Goal: Task Accomplishment & Management: Complete application form

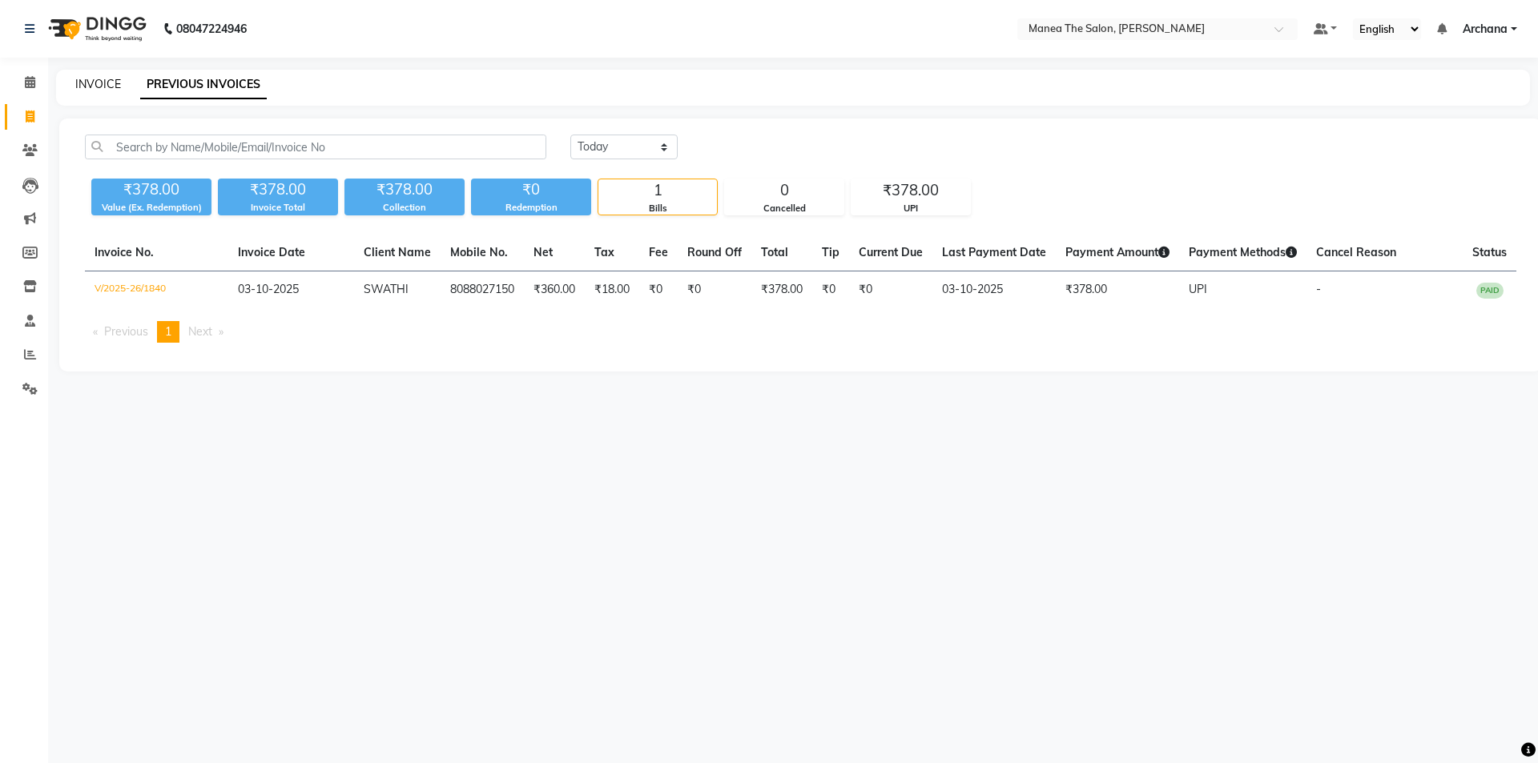
click at [93, 83] on link "INVOICE" at bounding box center [98, 84] width 46 height 14
select select "service"
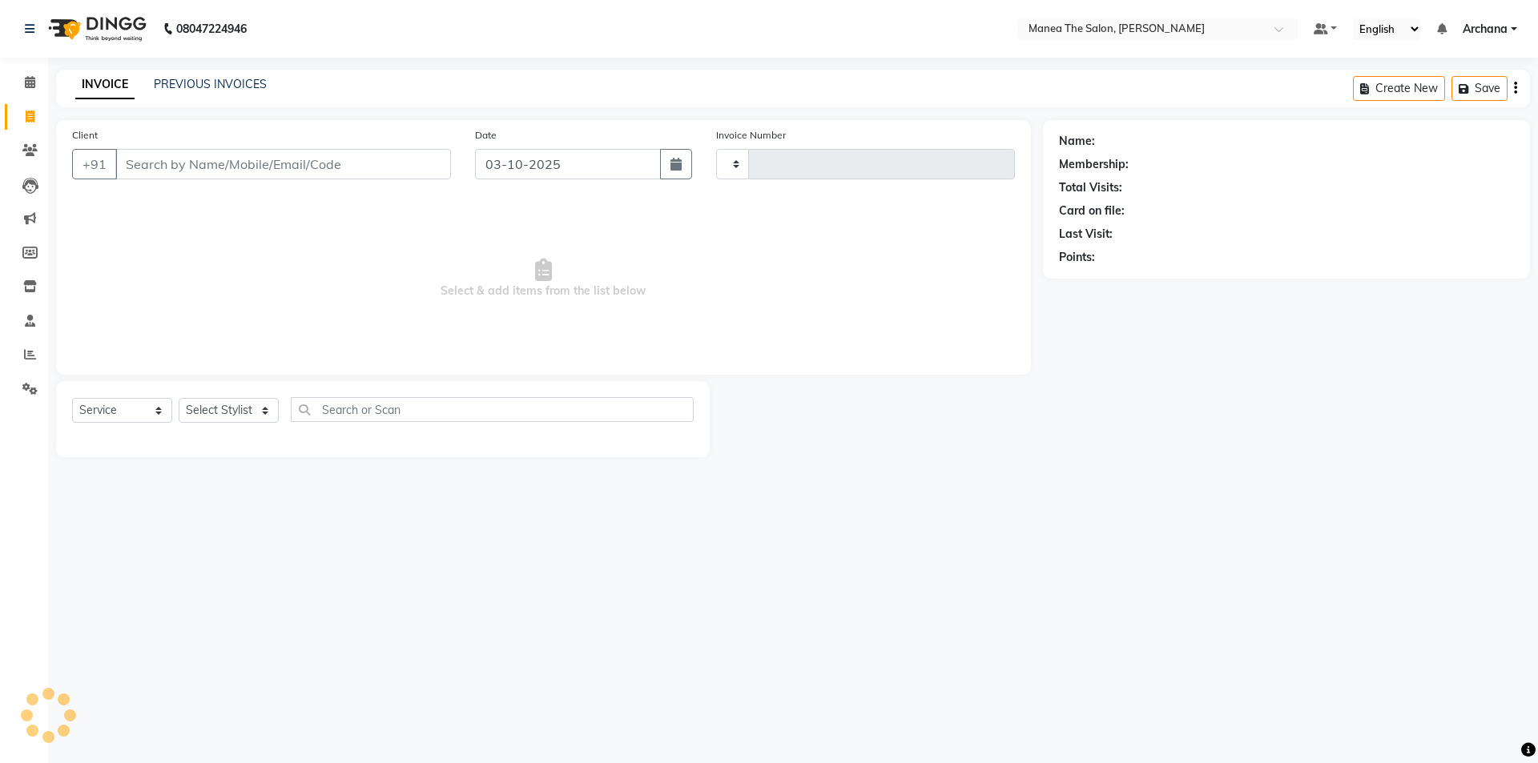
type input "1841"
select select "6846"
click at [246, 411] on select "Select Stylist" at bounding box center [229, 410] width 100 height 25
select select "77516"
click at [179, 398] on select "Select Stylist ANVESH My Mane'a. NARESH nisha Ramu SAHITHI vaishnavi" at bounding box center [229, 410] width 100 height 25
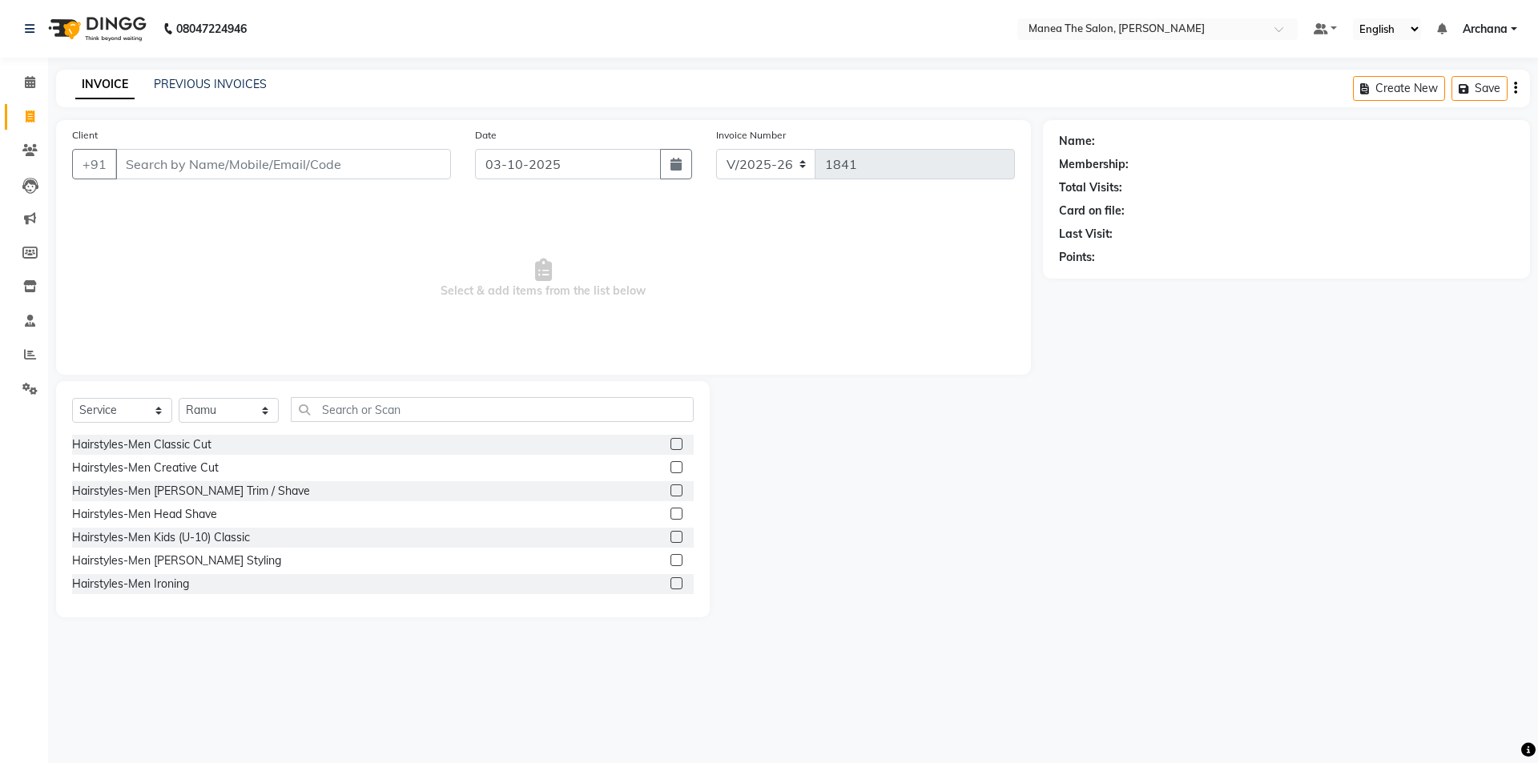
click at [670, 443] on label at bounding box center [676, 444] width 12 height 12
click at [670, 443] on input "checkbox" at bounding box center [675, 445] width 10 height 10
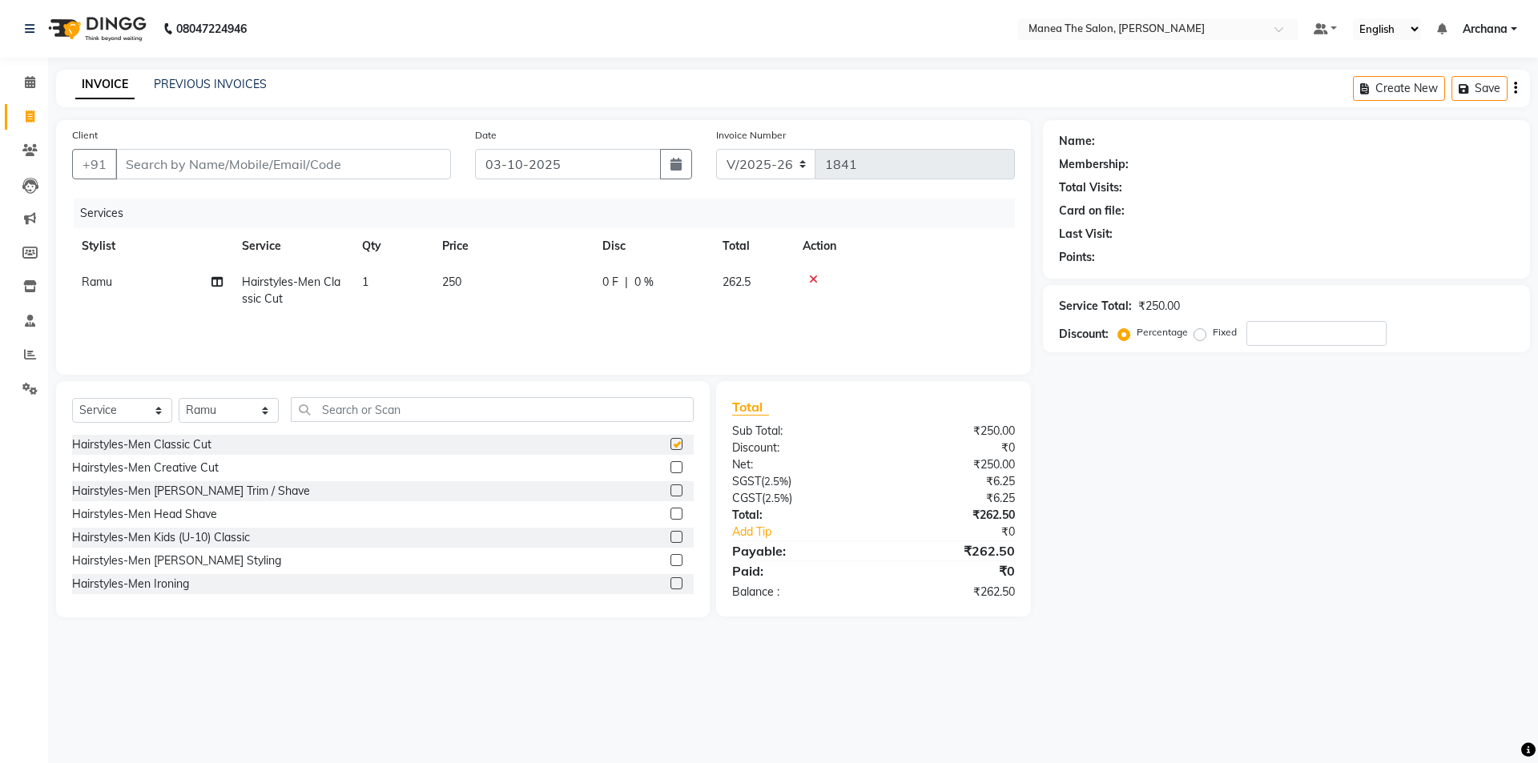
checkbox input "false"
click at [670, 488] on label at bounding box center [676, 491] width 12 height 12
click at [670, 488] on input "checkbox" at bounding box center [675, 491] width 10 height 10
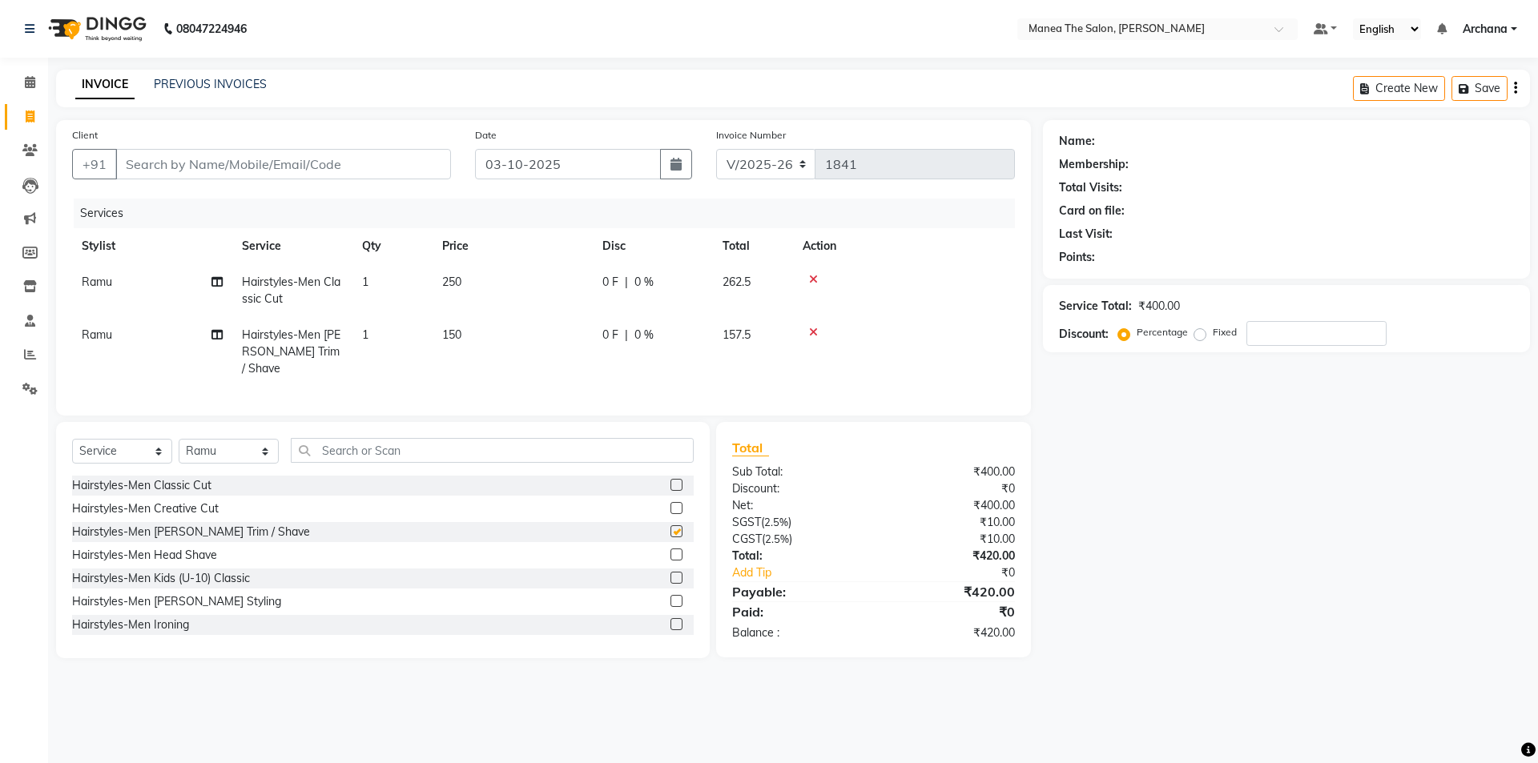
checkbox input "false"
click at [571, 449] on input "text" at bounding box center [492, 450] width 403 height 25
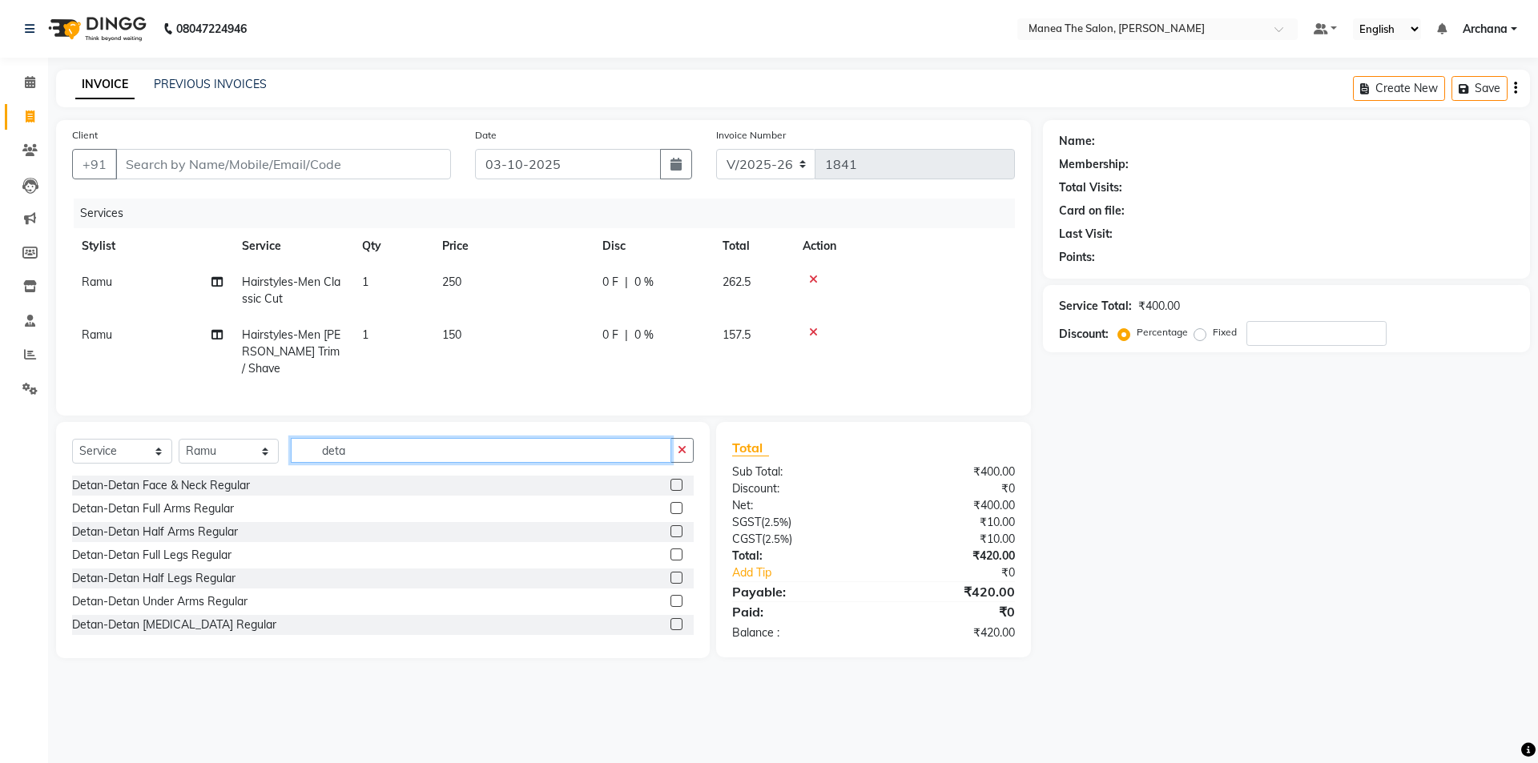
type input "deta"
click at [670, 484] on label at bounding box center [676, 485] width 12 height 12
click at [670, 484] on input "checkbox" at bounding box center [675, 486] width 10 height 10
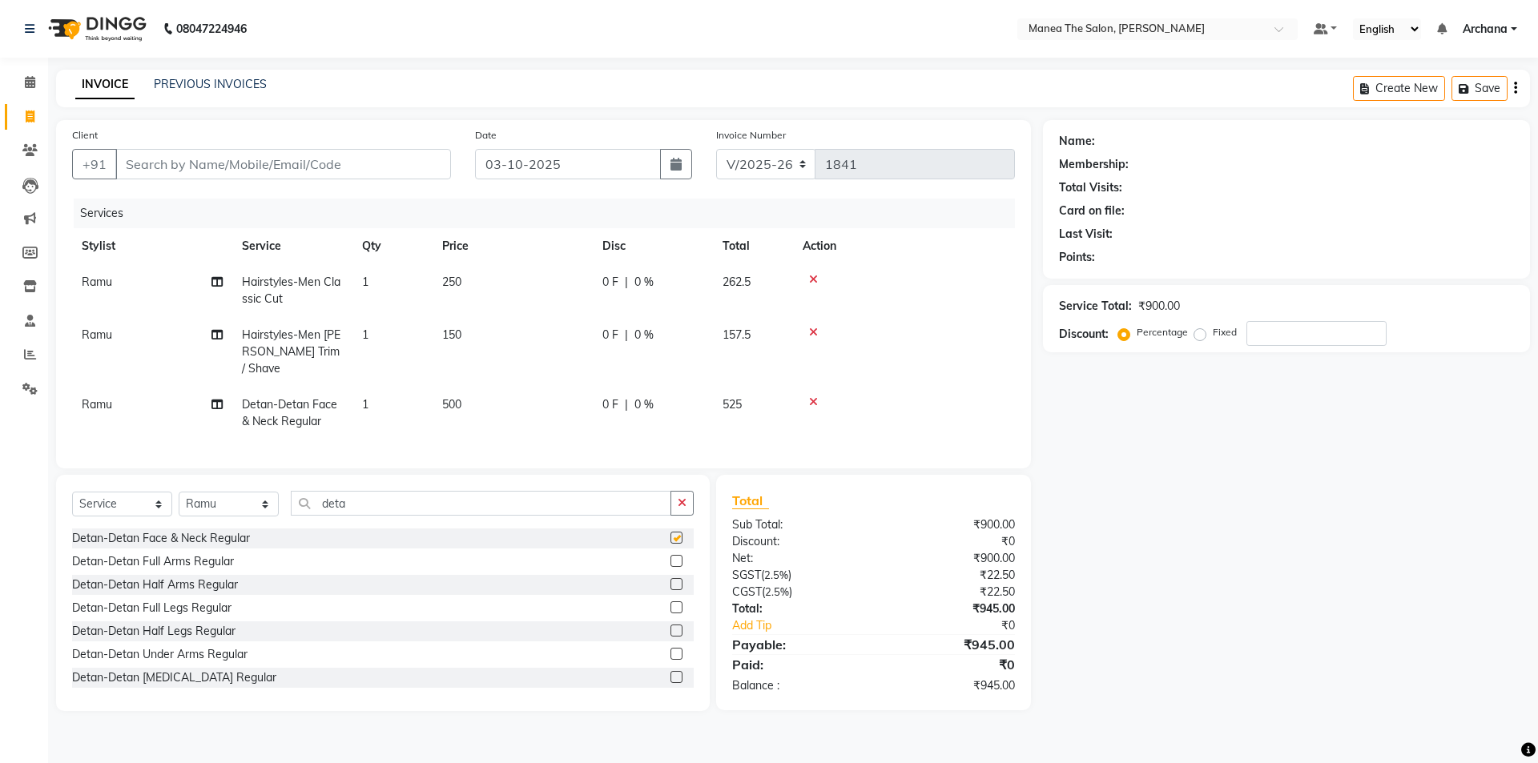
checkbox input "false"
click at [693, 491] on button "button" at bounding box center [681, 503] width 23 height 25
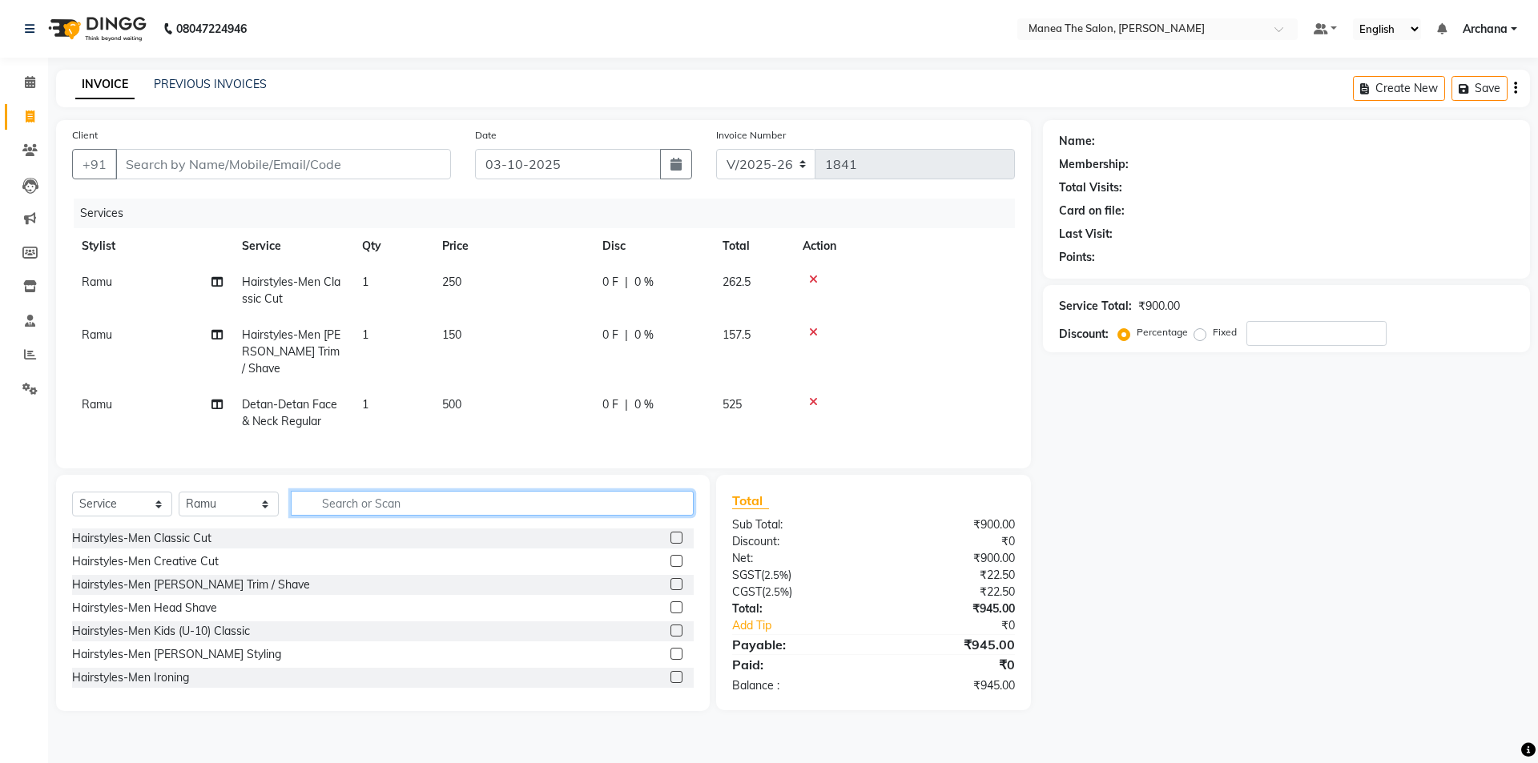
click at [513, 495] on input "text" at bounding box center [492, 503] width 403 height 25
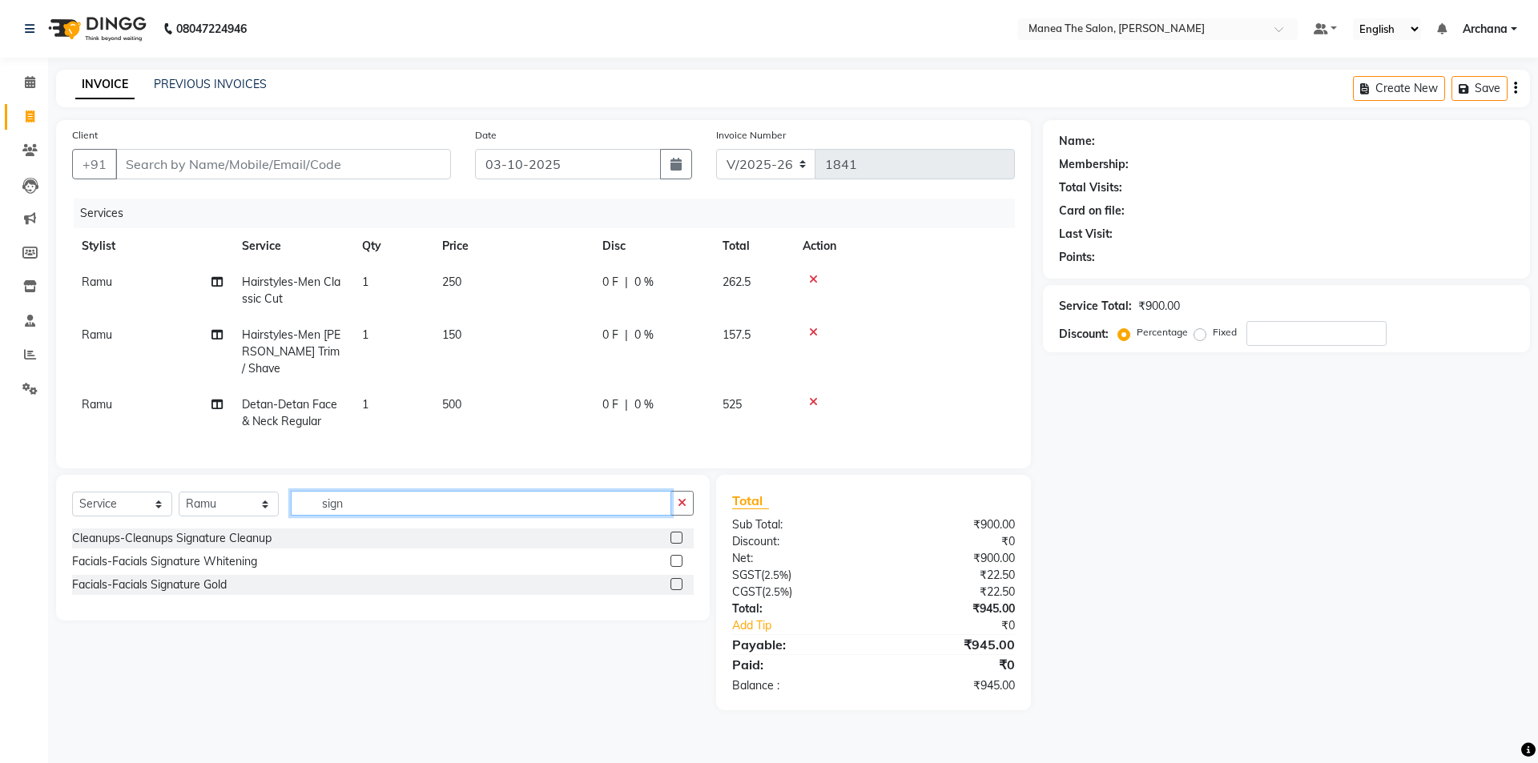
type input "sign"
click at [674, 555] on label at bounding box center [676, 561] width 12 height 12
click at [674, 557] on input "checkbox" at bounding box center [675, 562] width 10 height 10
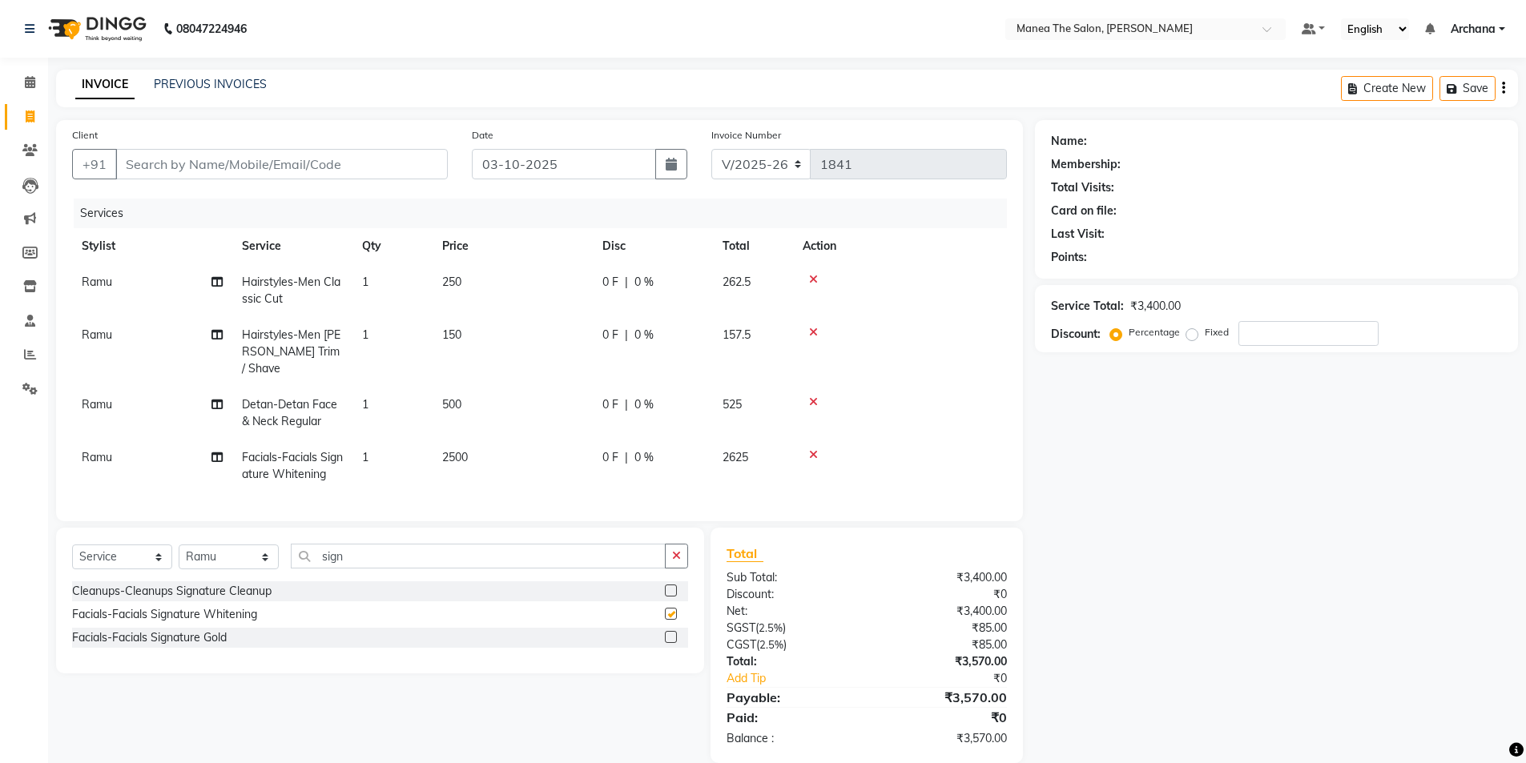
checkbox input "false"
click at [217, 174] on input "Client" at bounding box center [281, 164] width 332 height 30
click at [247, 161] on input "Client" at bounding box center [281, 164] width 332 height 30
type input "6"
type input "0"
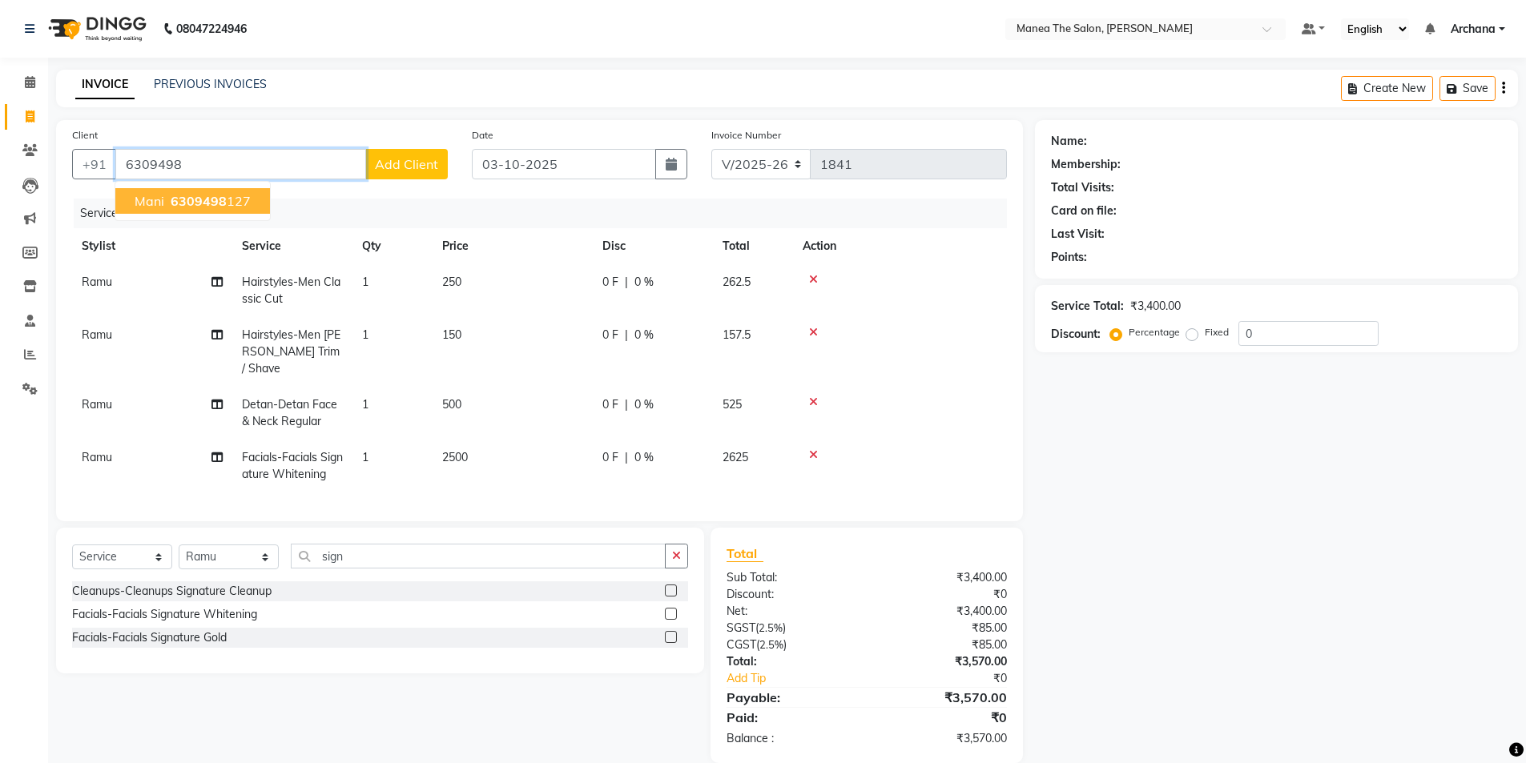
click at [230, 203] on ngb-highlight "6309498 127" at bounding box center [208, 201] width 83 height 16
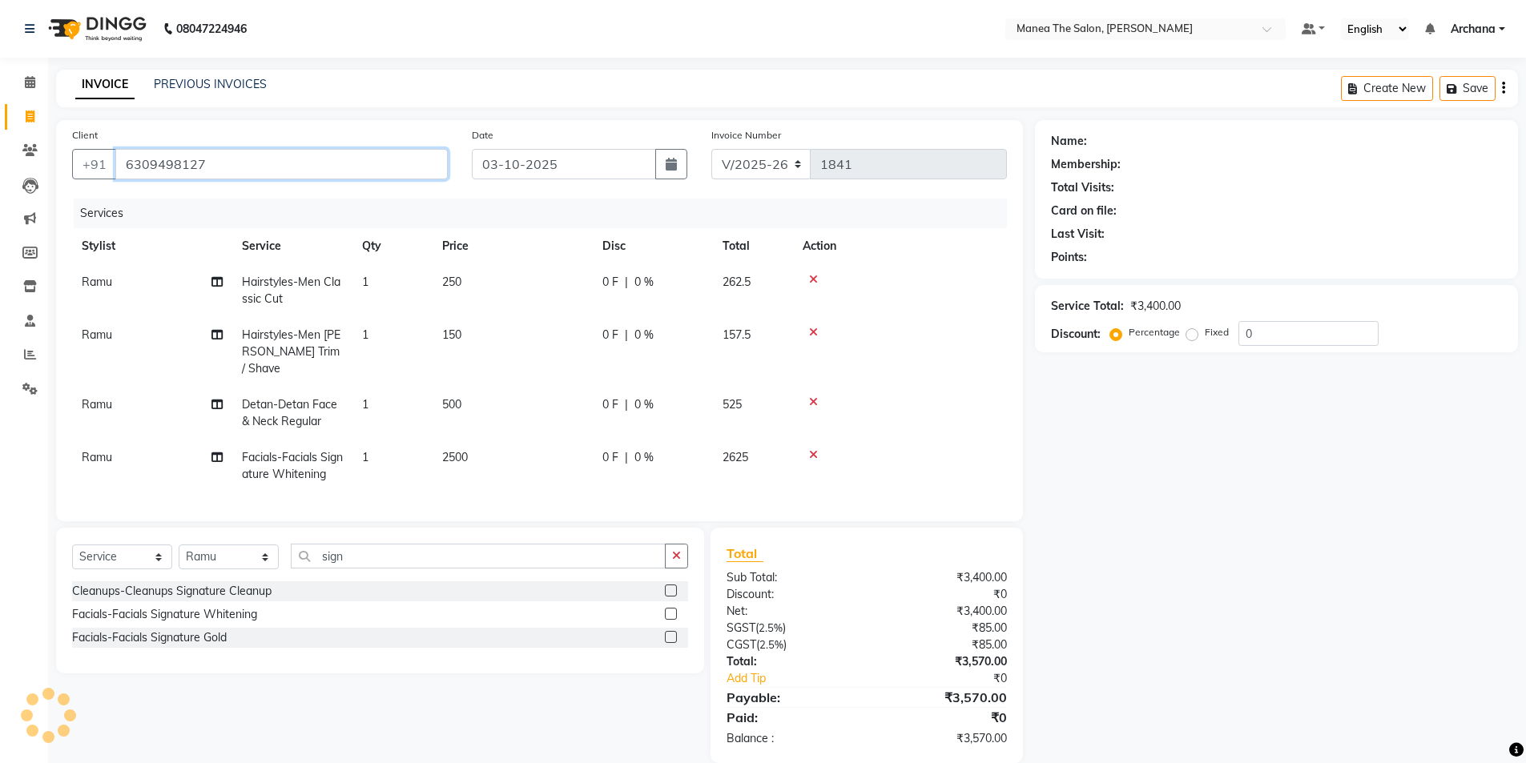
type input "6309498127"
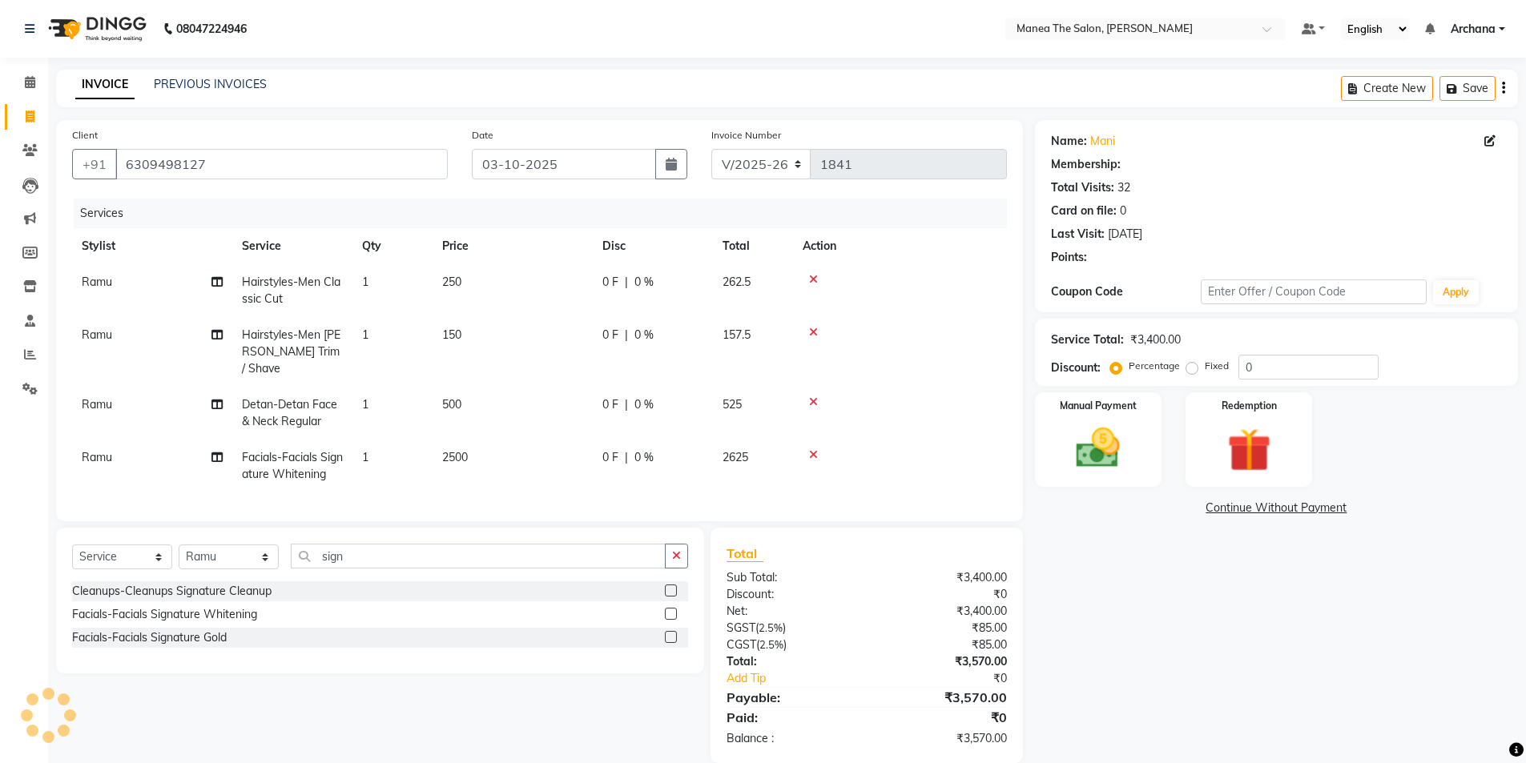
select select "1: Object"
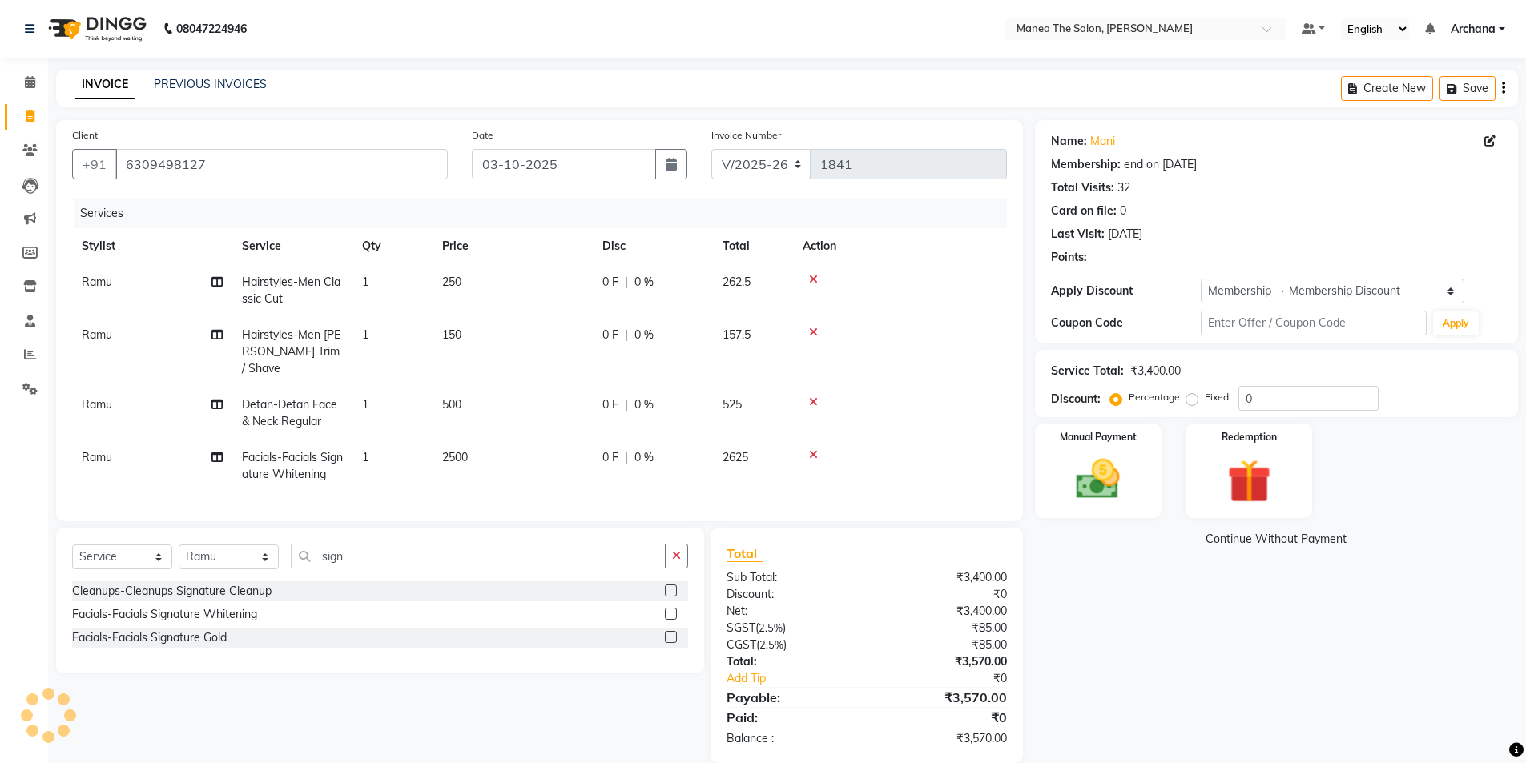
type input "20"
click at [1261, 292] on select "Select Membership → Membership Discount" at bounding box center [1333, 291] width 264 height 25
select select "0:"
click at [1201, 279] on select "Select Membership → Membership Discount" at bounding box center [1333, 291] width 264 height 25
type input "0"
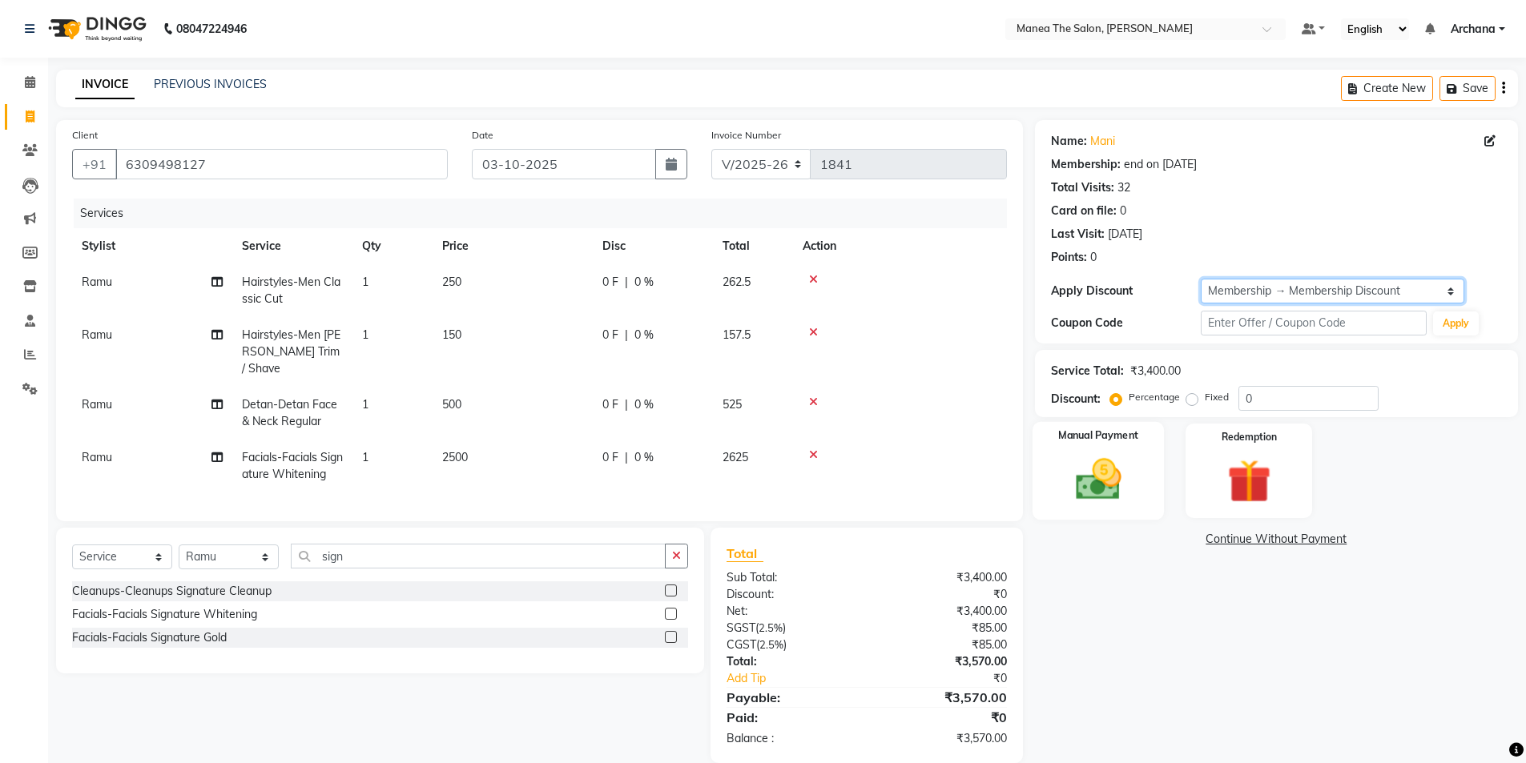
scroll to position [19, 0]
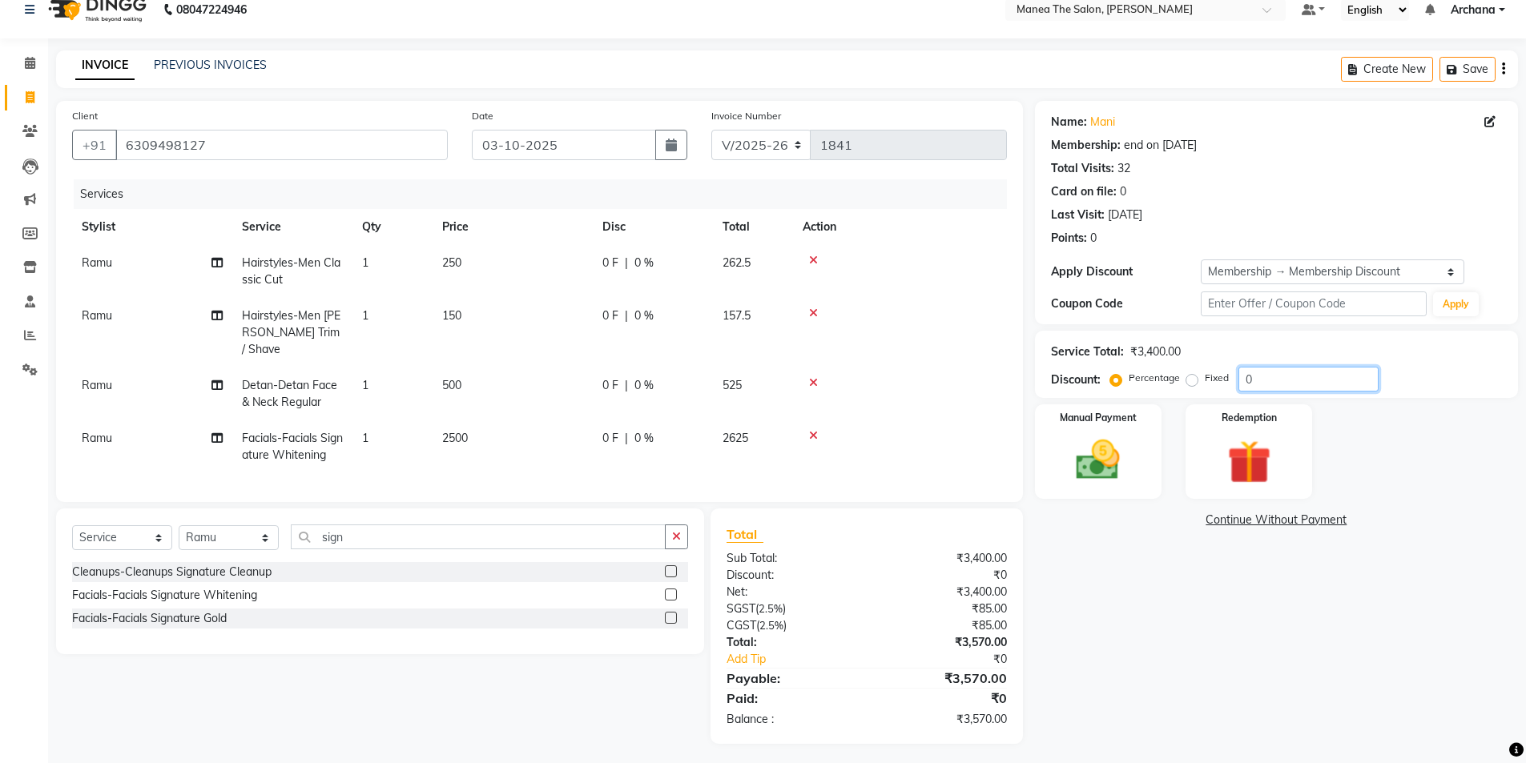
click at [1314, 383] on input "0" at bounding box center [1308, 379] width 140 height 25
type input "1"
type input "5"
type input "6"
type input "9"
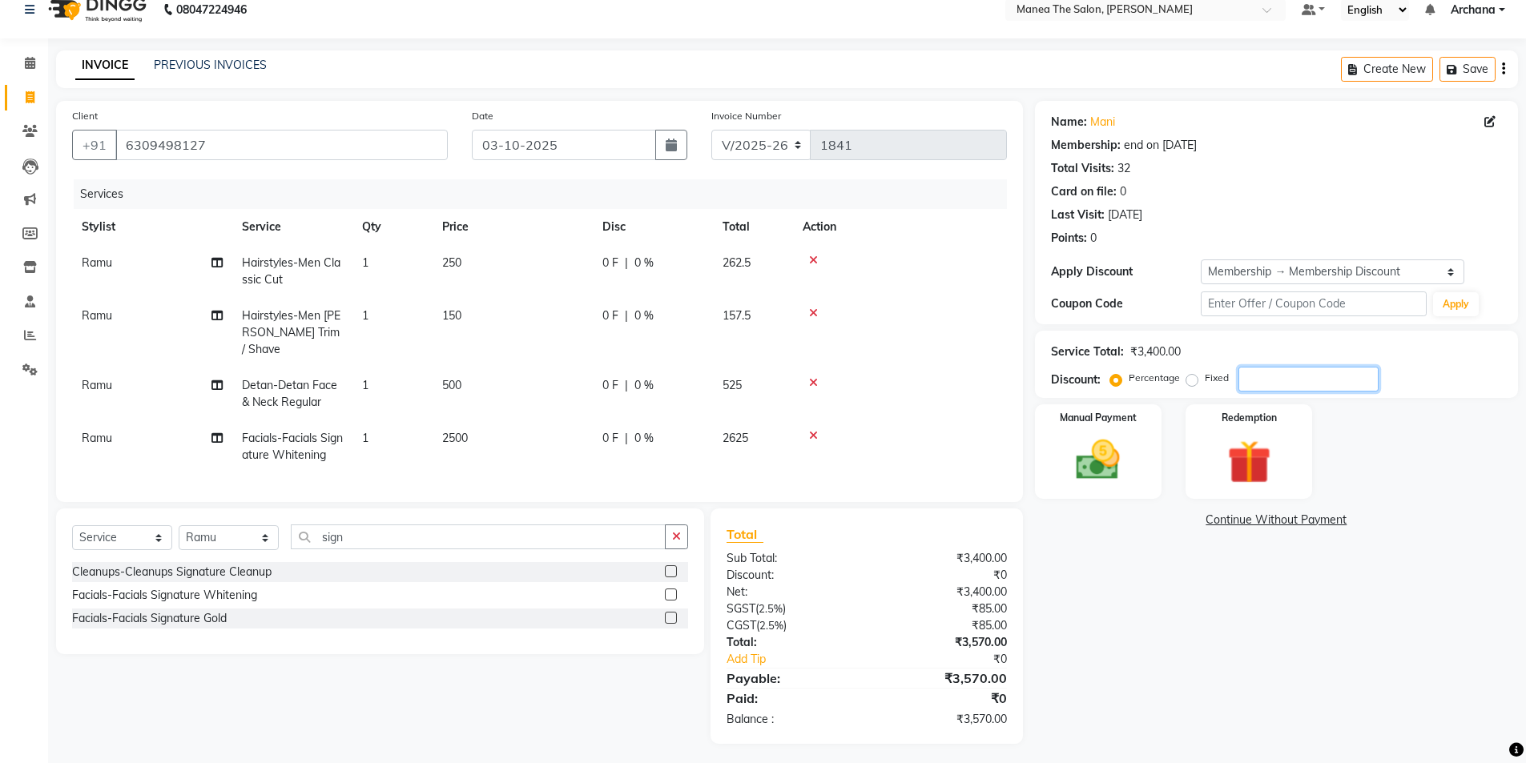
type input "8"
type input "7.31"
click at [1087, 479] on img at bounding box center [1098, 460] width 74 height 52
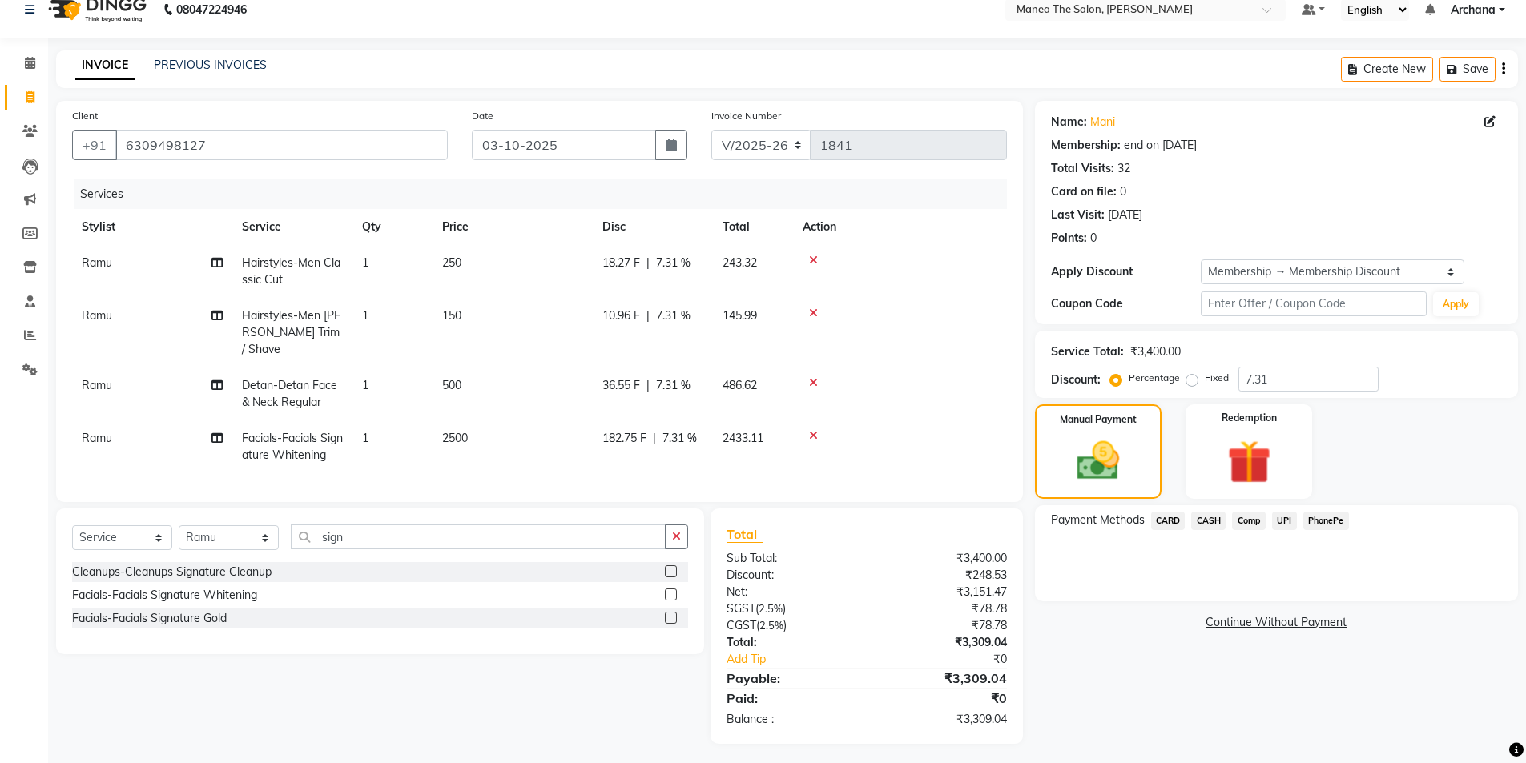
click at [1281, 523] on span "UPI" at bounding box center [1284, 521] width 25 height 18
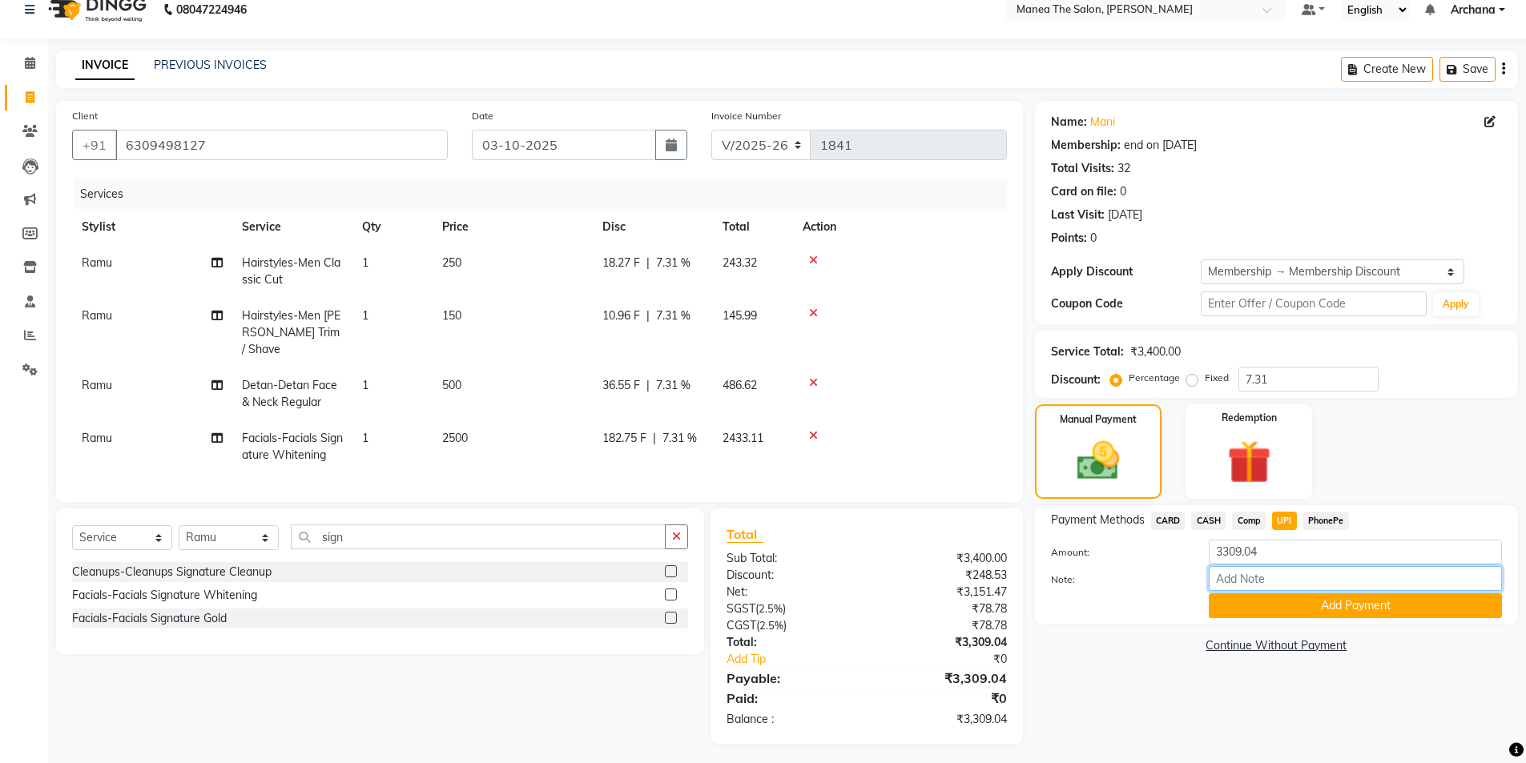
click at [1262, 580] on input "Note:" at bounding box center [1355, 578] width 293 height 25
type input "UPI"
click at [1319, 602] on button "Add Payment" at bounding box center [1355, 606] width 293 height 25
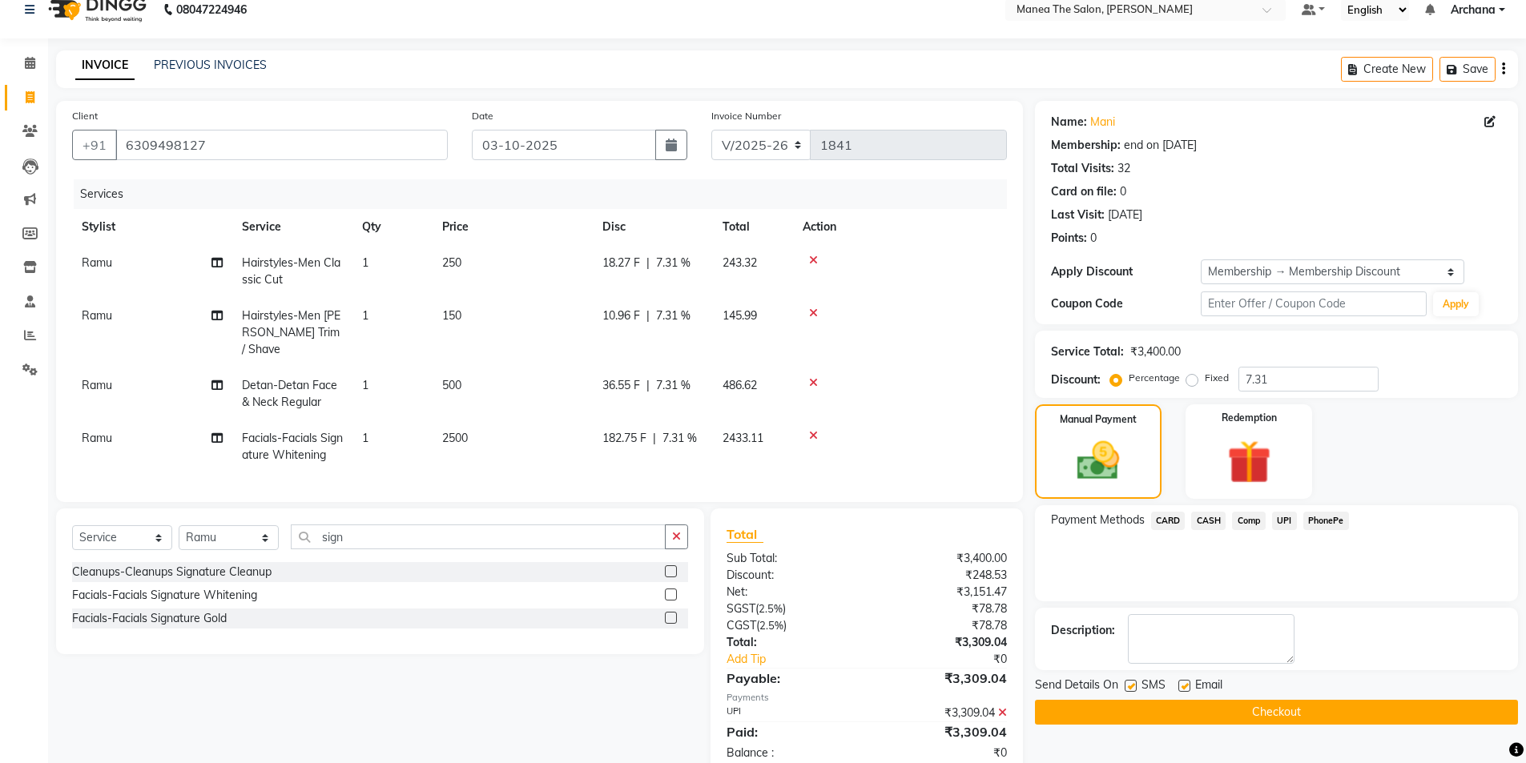
click at [1304, 713] on button "Checkout" at bounding box center [1276, 712] width 483 height 25
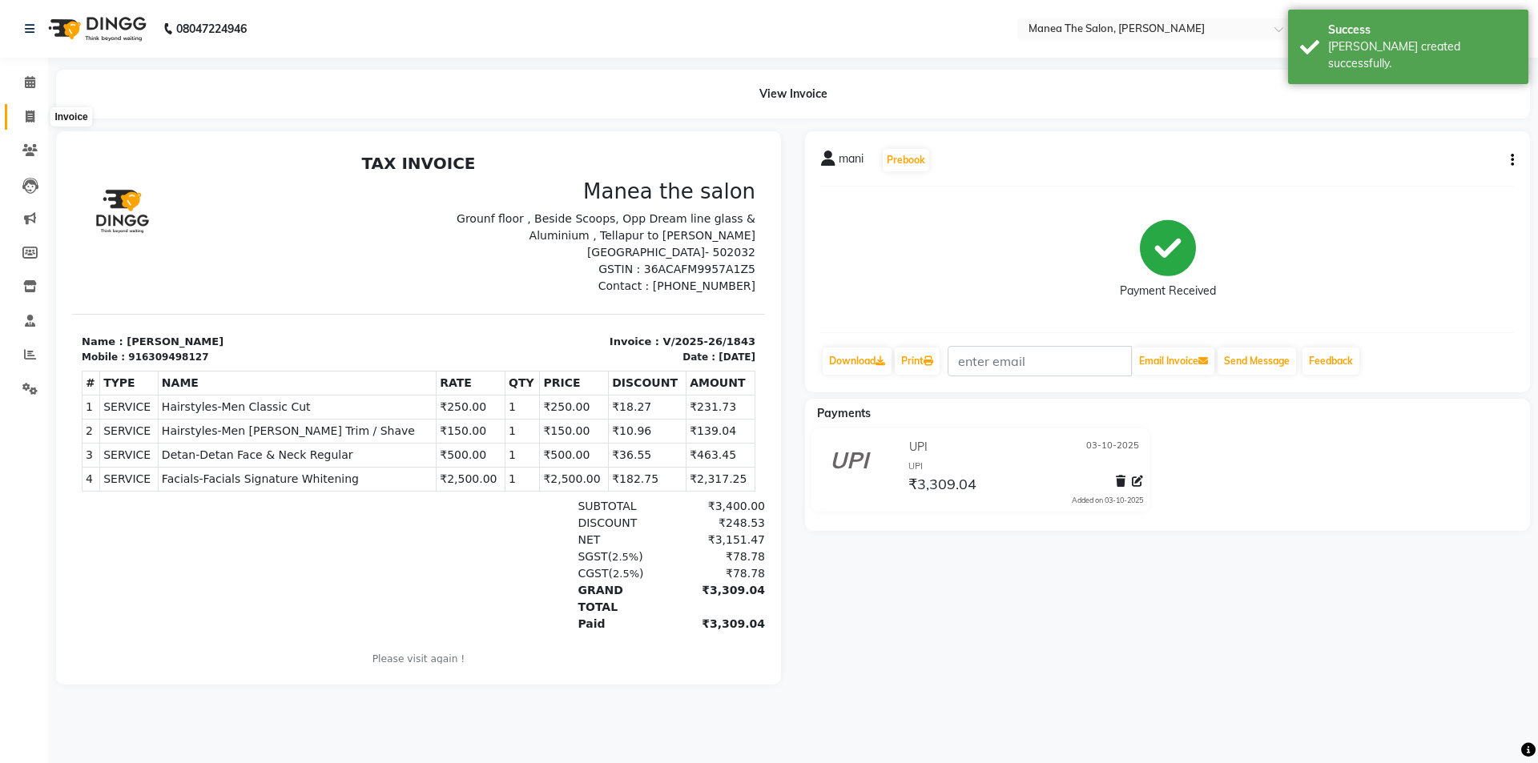
click at [30, 118] on icon at bounding box center [30, 117] width 9 height 12
select select "service"
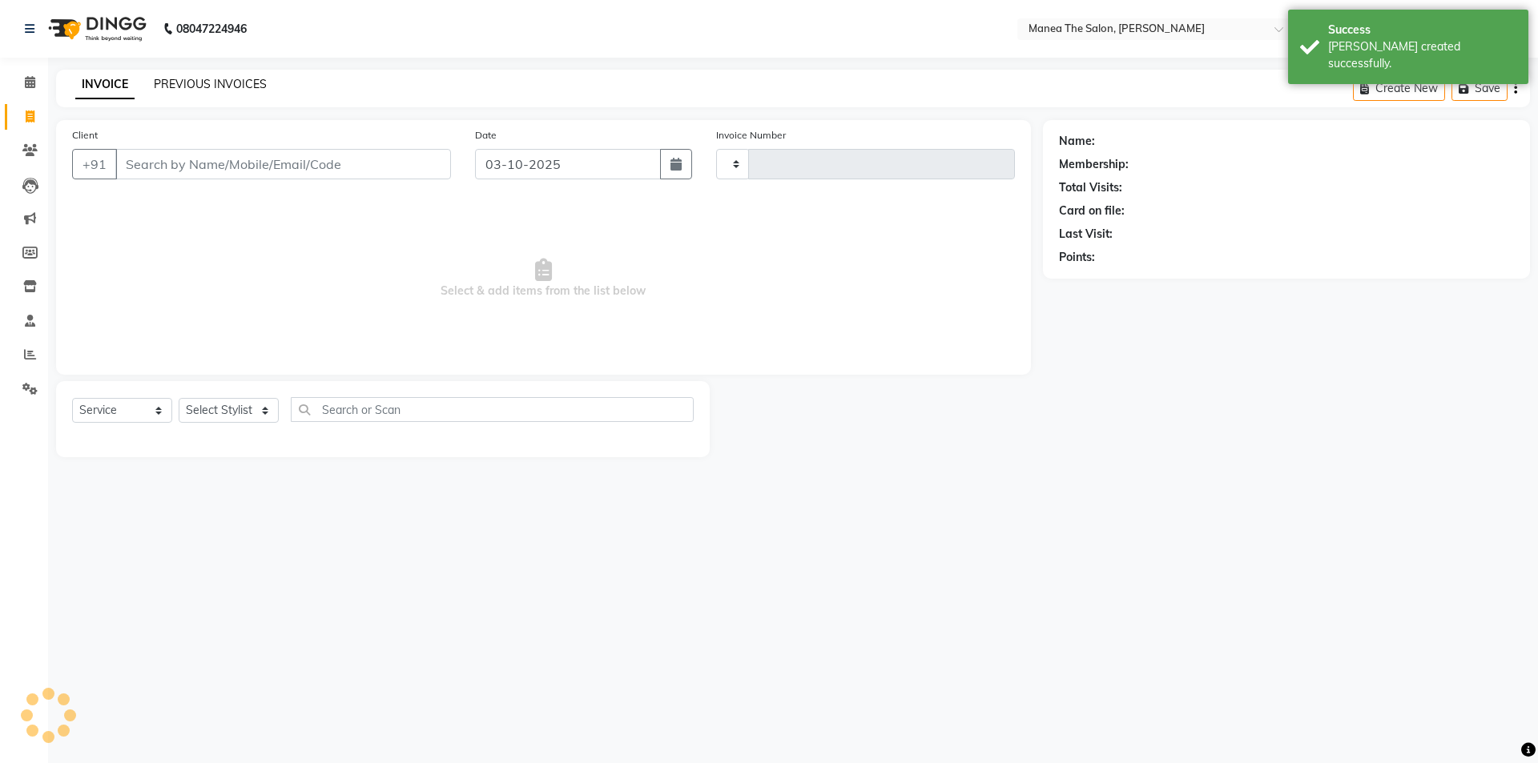
type input "1844"
select select "6846"
click at [218, 82] on link "PREVIOUS INVOICES" at bounding box center [210, 84] width 113 height 14
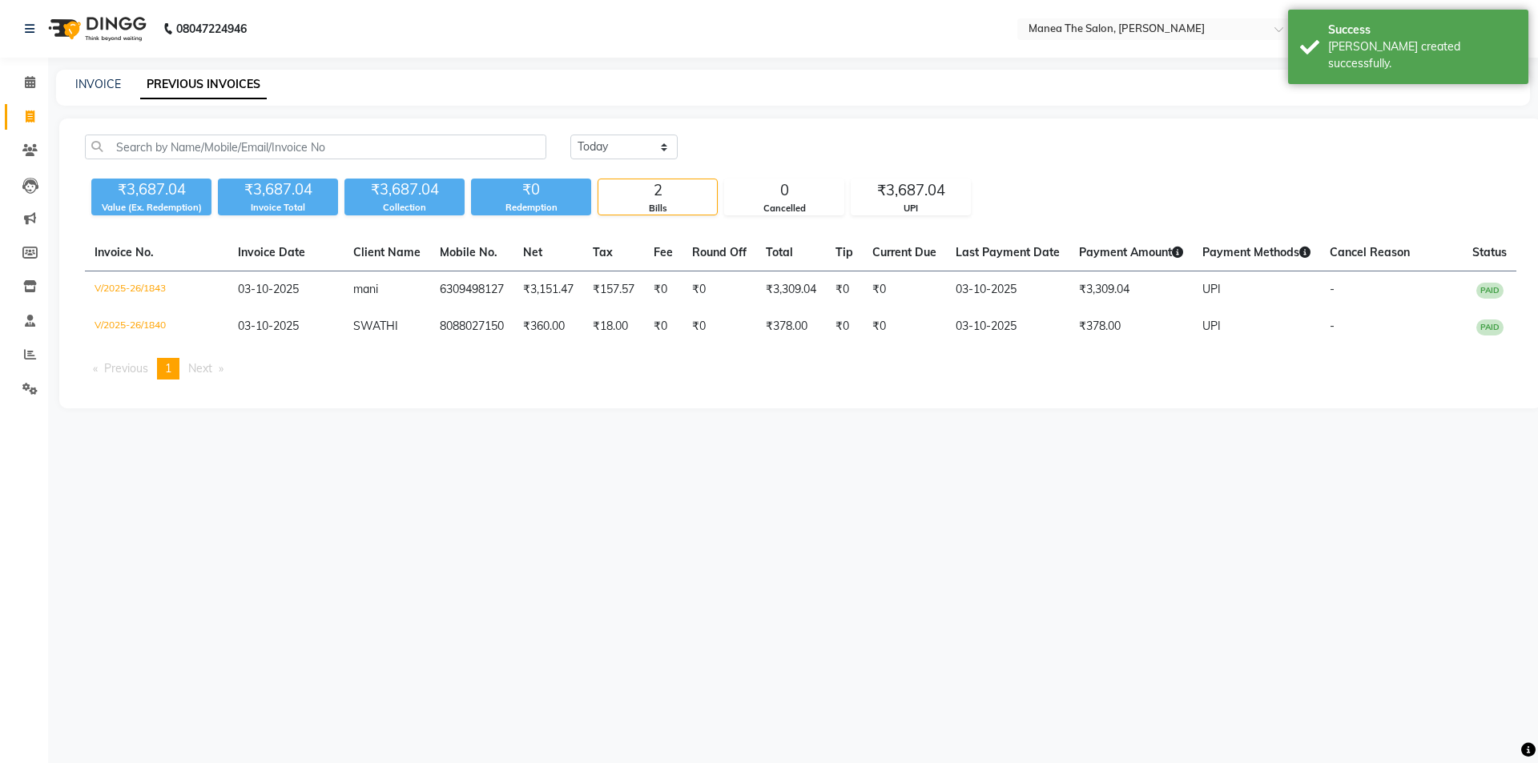
click at [1187, 582] on div "08047224946 Select Location × Manea The Salon, Osman Nagar Default Panel My Pan…" at bounding box center [769, 381] width 1538 height 763
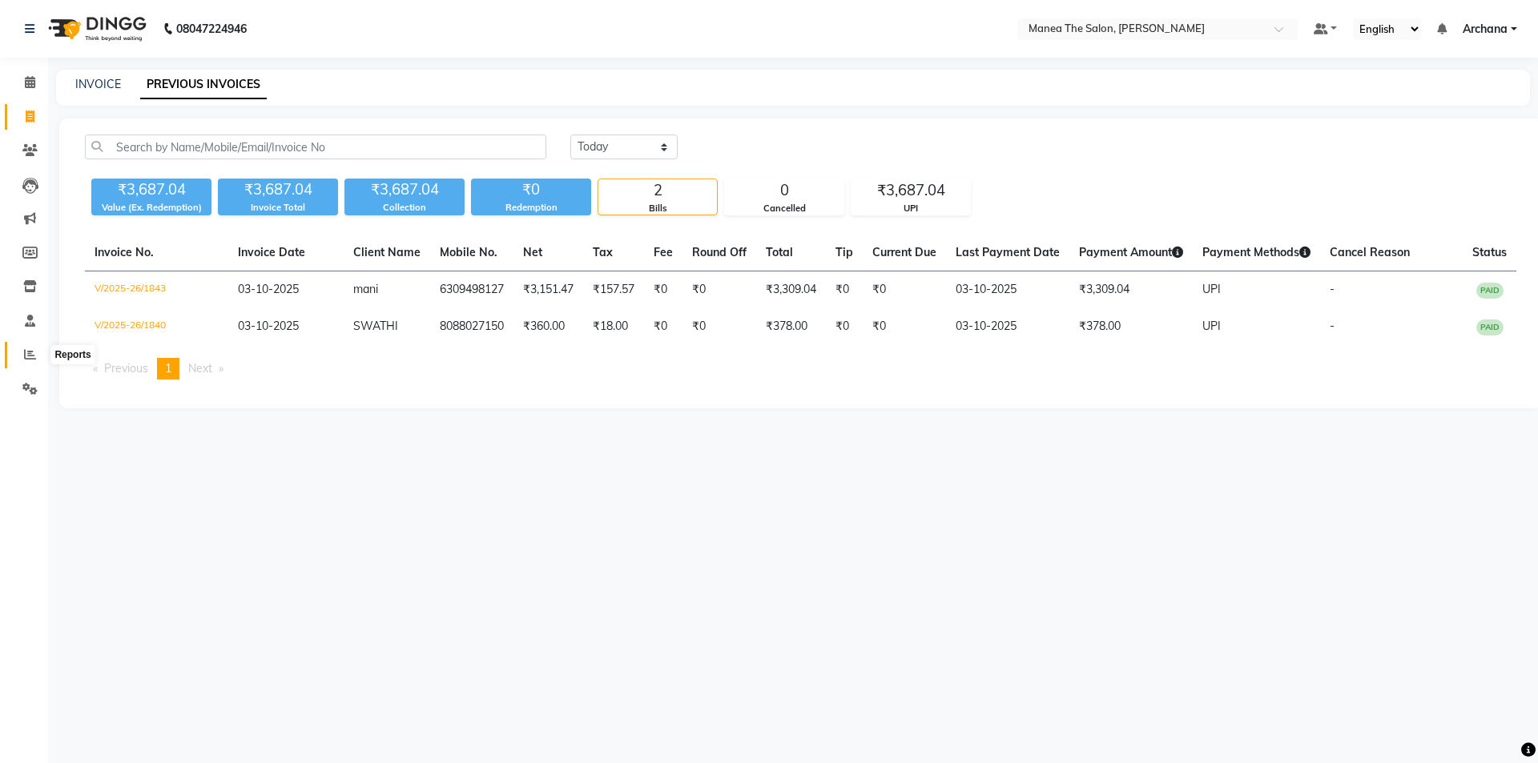
click at [32, 353] on icon at bounding box center [30, 354] width 12 height 12
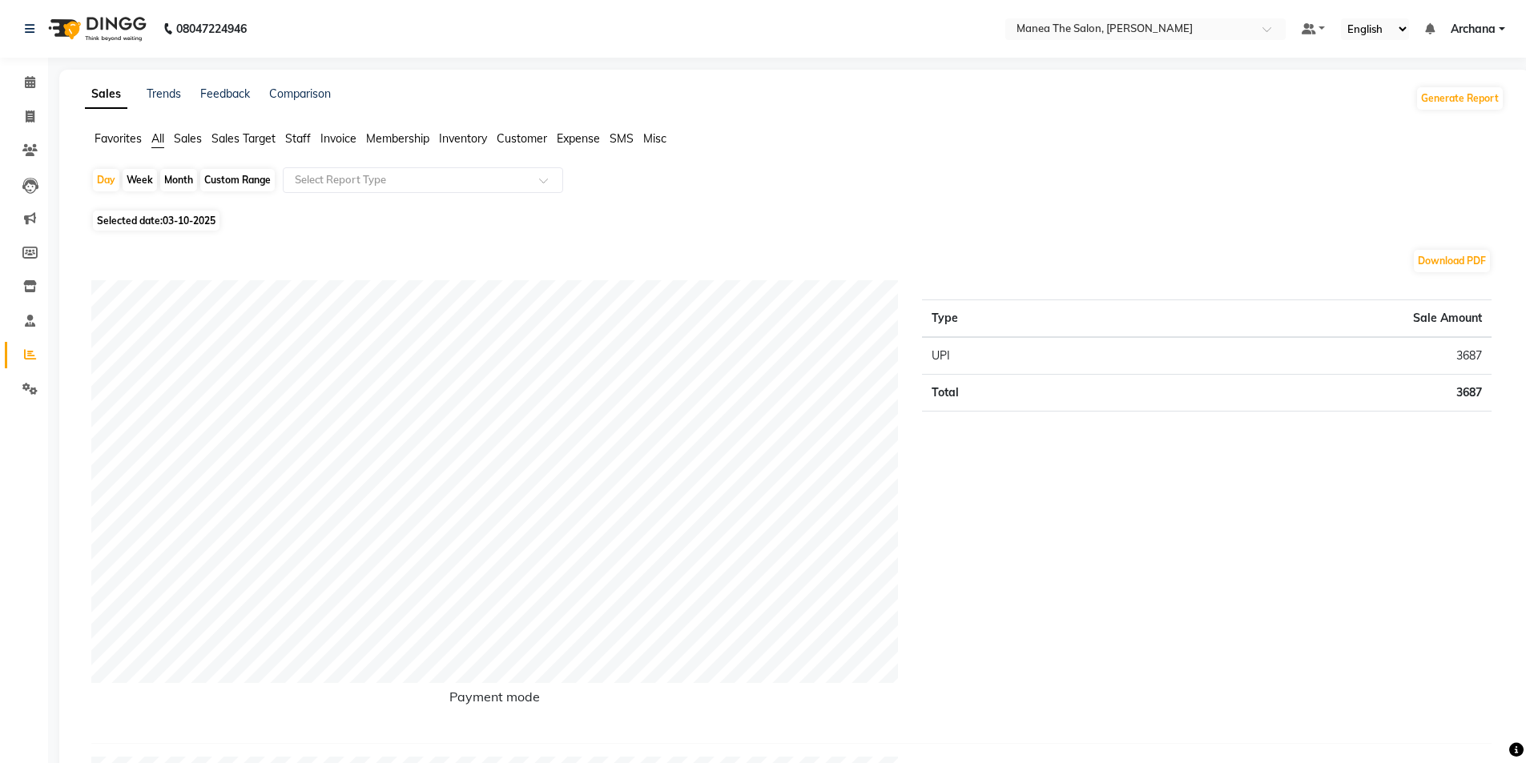
click at [297, 138] on span "Staff" at bounding box center [298, 138] width 26 height 14
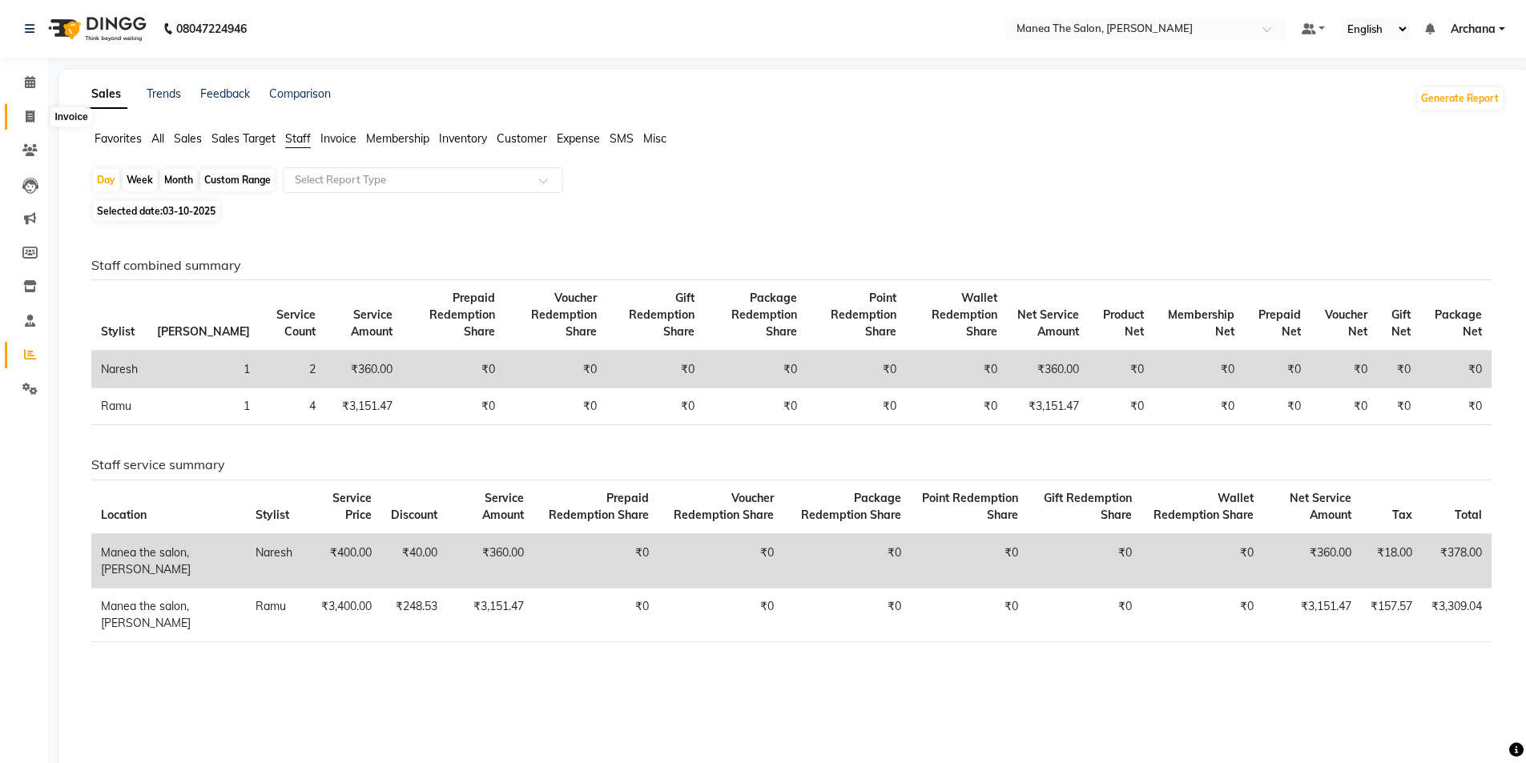
click at [33, 114] on icon at bounding box center [30, 117] width 9 height 12
select select "service"
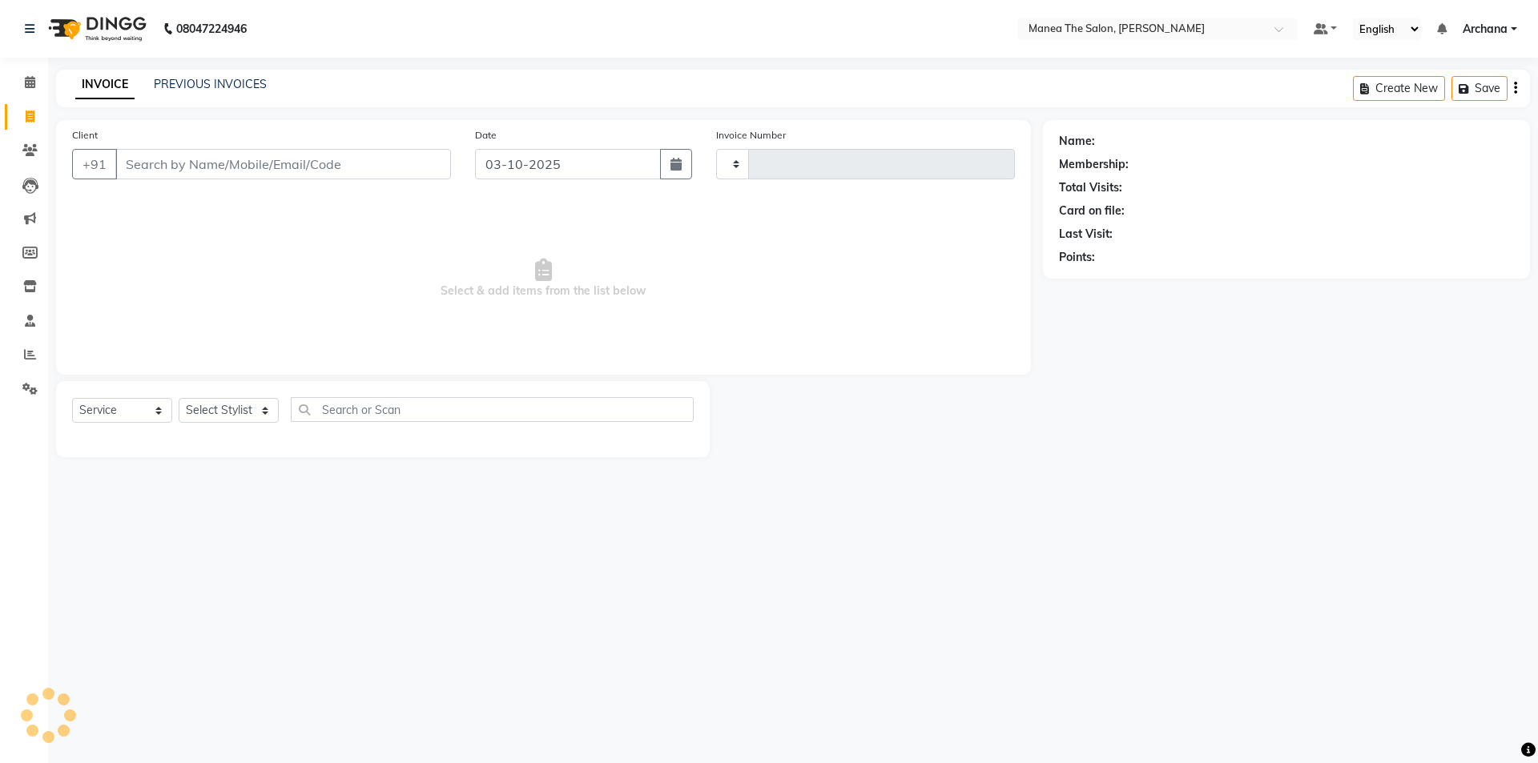
type input "1844"
select select "6846"
click at [256, 79] on link "PREVIOUS INVOICES" at bounding box center [210, 84] width 113 height 14
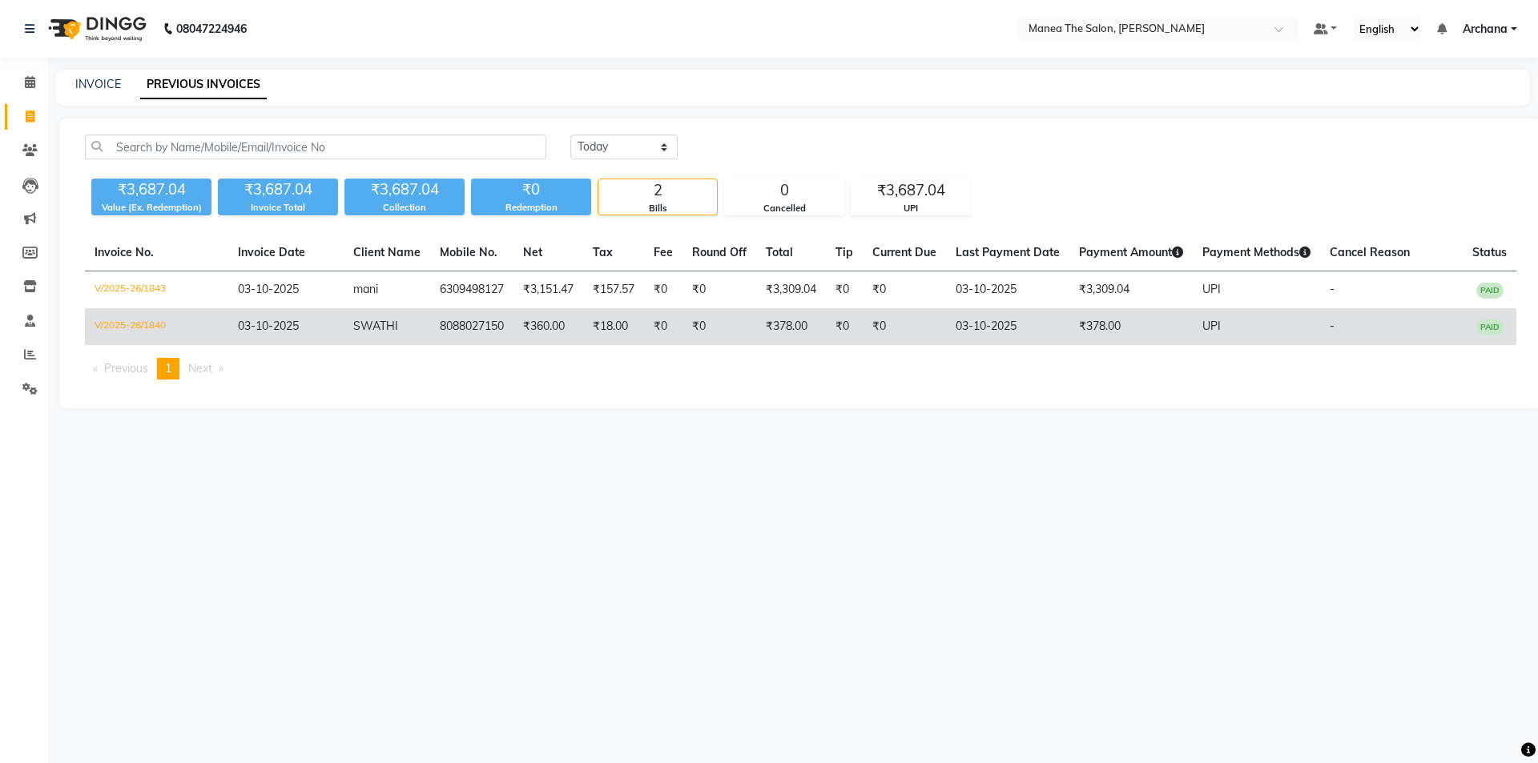
click at [516, 332] on td "₹360.00" at bounding box center [548, 326] width 70 height 37
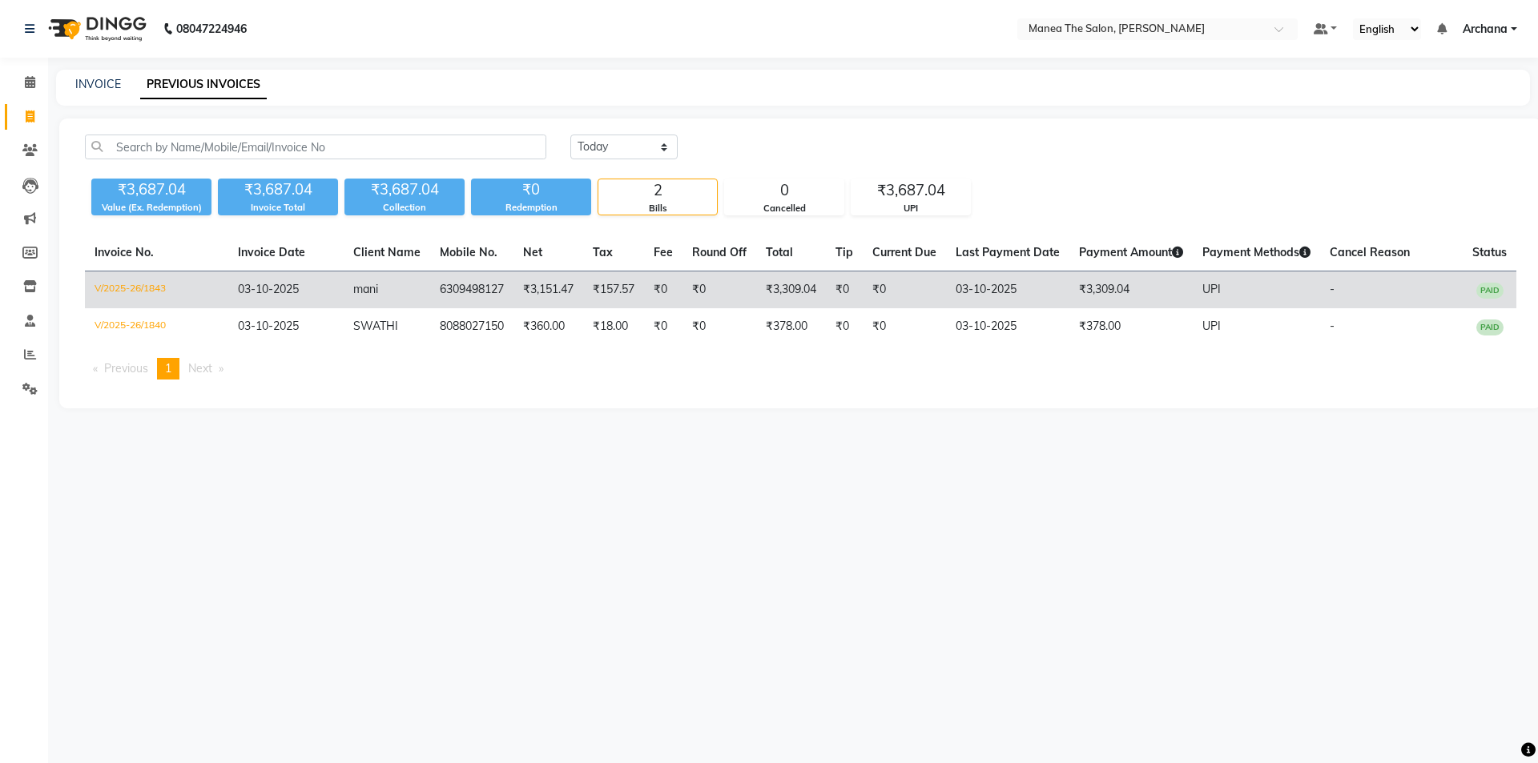
click at [455, 297] on td "6309498127" at bounding box center [471, 291] width 83 height 38
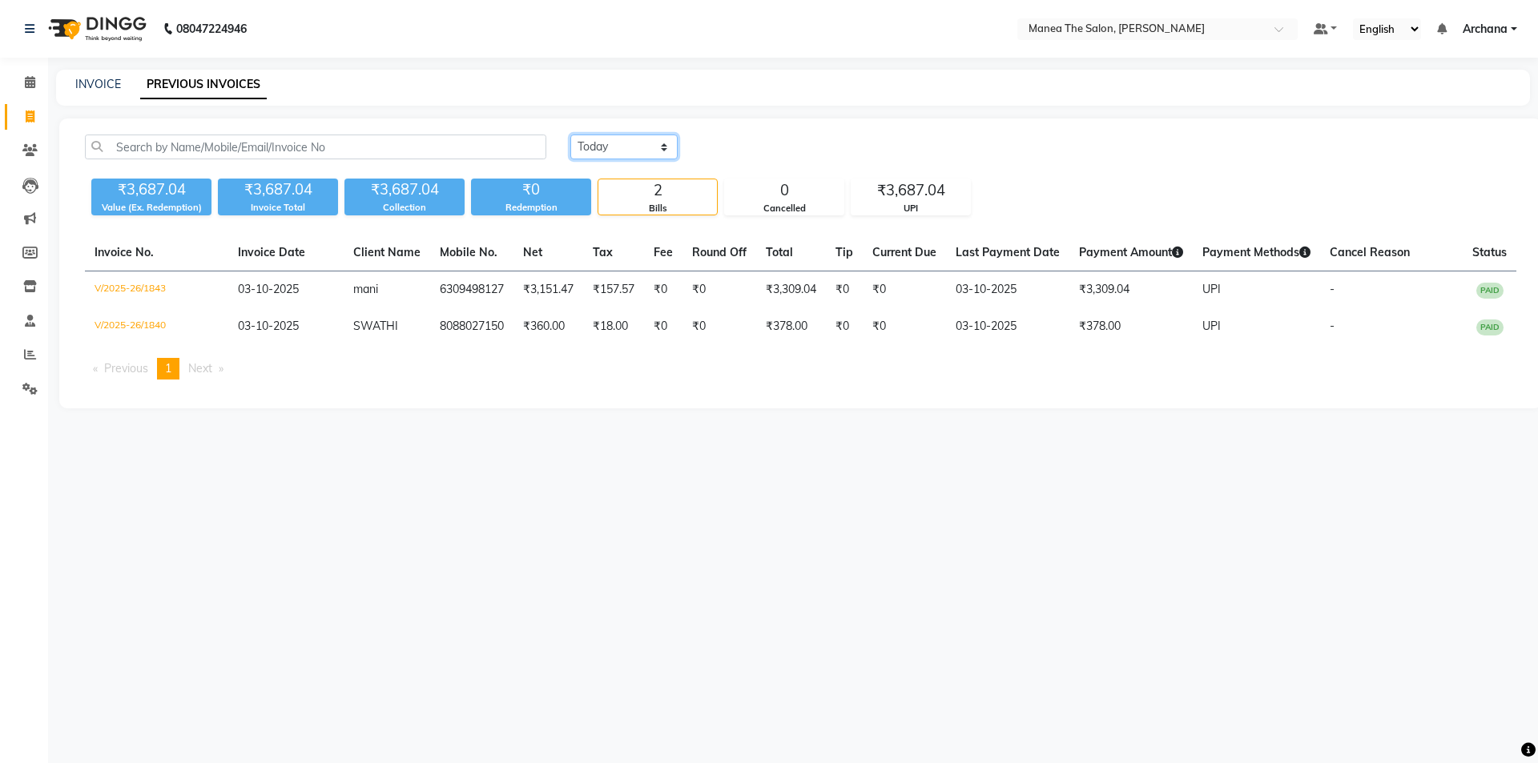
click at [661, 150] on select "Today Yesterday Custom Range" at bounding box center [623, 147] width 107 height 25
select select "range"
click at [570, 135] on select "Today Yesterday Custom Range" at bounding box center [623, 147] width 107 height 25
click at [779, 145] on input "03-10-2025" at bounding box center [754, 147] width 112 height 22
select select "10"
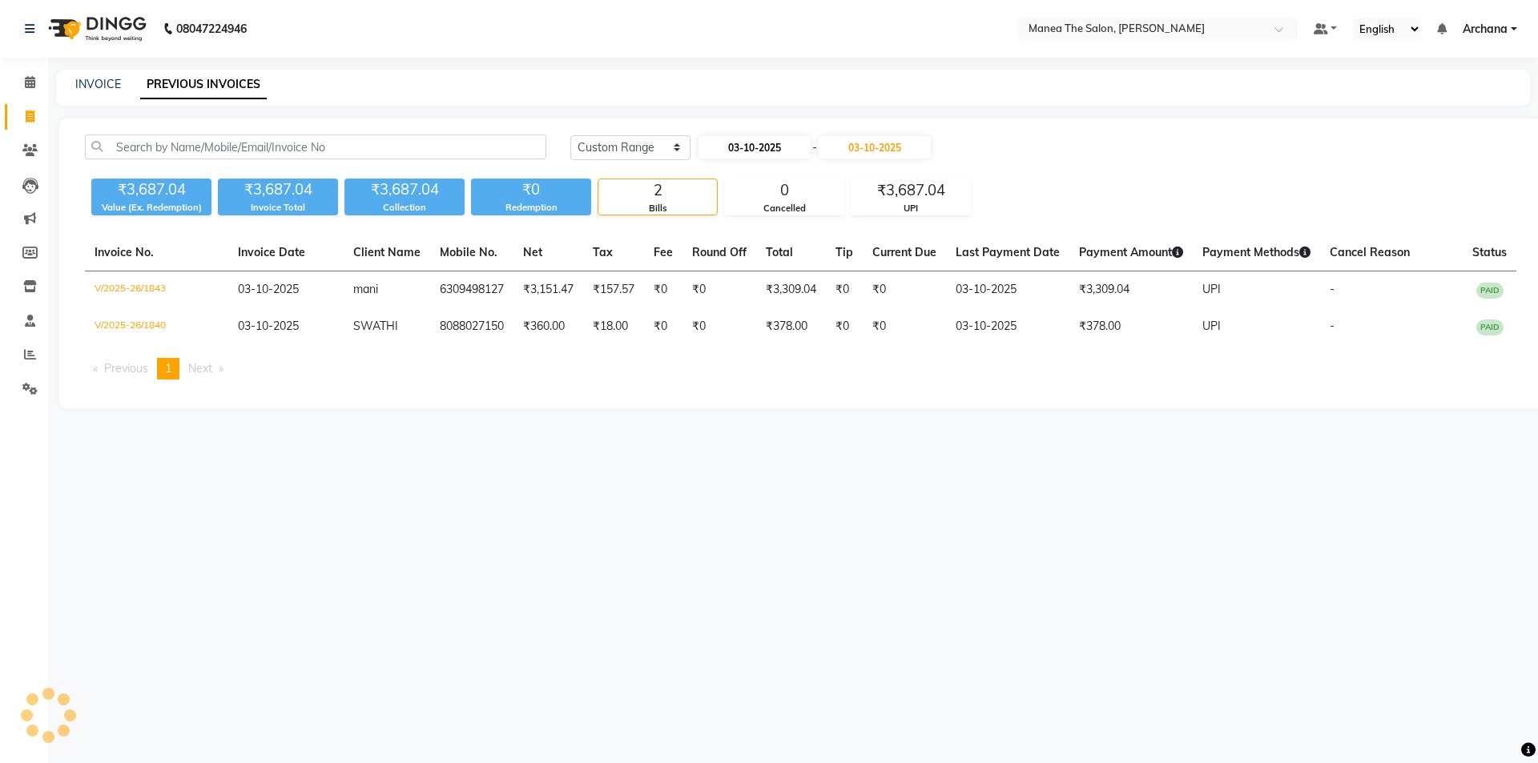
select select "2025"
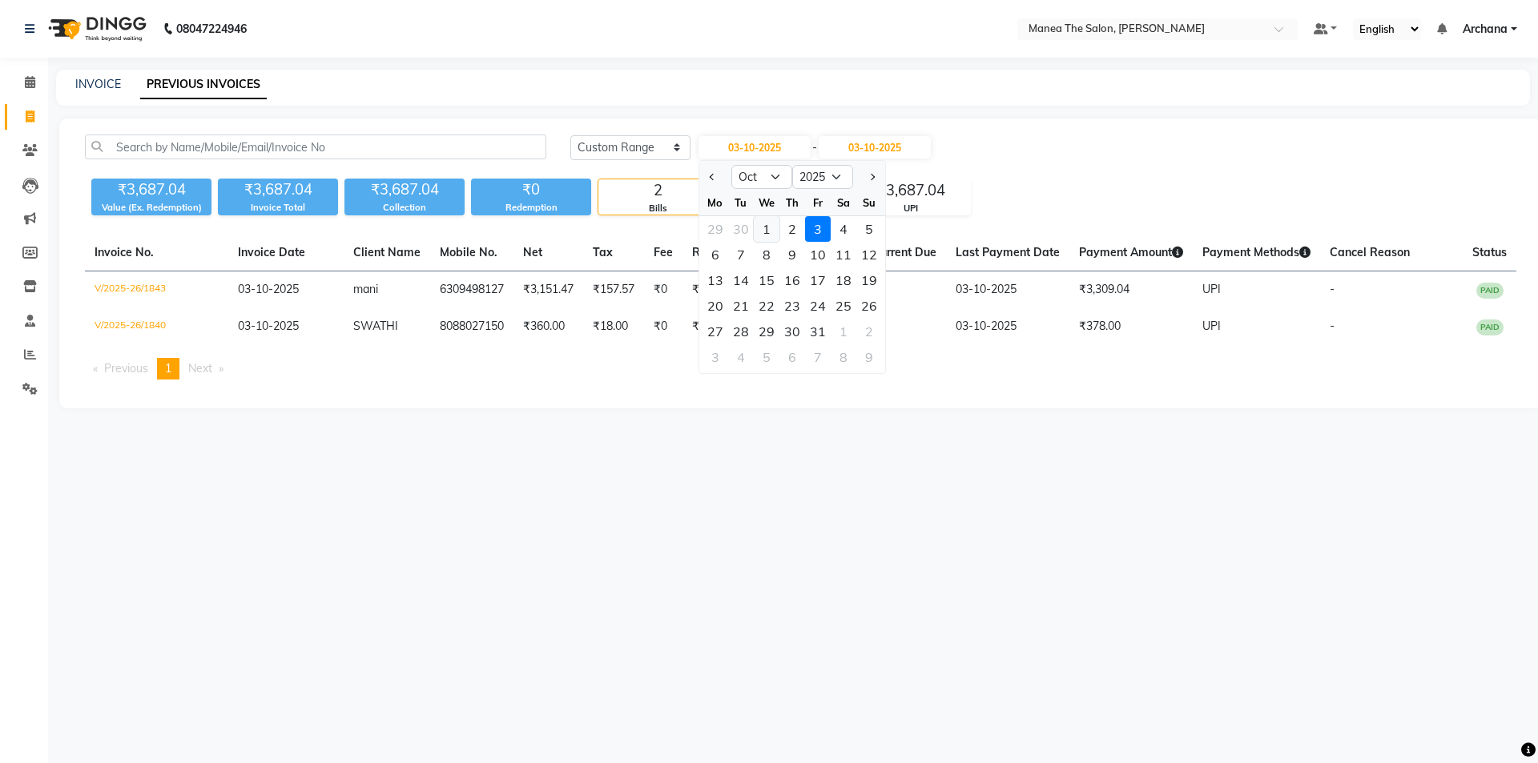
click at [762, 230] on div "1" at bounding box center [767, 229] width 26 height 26
type input "01-10-2025"
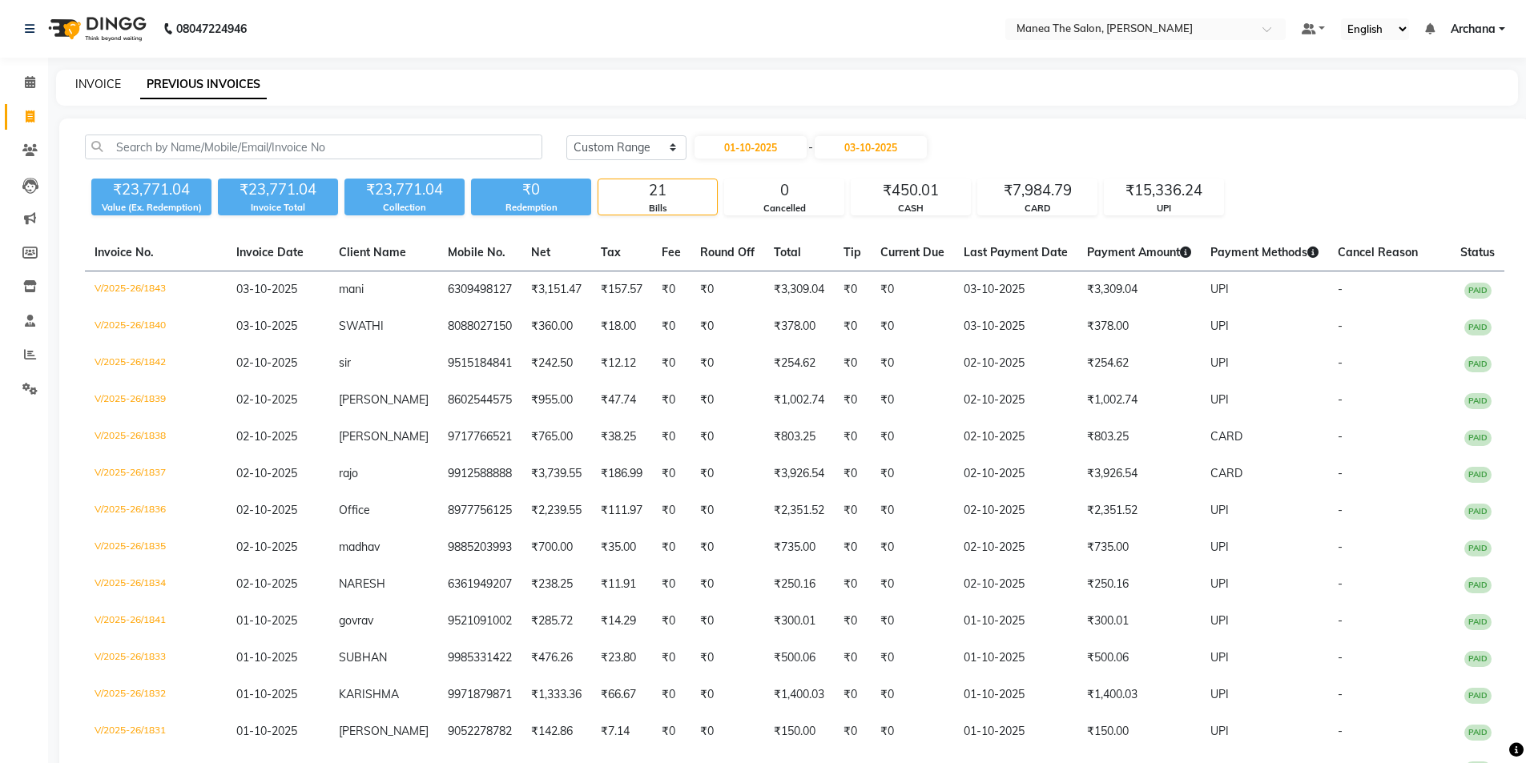
click at [117, 88] on link "INVOICE" at bounding box center [98, 84] width 46 height 14
select select "service"
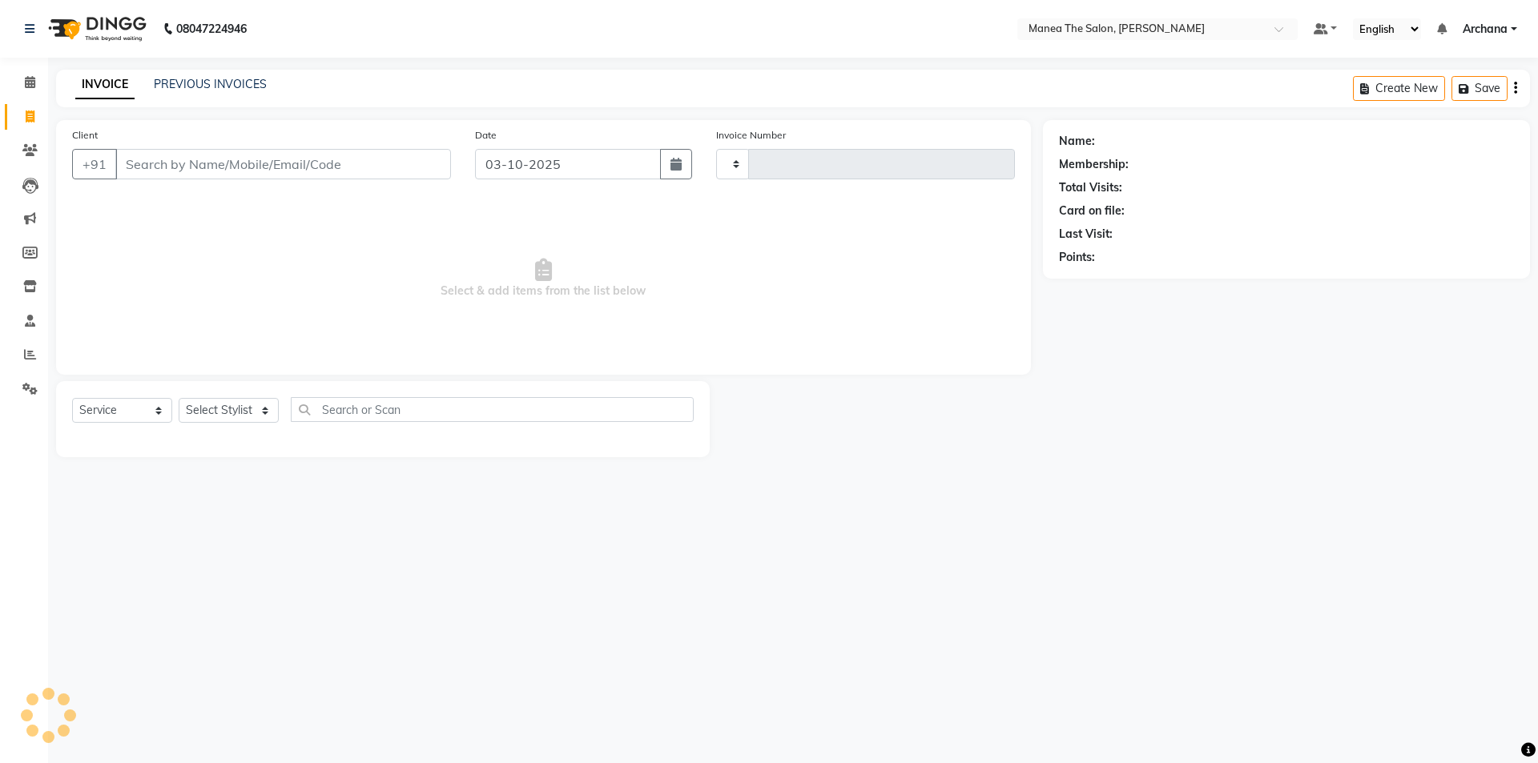
type input "1844"
select select "6846"
click at [220, 87] on link "PREVIOUS INVOICES" at bounding box center [210, 84] width 113 height 14
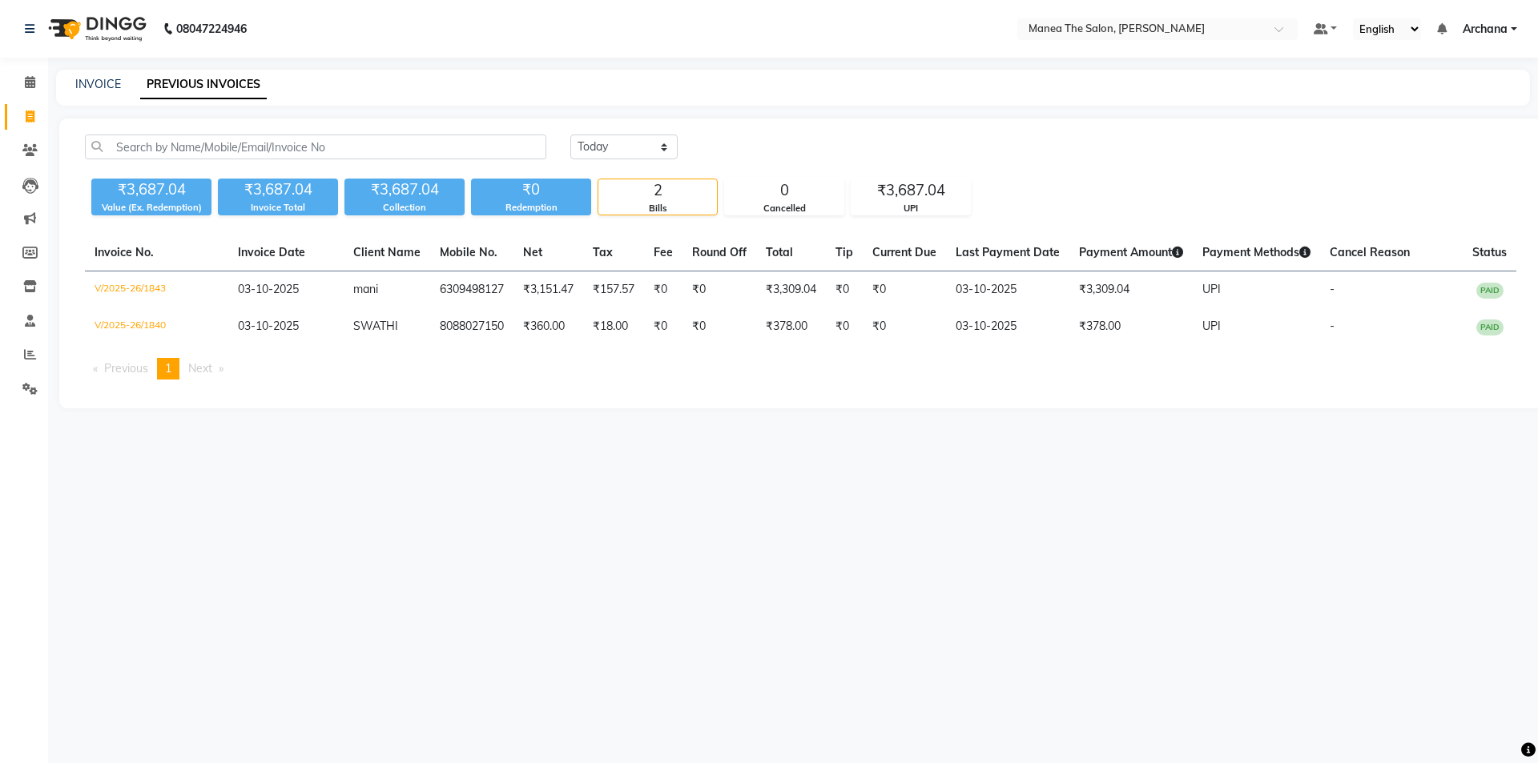
click at [90, 92] on div "INVOICE" at bounding box center [98, 84] width 46 height 17
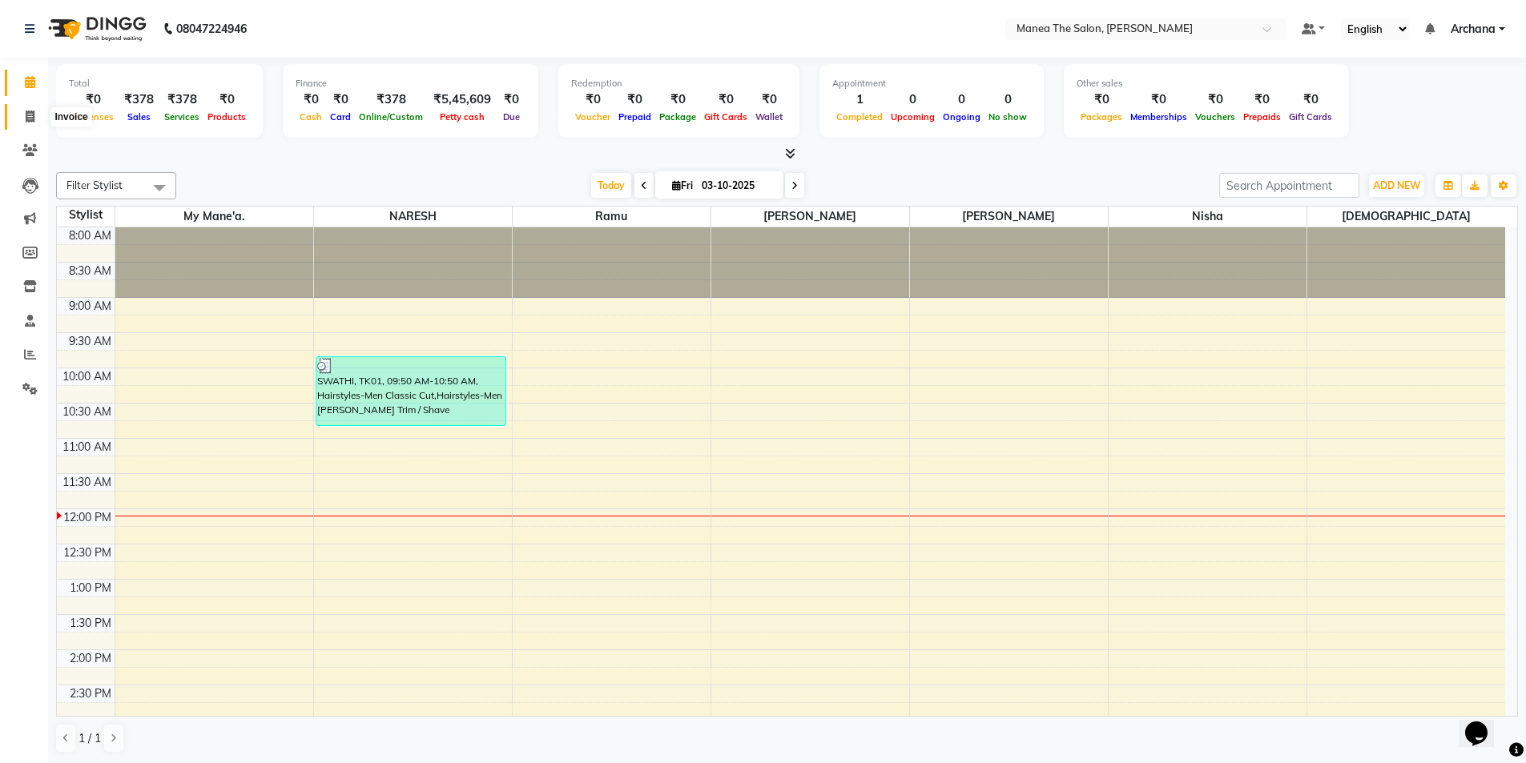
click at [28, 113] on icon at bounding box center [30, 117] width 9 height 12
select select "service"
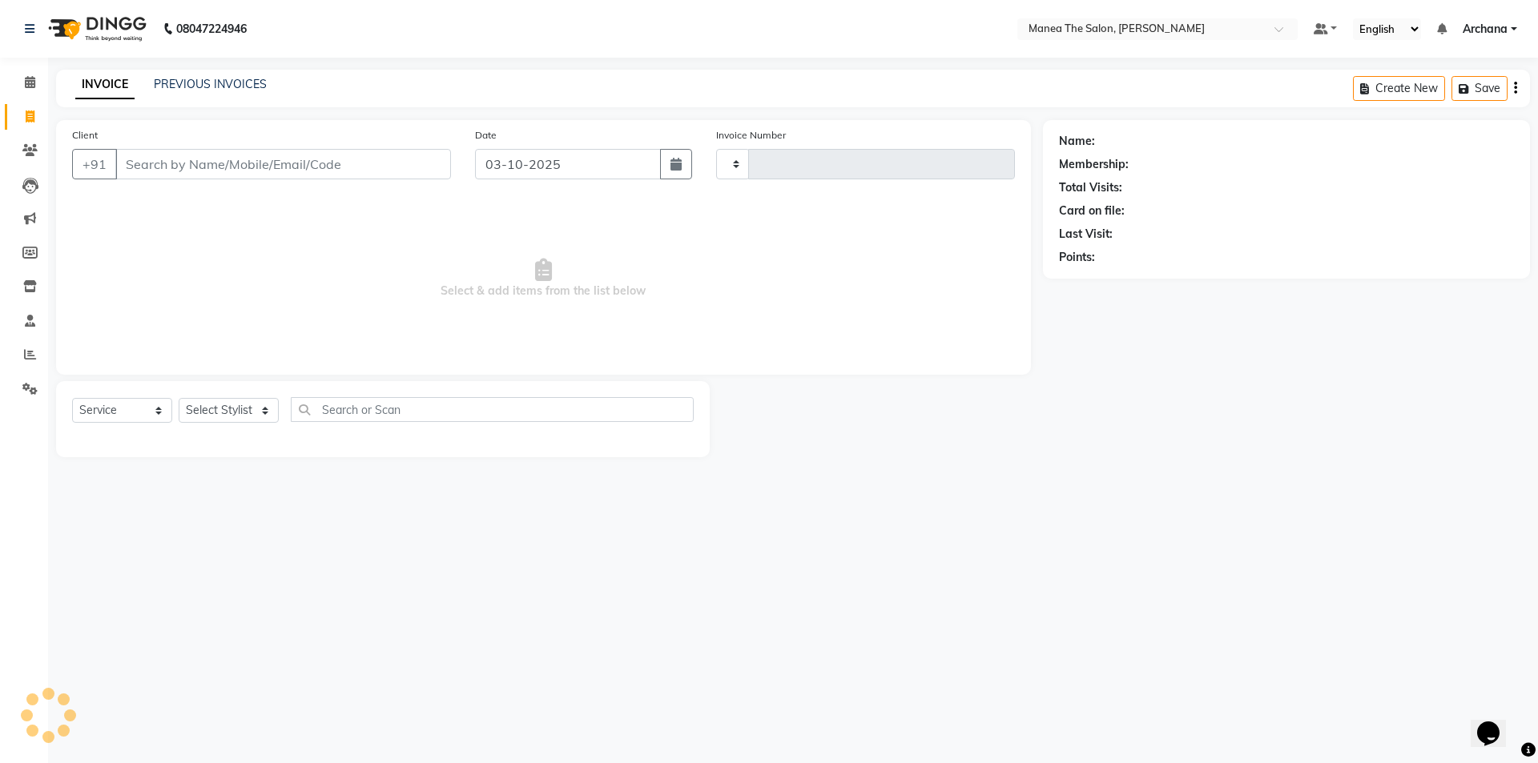
type input "1841"
select select "6846"
click at [248, 85] on link "PREVIOUS INVOICES" at bounding box center [210, 84] width 113 height 14
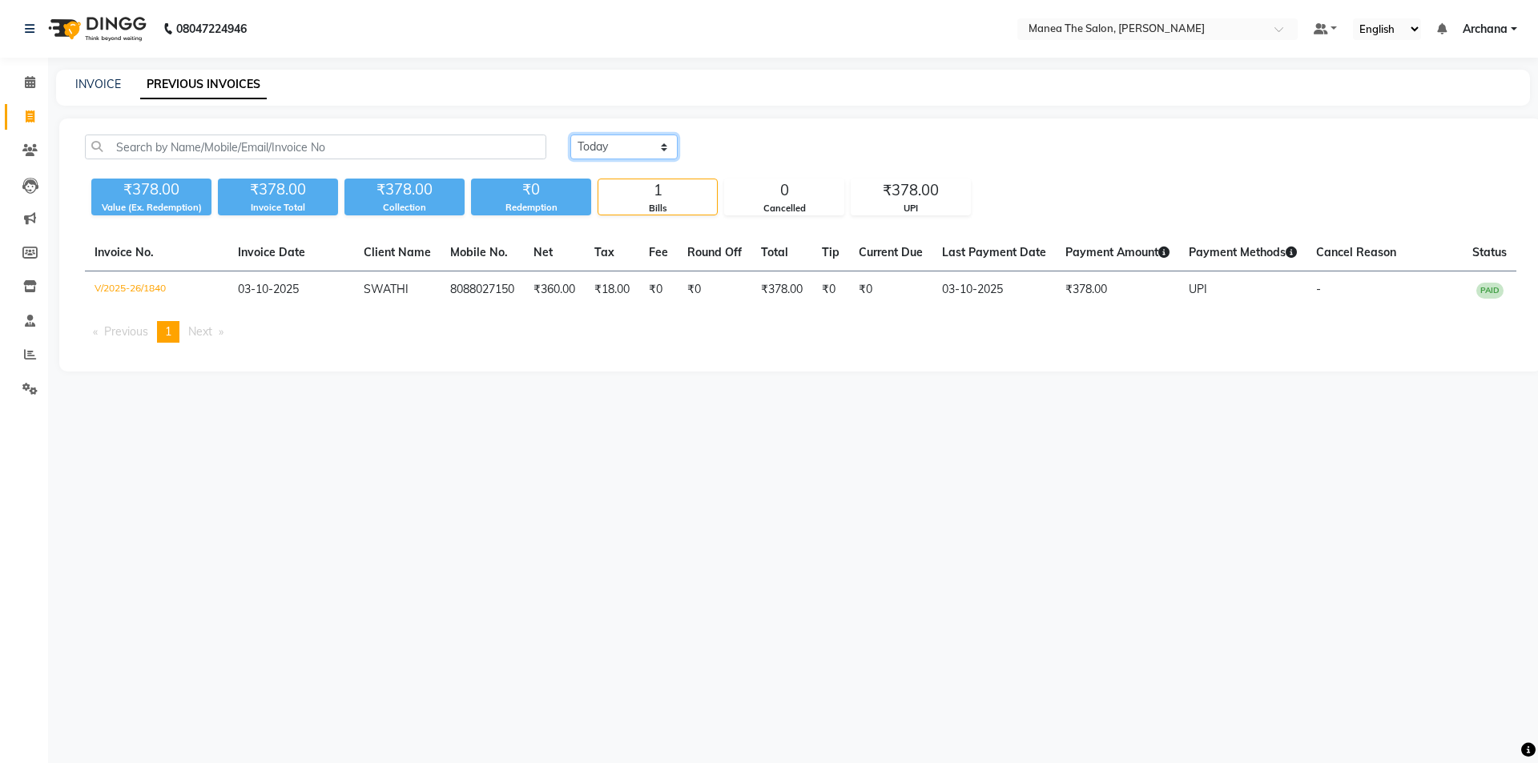
click at [669, 151] on select "Today Yesterday Custom Range" at bounding box center [623, 147] width 107 height 25
select select "range"
click at [570, 135] on select "Today Yesterday Custom Range" at bounding box center [623, 147] width 107 height 25
click at [747, 149] on input "03-10-2025" at bounding box center [754, 147] width 112 height 22
select select "10"
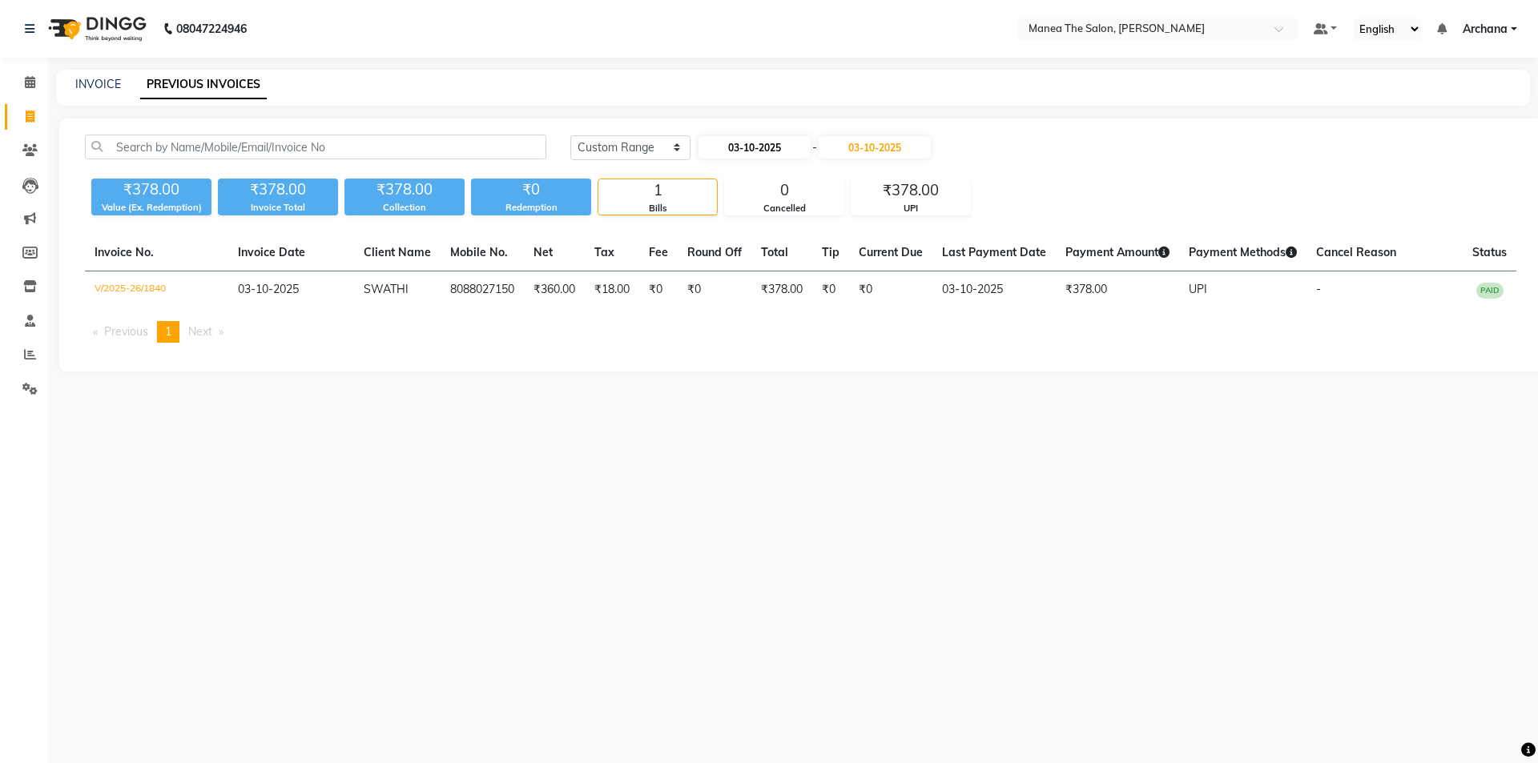
select select "2025"
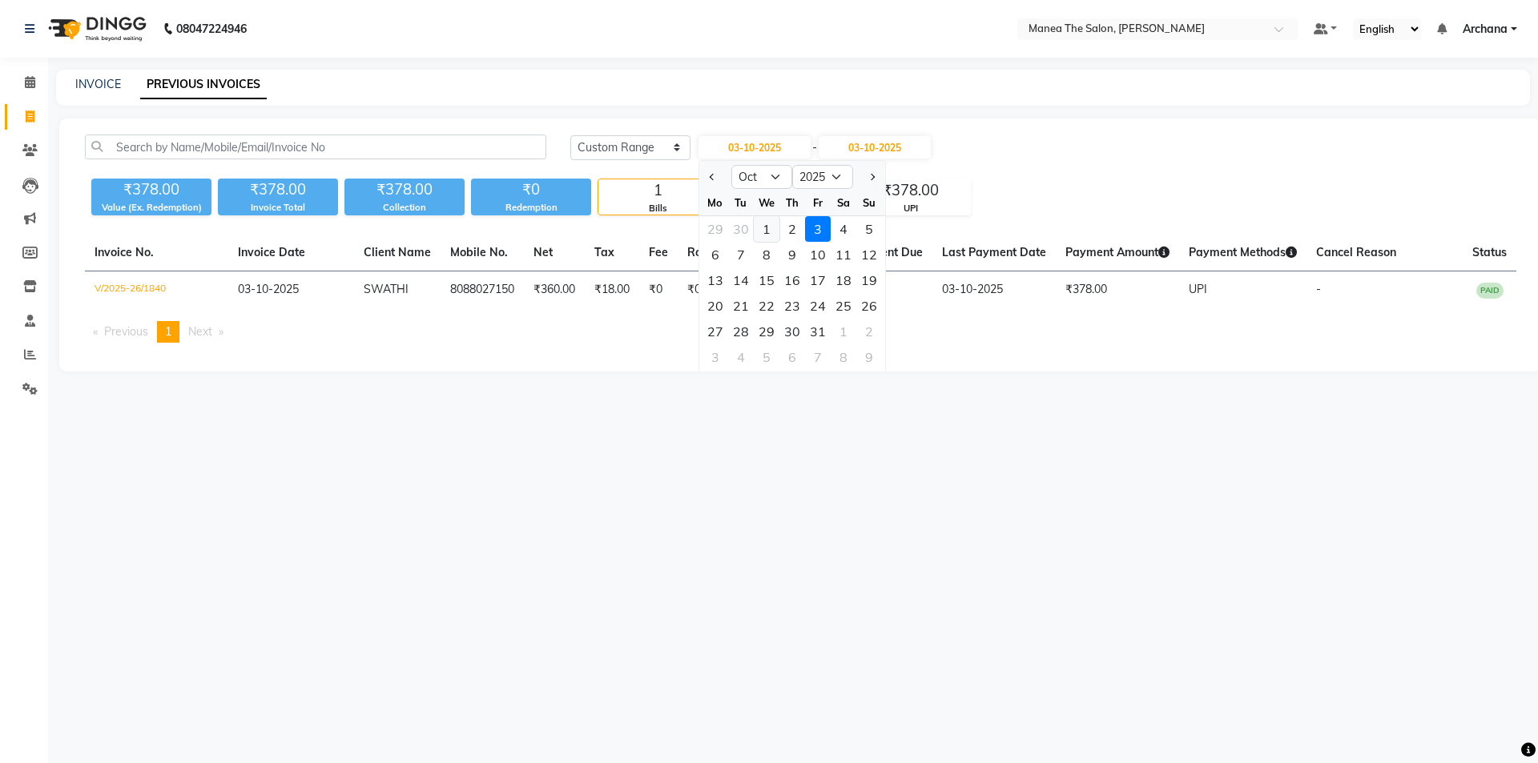
click at [761, 231] on div "1" at bounding box center [767, 229] width 26 height 26
type input "01-10-2025"
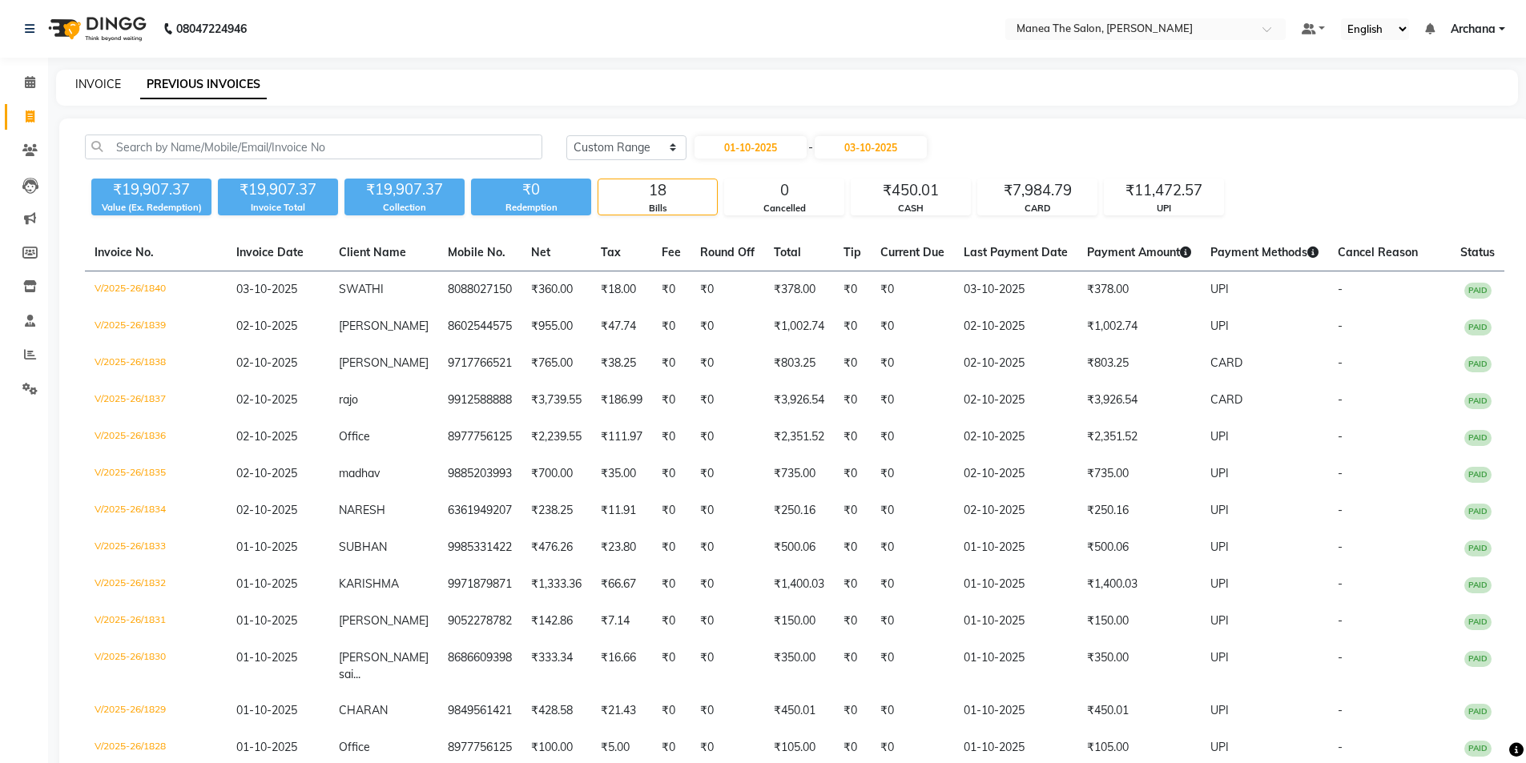
click at [91, 85] on link "INVOICE" at bounding box center [98, 84] width 46 height 14
select select "service"
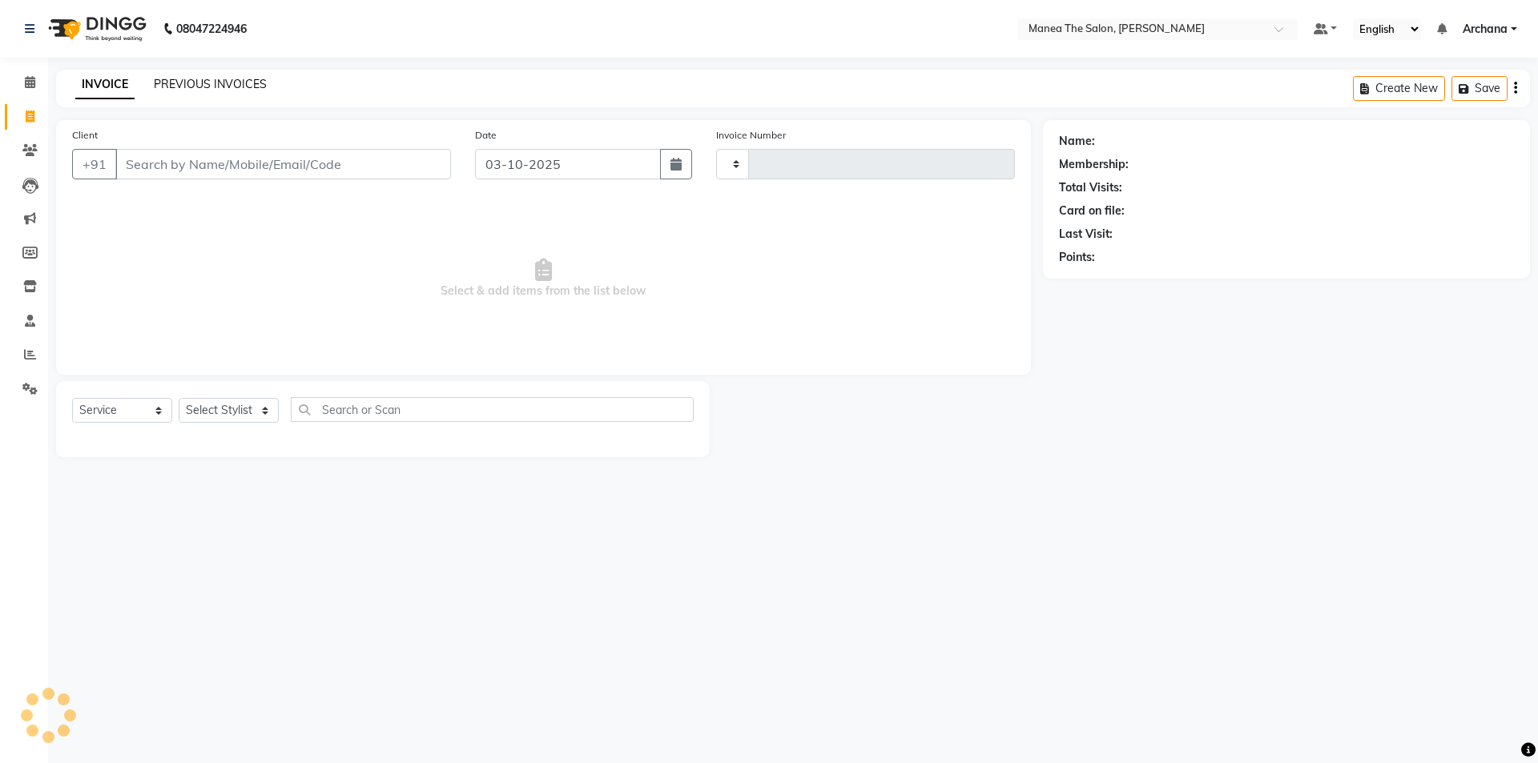
type input "1841"
select select "6846"
click at [1106, 469] on main "INVOICE PREVIOUS INVOICES Create New Save Client +91 Date 03-10-2025 Invoice Nu…" at bounding box center [793, 276] width 1490 height 412
click at [257, 83] on link "PREVIOUS INVOICES" at bounding box center [210, 84] width 113 height 14
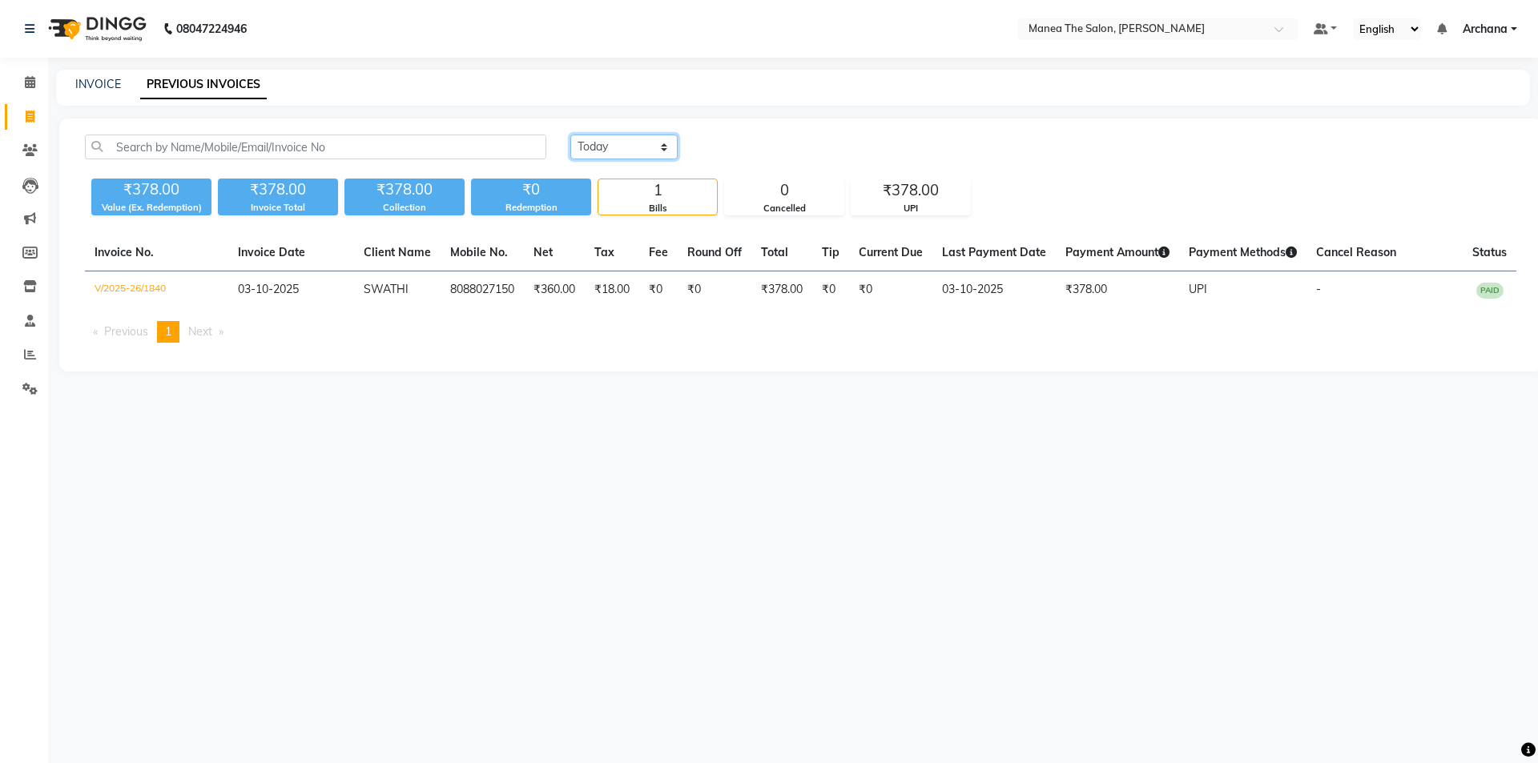
click at [659, 148] on select "Today Yesterday Custom Range" at bounding box center [623, 147] width 107 height 25
select select "range"
click at [570, 135] on select "Today Yesterday Custom Range" at bounding box center [623, 147] width 107 height 25
click at [768, 151] on input "03-10-2025" at bounding box center [754, 147] width 112 height 22
select select "10"
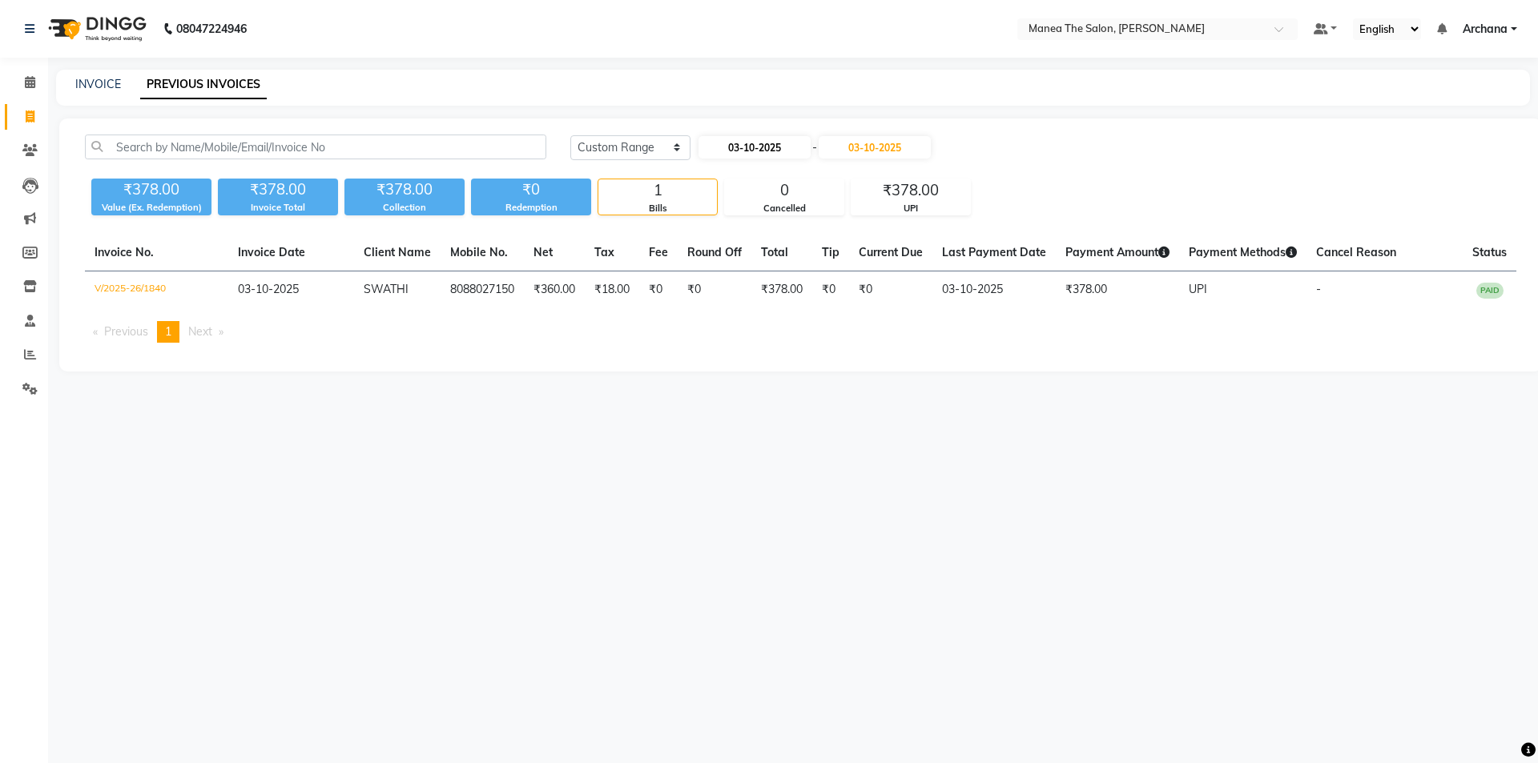
select select "2025"
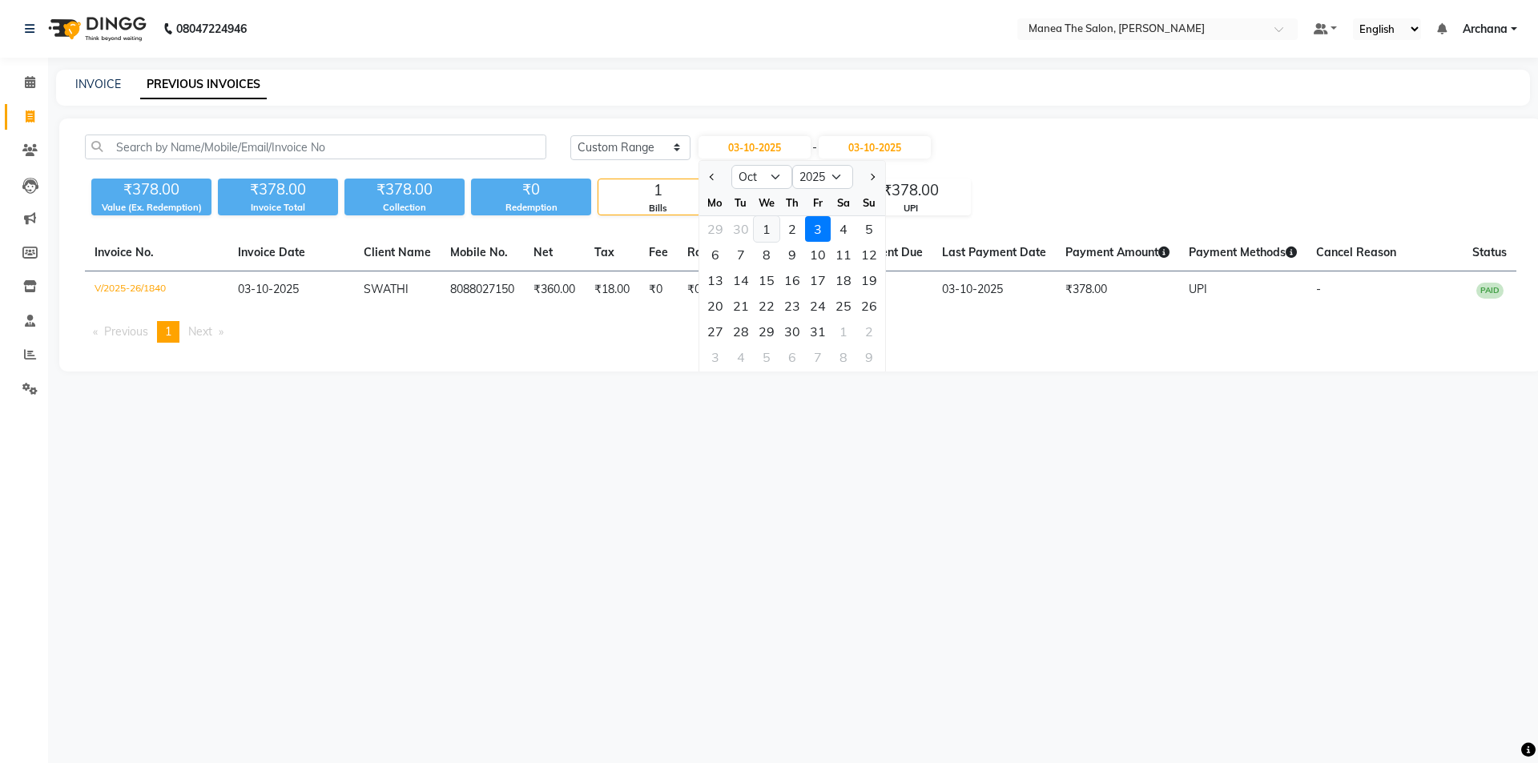
click at [770, 227] on div "1" at bounding box center [767, 229] width 26 height 26
type input "01-10-2025"
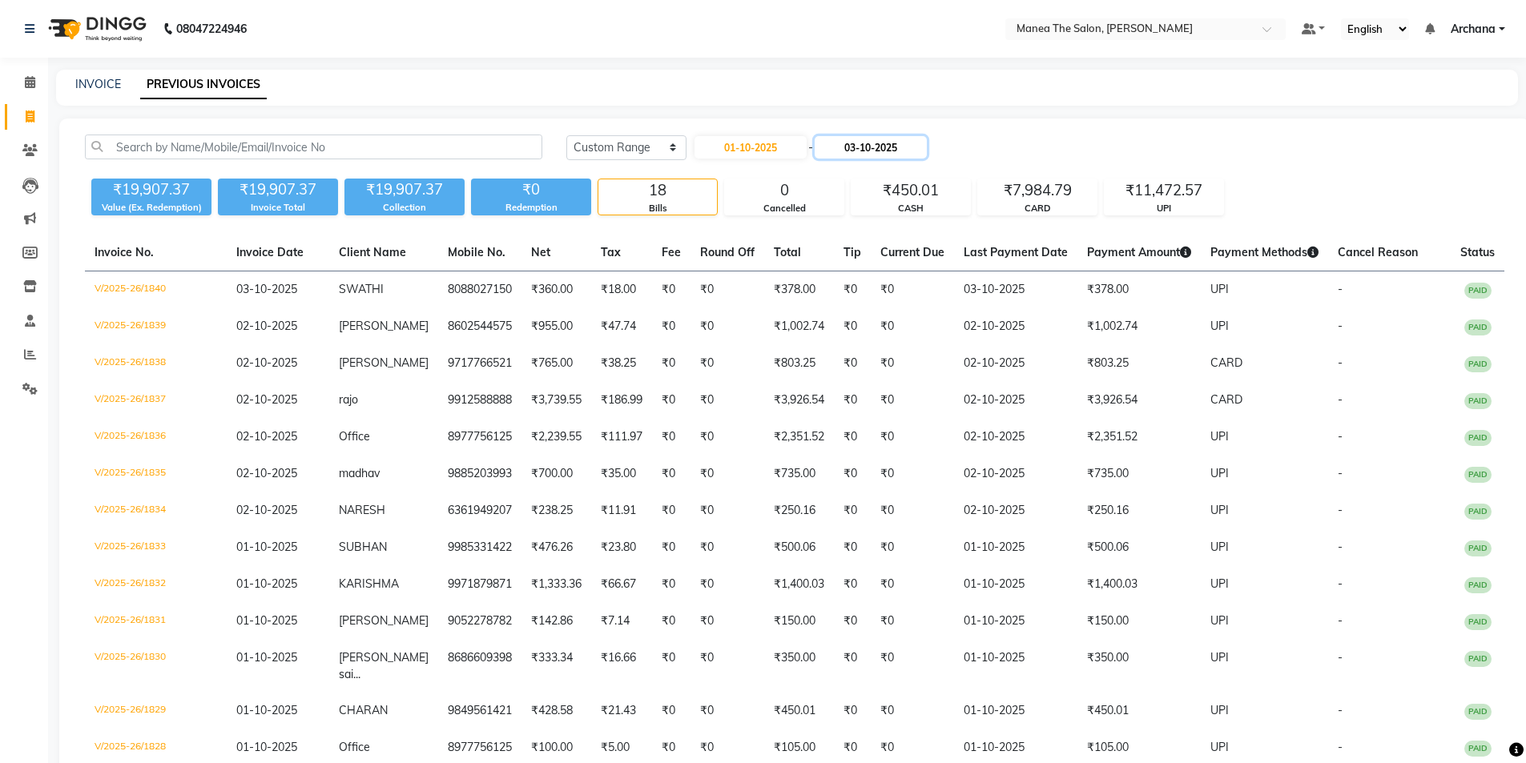
click at [857, 151] on input "03-10-2025" at bounding box center [871, 147] width 112 height 22
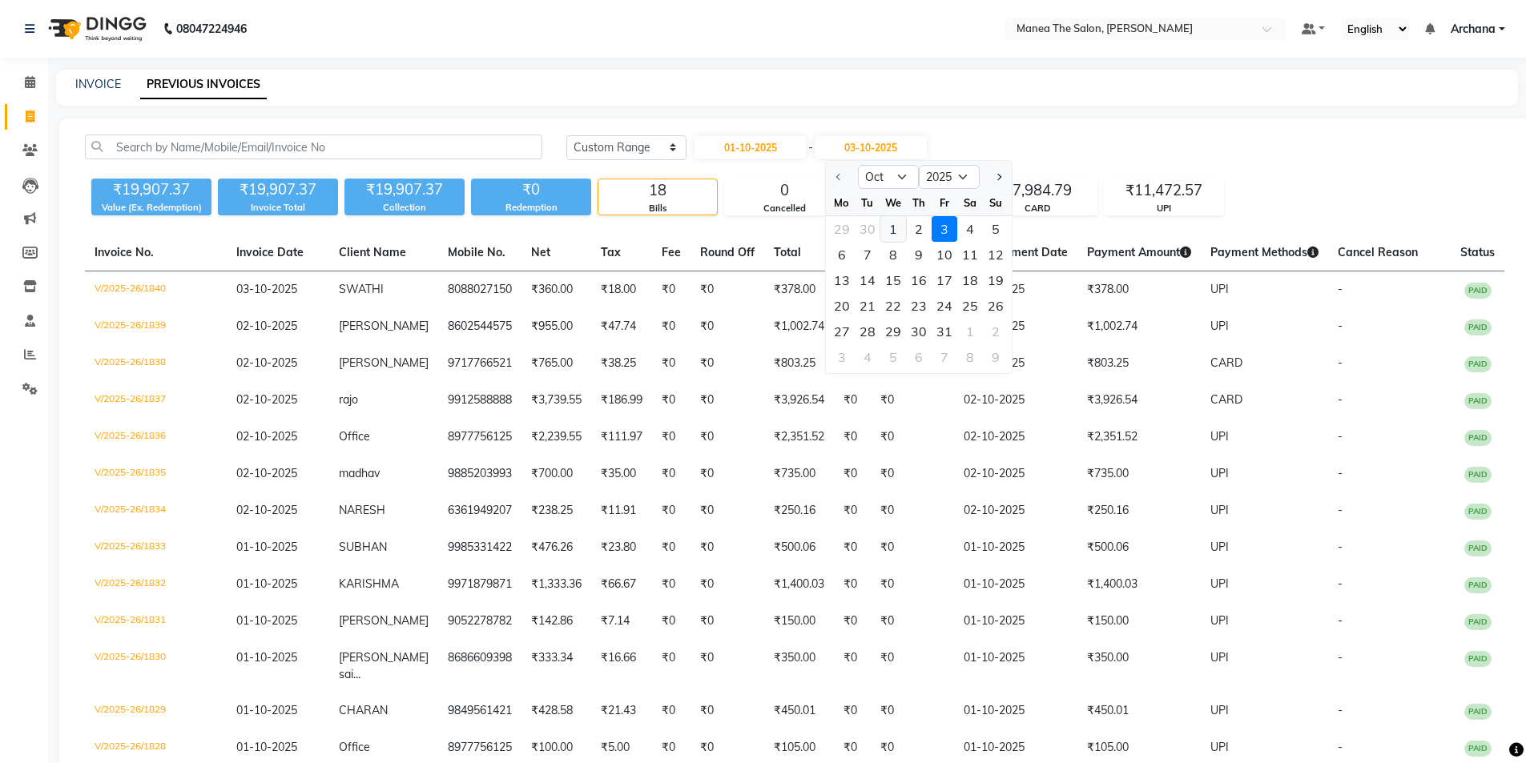
click at [894, 231] on div "1" at bounding box center [893, 229] width 26 height 26
type input "01-10-2025"
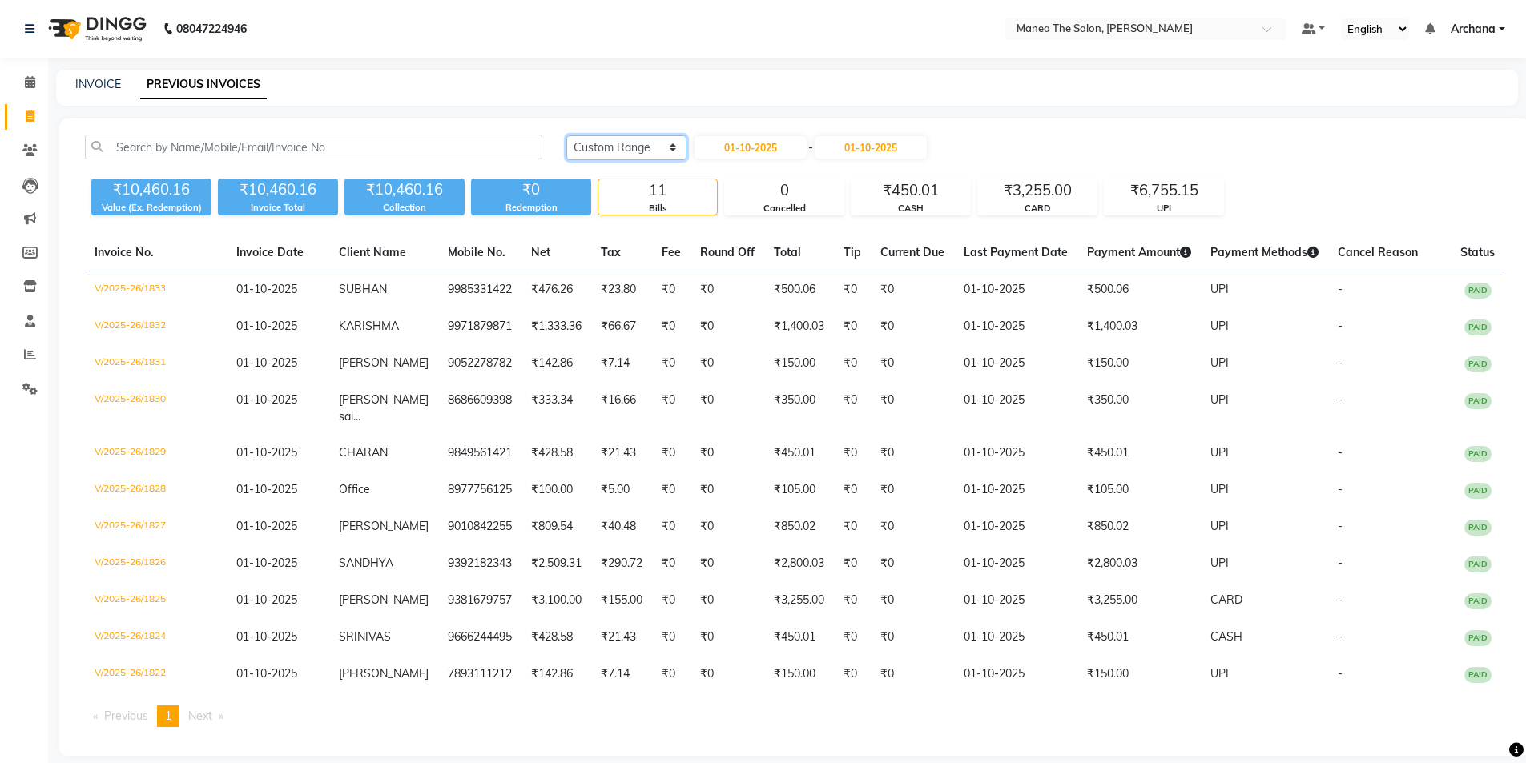
click at [662, 149] on select "Today Yesterday Custom Range" at bounding box center [626, 147] width 120 height 25
select select "yesterday"
click at [566, 135] on select "Today Yesterday Custom Range" at bounding box center [626, 147] width 120 height 25
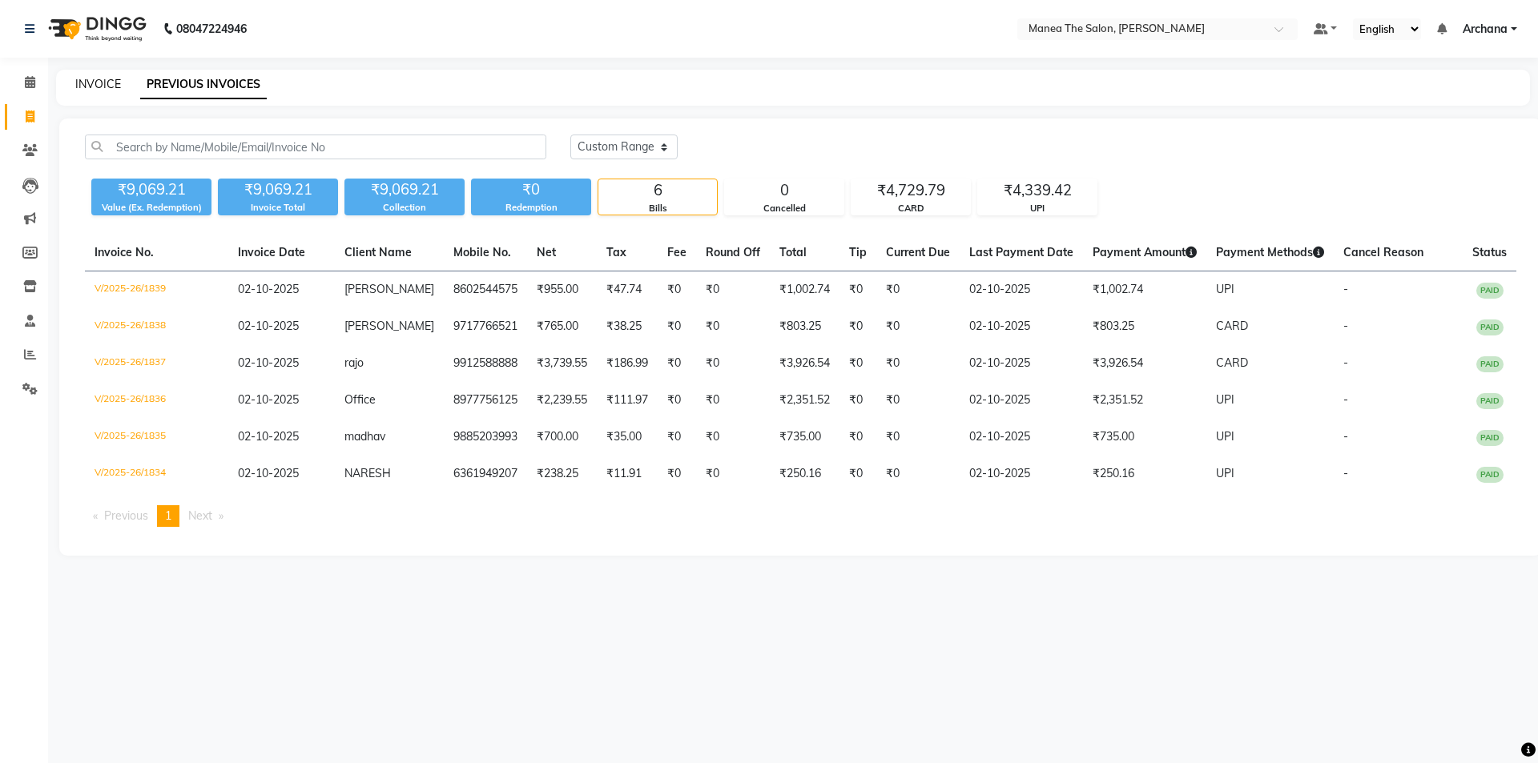
click at [99, 80] on link "INVOICE" at bounding box center [98, 84] width 46 height 14
select select "service"
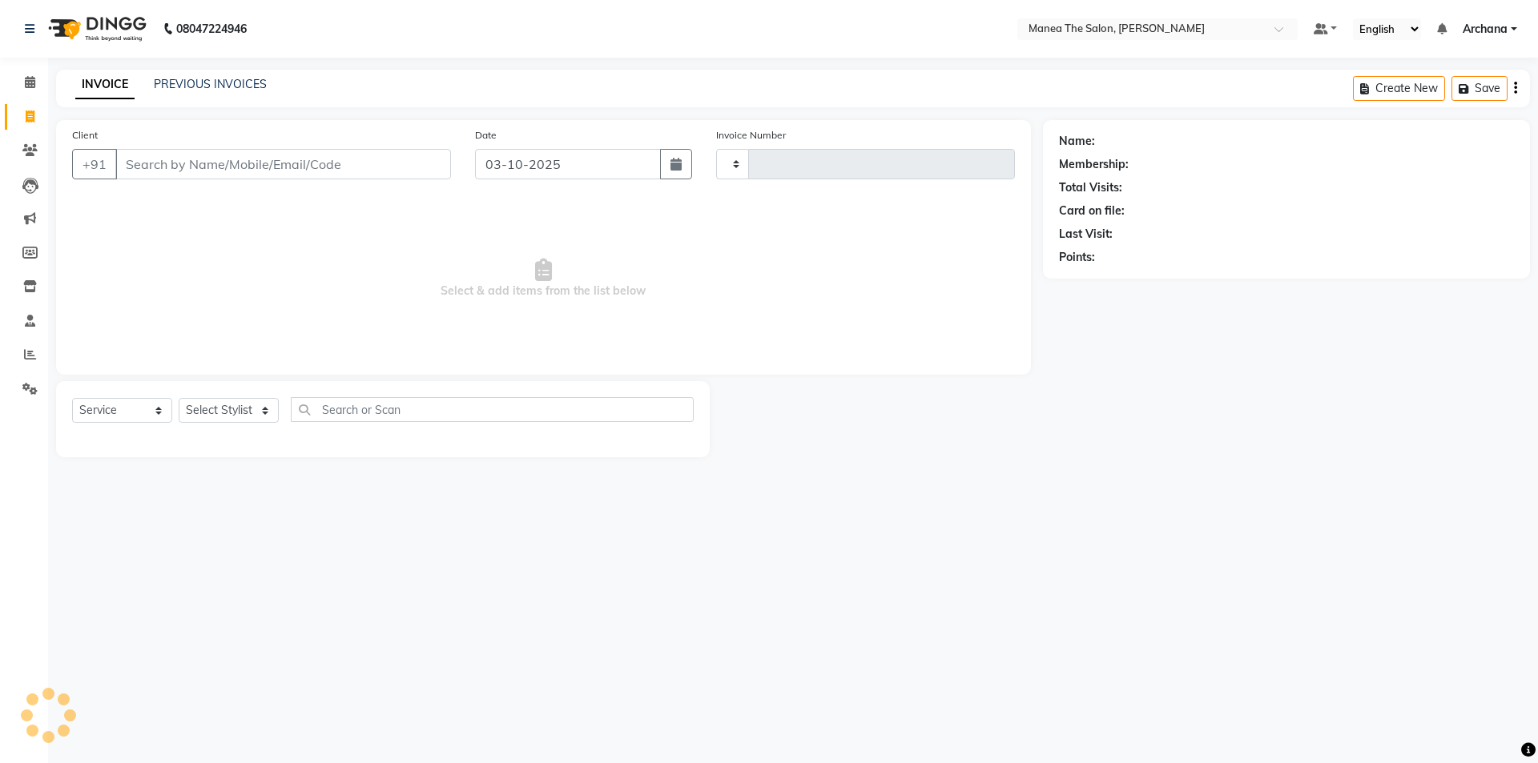
type input "1841"
select select "6846"
click at [677, 166] on icon "button" at bounding box center [675, 164] width 11 height 13
select select "10"
select select "2025"
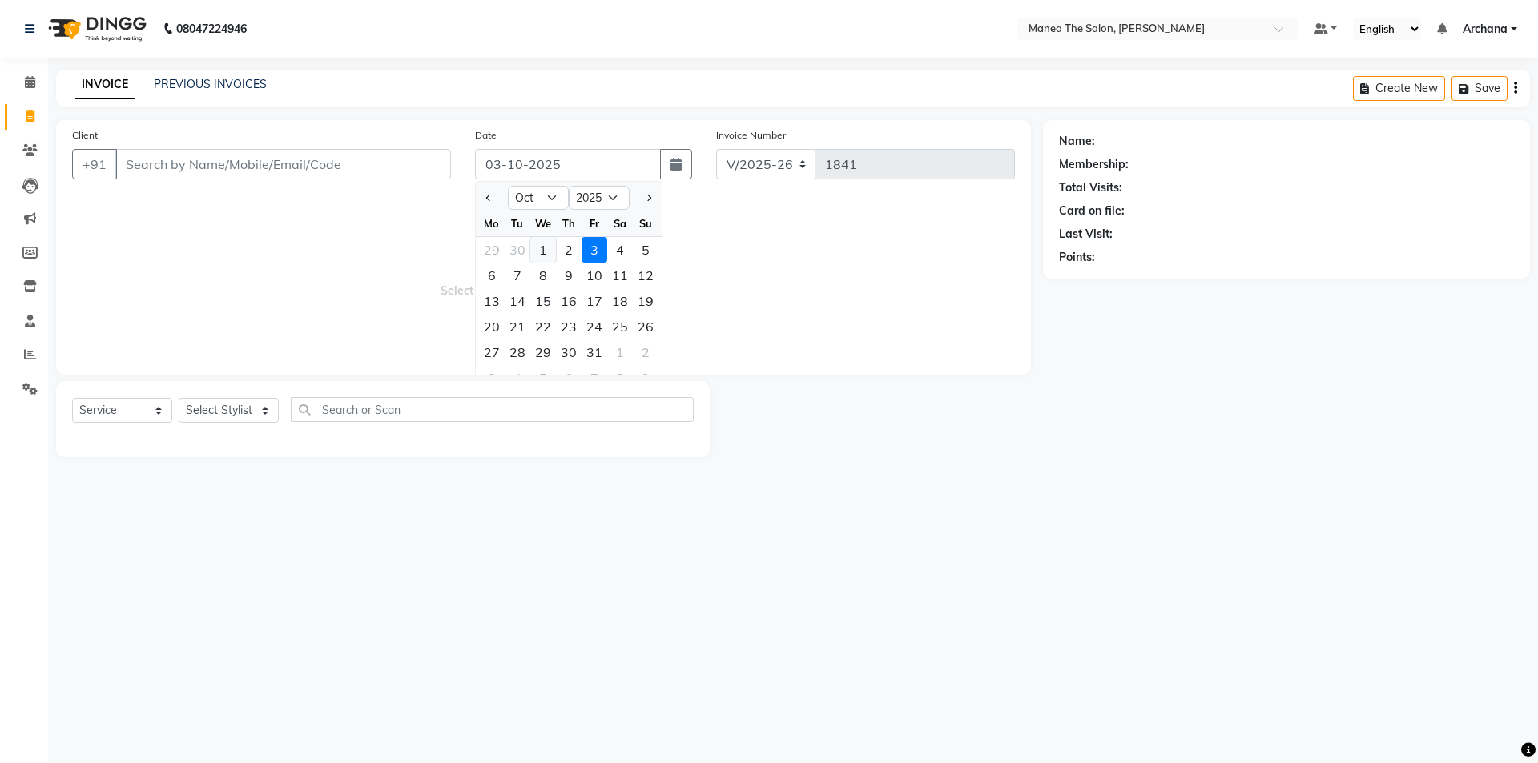
click at [542, 250] on div "1" at bounding box center [543, 250] width 26 height 26
type input "01-10-2025"
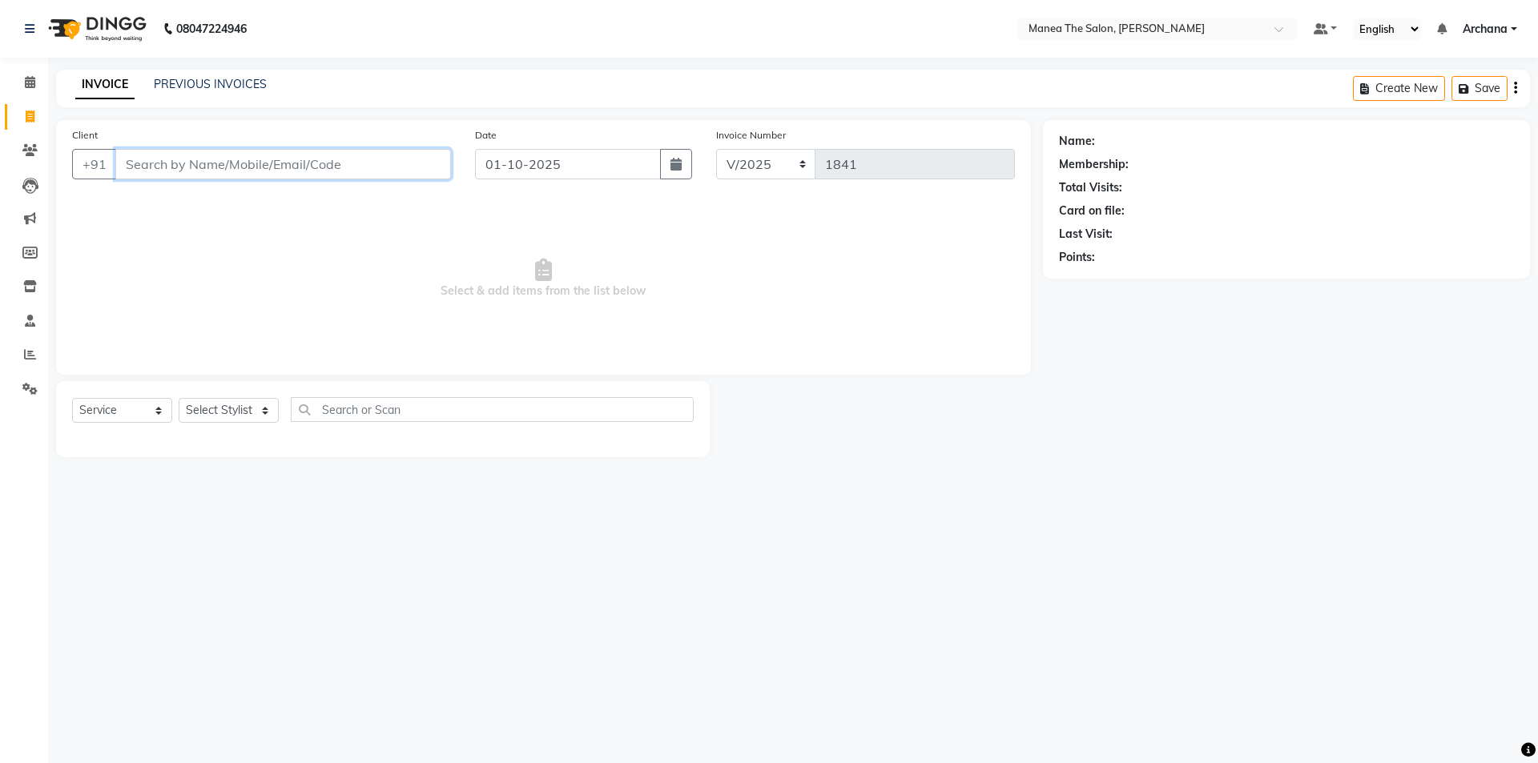
click at [269, 159] on input "Client" at bounding box center [283, 164] width 336 height 30
type input "9521091002"
click at [419, 169] on span "Add Client" at bounding box center [409, 164] width 63 height 16
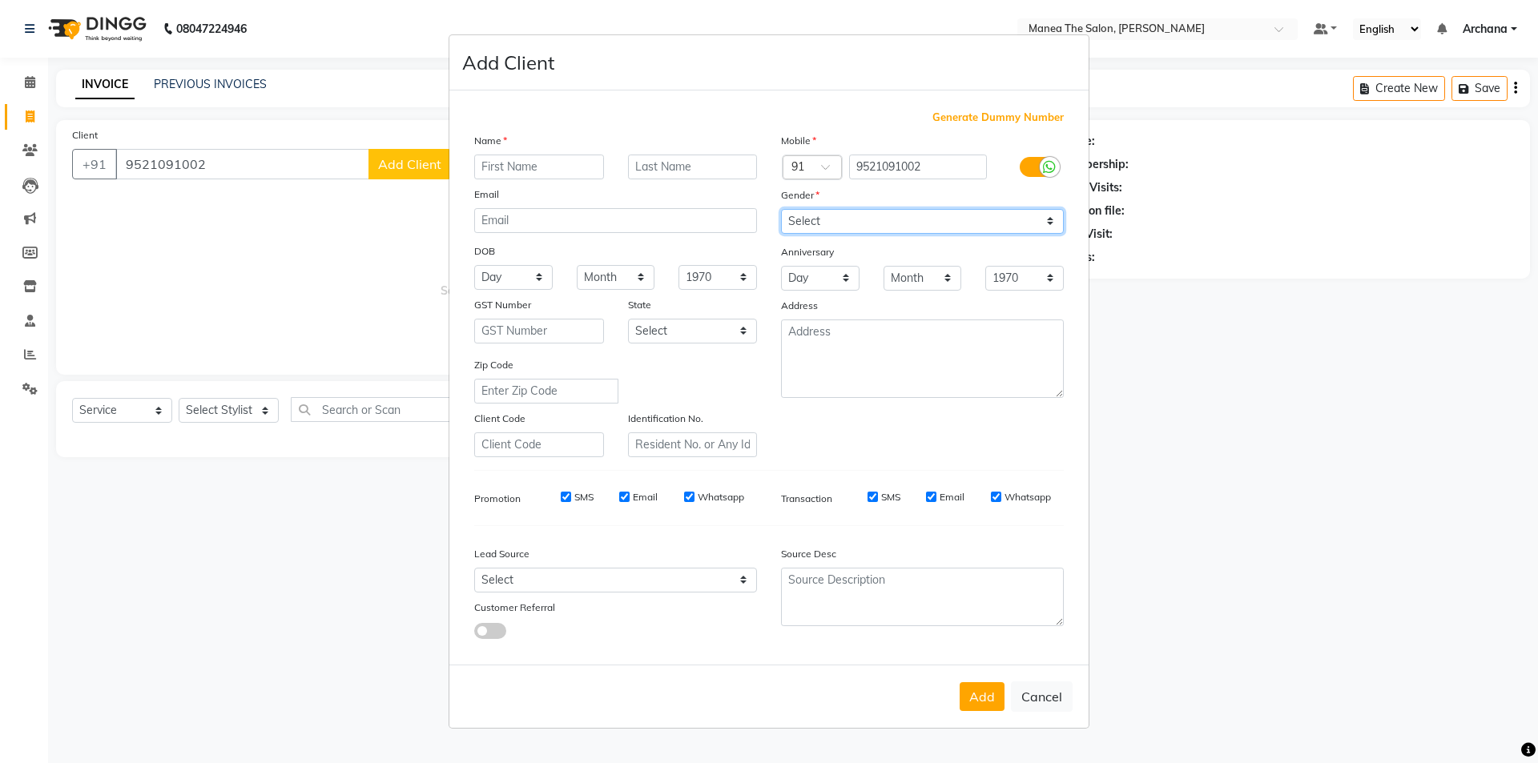
click at [932, 220] on select "Select Male Female Other Prefer Not To Say" at bounding box center [922, 221] width 283 height 25
select select "male"
click at [781, 209] on select "Select Male Female Other Prefer Not To Say" at bounding box center [922, 221] width 283 height 25
click at [513, 582] on select "Select Walk-in Referral Internet Friend Word of Mouth Advertisement Facebook Ju…" at bounding box center [615, 580] width 283 height 25
select select "47942"
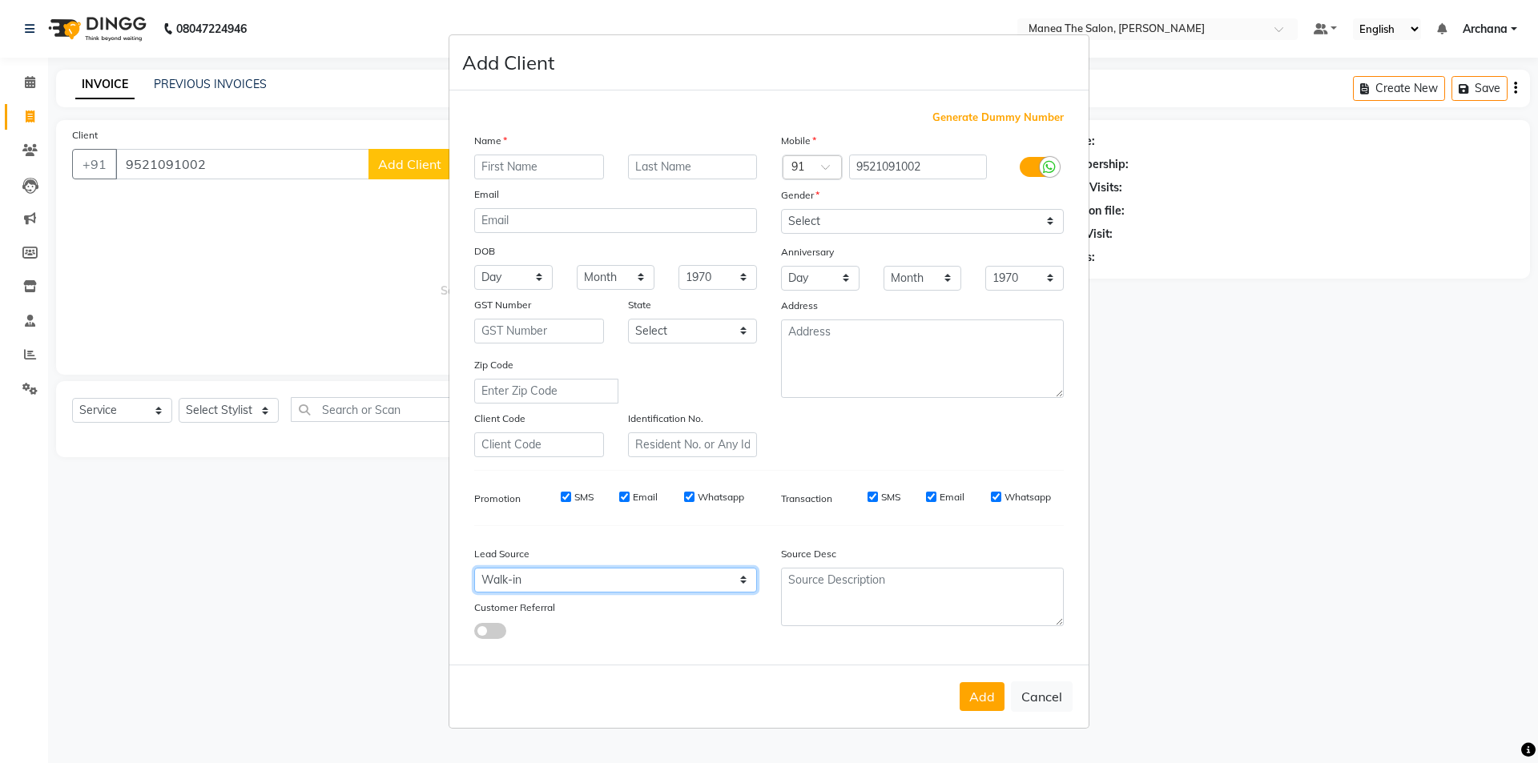
click at [474, 568] on select "Select Walk-in Referral Internet Friend Word of Mouth Advertisement Facebook Ju…" at bounding box center [615, 580] width 283 height 25
click at [525, 171] on input "text" at bounding box center [539, 167] width 130 height 25
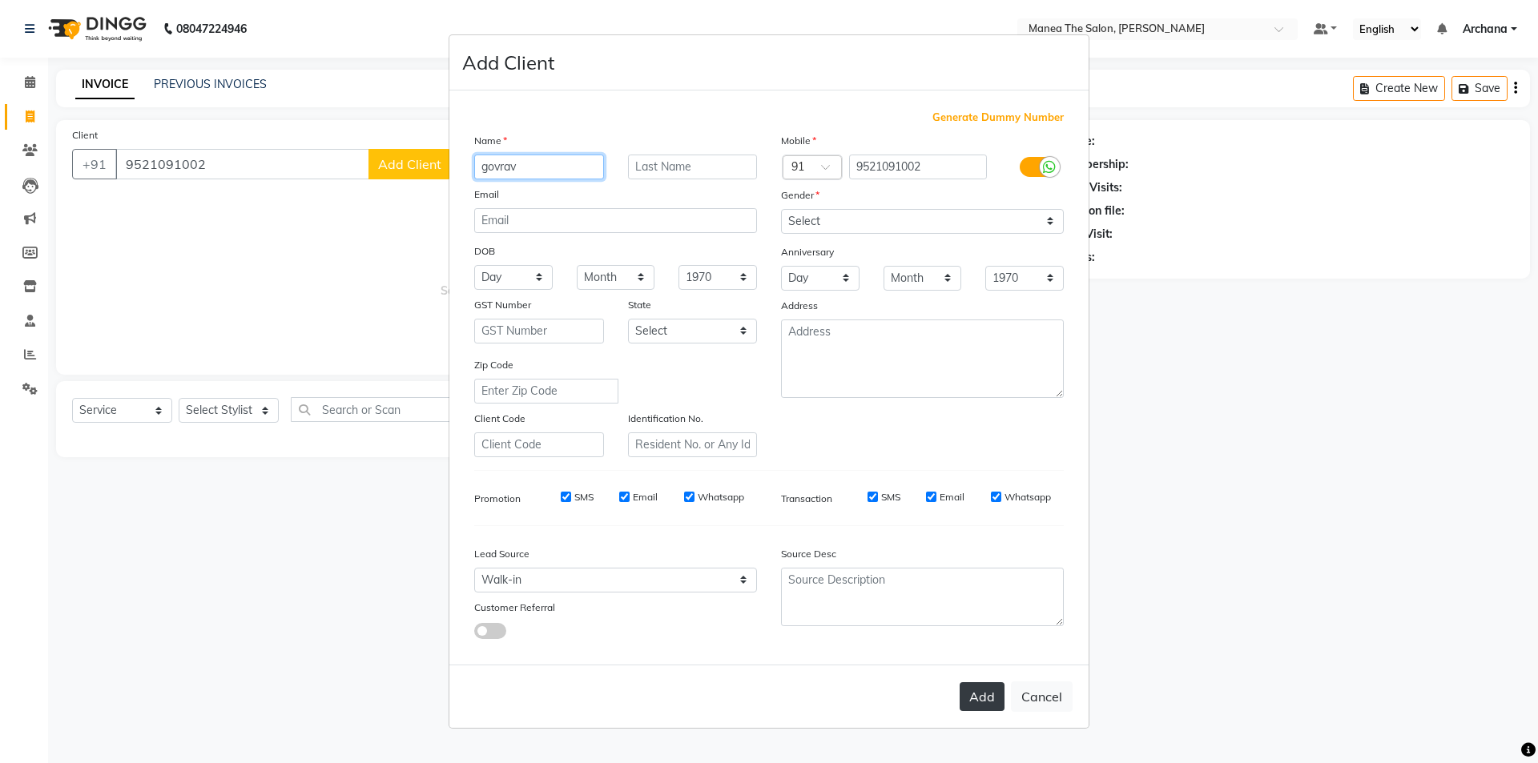
type input "govrav"
click at [982, 694] on button "Add" at bounding box center [982, 696] width 45 height 29
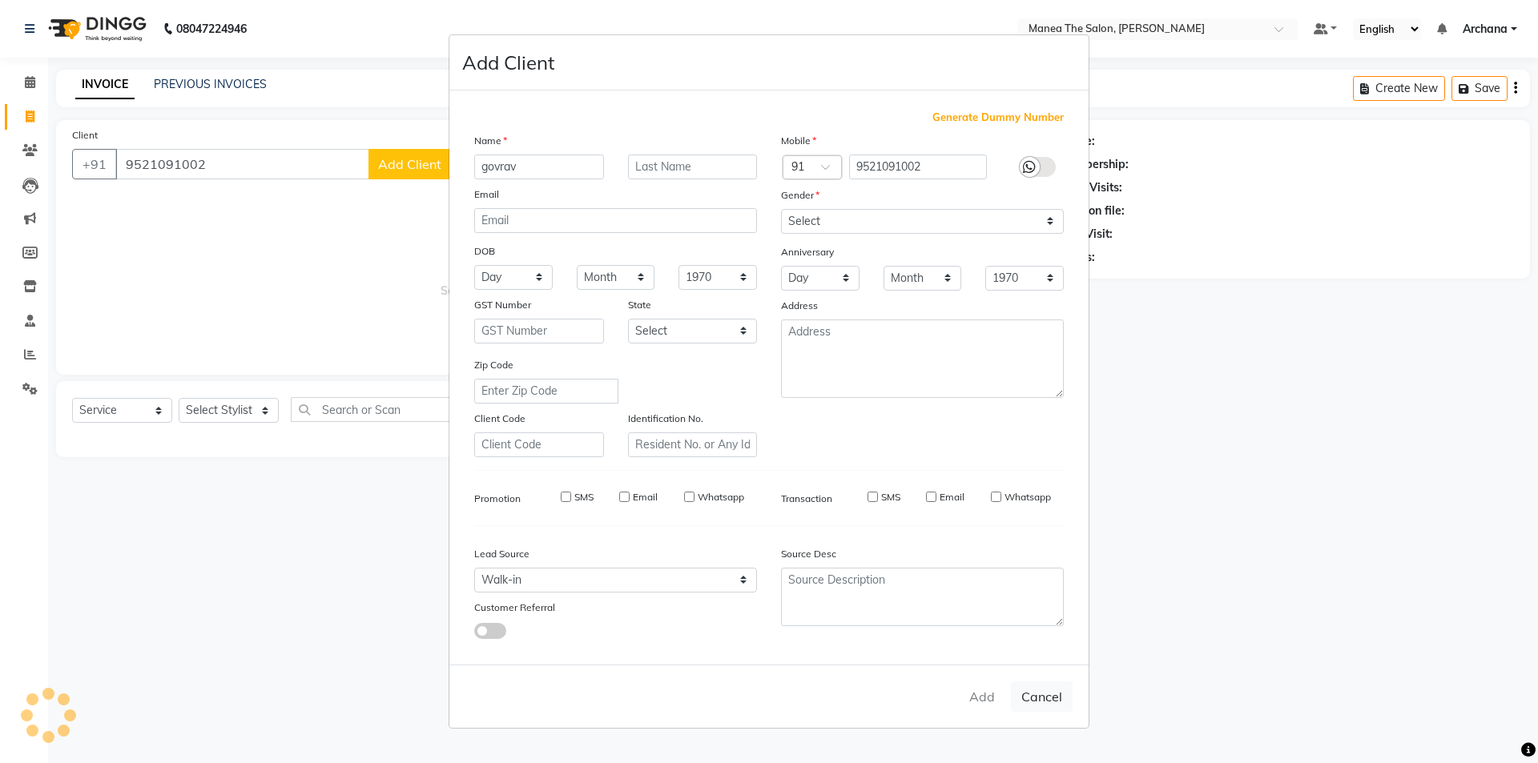
select select
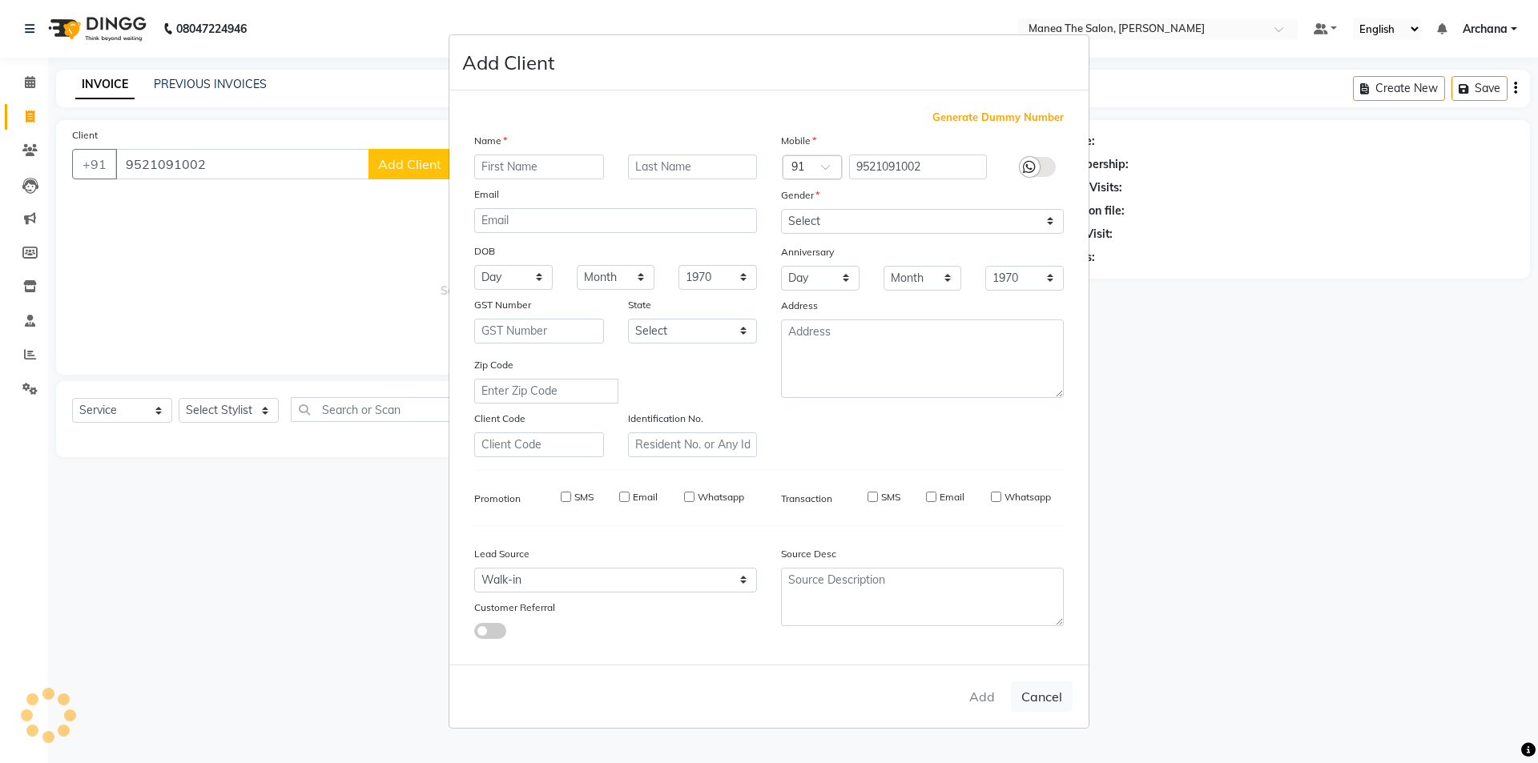
select select
checkbox input "false"
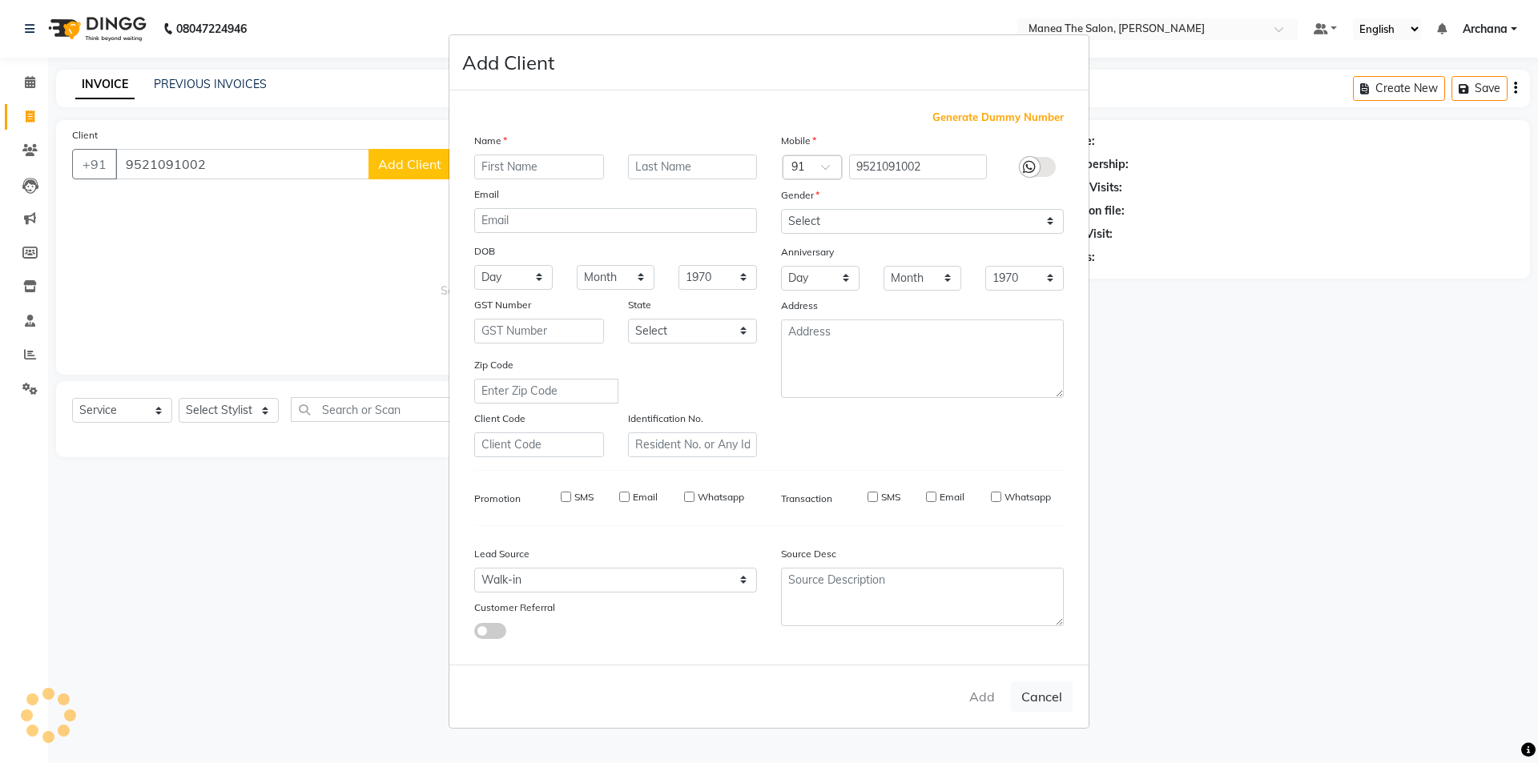
checkbox input "false"
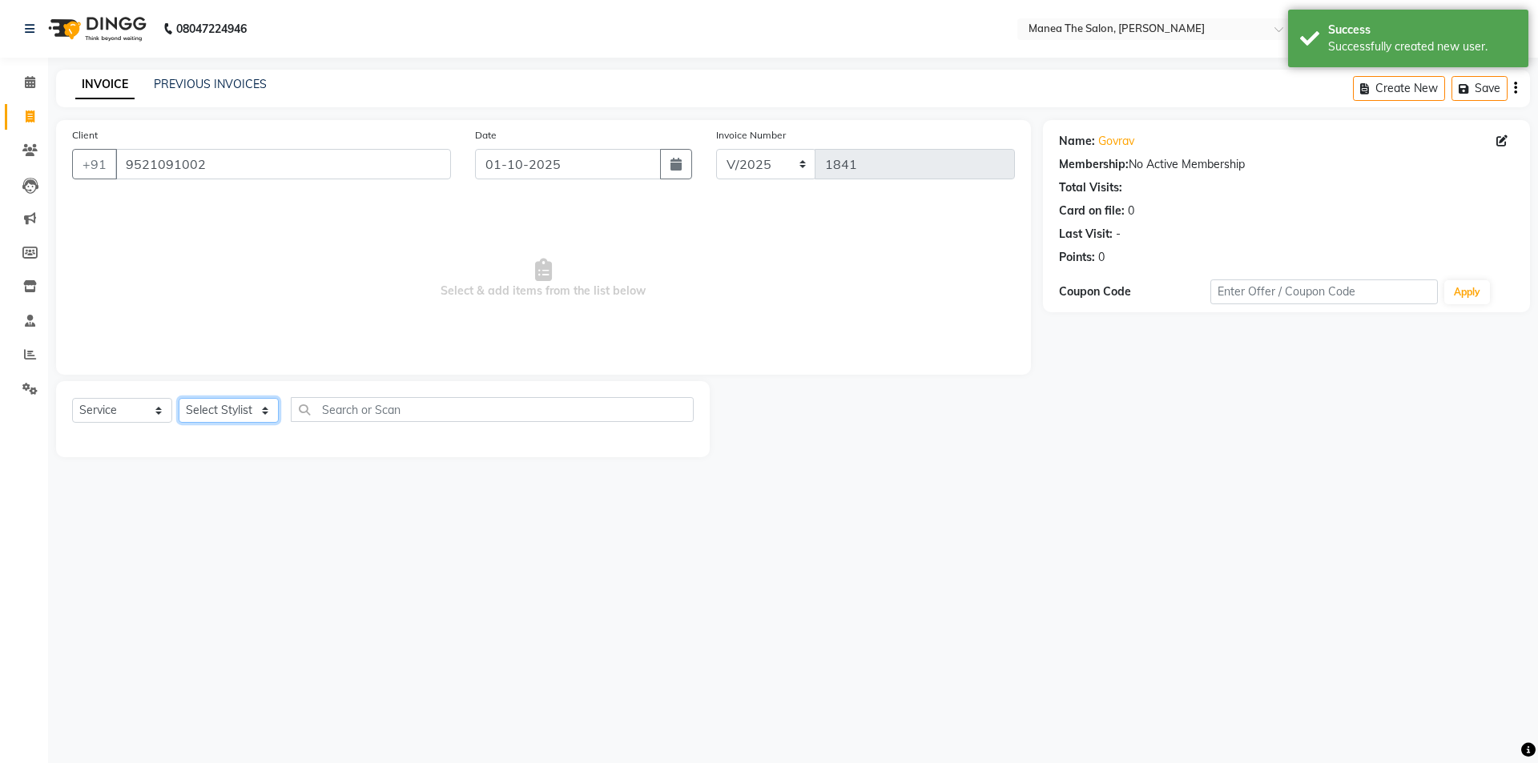
click at [249, 415] on select "Select Stylist ANVESH My Mane'a. NARESH nisha Ramu SAHITHI vaishnavi" at bounding box center [229, 410] width 100 height 25
select select "77516"
click at [179, 398] on select "Select Stylist ANVESH My Mane'a. NARESH nisha Ramu SAHITHI vaishnavi" at bounding box center [229, 410] width 100 height 25
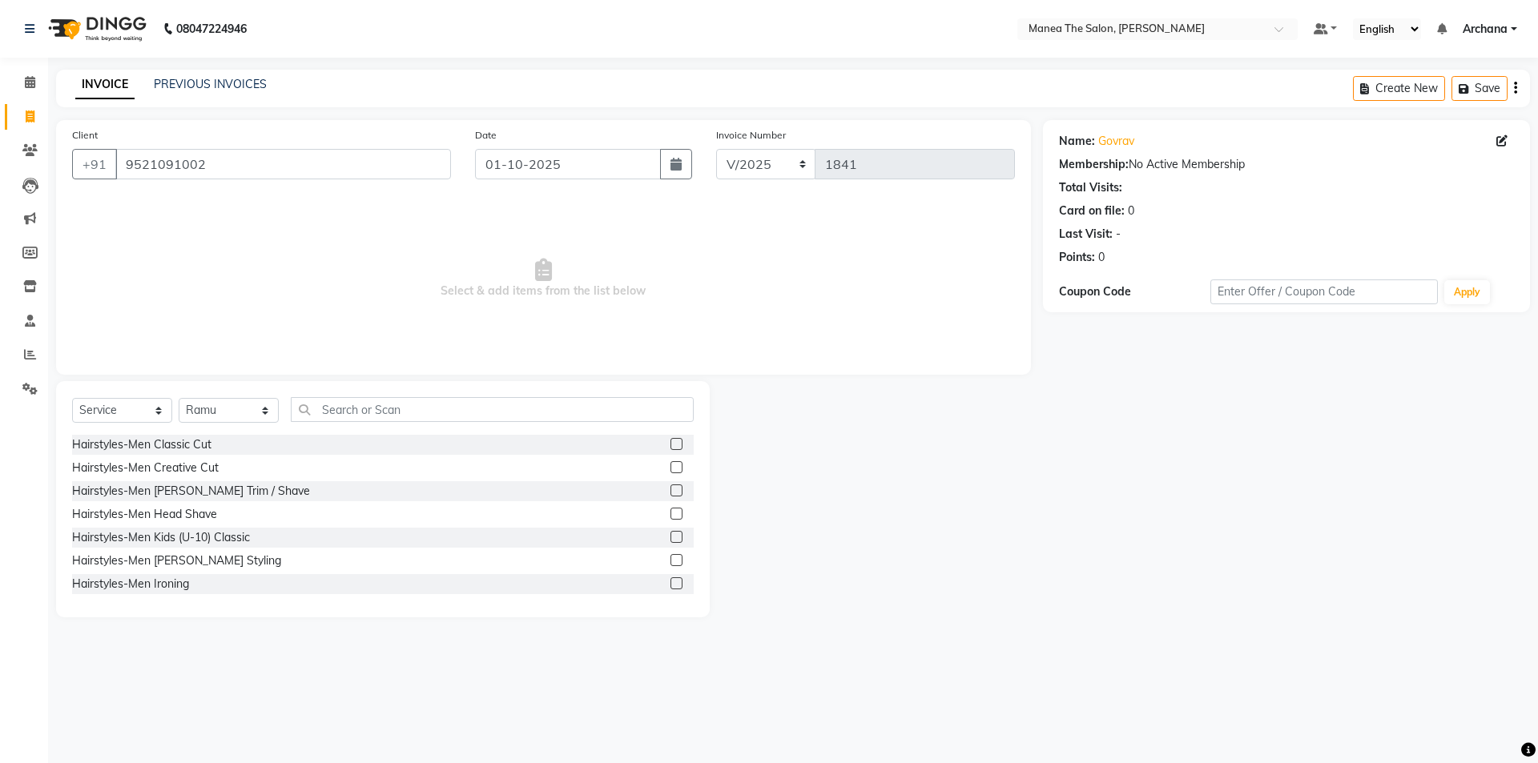
click at [670, 465] on label at bounding box center [676, 467] width 12 height 12
click at [670, 465] on input "checkbox" at bounding box center [675, 468] width 10 height 10
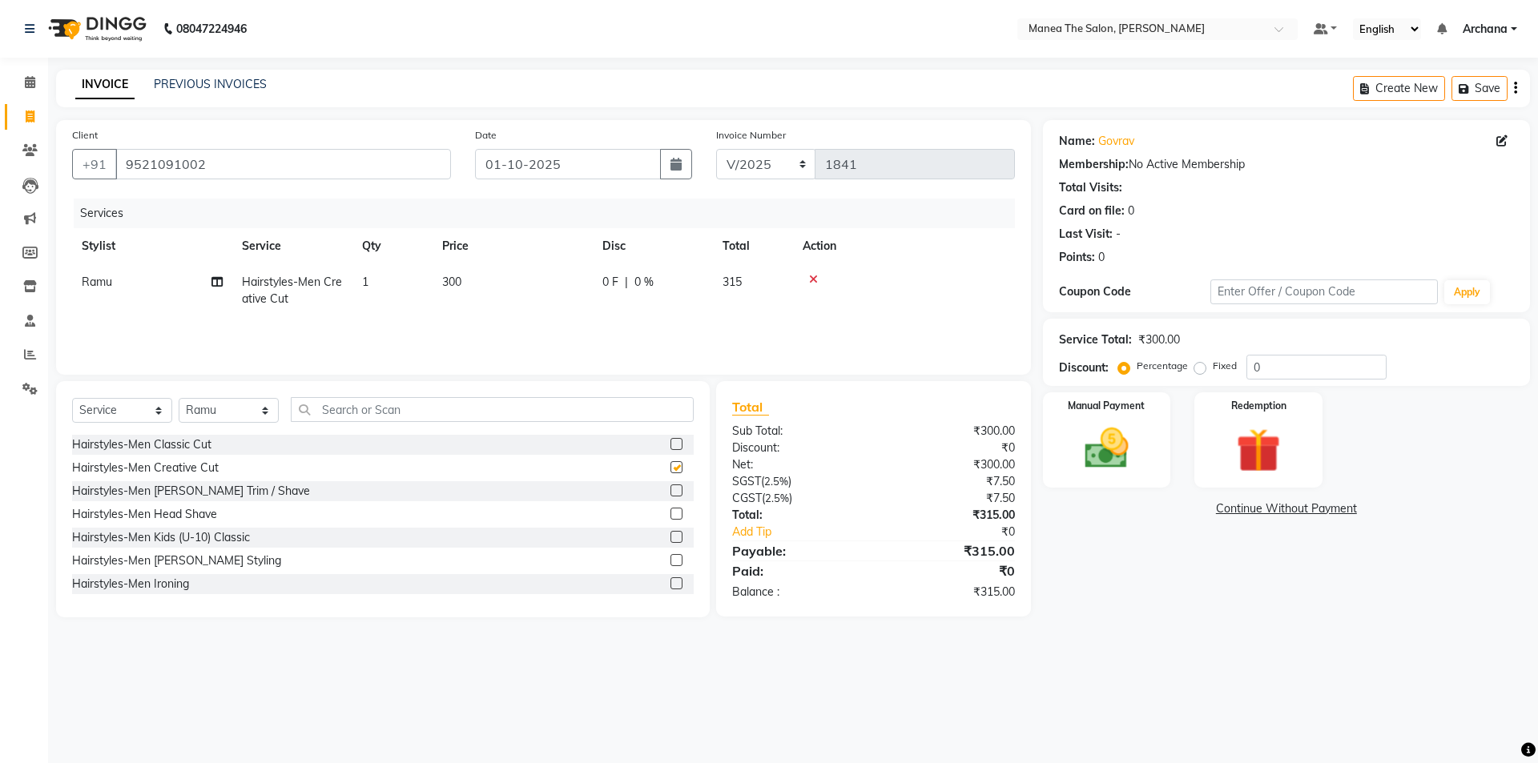
checkbox input "false"
click at [465, 280] on td "300" at bounding box center [513, 290] width 160 height 53
select select "77516"
click at [557, 287] on input "300" at bounding box center [587, 286] width 141 height 25
type input "3"
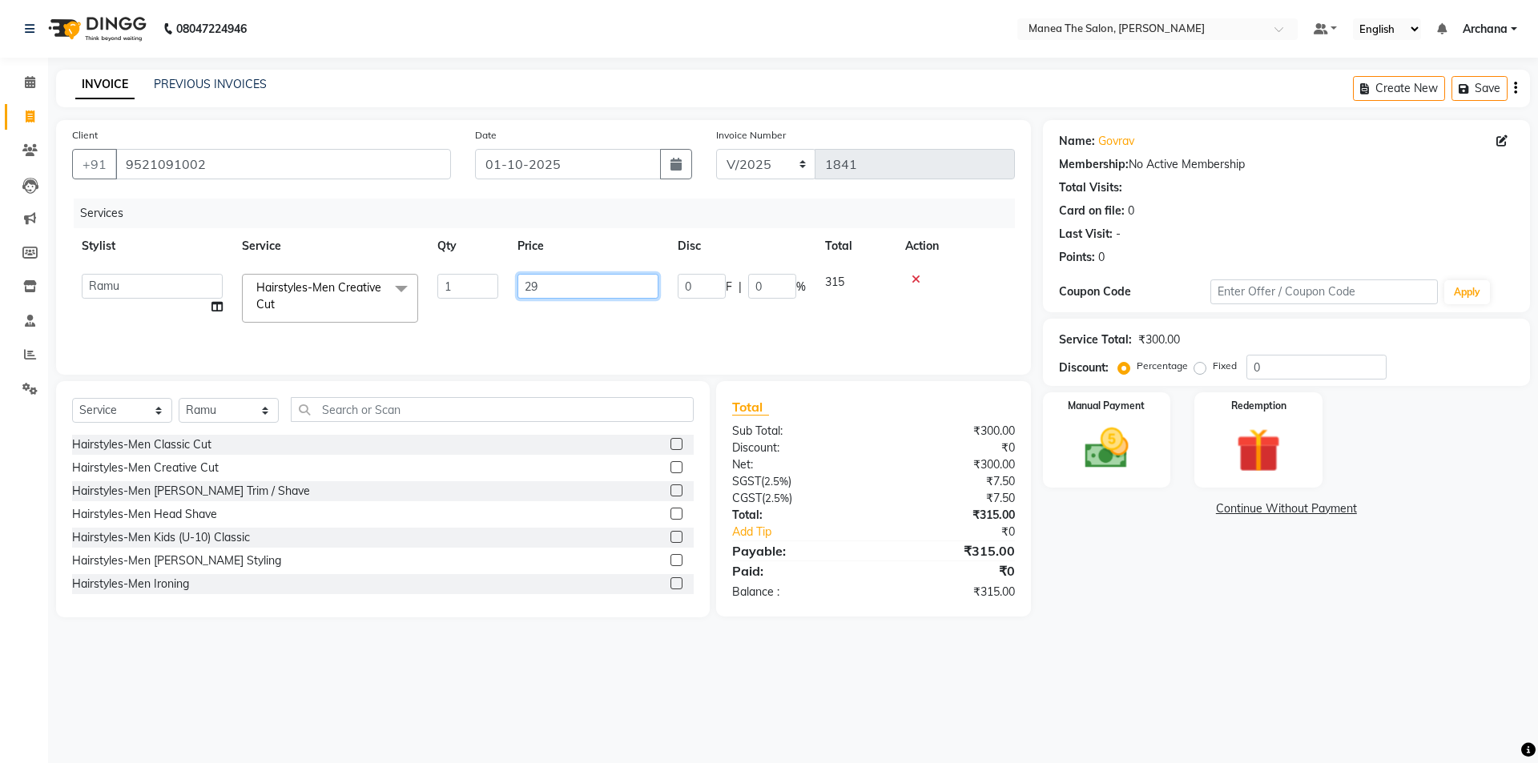
type input "290"
click at [1148, 616] on div "Name: Govrav Membership: No Active Membership Total Visits: Card on file: 0 Las…" at bounding box center [1292, 368] width 499 height 497
click at [467, 284] on td "290" at bounding box center [513, 290] width 160 height 53
select select "77516"
click at [562, 296] on input "290" at bounding box center [587, 286] width 141 height 25
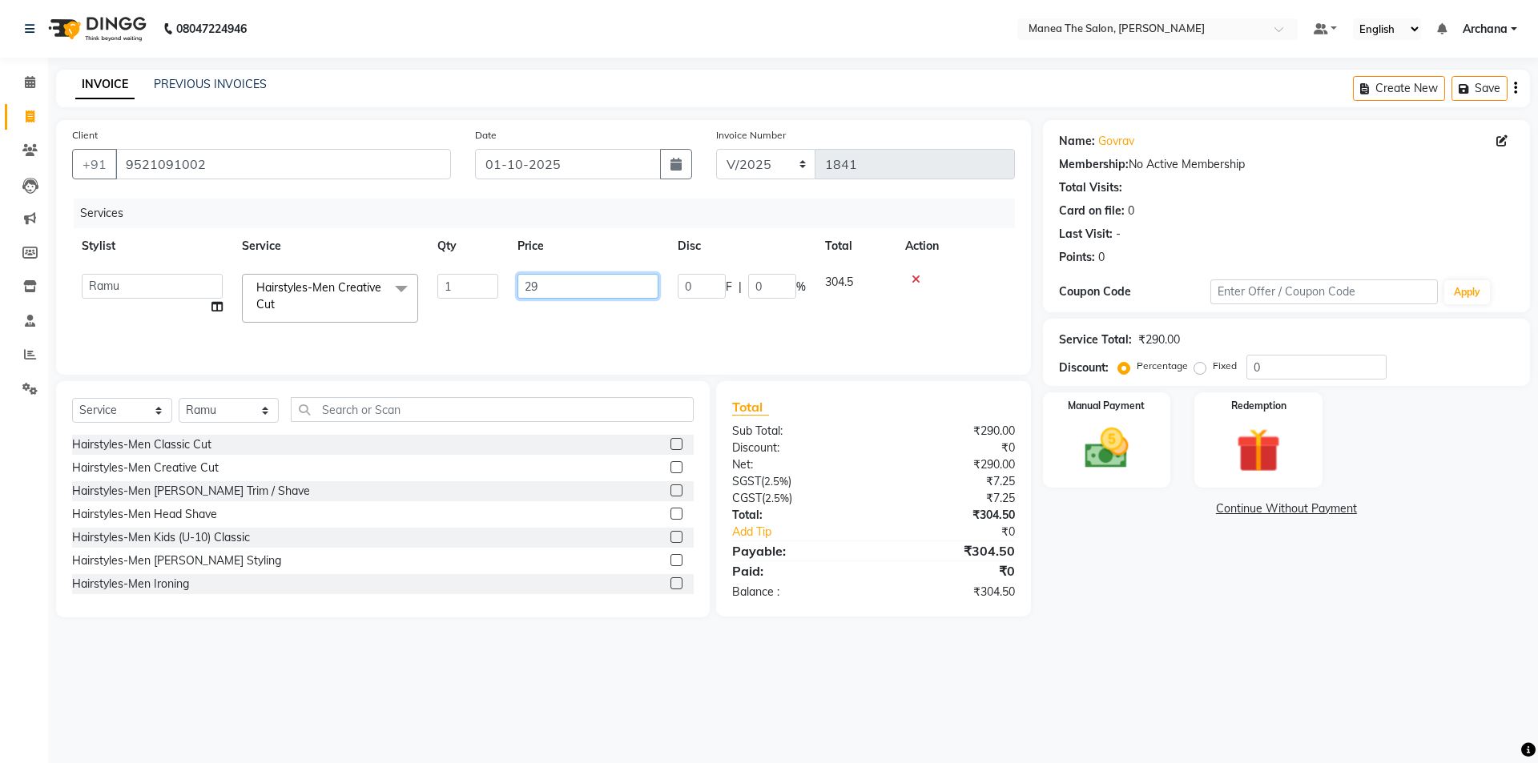
type input "2"
type input "300"
click at [1181, 649] on div "08047224946 Select Location × Manea The Salon, Osman Nagar Default Panel My Pan…" at bounding box center [769, 381] width 1538 height 763
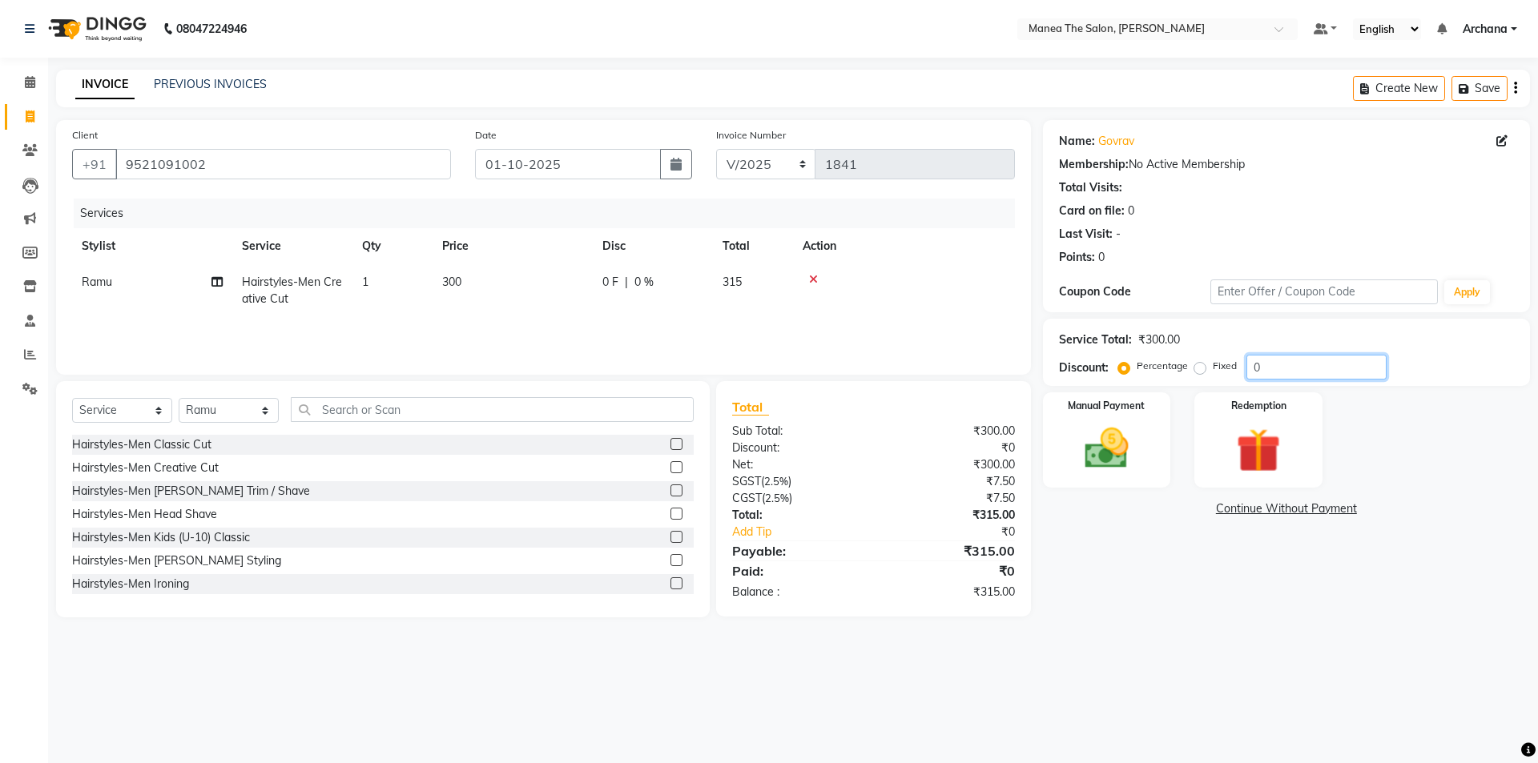
click at [1275, 373] on input "0" at bounding box center [1316, 367] width 140 height 25
type input "1"
type input "5"
type input "4.76"
click at [1140, 464] on img at bounding box center [1106, 448] width 74 height 53
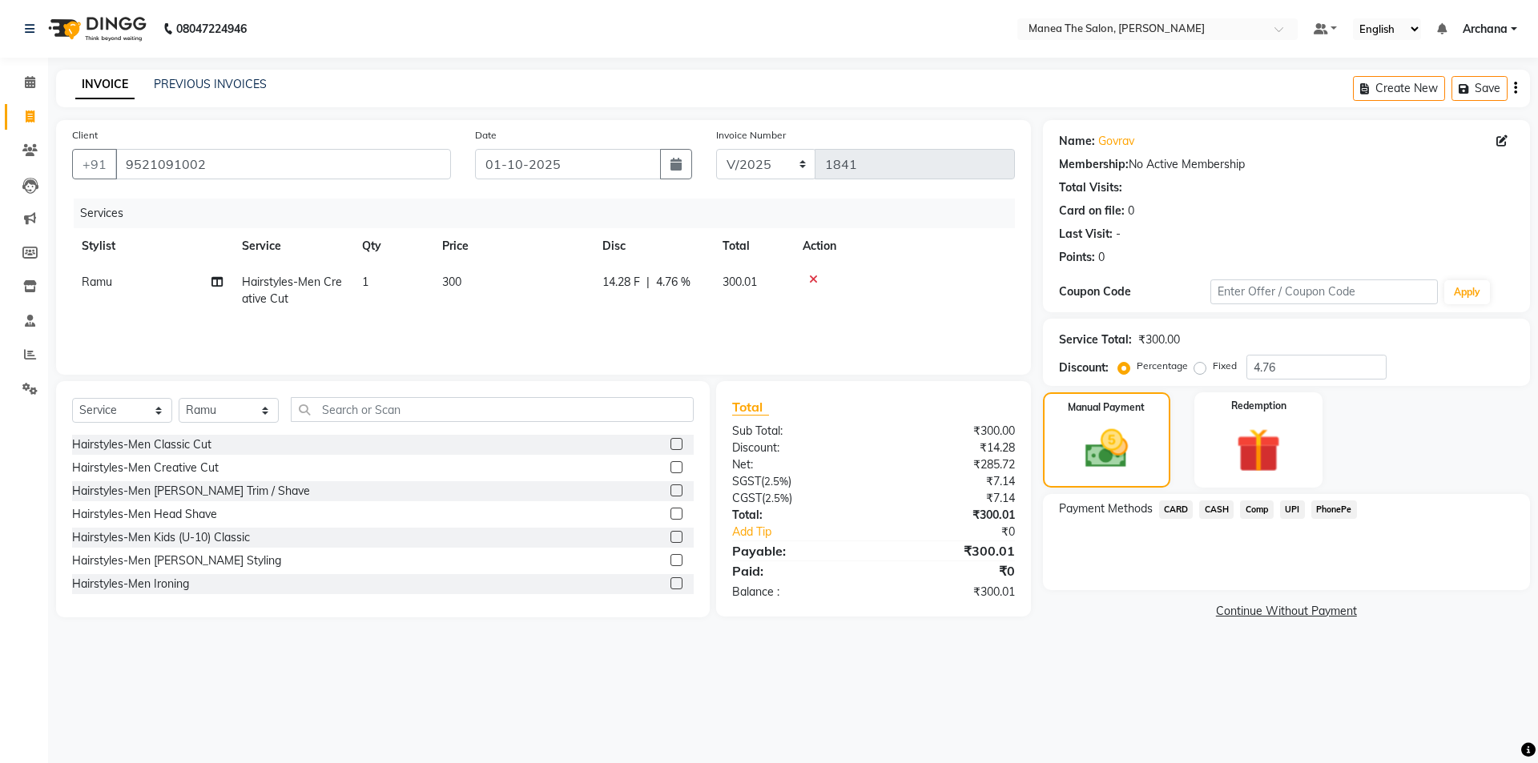
click at [1295, 509] on span "UPI" at bounding box center [1292, 510] width 25 height 18
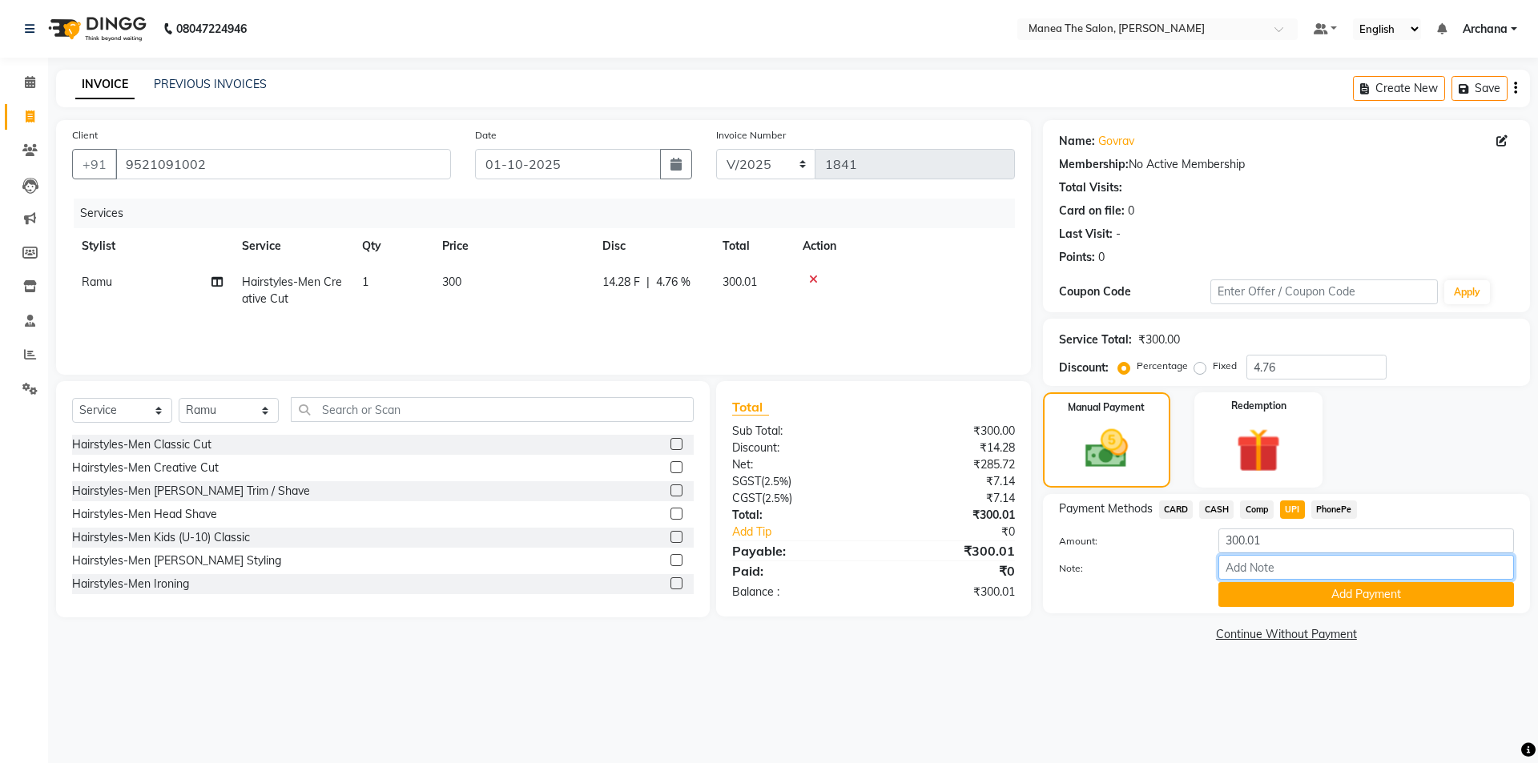
click at [1282, 569] on input "Note:" at bounding box center [1366, 567] width 296 height 25
type input "UPI"
click at [1354, 596] on button "Add Payment" at bounding box center [1366, 594] width 296 height 25
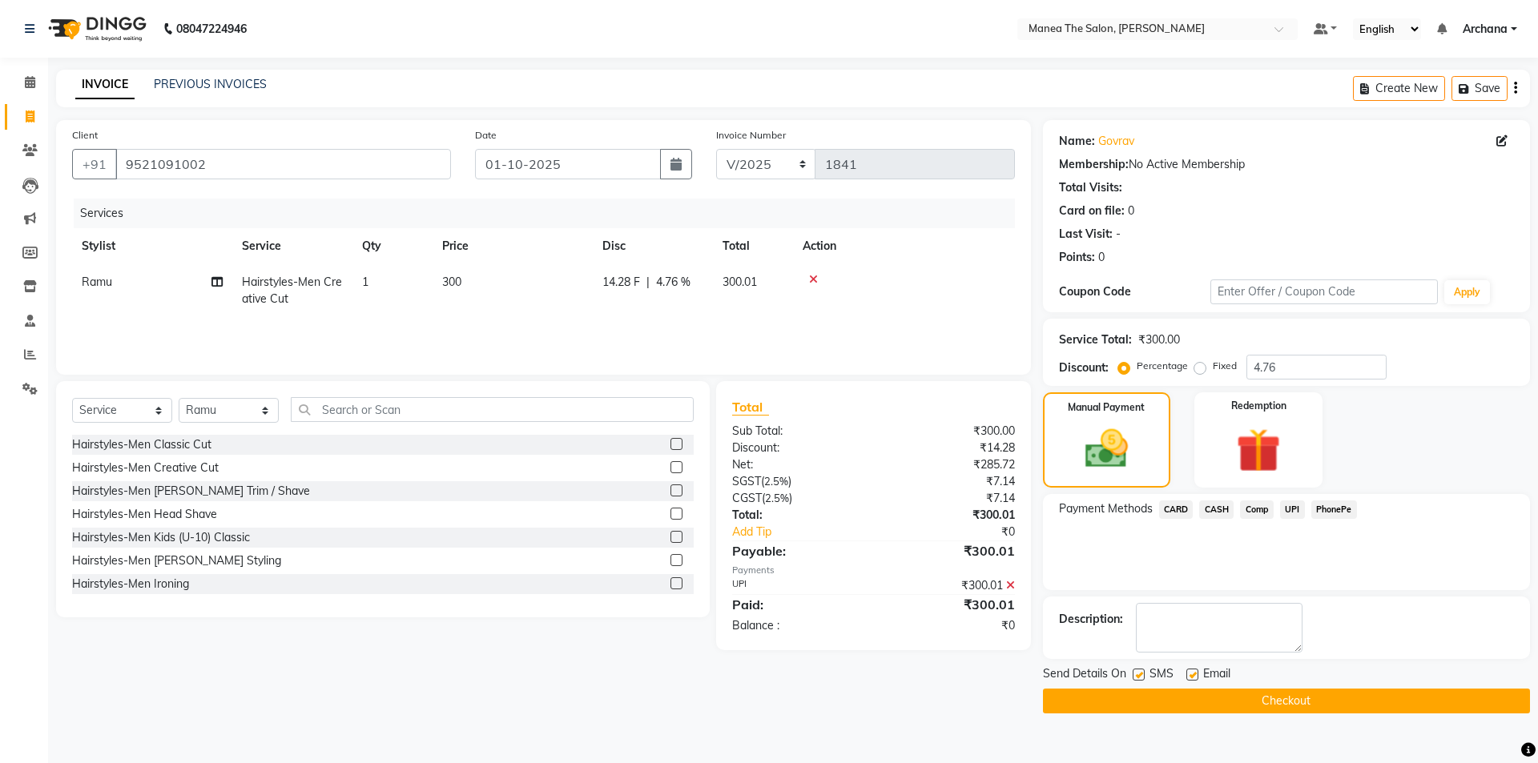
click at [1302, 702] on button "Checkout" at bounding box center [1286, 701] width 487 height 25
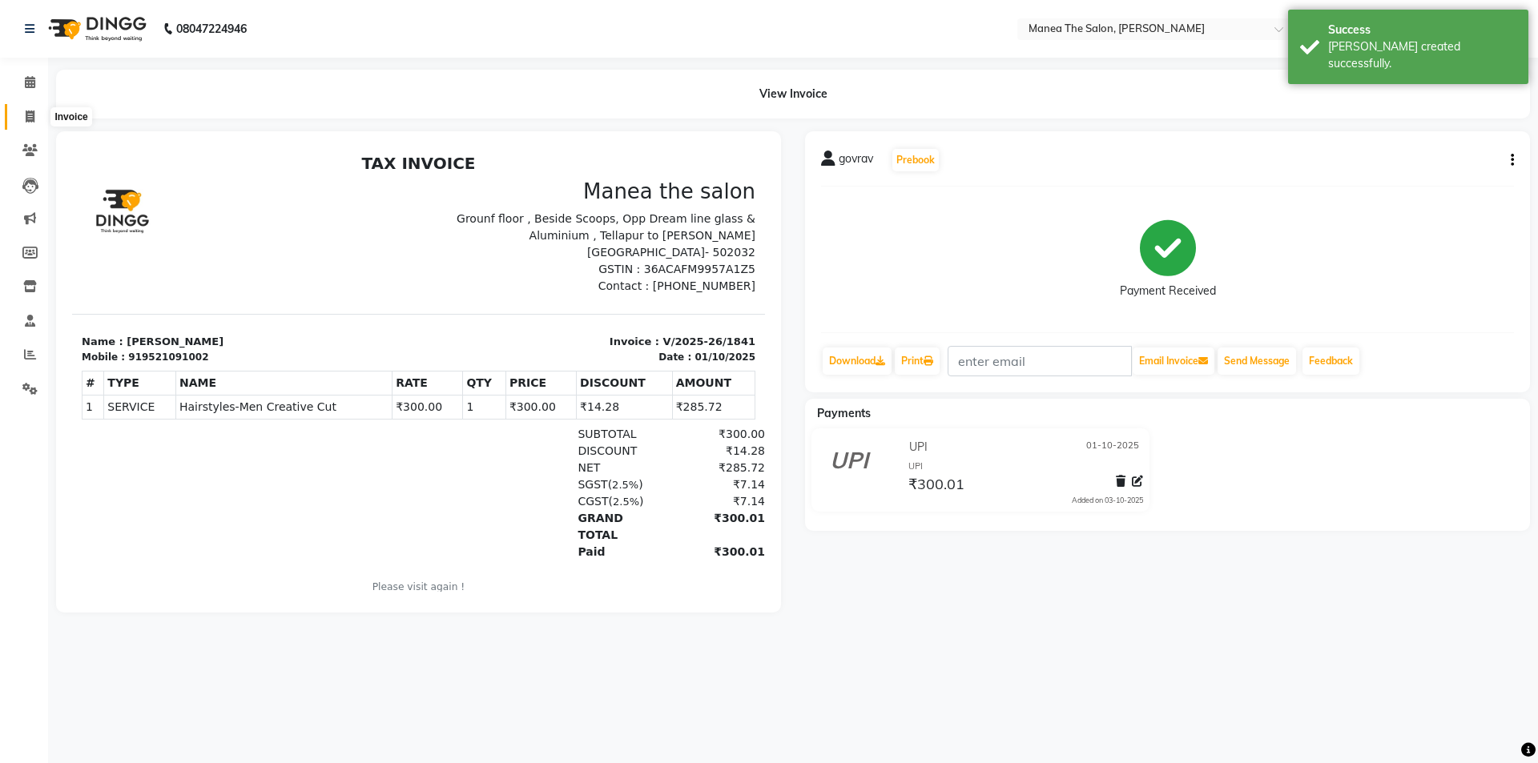
click at [30, 119] on icon at bounding box center [30, 117] width 9 height 12
select select "service"
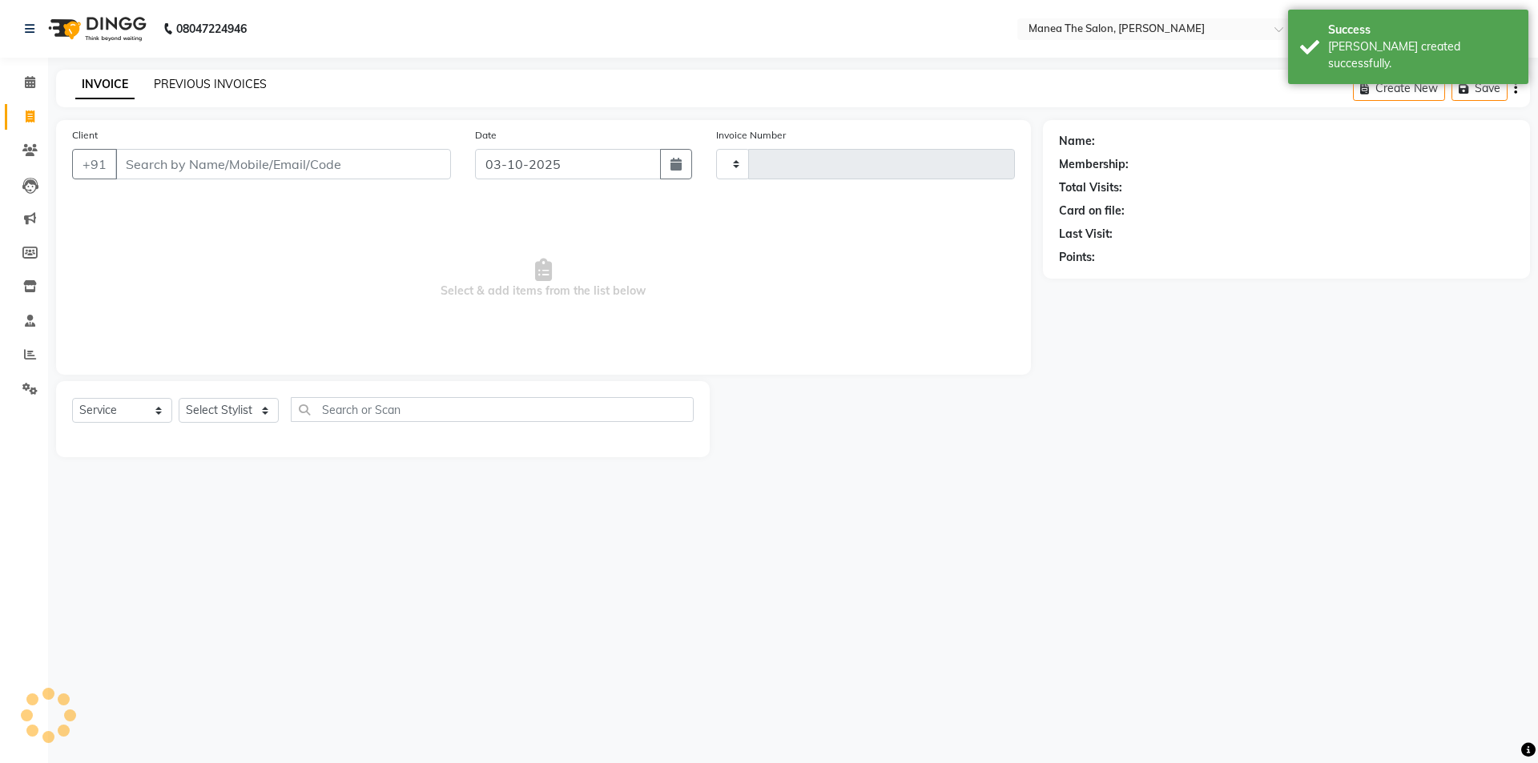
type input "1842"
select select "6846"
click at [248, 78] on link "PREVIOUS INVOICES" at bounding box center [210, 84] width 113 height 14
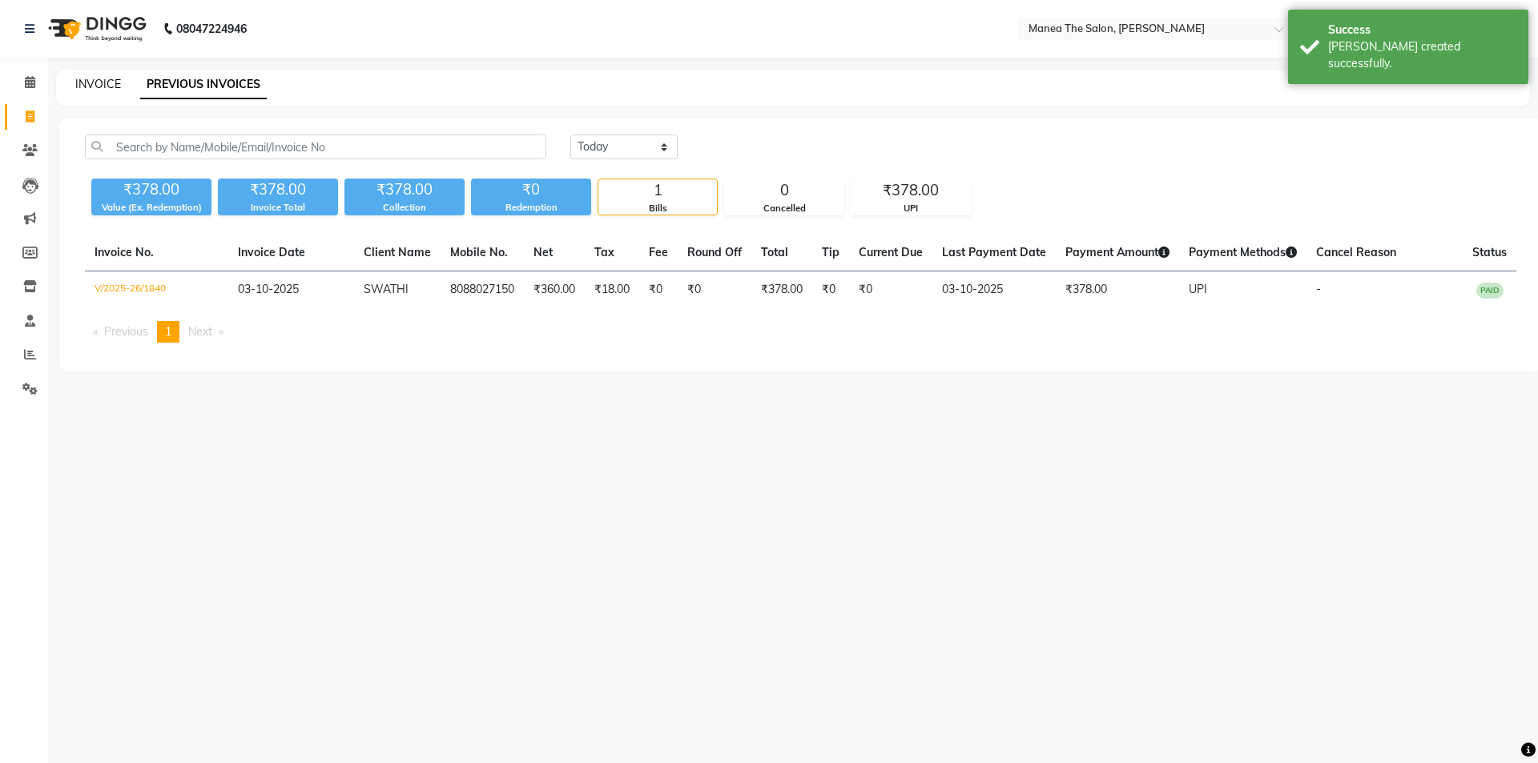
click at [103, 81] on link "INVOICE" at bounding box center [98, 84] width 46 height 14
select select "6846"
select select "service"
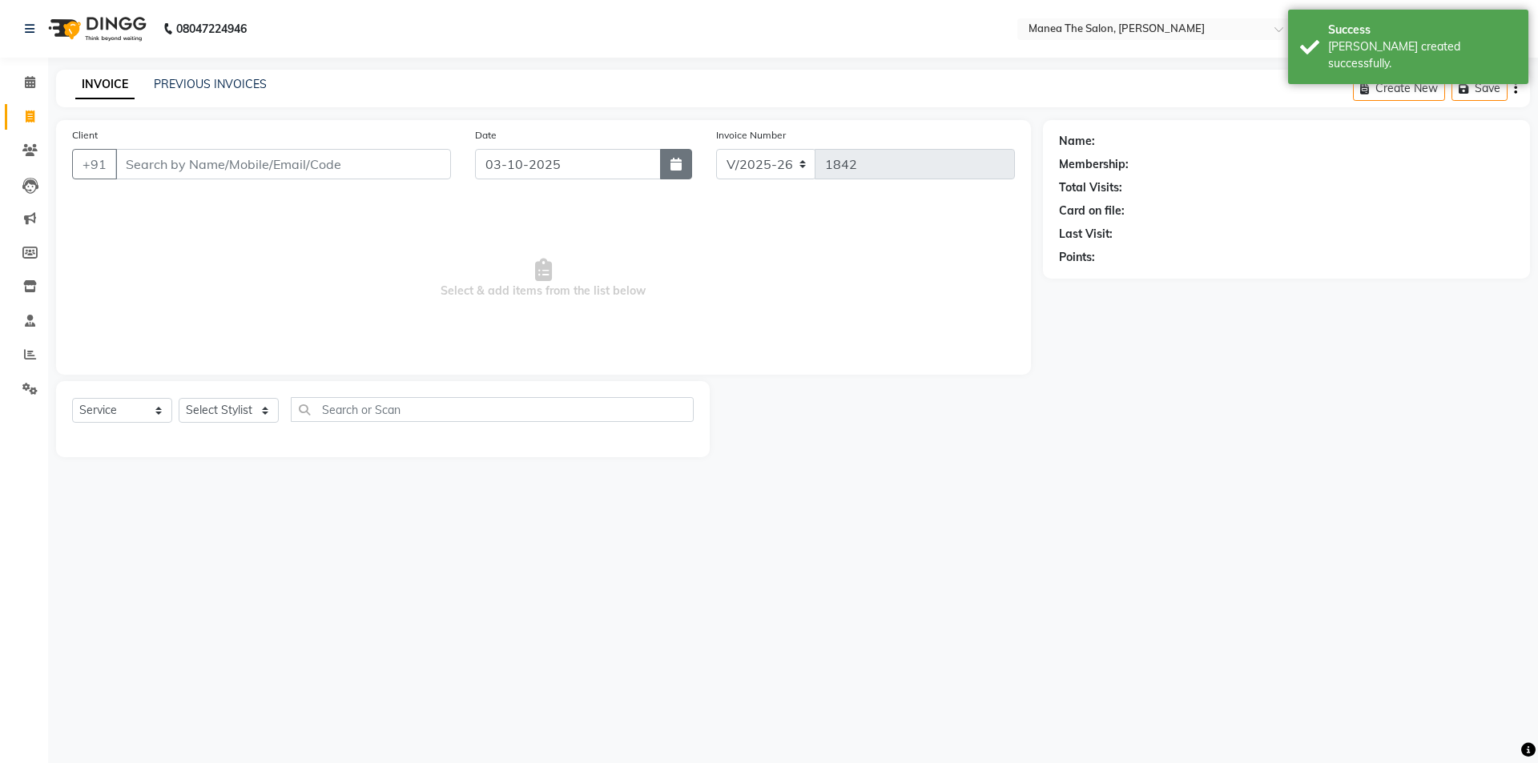
click at [674, 162] on icon "button" at bounding box center [675, 164] width 11 height 13
select select "10"
select select "2025"
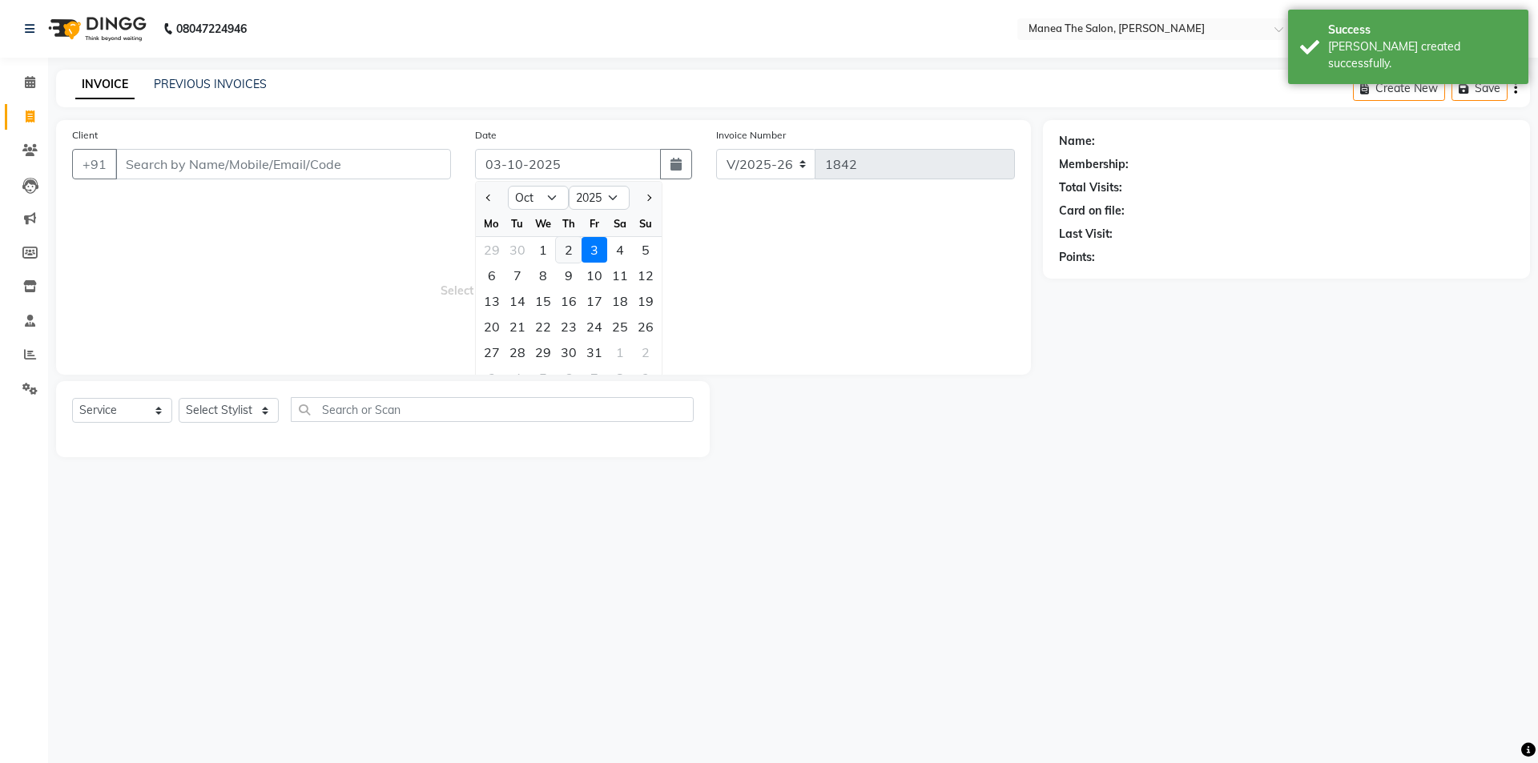
click at [570, 246] on div "2" at bounding box center [569, 250] width 26 height 26
type input "02-10-2025"
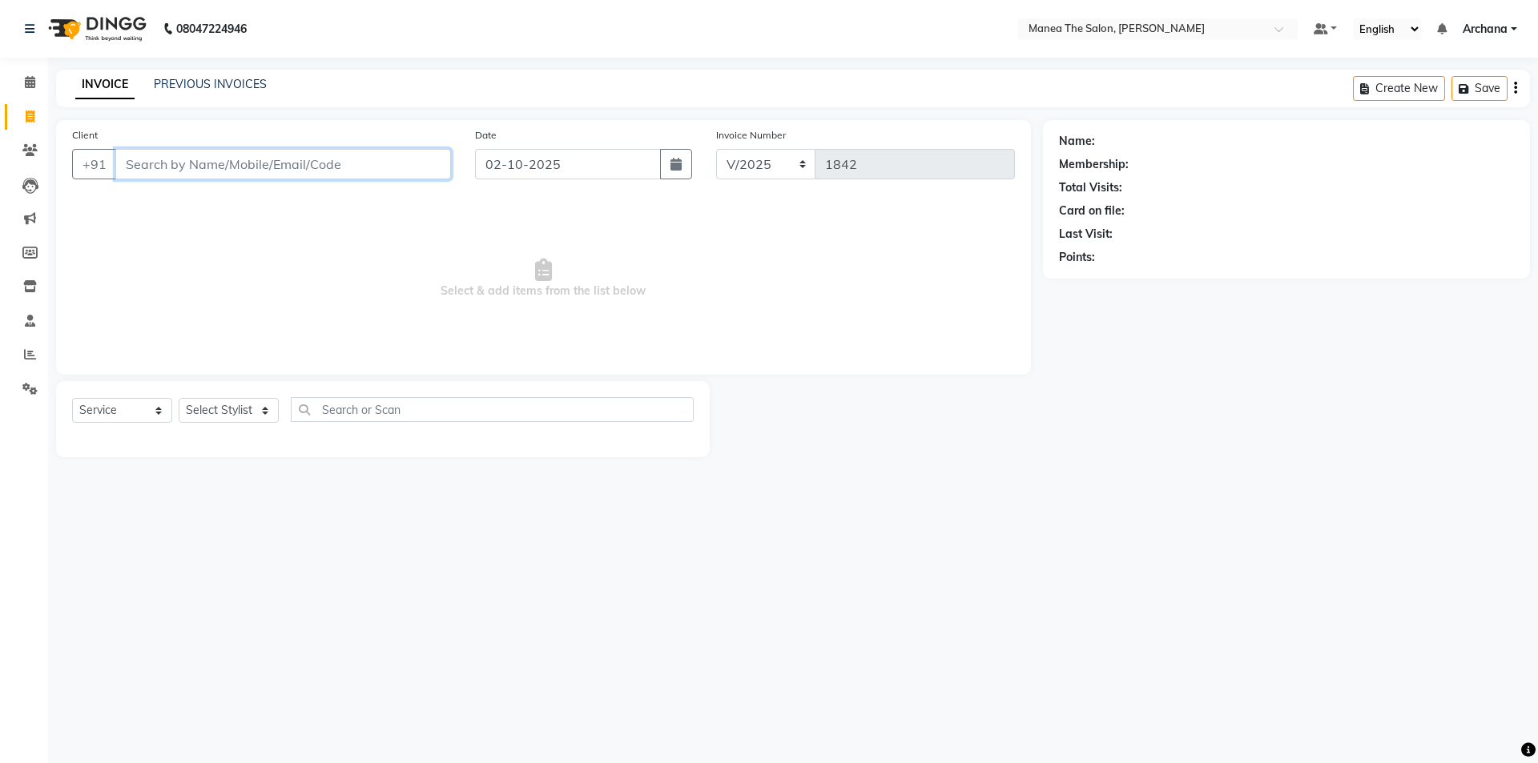
click at [309, 160] on input "Client" at bounding box center [283, 164] width 336 height 30
type input "9515184841"
click at [424, 166] on span "Add Client" at bounding box center [409, 164] width 63 height 16
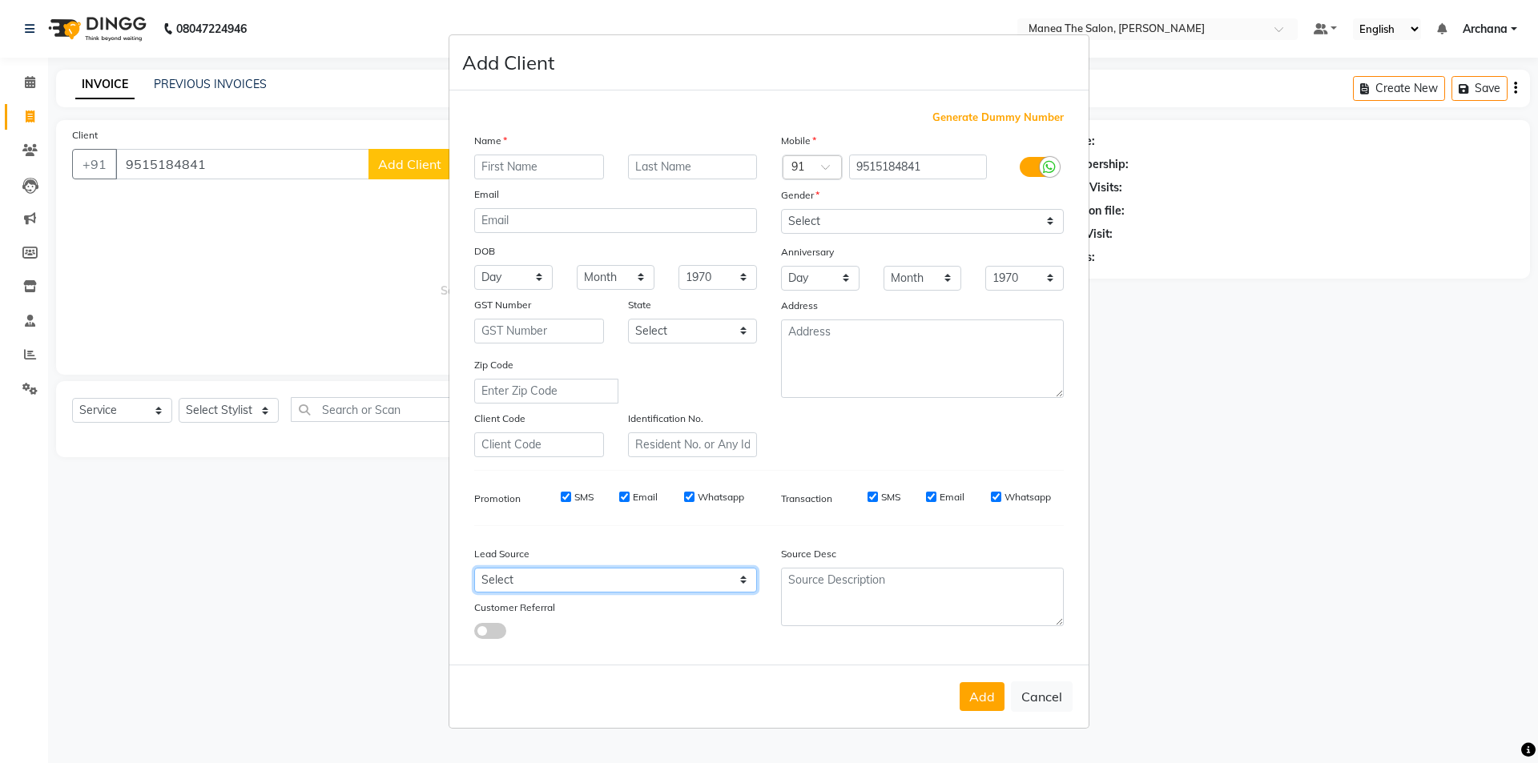
drag, startPoint x: 689, startPoint y: 584, endPoint x: 698, endPoint y: 570, distance: 17.3
click at [690, 584] on select "Select Walk-in Referral Internet Friend Word of Mouth Advertisement Facebook Ju…" at bounding box center [615, 580] width 283 height 25
select select "47942"
click at [474, 568] on select "Select Walk-in Referral Internet Friend Word of Mouth Advertisement Facebook Ju…" at bounding box center [615, 580] width 283 height 25
click at [904, 225] on select "Select Male Female Other Prefer Not To Say" at bounding box center [922, 221] width 283 height 25
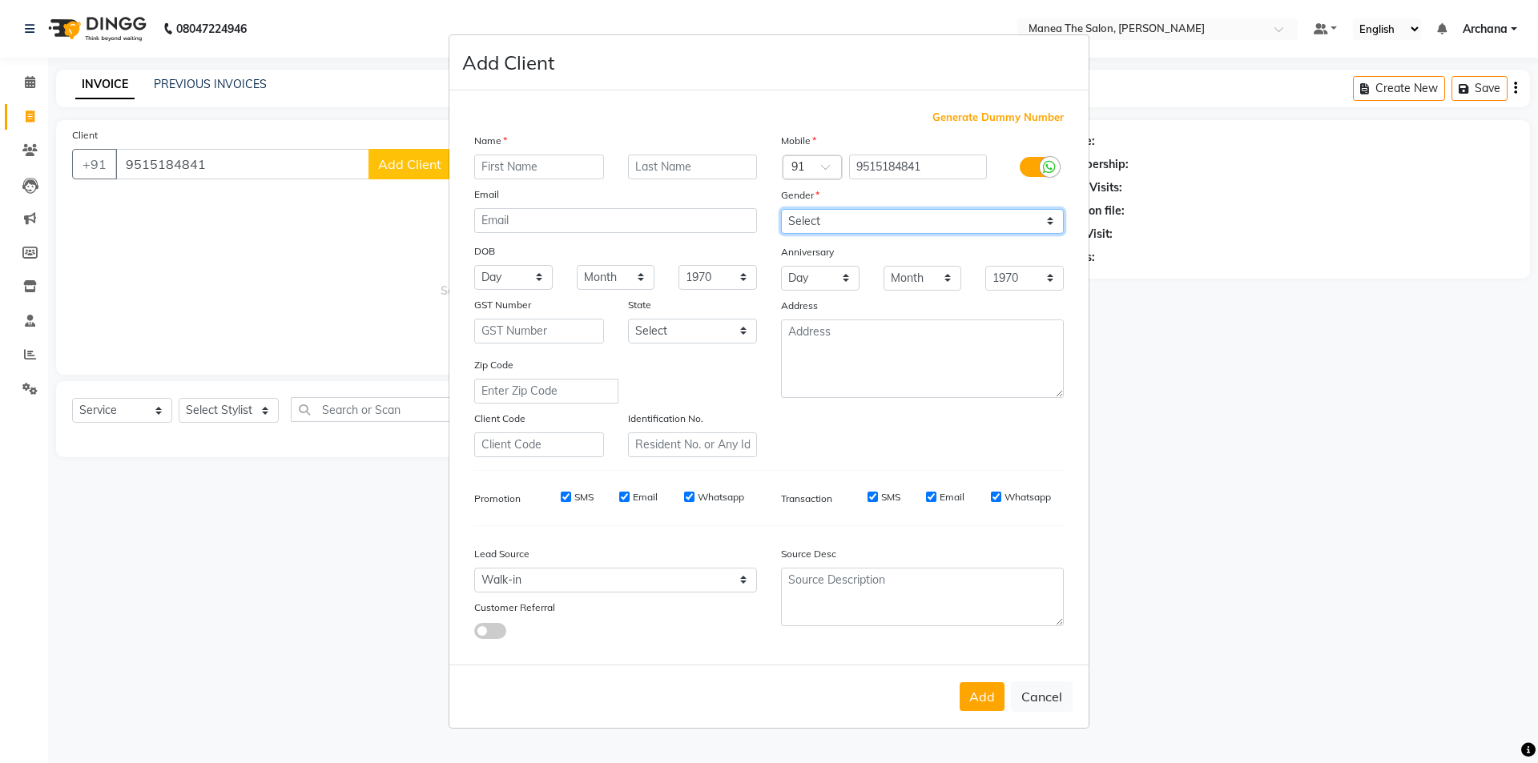
select select "male"
click at [781, 209] on select "Select Male Female Other Prefer Not To Say" at bounding box center [922, 221] width 283 height 25
click at [544, 163] on input "text" at bounding box center [539, 167] width 130 height 25
type input "sir"
click at [989, 694] on button "Add" at bounding box center [982, 696] width 45 height 29
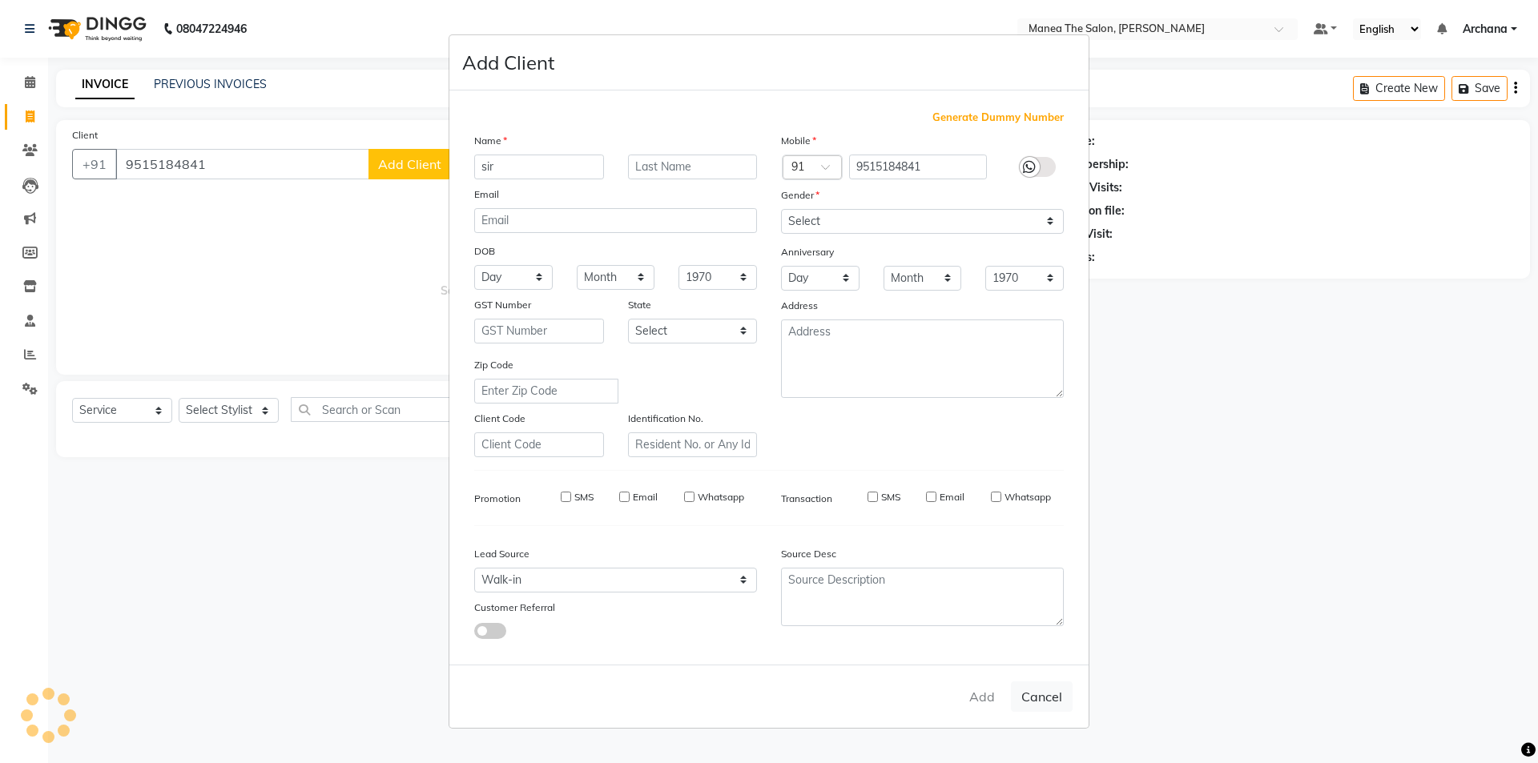
select select
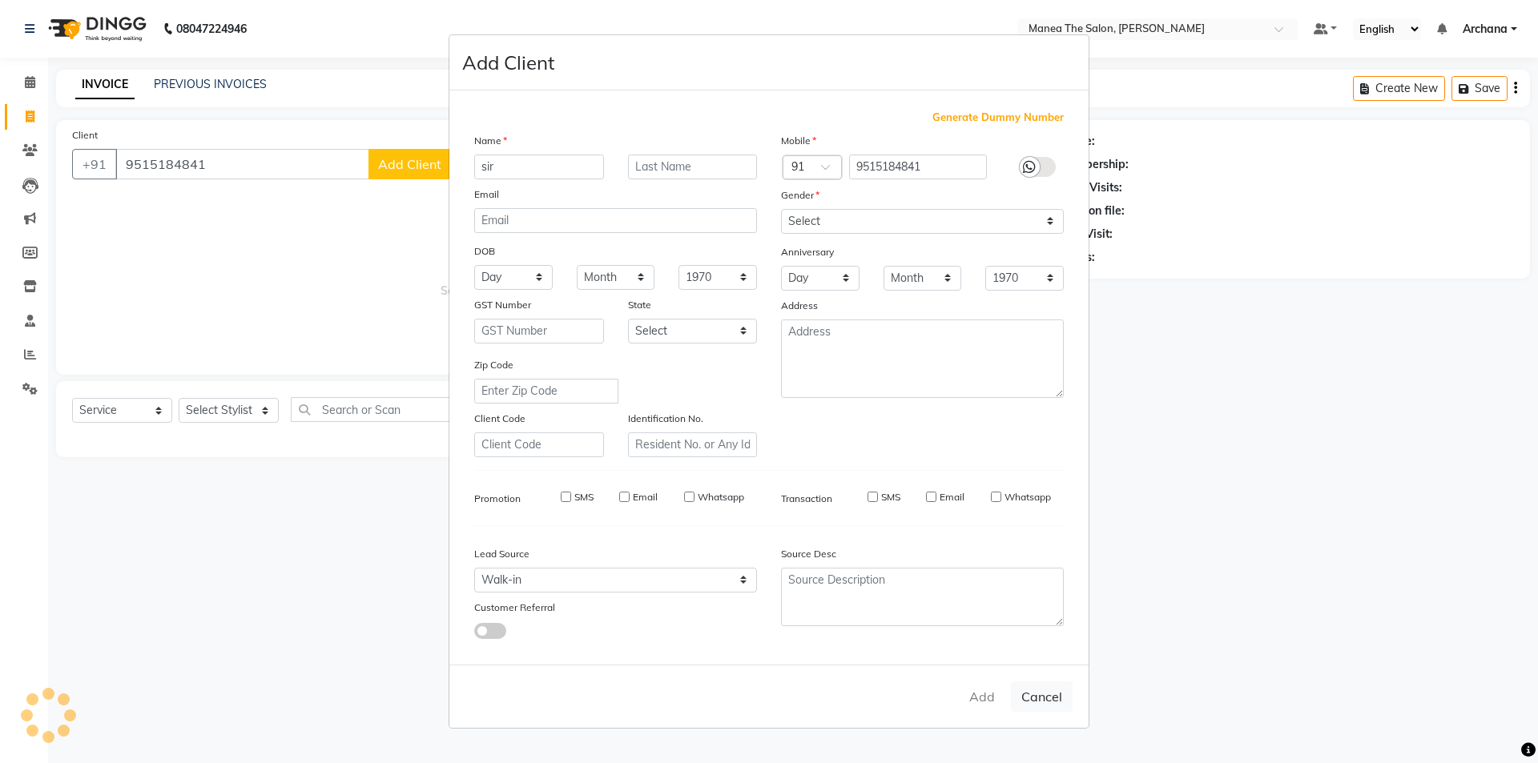
select select
checkbox input "false"
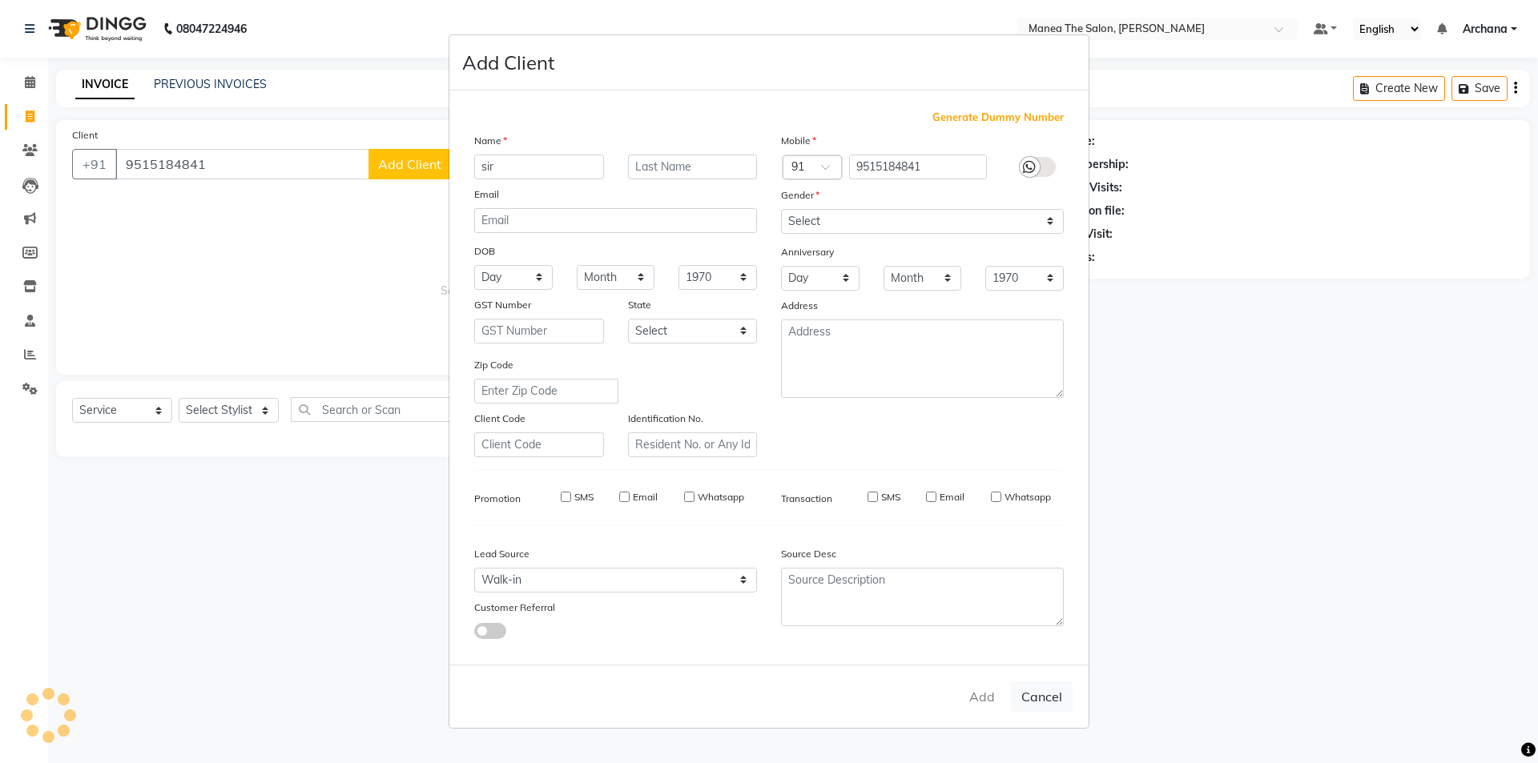
checkbox input "false"
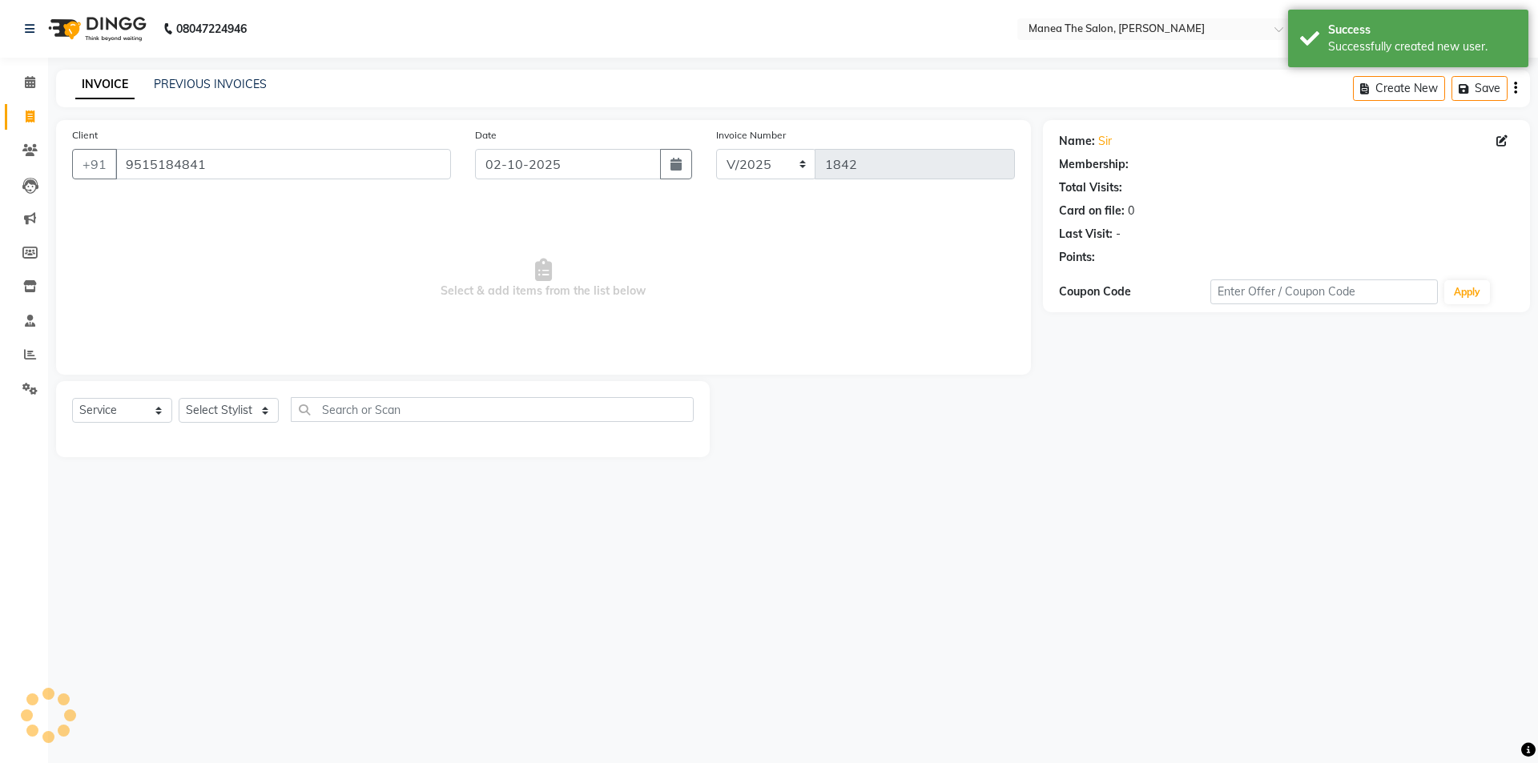
select select "1: Object"
click at [260, 410] on select "Select Stylist ANVESH My Mane'a. NARESH nisha Ramu SAHITHI vaishnavi" at bounding box center [229, 410] width 100 height 25
select select "77516"
click at [179, 398] on select "Select Stylist ANVESH My Mane'a. NARESH nisha Ramu SAHITHI vaishnavi" at bounding box center [229, 410] width 100 height 25
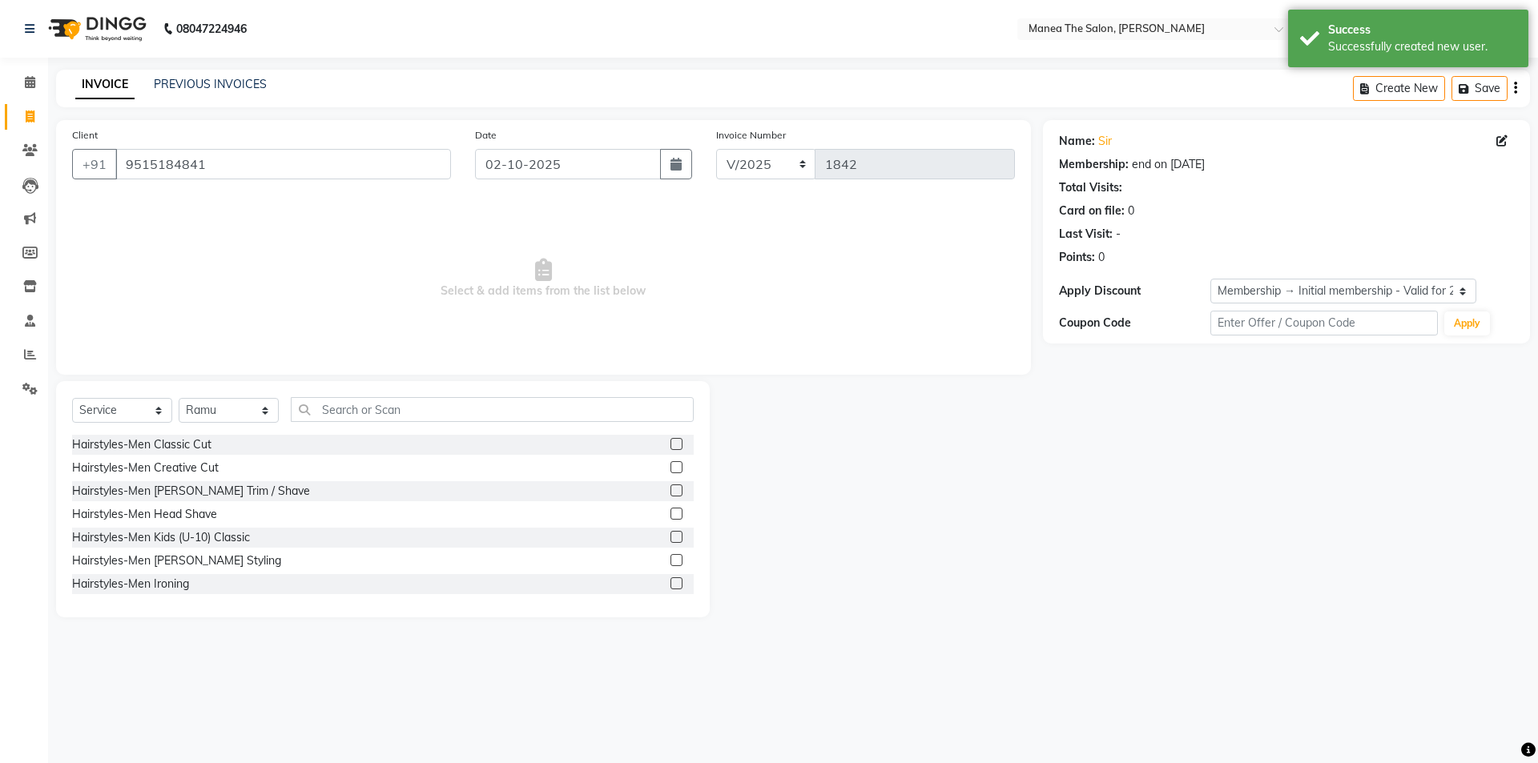
click at [670, 446] on label at bounding box center [676, 444] width 12 height 12
click at [670, 446] on input "checkbox" at bounding box center [675, 445] width 10 height 10
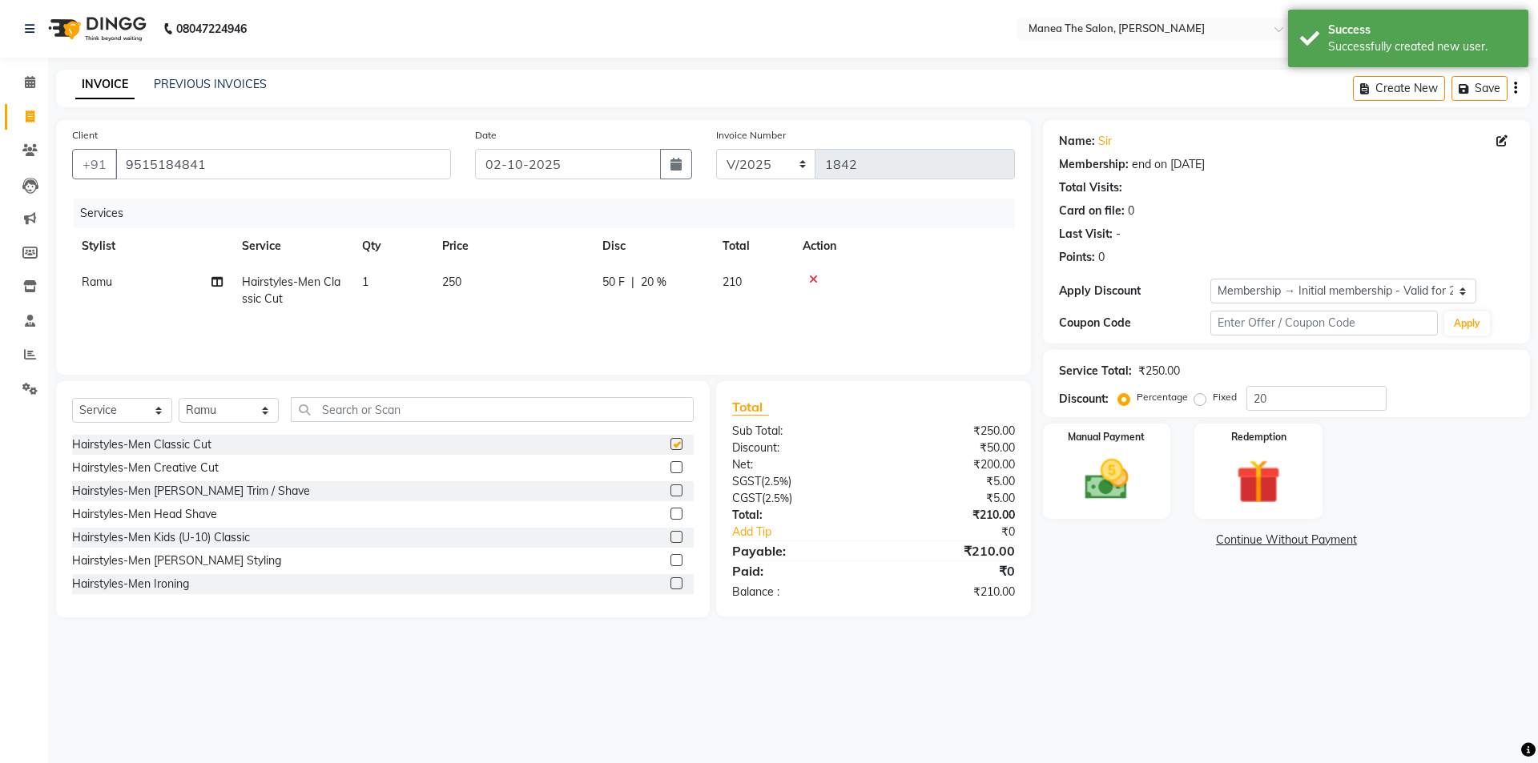
checkbox input "false"
click at [1282, 284] on select "Select Membership → Initial membership - Valid for 2 yrs" at bounding box center [1343, 291] width 266 height 25
select select "0:"
click at [1210, 279] on select "Select Membership → Initial membership - Valid for 2 yrs" at bounding box center [1343, 291] width 266 height 25
type input "0"
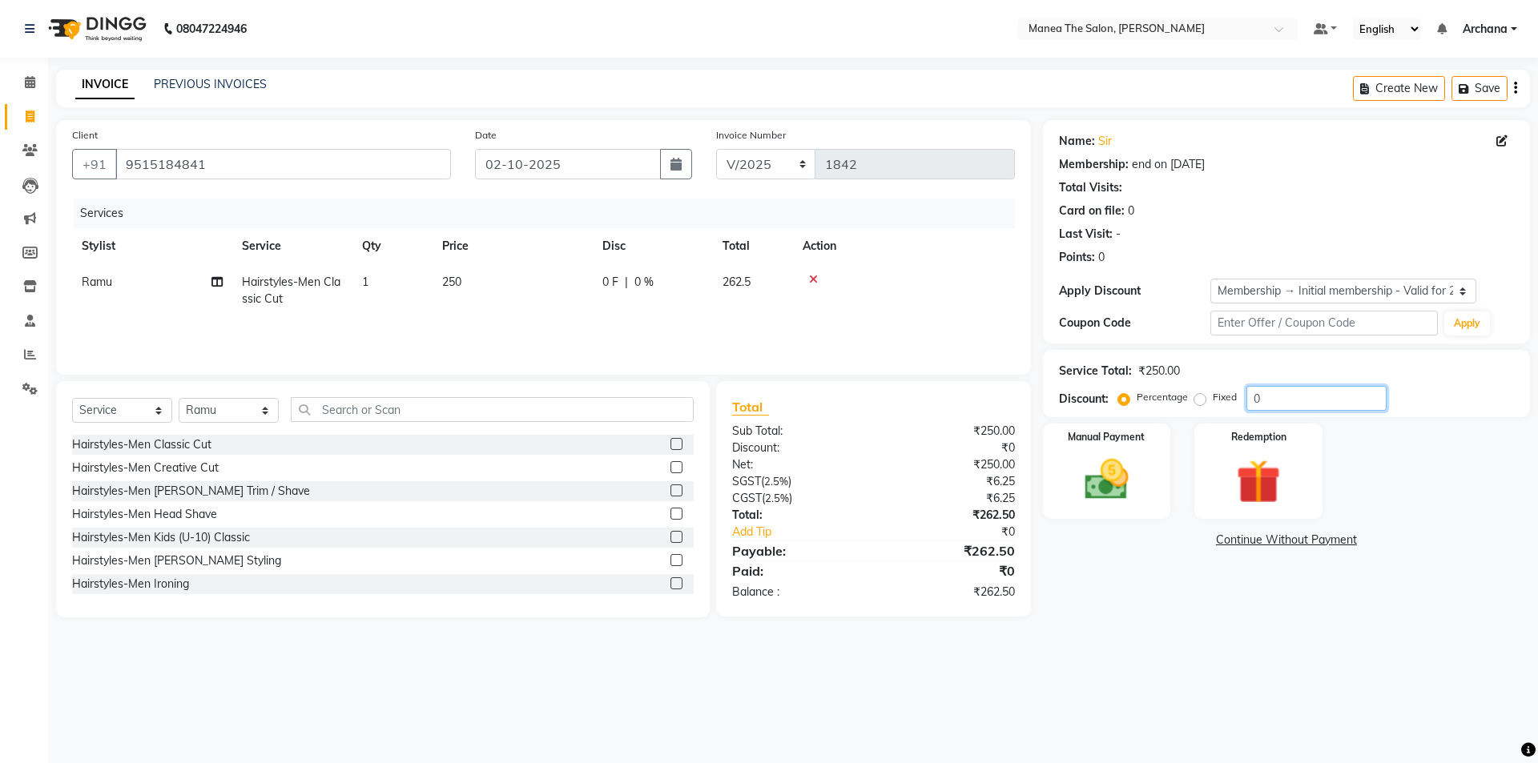
click at [1268, 397] on input "0" at bounding box center [1316, 398] width 140 height 25
type input "4"
type input "3"
type input "2"
type input "5"
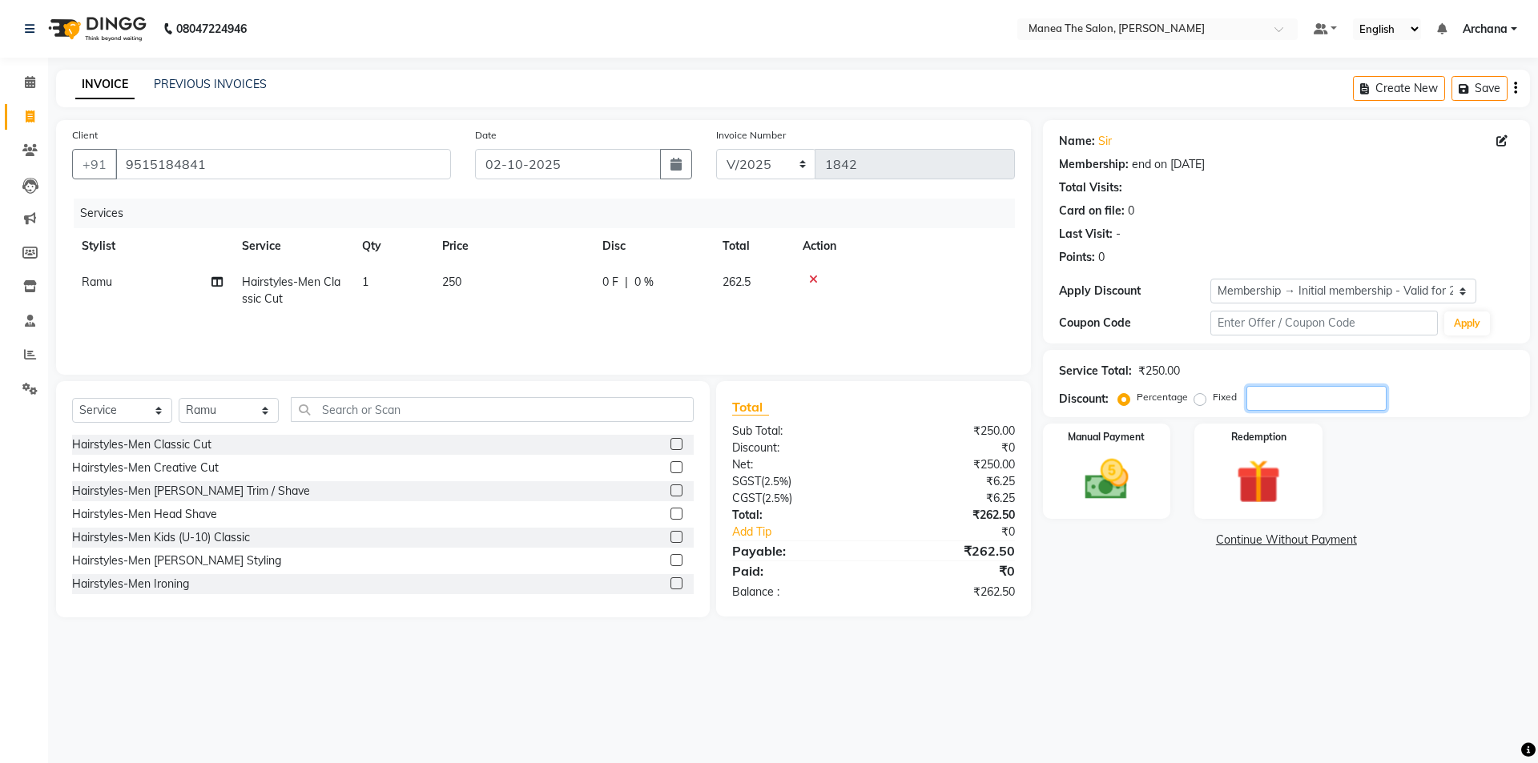
type input "6"
type input "4"
type input "5"
type input "2"
type input "3"
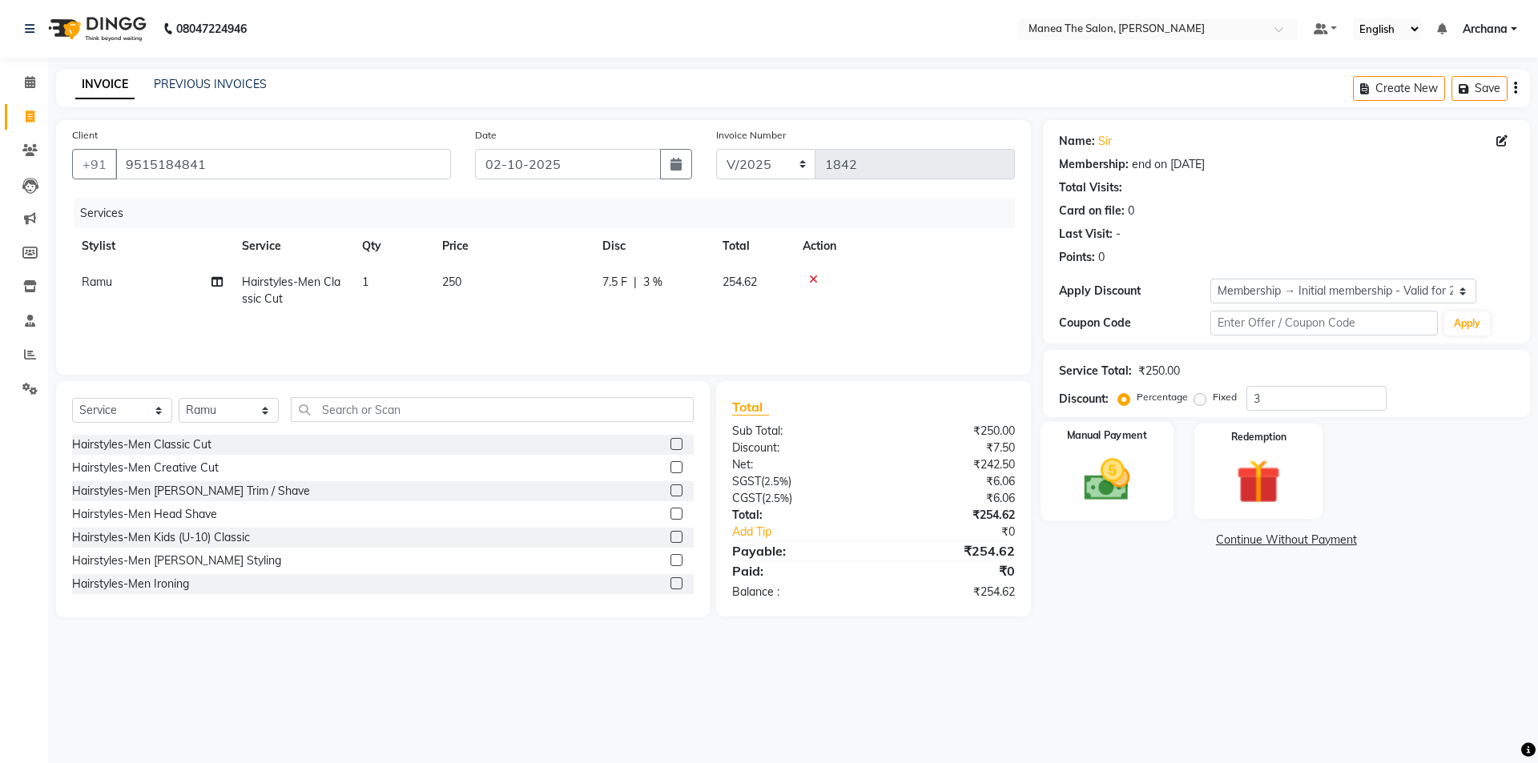
click at [1121, 493] on img at bounding box center [1106, 479] width 74 height 53
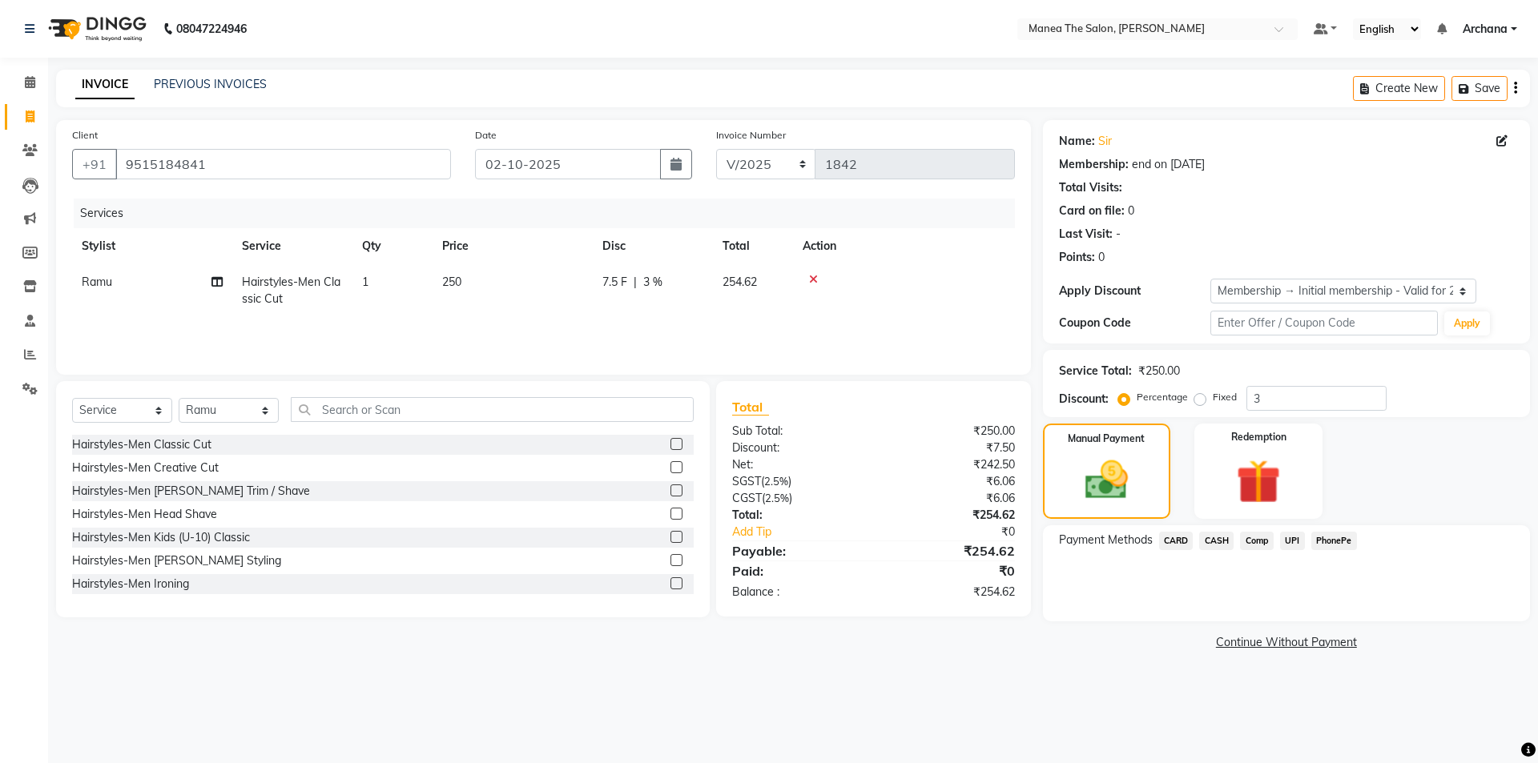
click at [1291, 541] on span "UPI" at bounding box center [1292, 541] width 25 height 18
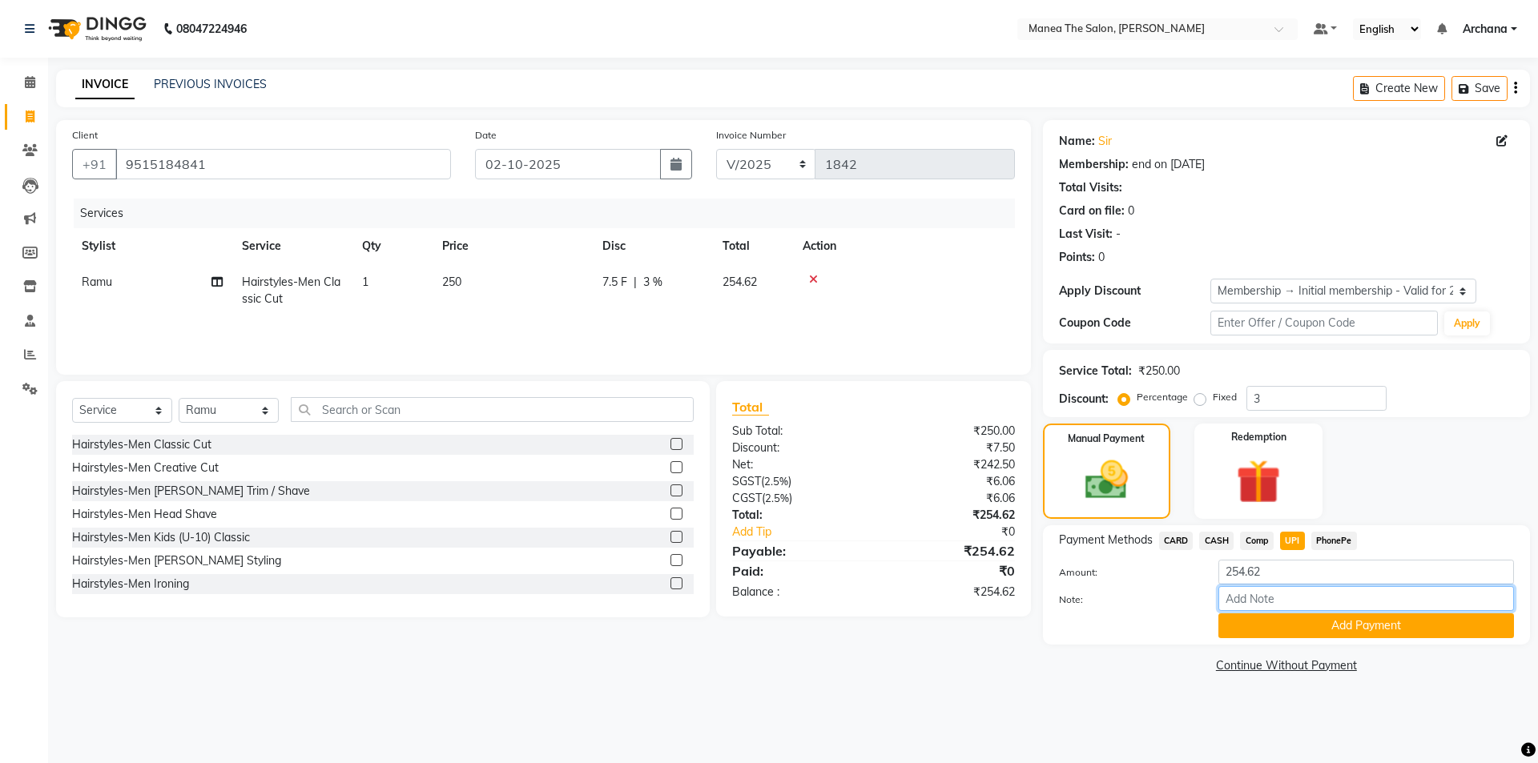
drag, startPoint x: 1254, startPoint y: 596, endPoint x: 1285, endPoint y: 582, distance: 34.1
click at [1254, 596] on input "Note:" at bounding box center [1366, 598] width 296 height 25
type input "UPI"
click at [1350, 622] on button "Add Payment" at bounding box center [1366, 626] width 296 height 25
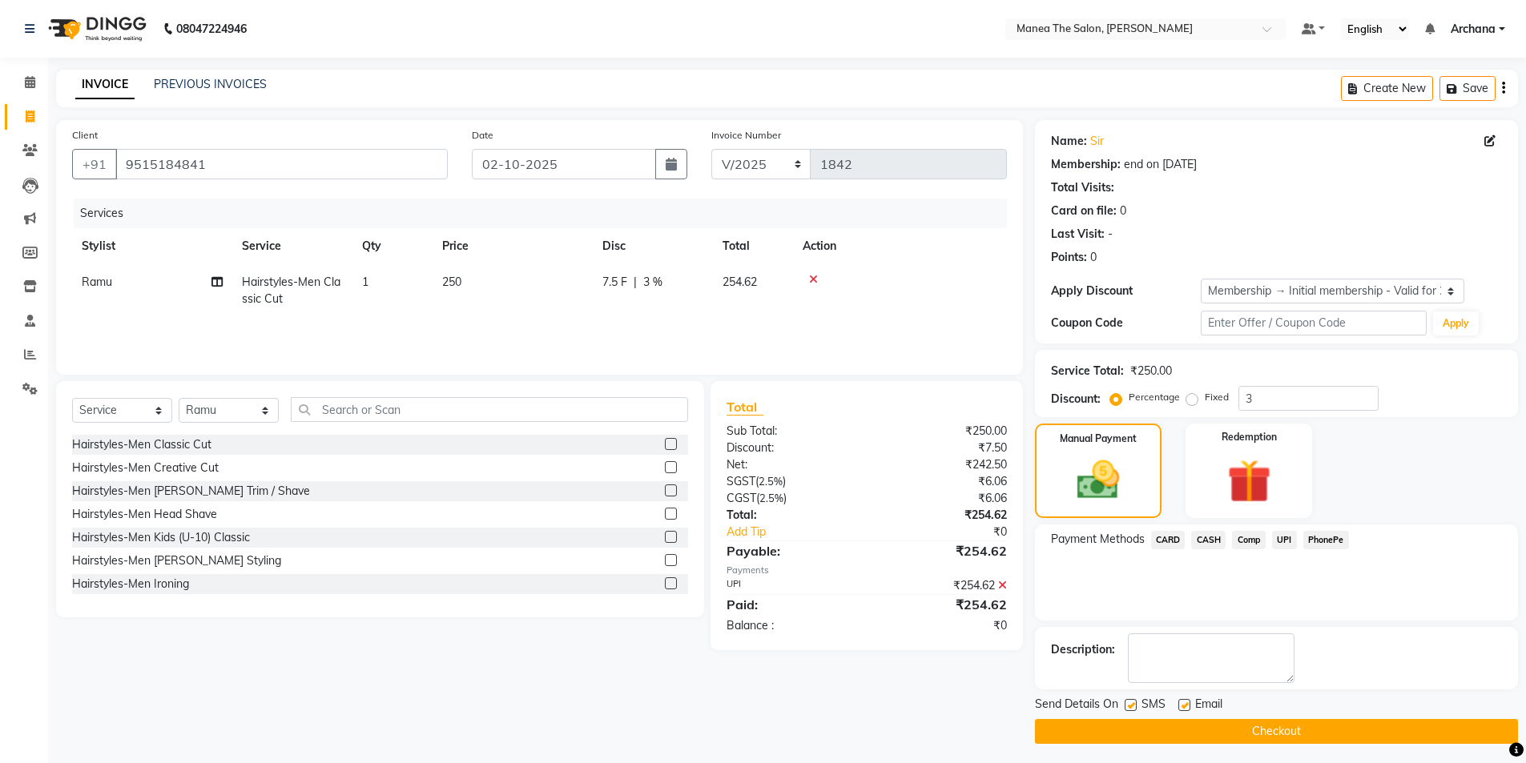
click at [1293, 731] on button "Checkout" at bounding box center [1276, 731] width 483 height 25
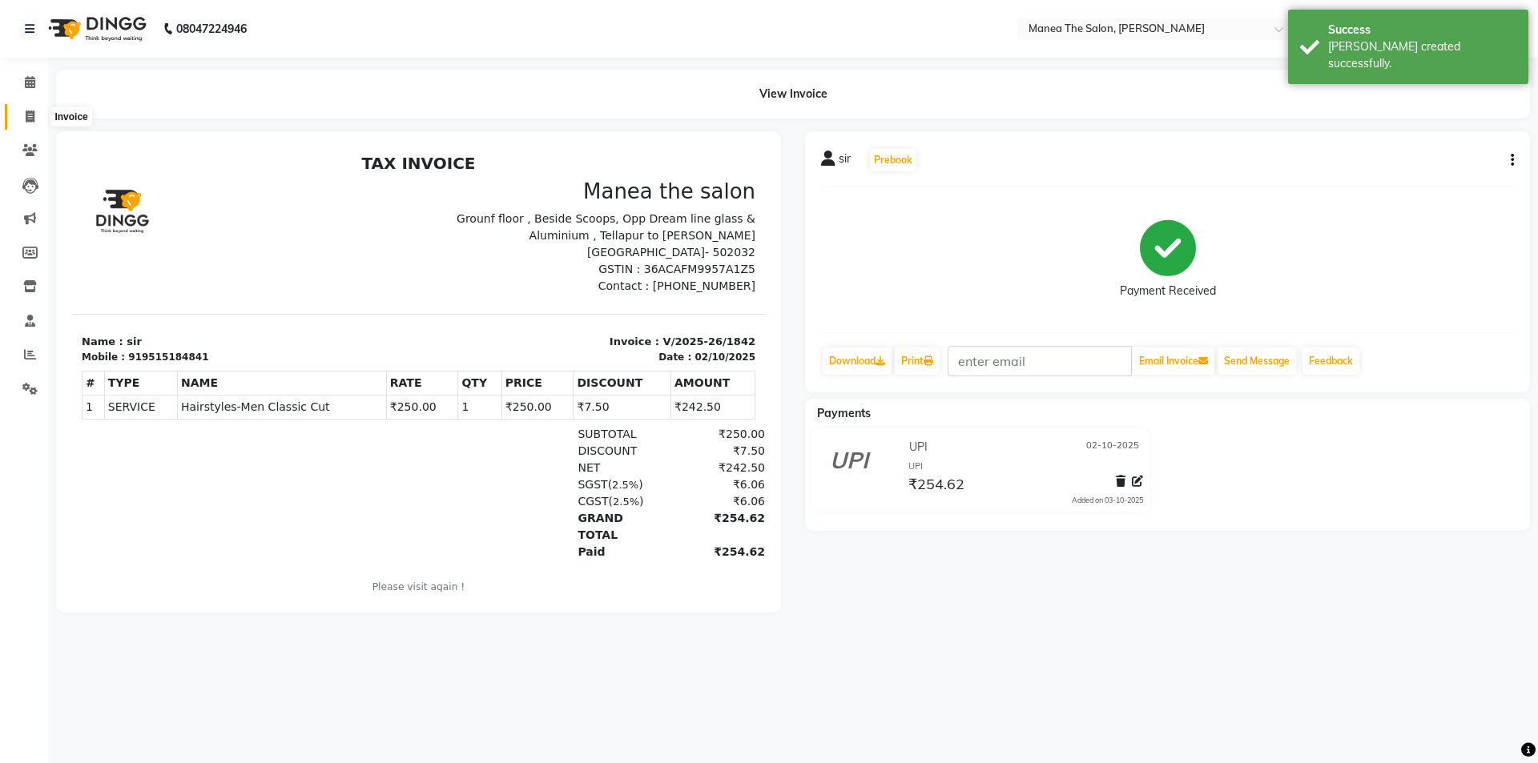
click at [30, 116] on icon at bounding box center [30, 117] width 9 height 12
select select "service"
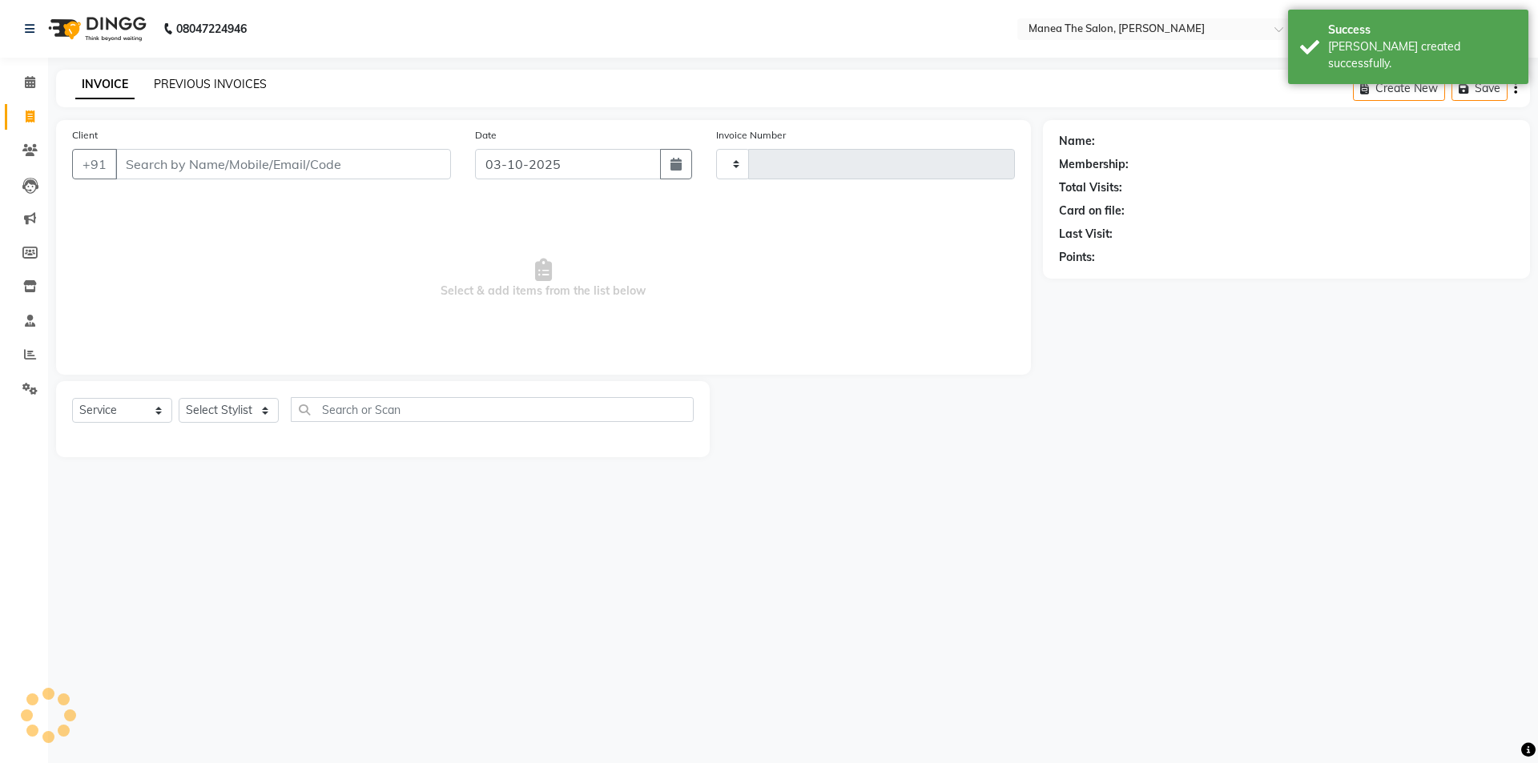
type input "1843"
select select "6846"
click at [217, 82] on link "PREVIOUS INVOICES" at bounding box center [210, 84] width 113 height 14
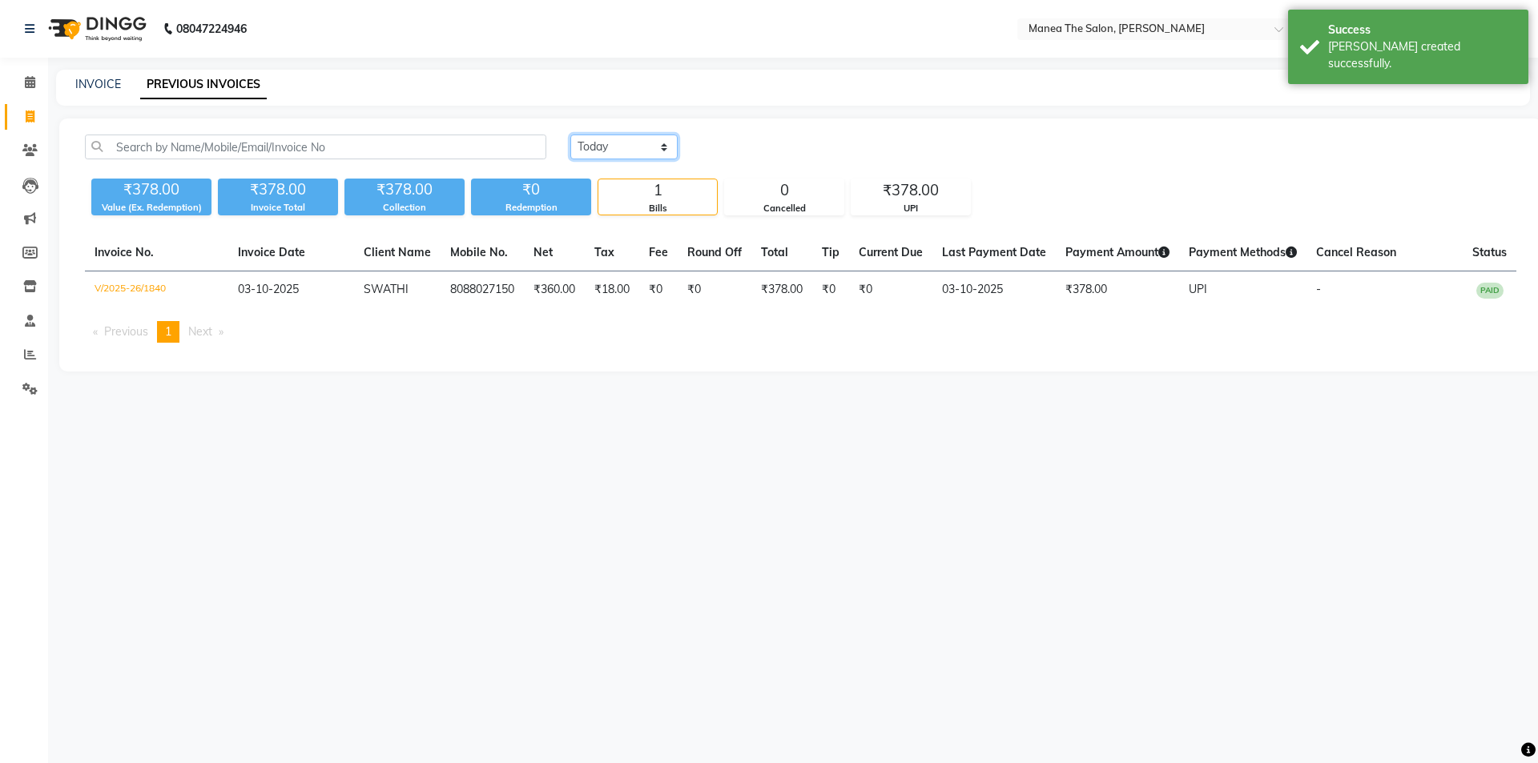
click at [653, 145] on select "Today Yesterday Custom Range" at bounding box center [623, 147] width 107 height 25
click at [570, 135] on select "Today Yesterday Custom Range" at bounding box center [623, 147] width 107 height 25
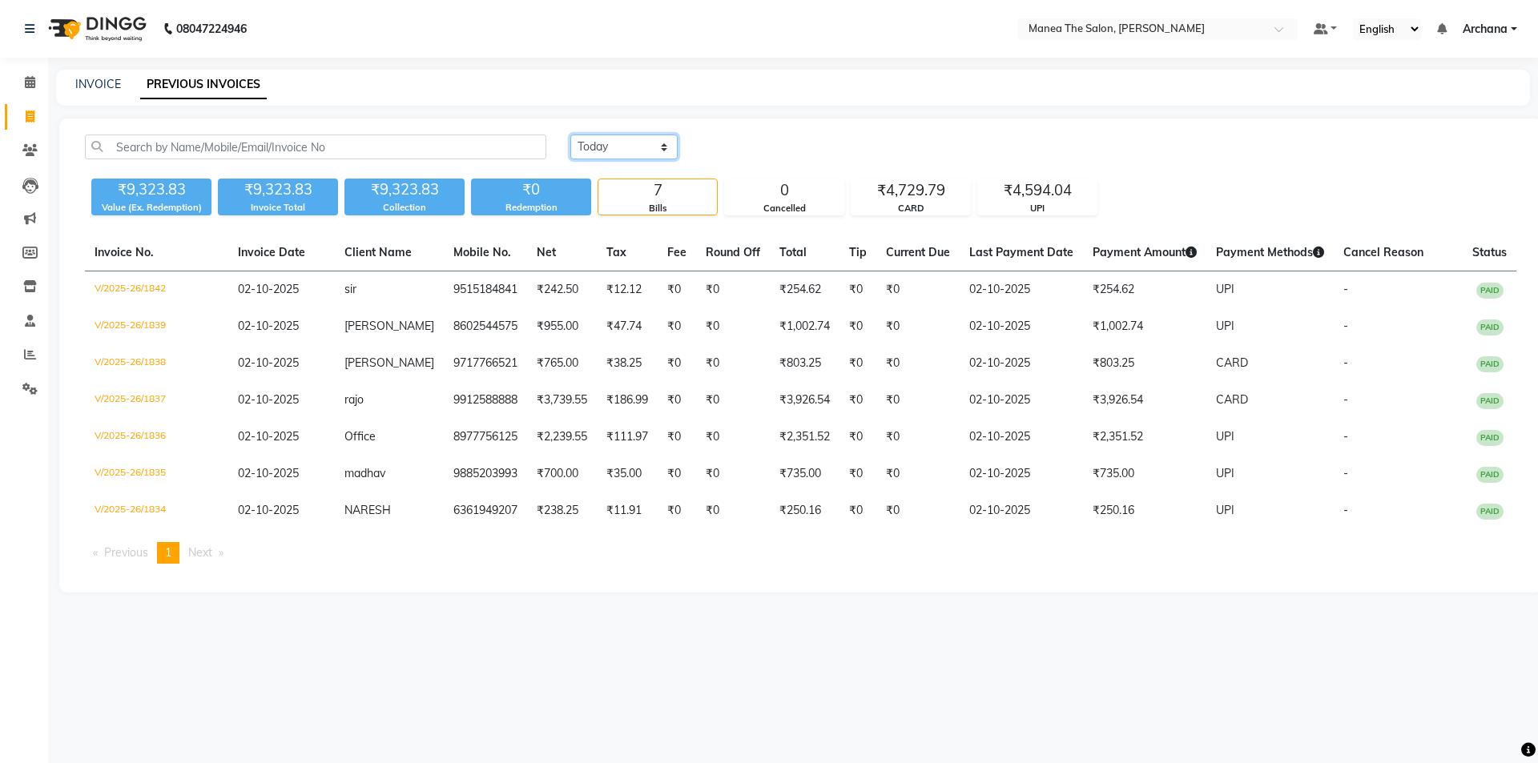
click at [658, 155] on select "Today Yesterday Custom Range" at bounding box center [623, 147] width 107 height 25
select select "range"
click at [570, 135] on select "Today Yesterday Custom Range" at bounding box center [623, 147] width 107 height 25
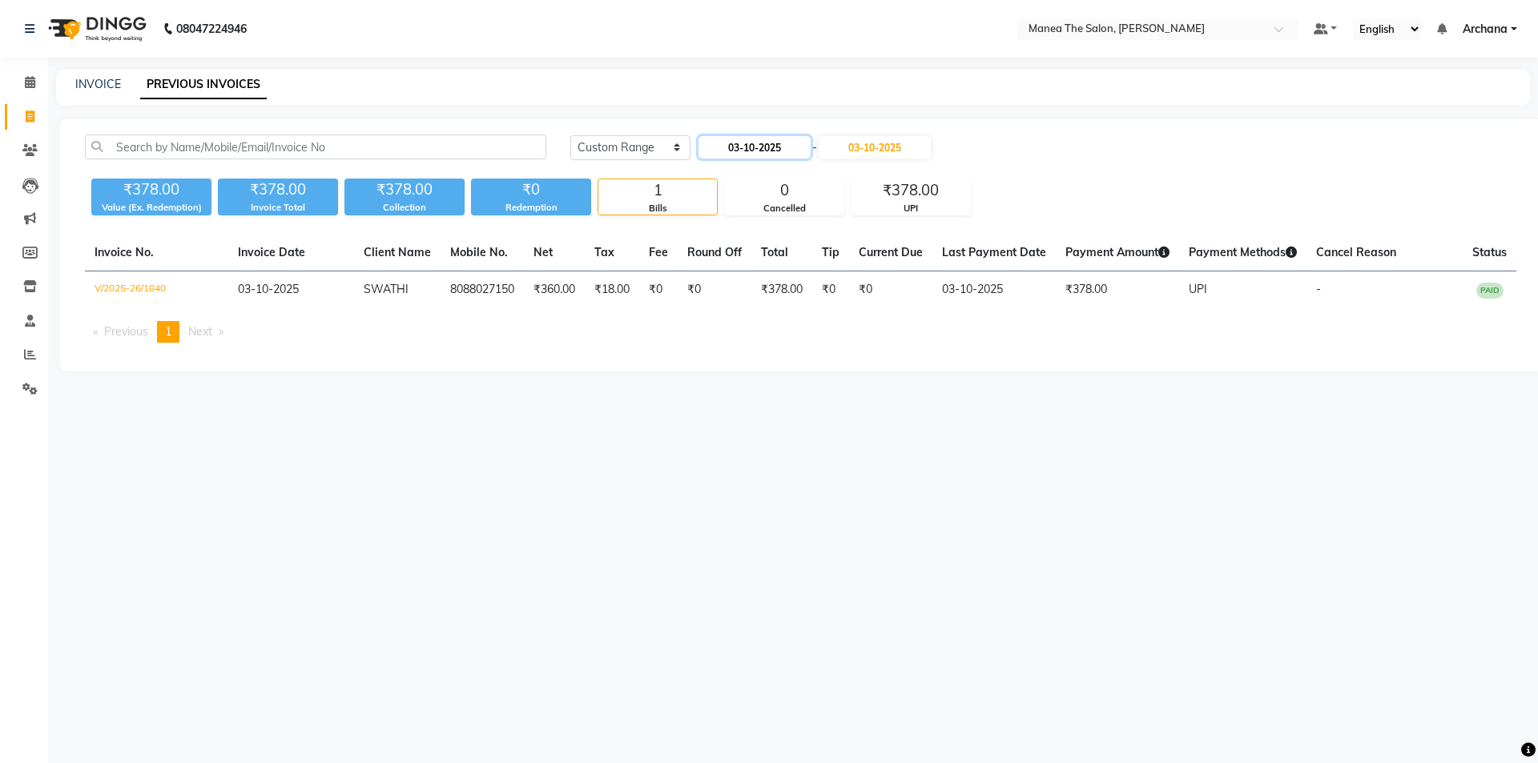
click at [773, 155] on input "03-10-2025" at bounding box center [754, 147] width 112 height 22
select select "10"
select select "2025"
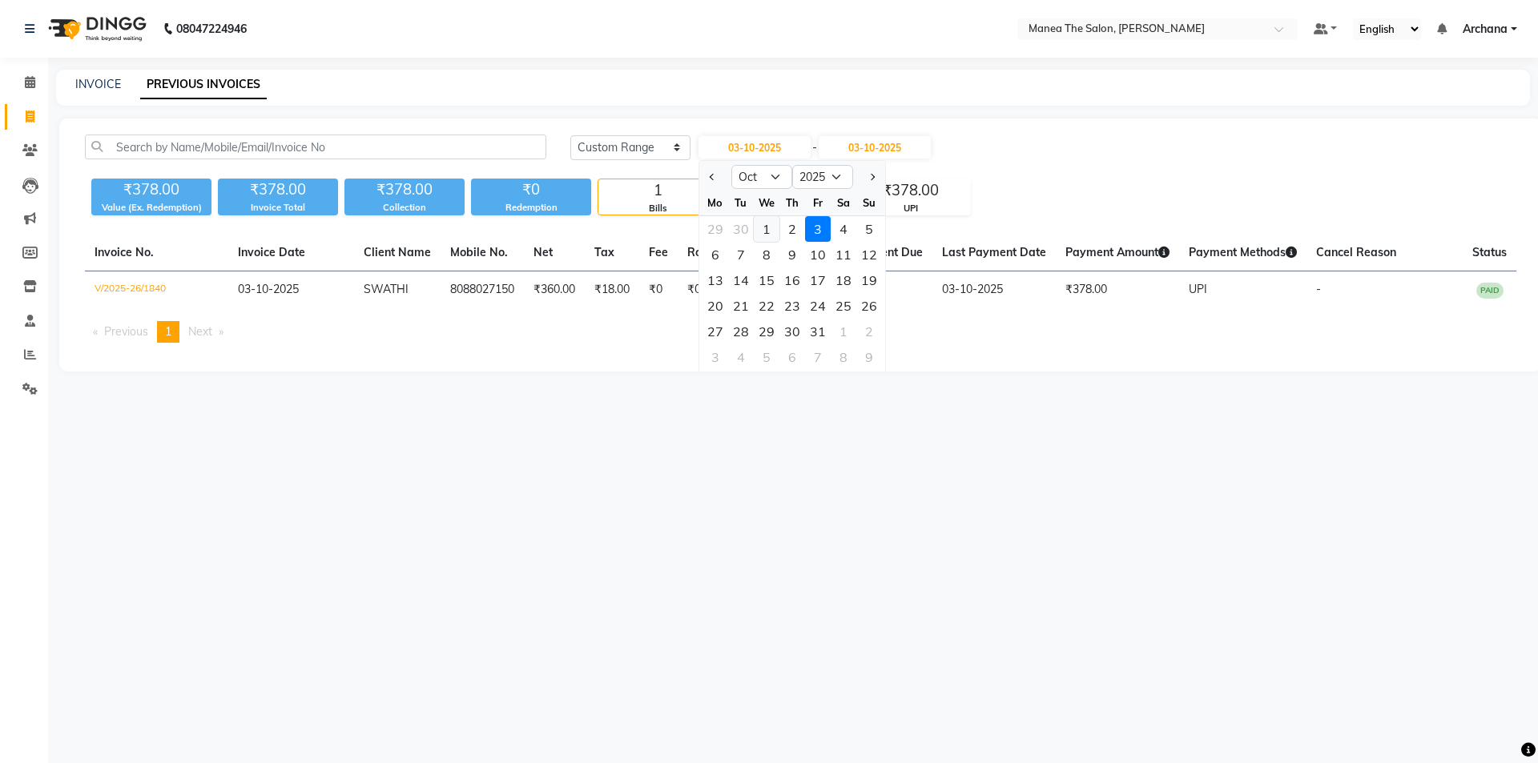
click at [764, 225] on div "1" at bounding box center [767, 229] width 26 height 26
type input "01-10-2025"
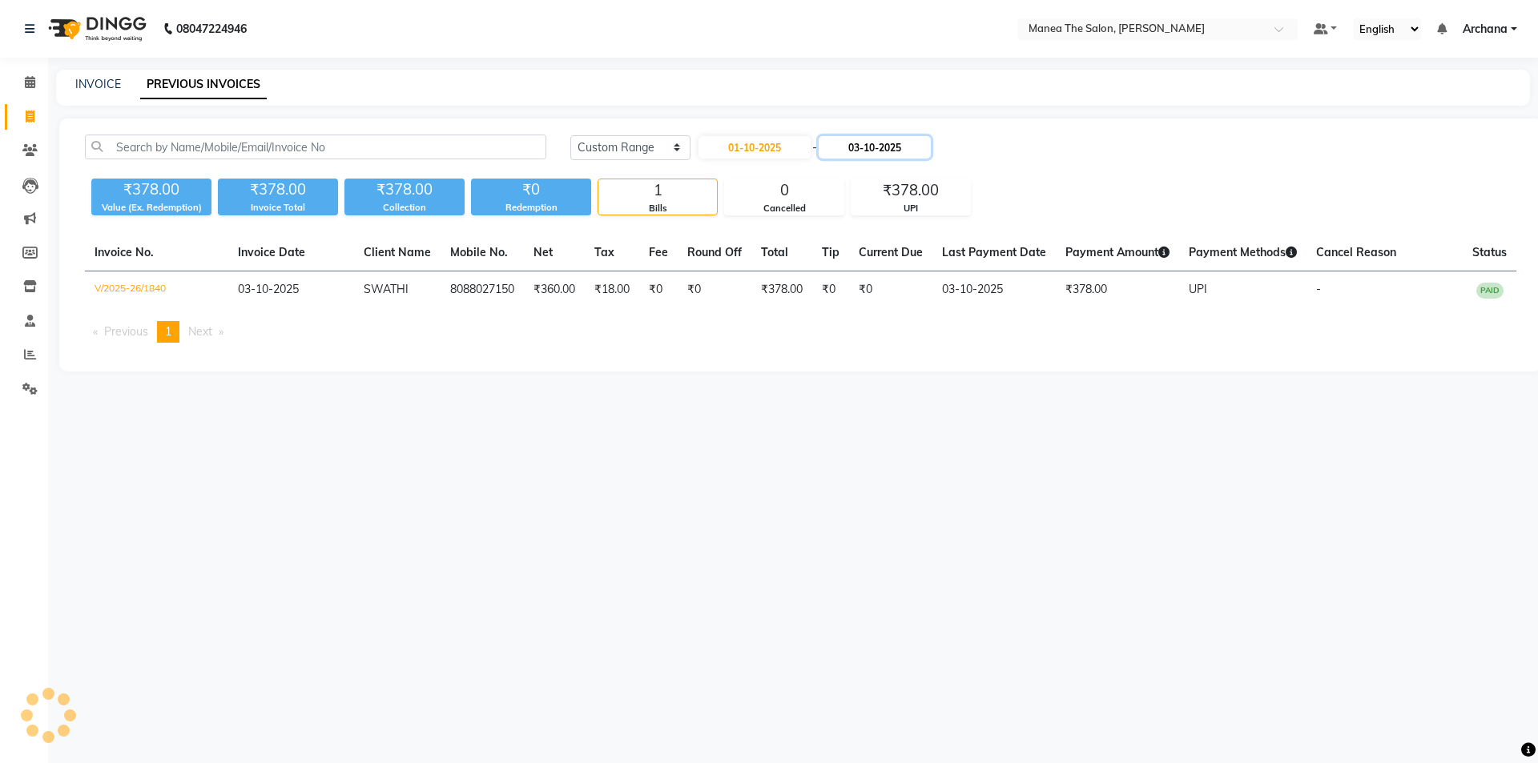
click at [884, 149] on input "03-10-2025" at bounding box center [875, 147] width 112 height 22
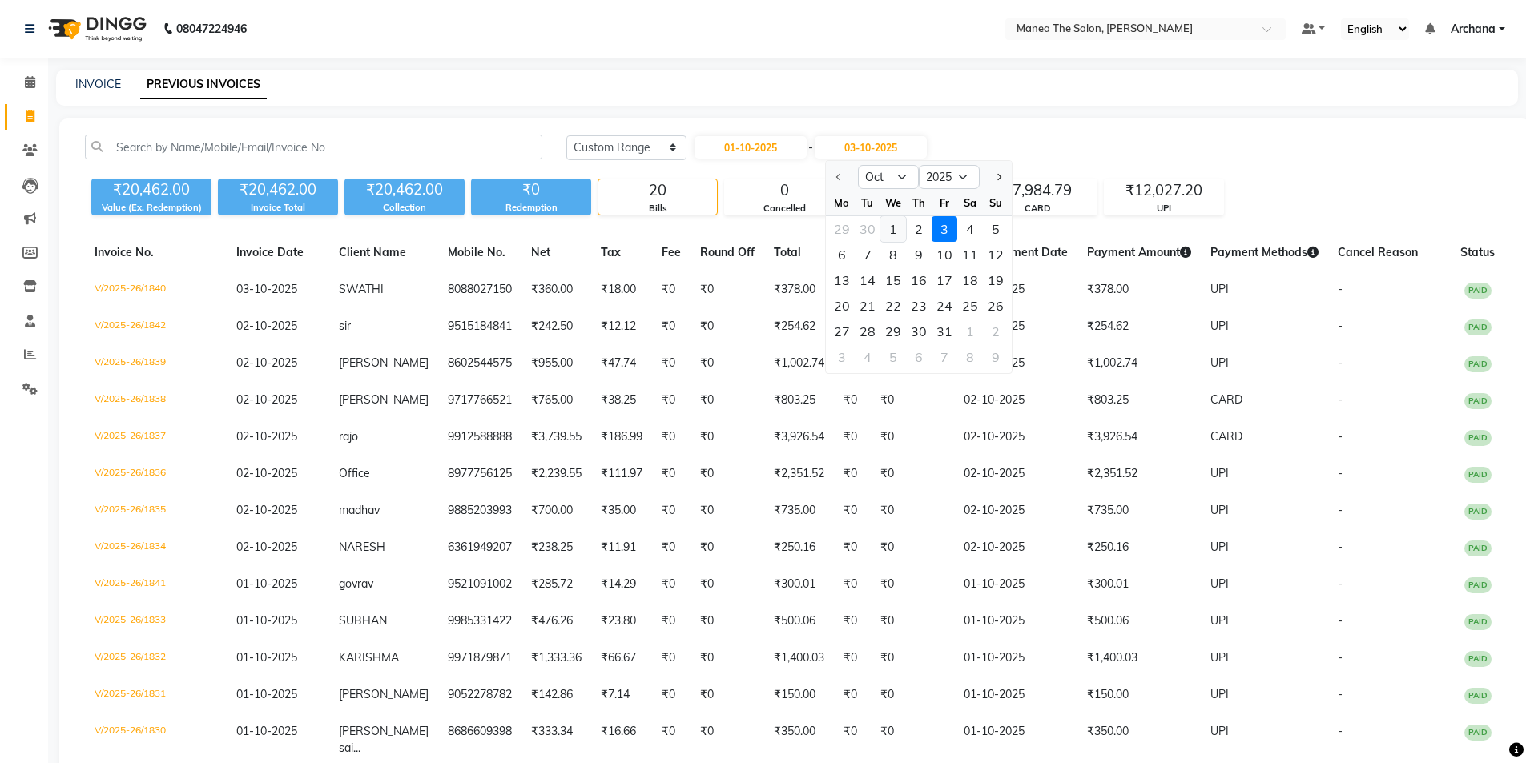
click at [895, 230] on div "1" at bounding box center [893, 229] width 26 height 26
type input "01-10-2025"
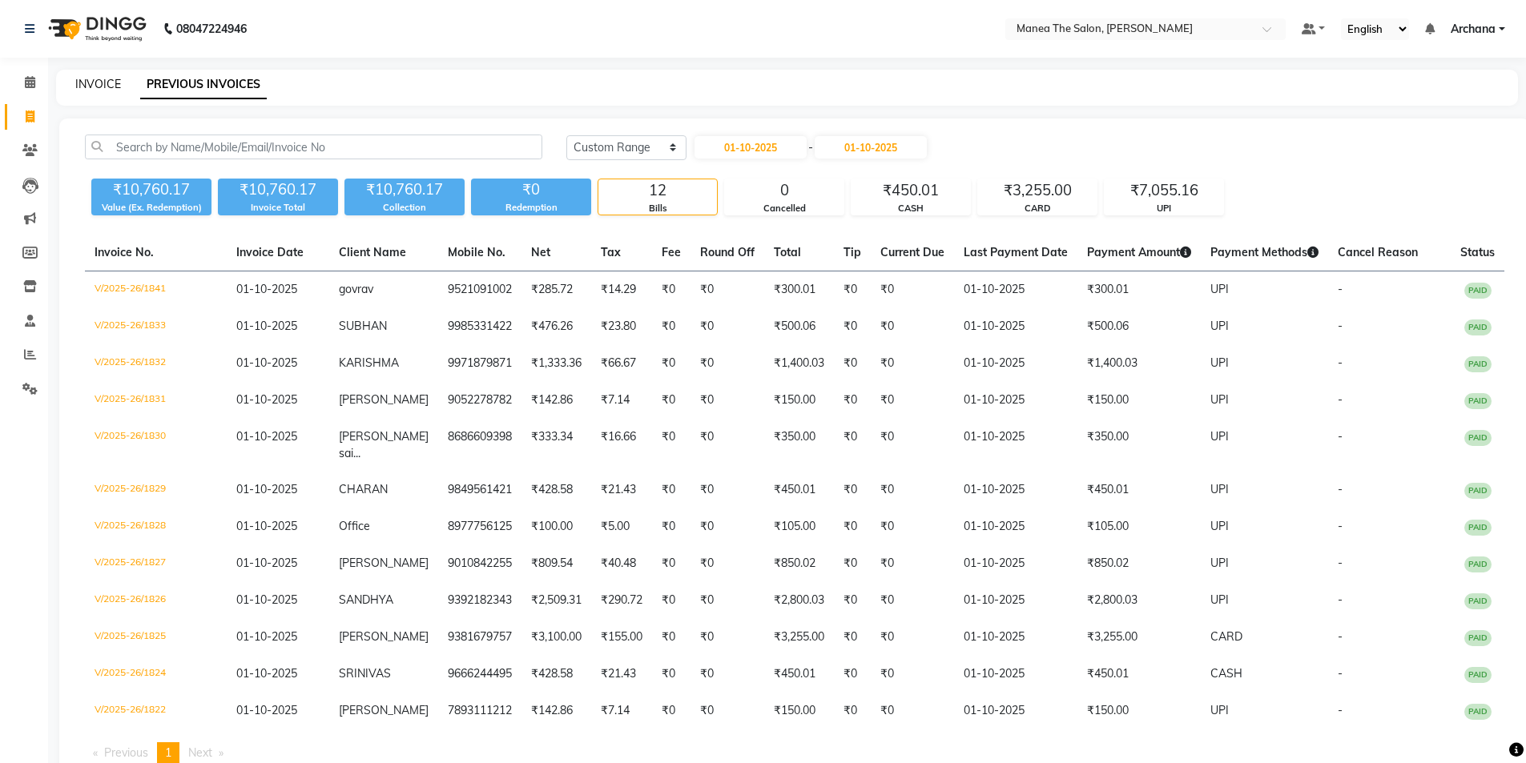
click at [110, 87] on link "INVOICE" at bounding box center [98, 84] width 46 height 14
select select "service"
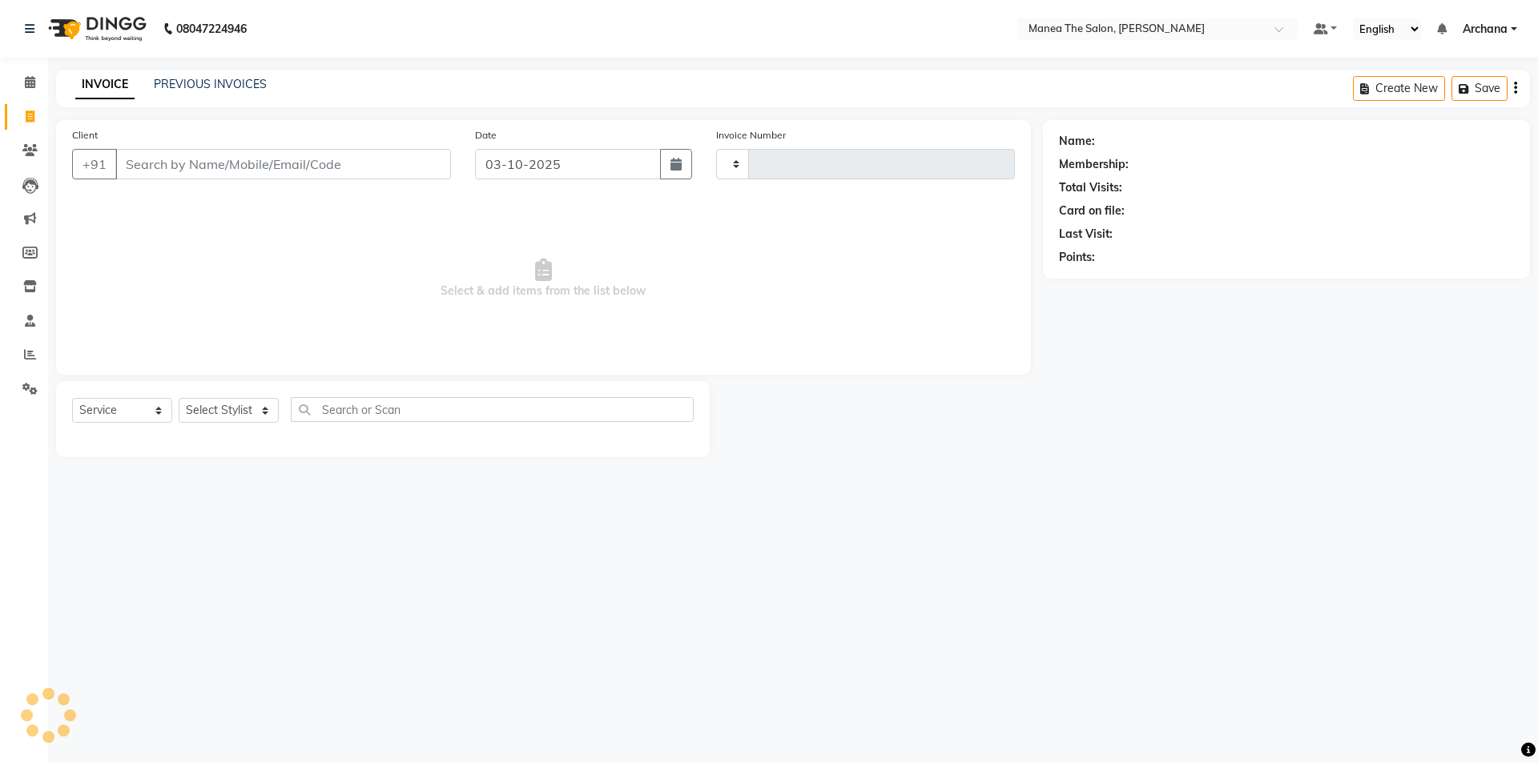
type input "1843"
select select "6846"
click at [234, 82] on link "PREVIOUS INVOICES" at bounding box center [210, 84] width 113 height 14
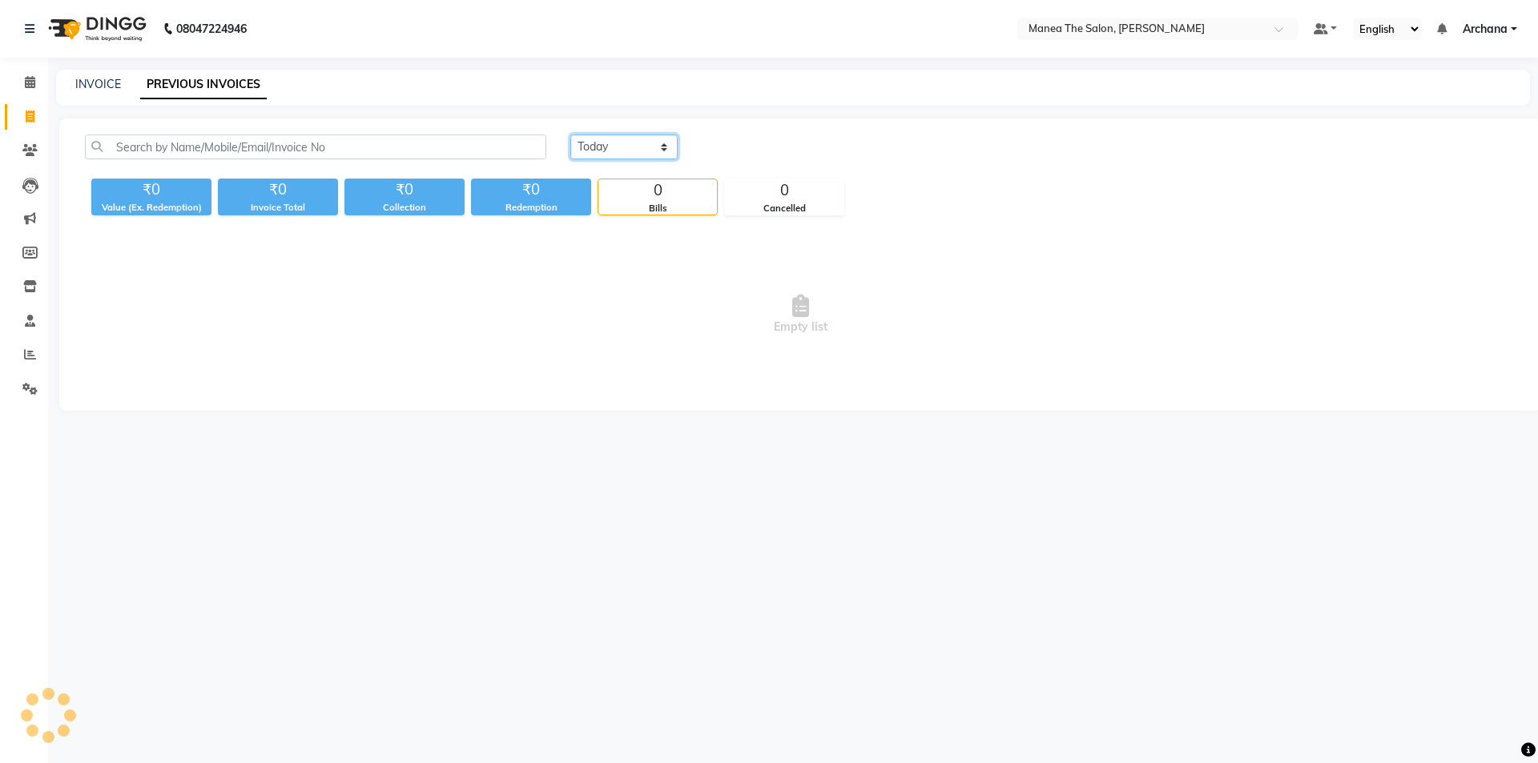
click at [654, 144] on select "Today Yesterday Custom Range" at bounding box center [623, 147] width 107 height 25
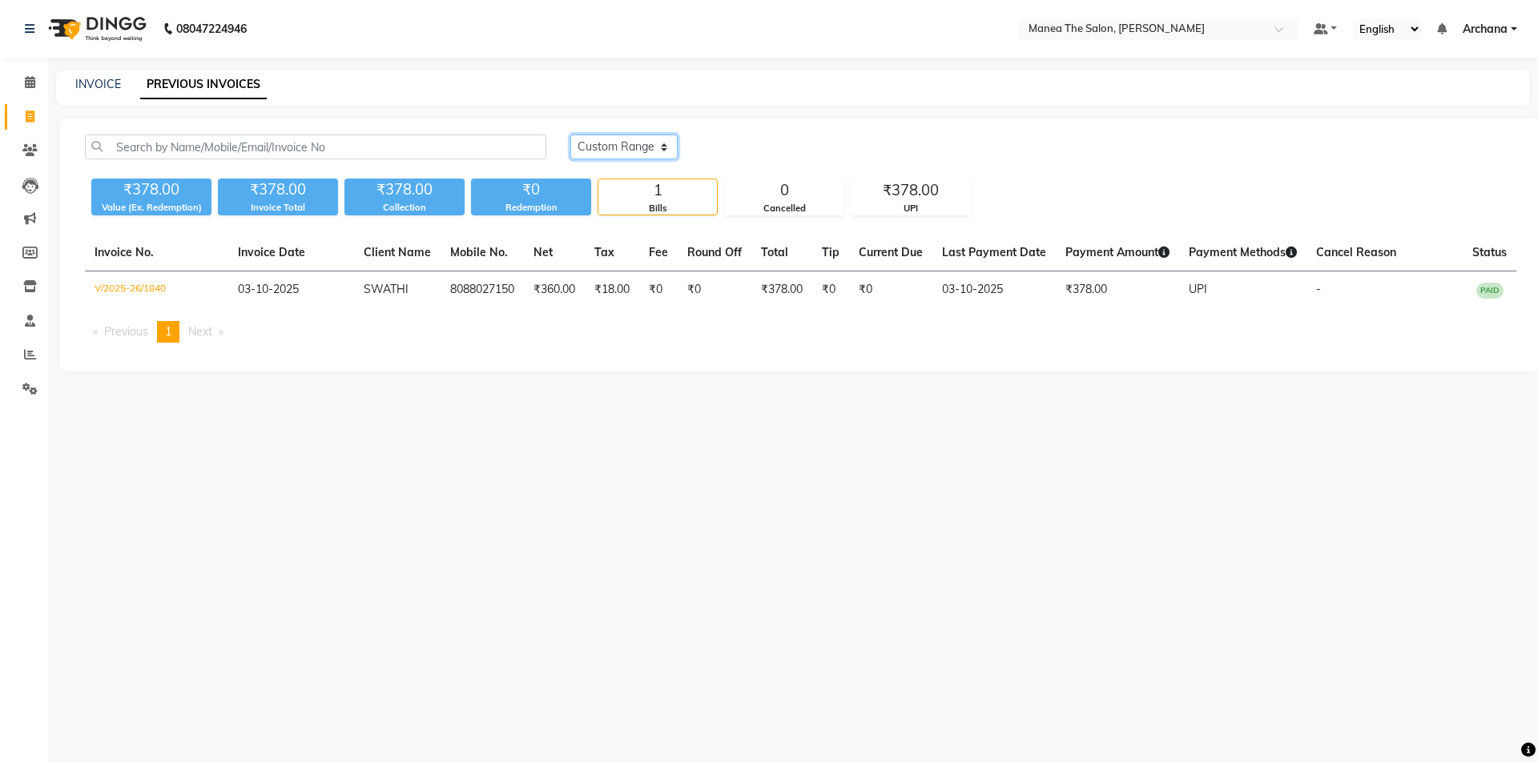
click at [570, 135] on select "Today Yesterday Custom Range" at bounding box center [623, 147] width 107 height 25
click at [654, 145] on select "Today Yesterday Custom Range" at bounding box center [630, 147] width 120 height 25
select select "yesterday"
click at [570, 135] on select "Today Yesterday Custom Range" at bounding box center [630, 147] width 120 height 25
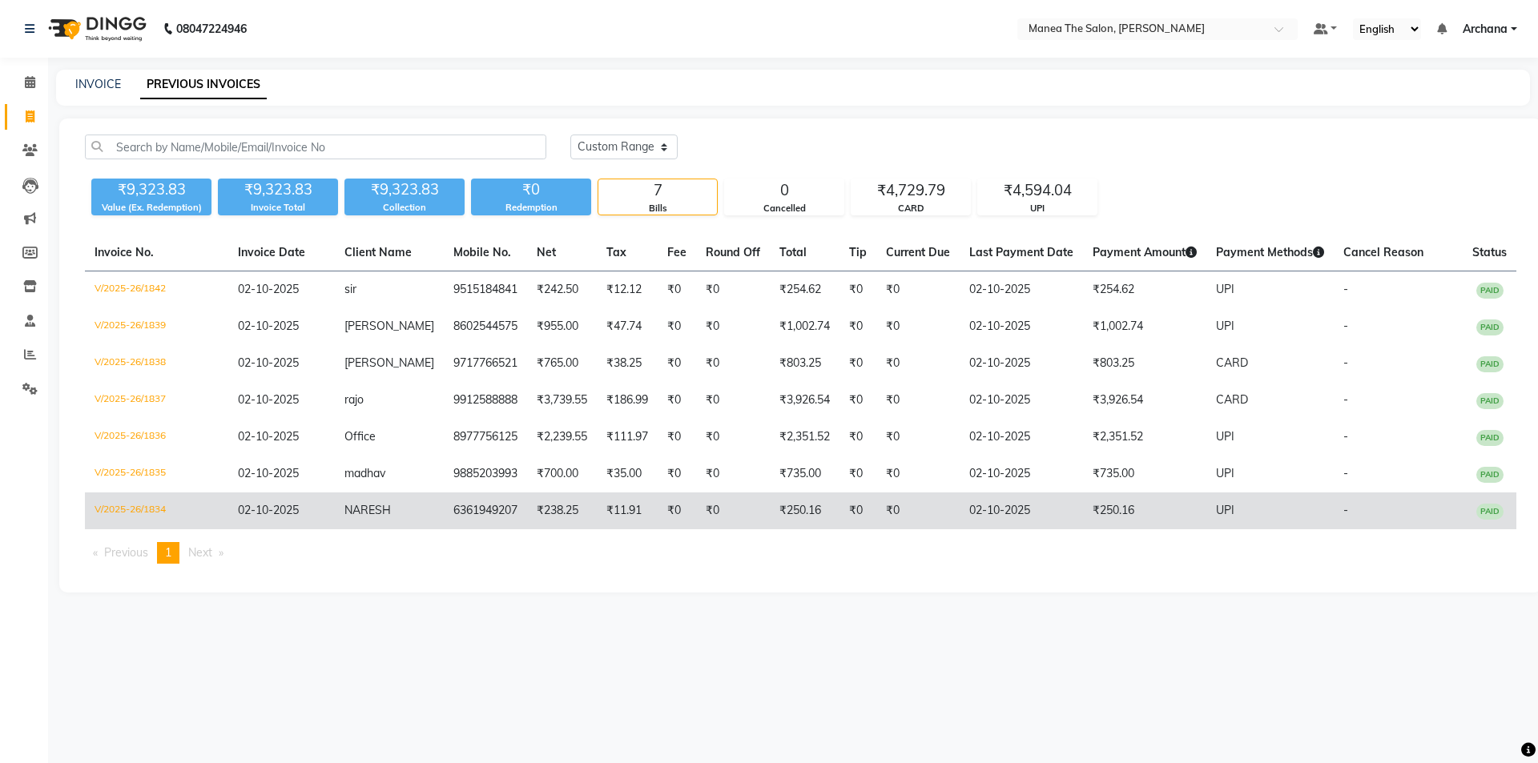
click at [493, 529] on td "6361949207" at bounding box center [485, 511] width 83 height 37
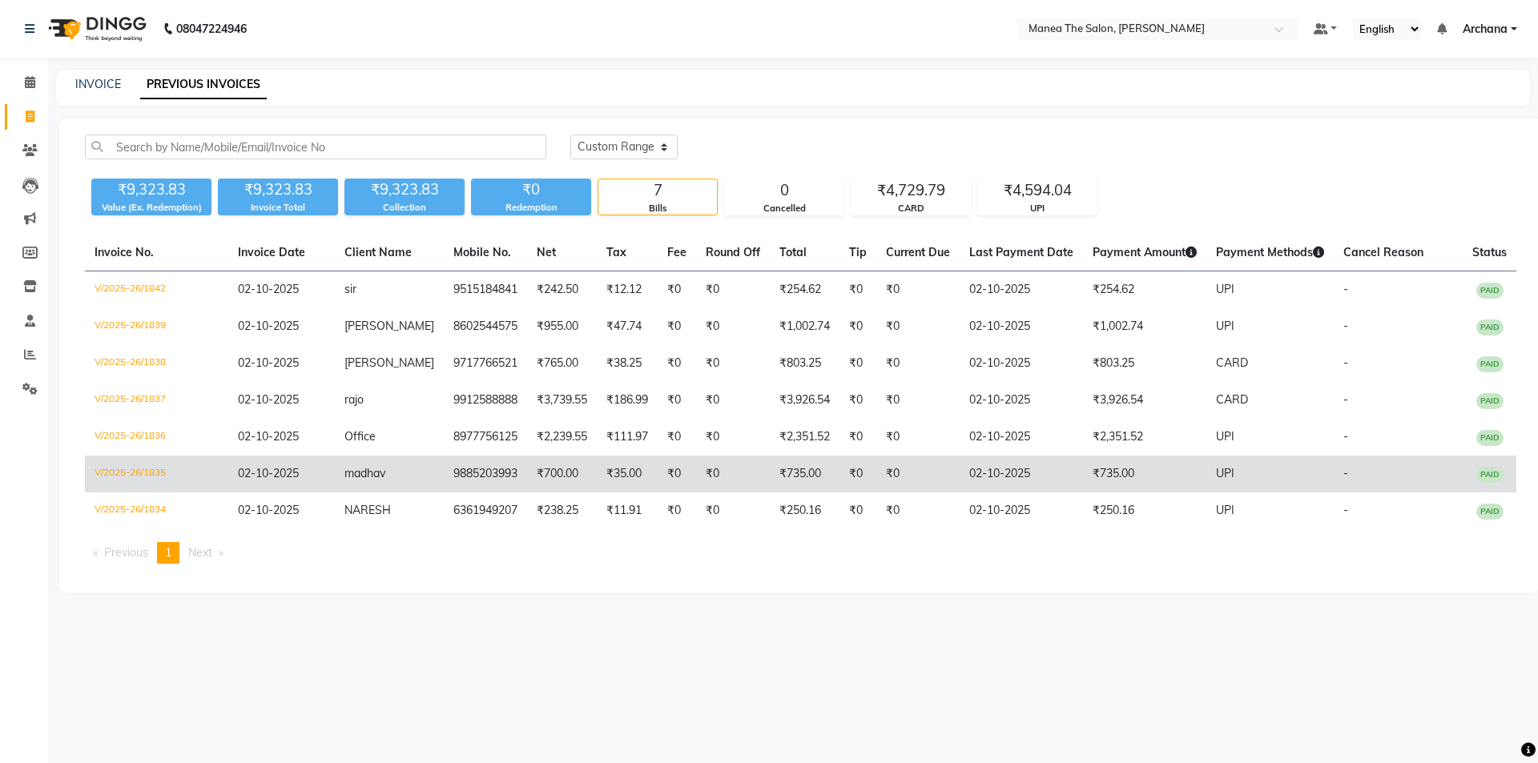
click at [527, 493] on td "₹700.00" at bounding box center [562, 474] width 70 height 37
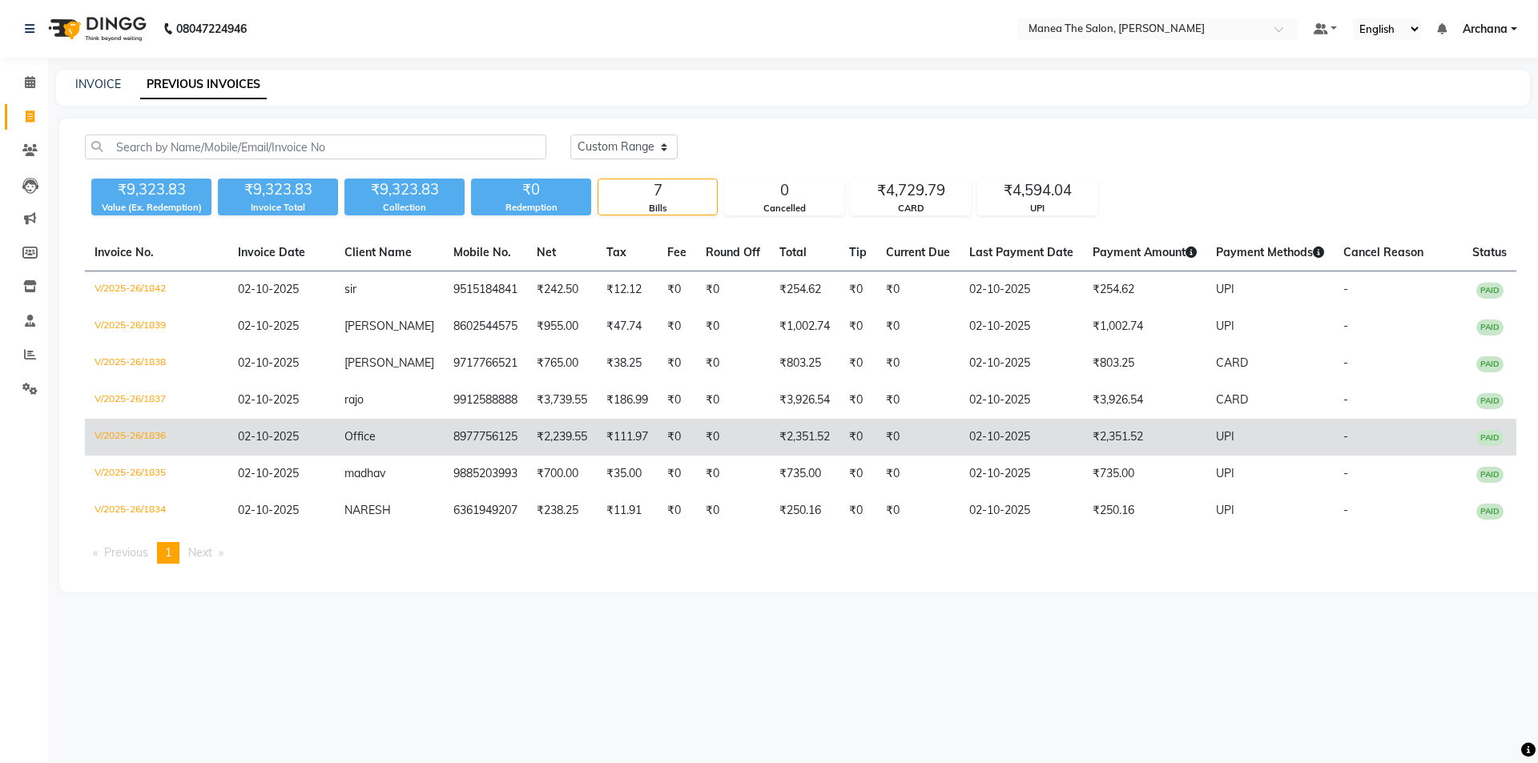
click at [527, 456] on td "₹2,239.55" at bounding box center [562, 437] width 70 height 37
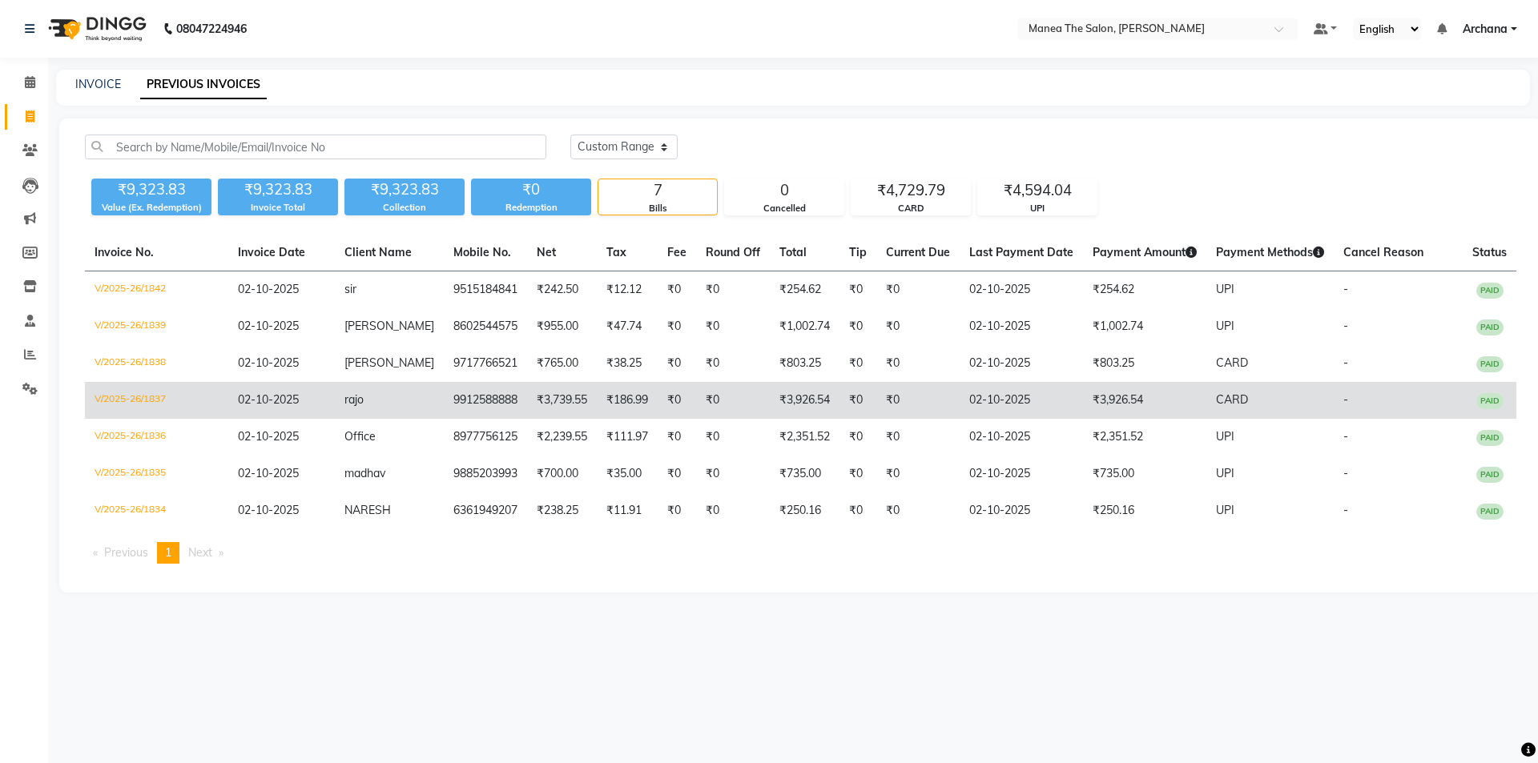
click at [491, 419] on td "9912588888" at bounding box center [485, 400] width 83 height 37
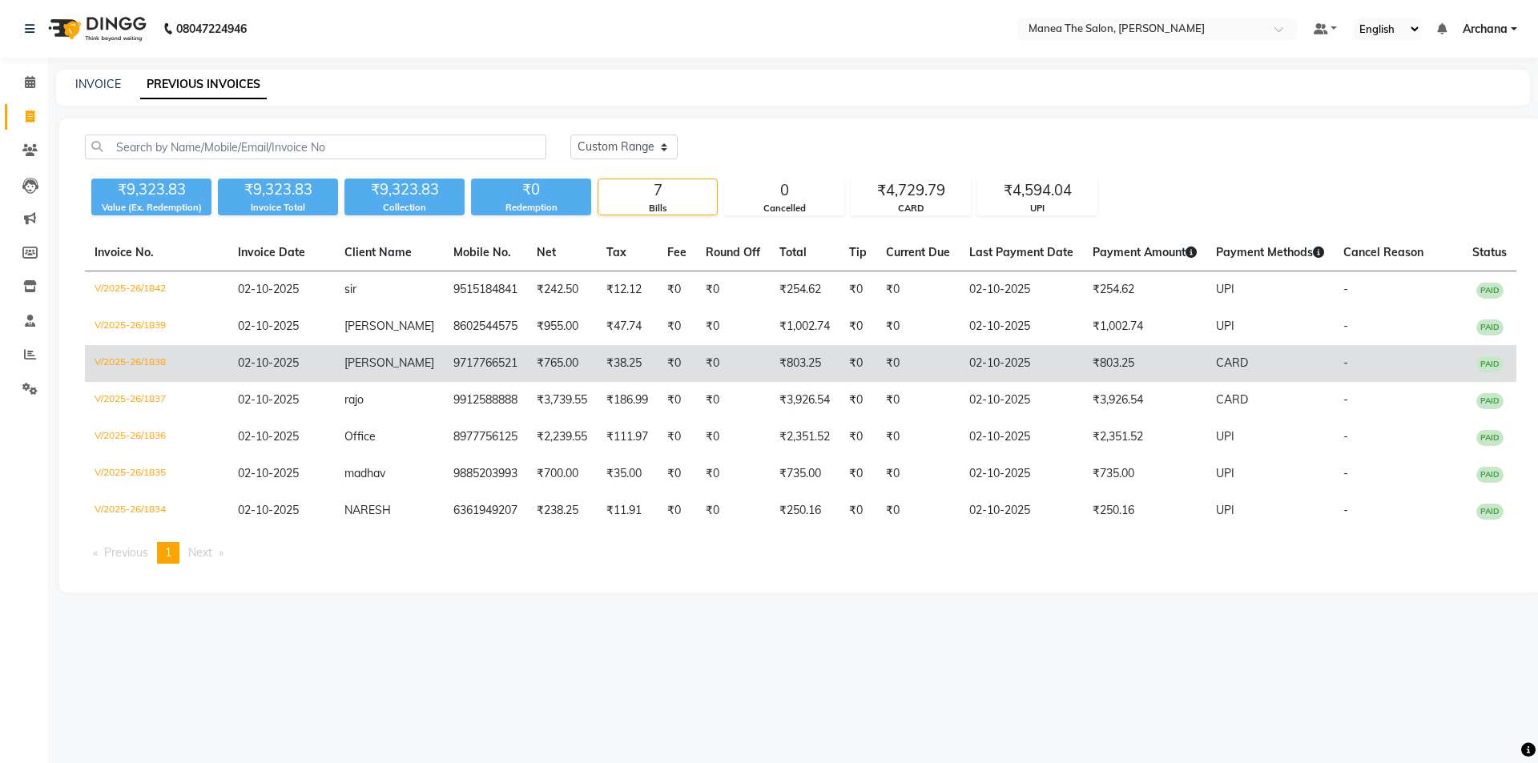
click at [412, 382] on td "VIVAKE KHARV" at bounding box center [389, 363] width 109 height 37
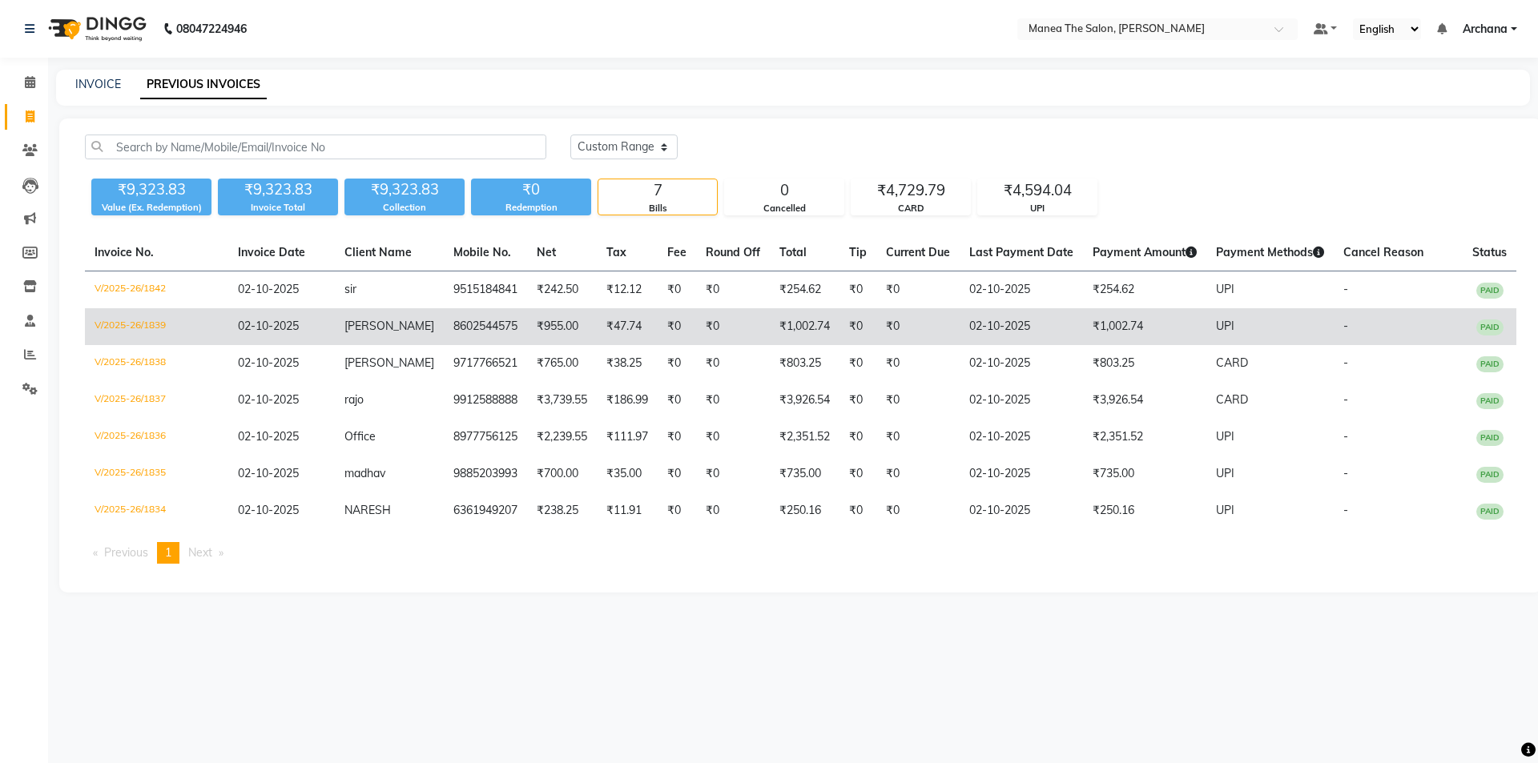
click at [502, 334] on td "8602544575" at bounding box center [485, 326] width 83 height 37
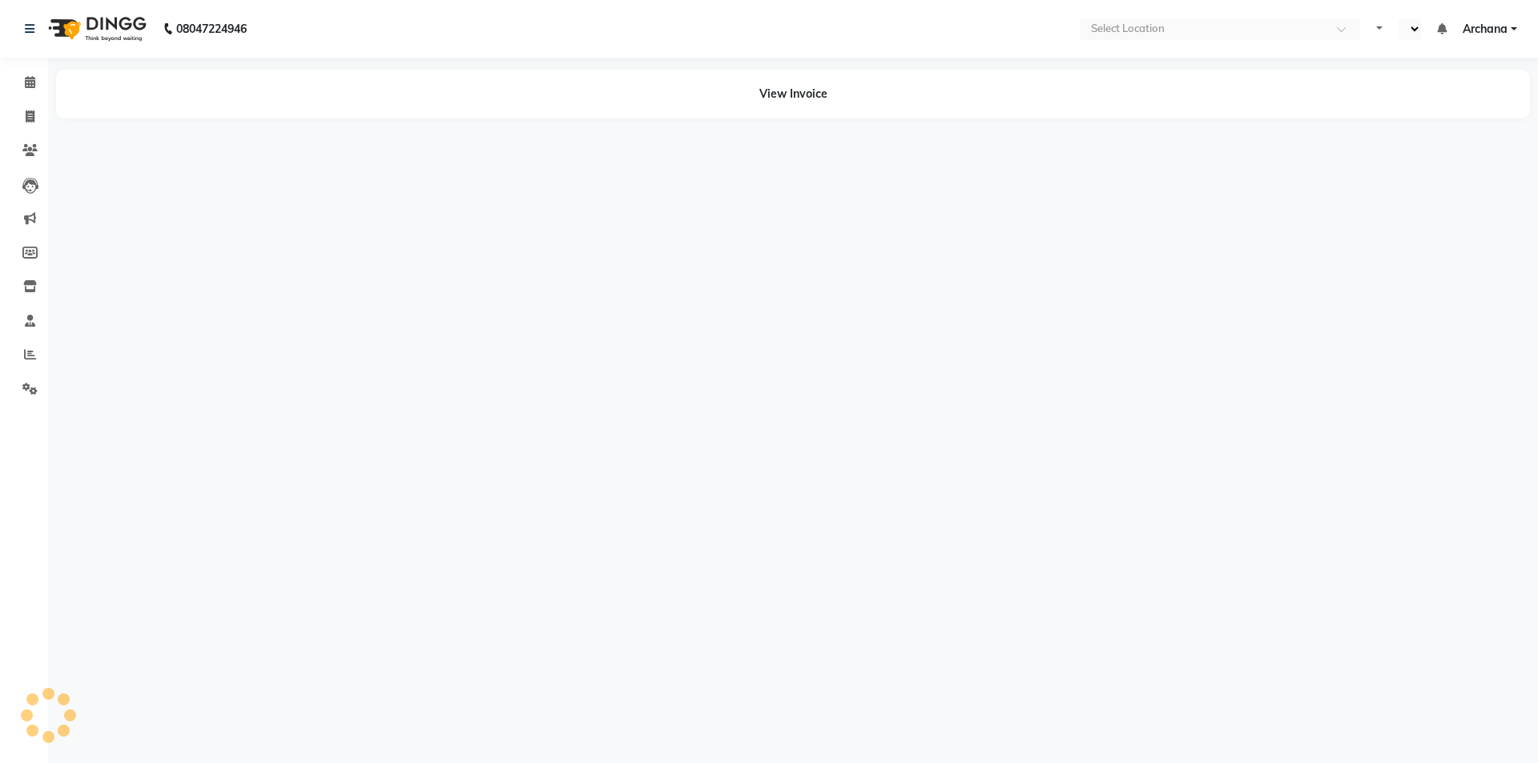
select select "en"
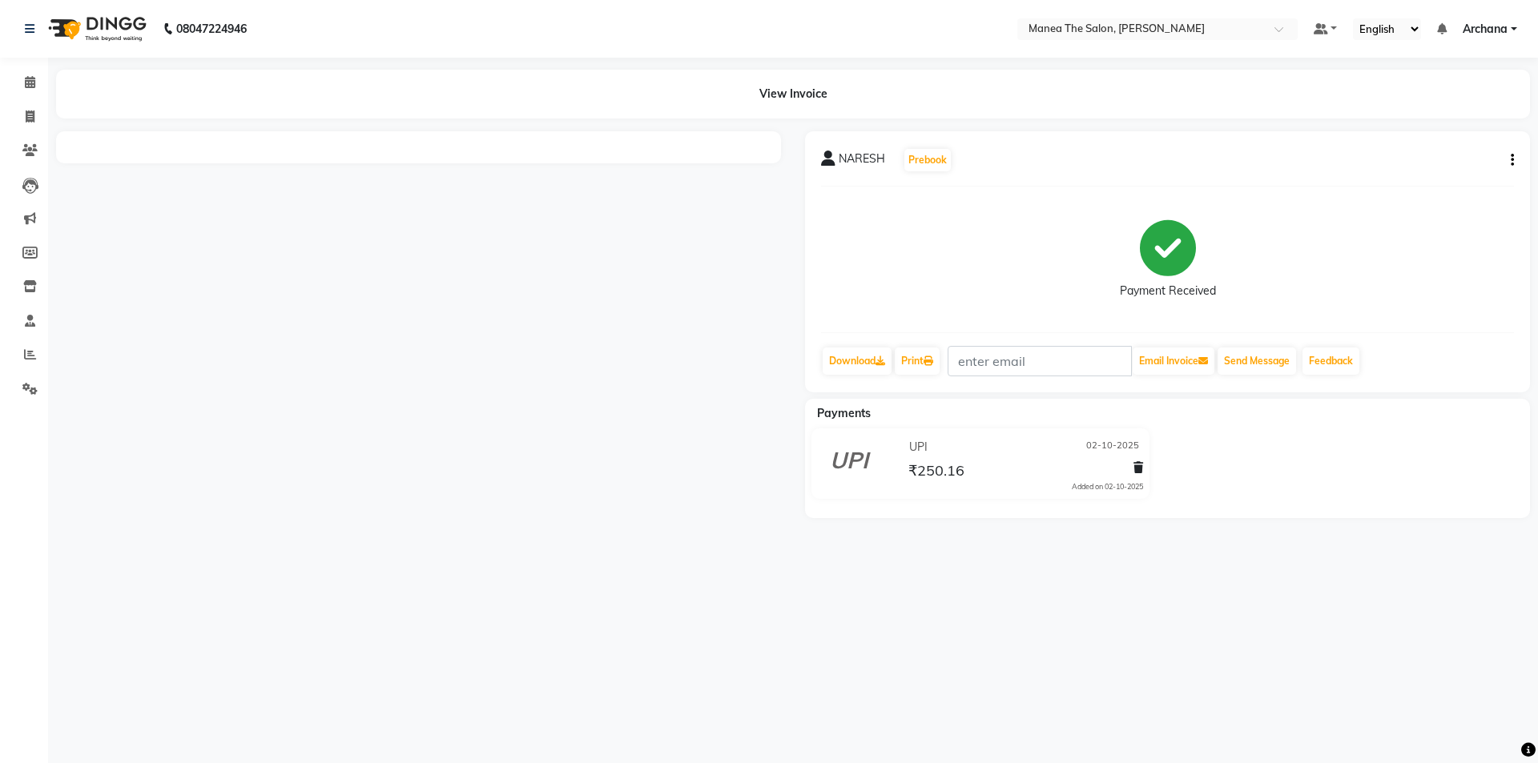
click at [1512, 160] on icon "button" at bounding box center [1512, 160] width 3 height 1
click at [1457, 163] on div "Edit Item Staff" at bounding box center [1433, 161] width 110 height 20
select select "74503"
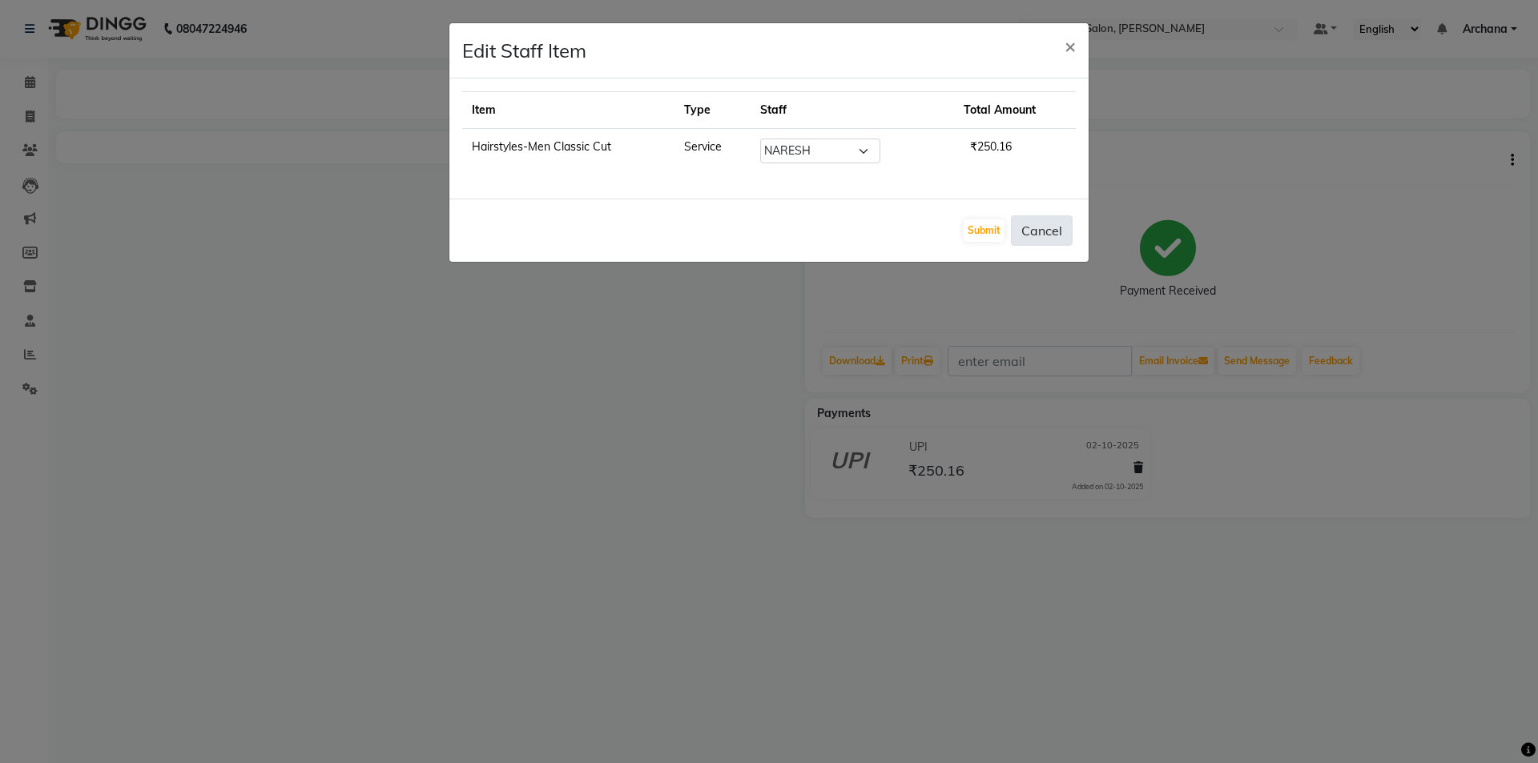
click at [1065, 237] on button "Cancel" at bounding box center [1042, 230] width 62 height 30
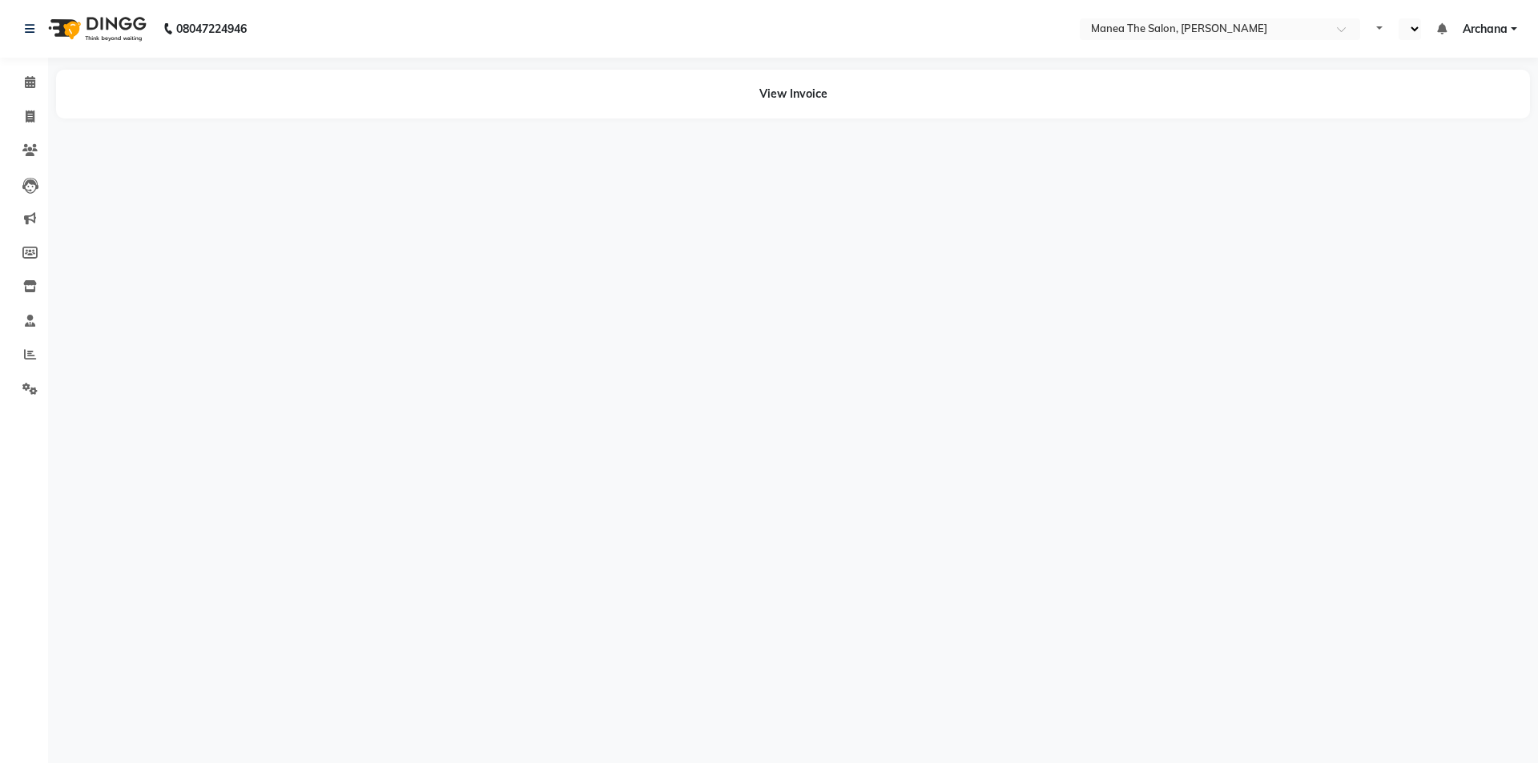
select select "en"
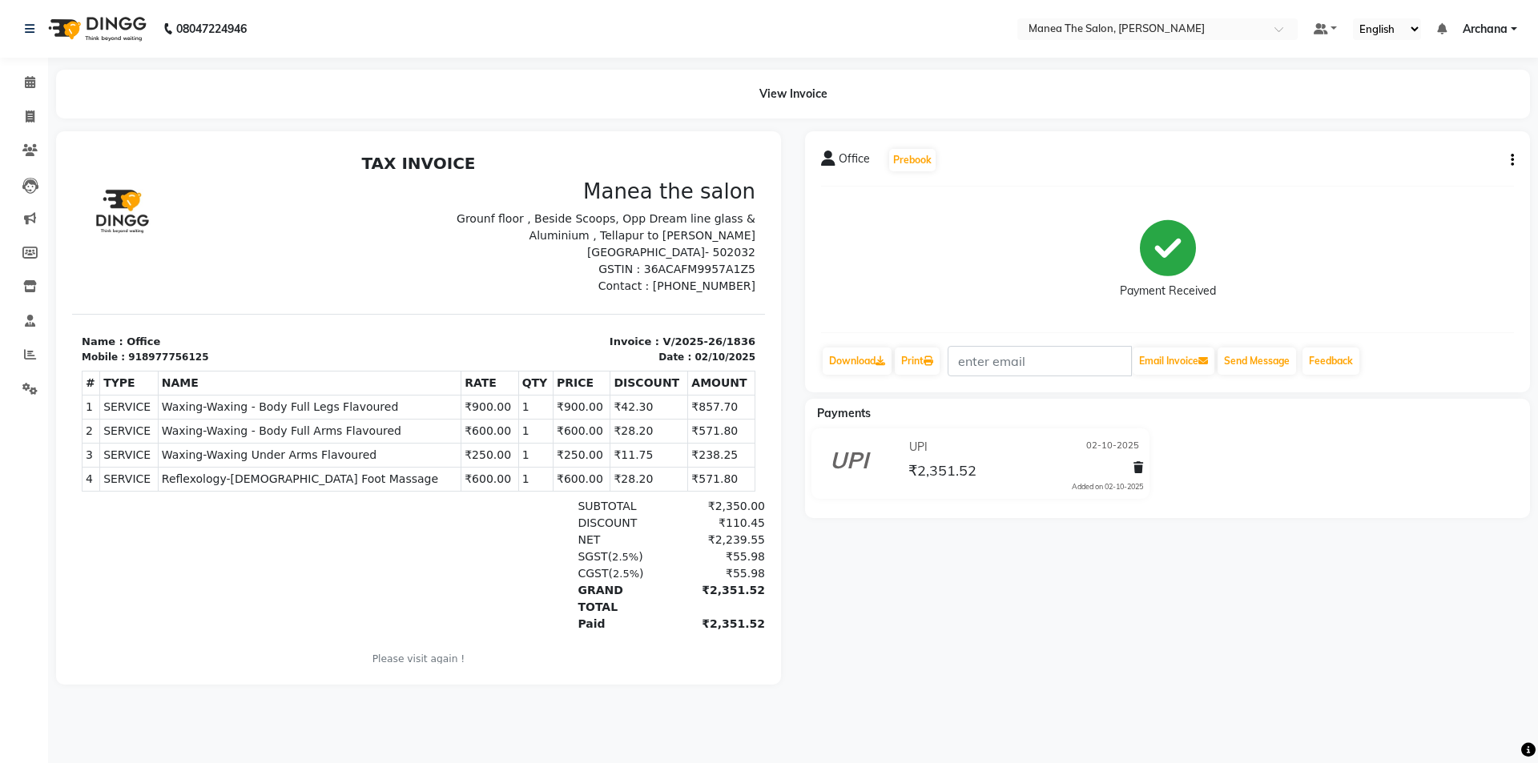
click at [1508, 160] on button "button" at bounding box center [1509, 160] width 10 height 17
click at [1449, 162] on div "Edit Item Staff" at bounding box center [1433, 161] width 110 height 20
select select
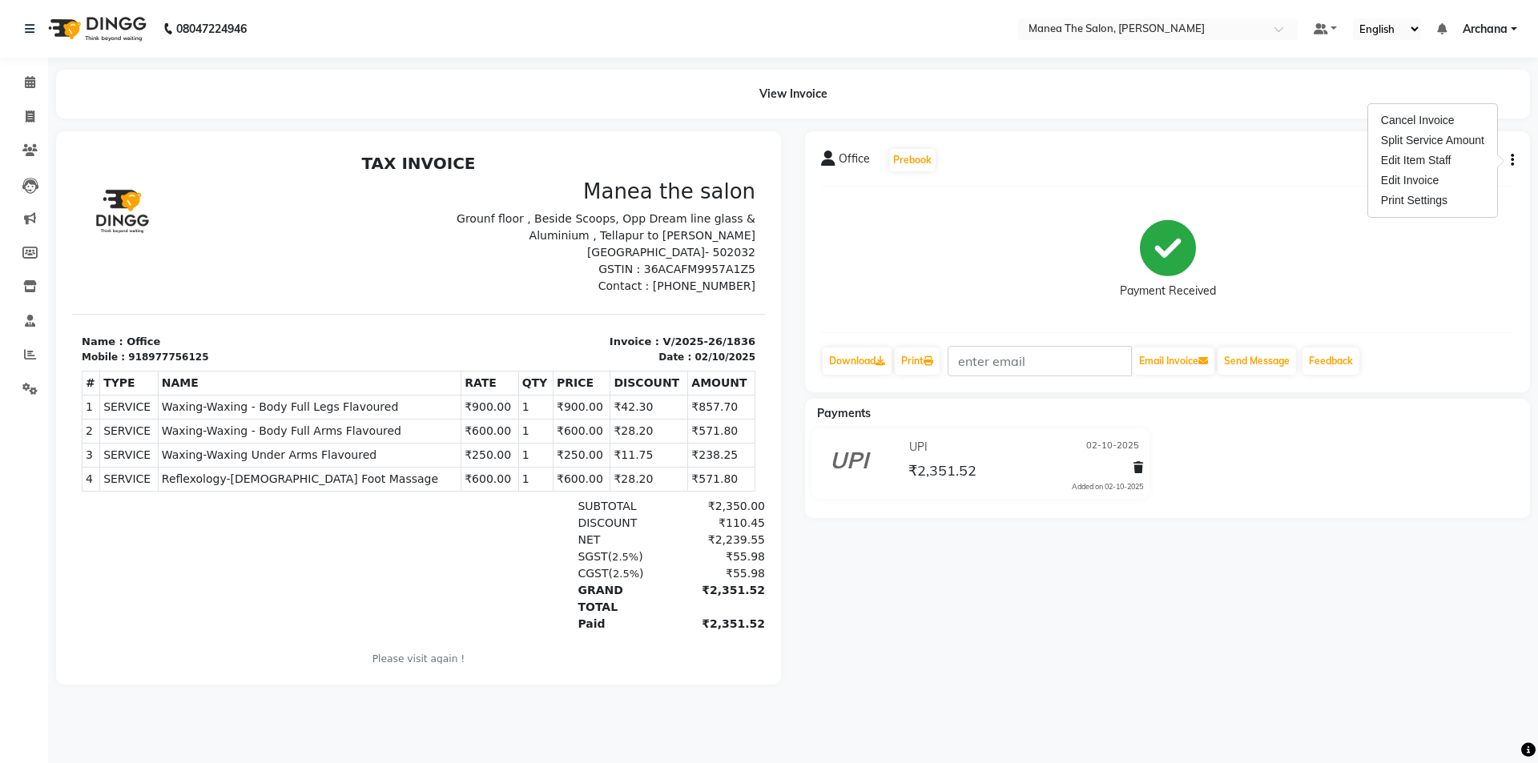
select select
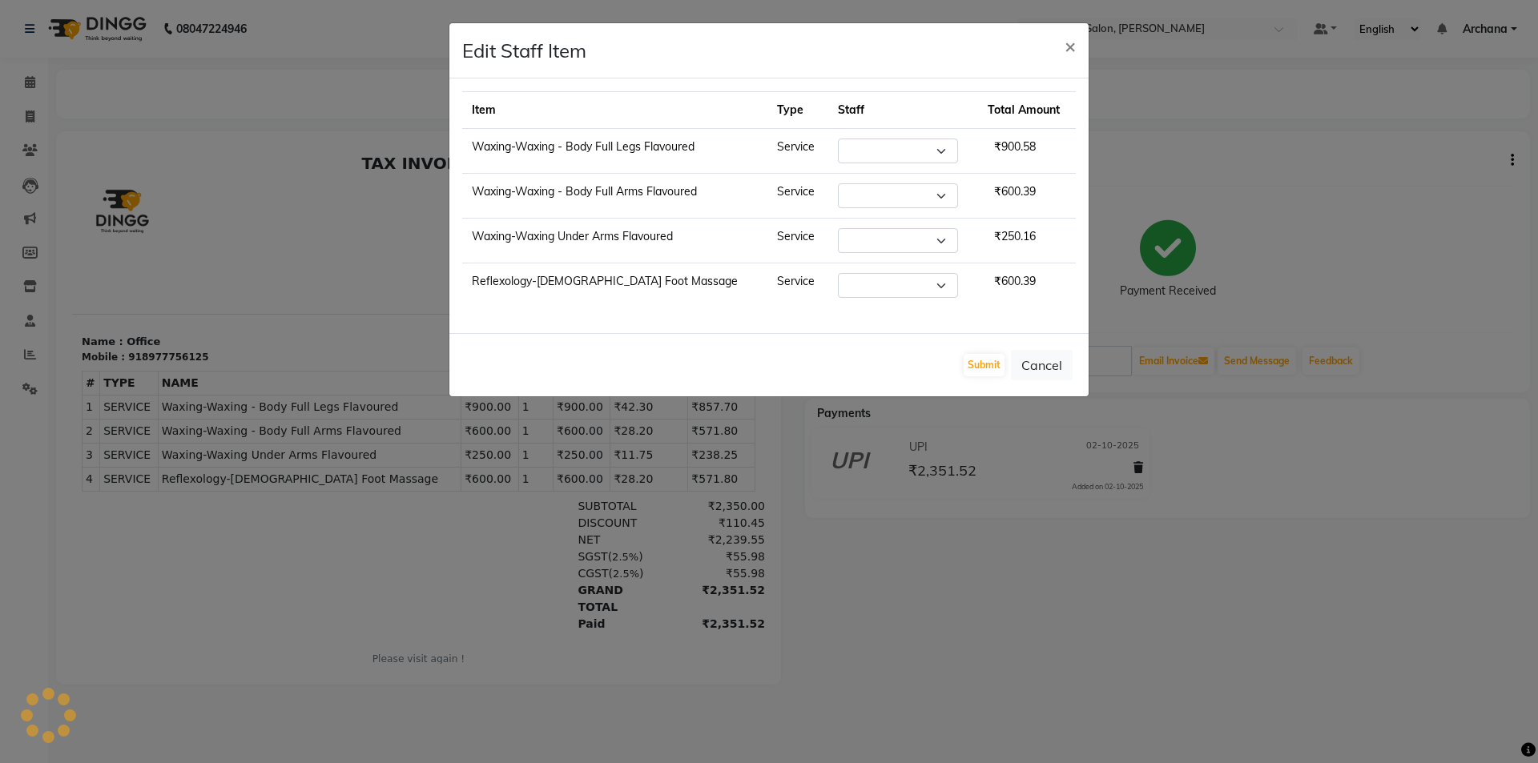
select select "71834"
click at [1033, 371] on button "Cancel" at bounding box center [1042, 365] width 62 height 30
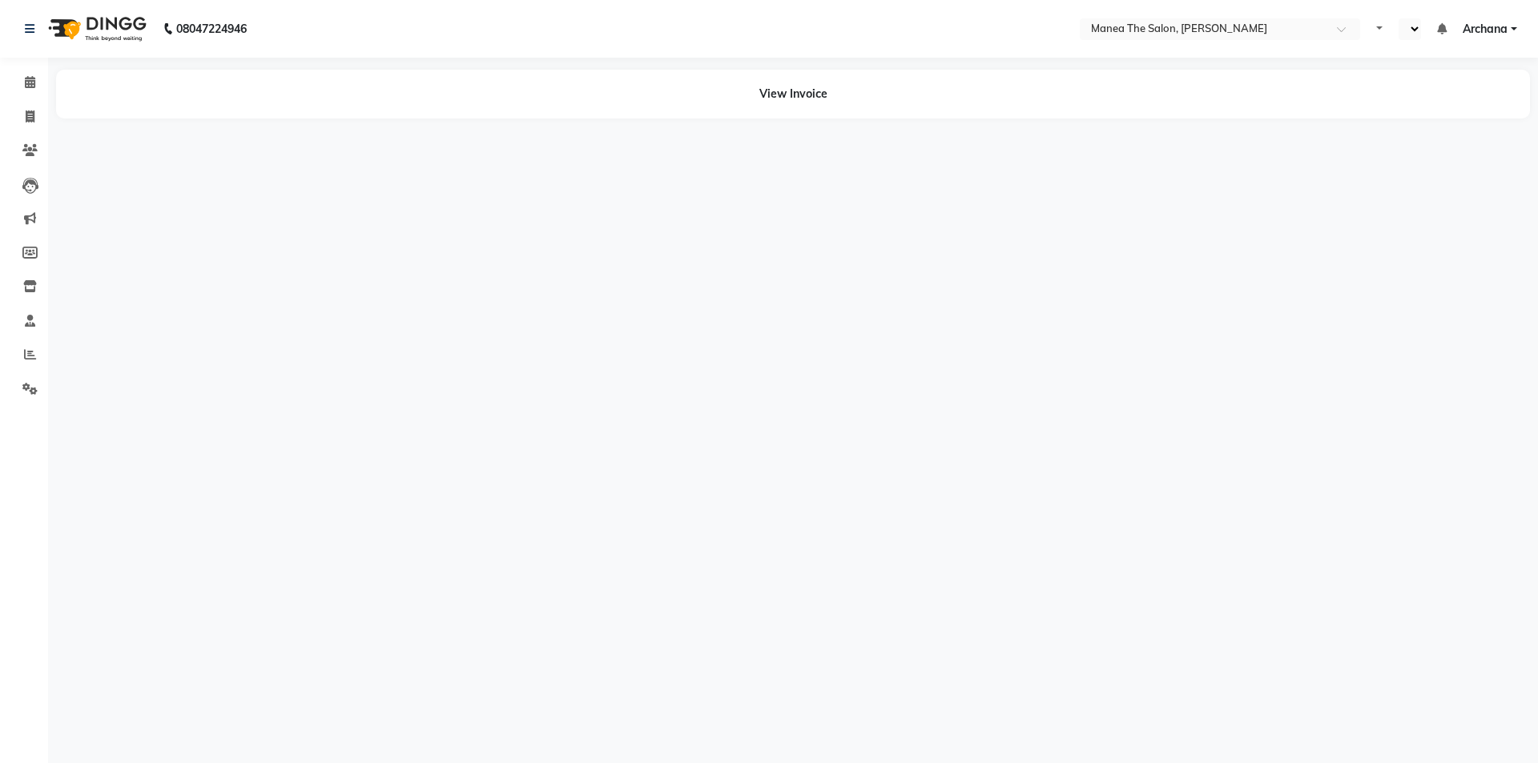
select select "en"
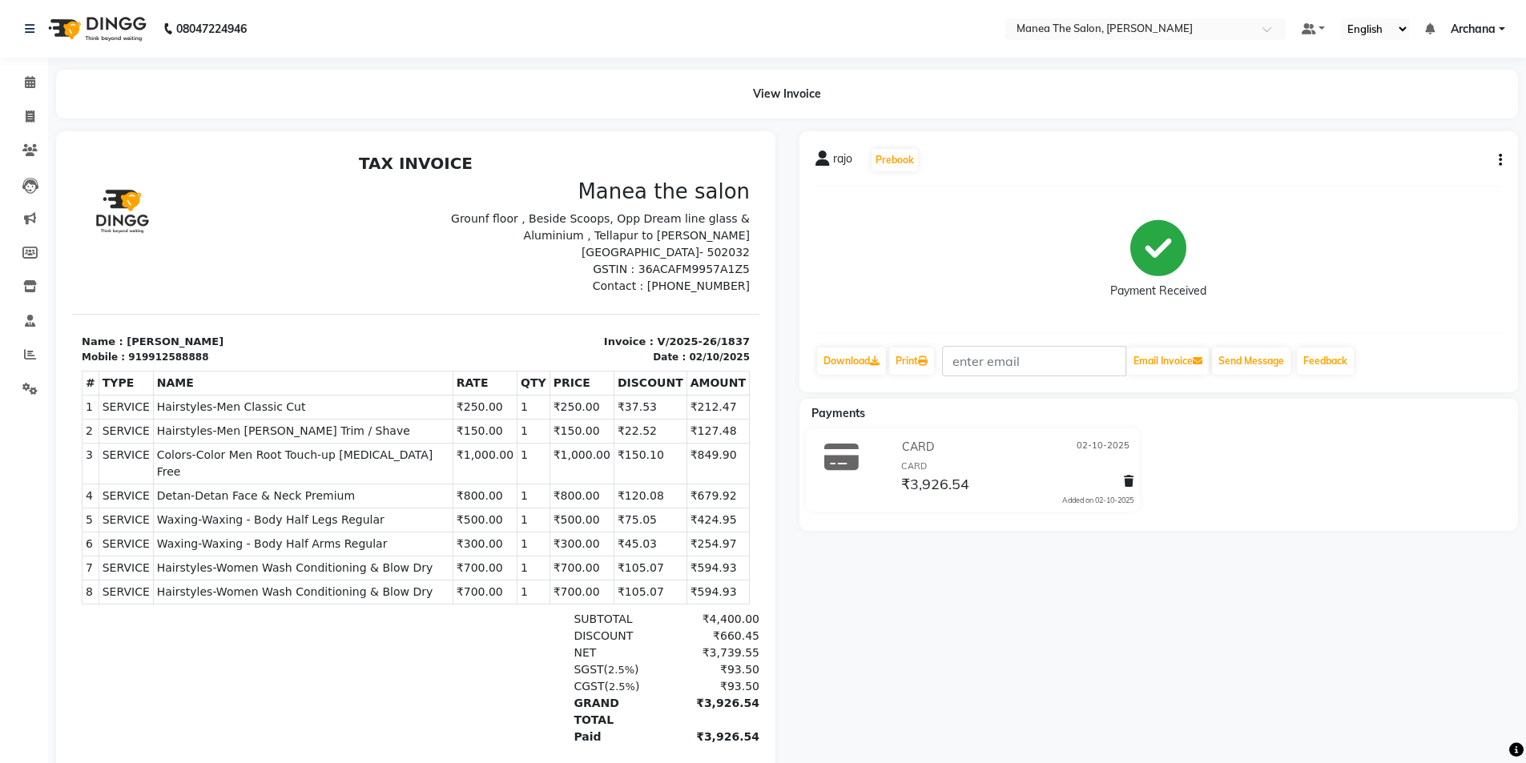
click at [1499, 160] on icon "button" at bounding box center [1500, 160] width 3 height 1
click at [1451, 163] on div "Edit Item Staff" at bounding box center [1421, 161] width 110 height 20
select select
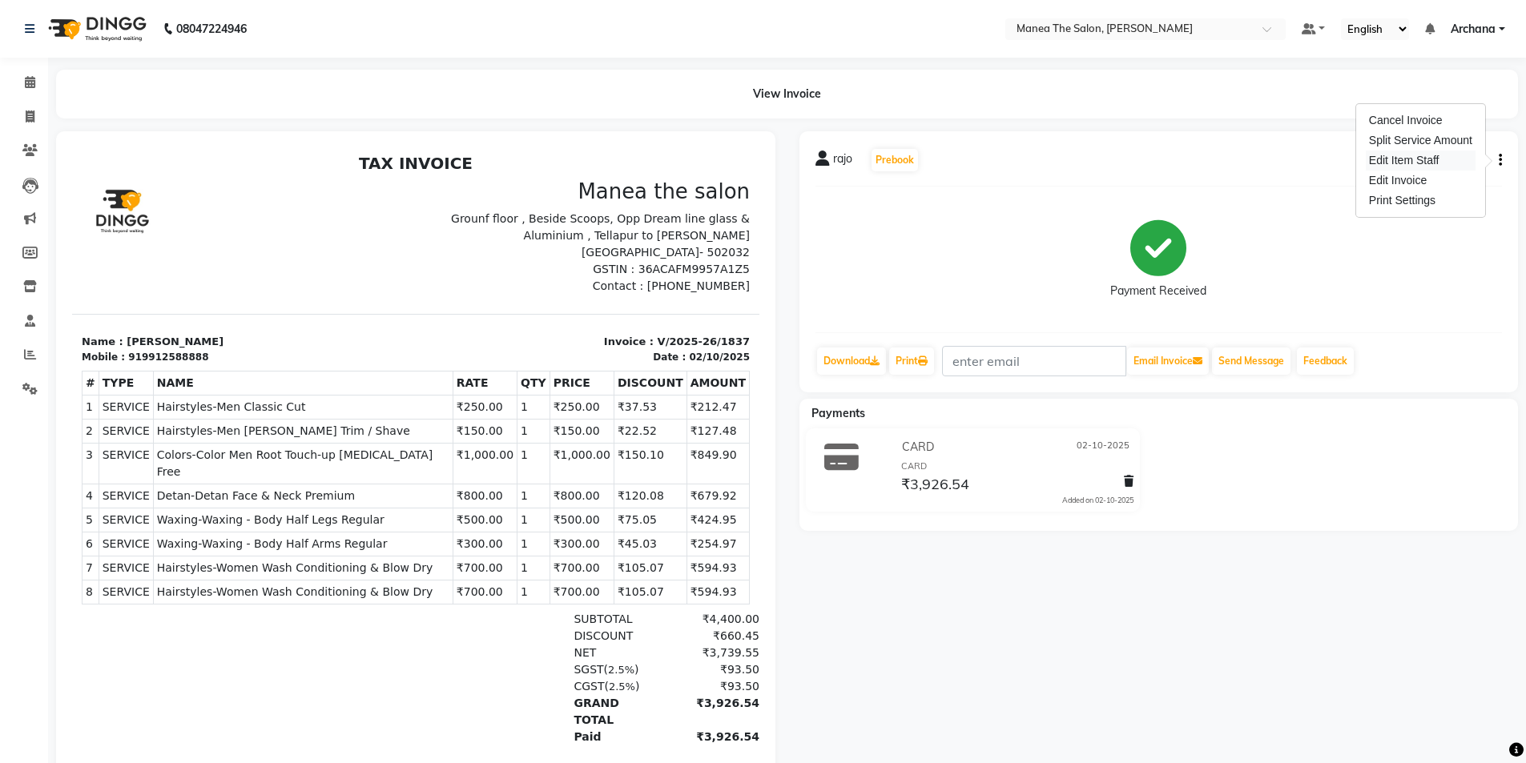
select select
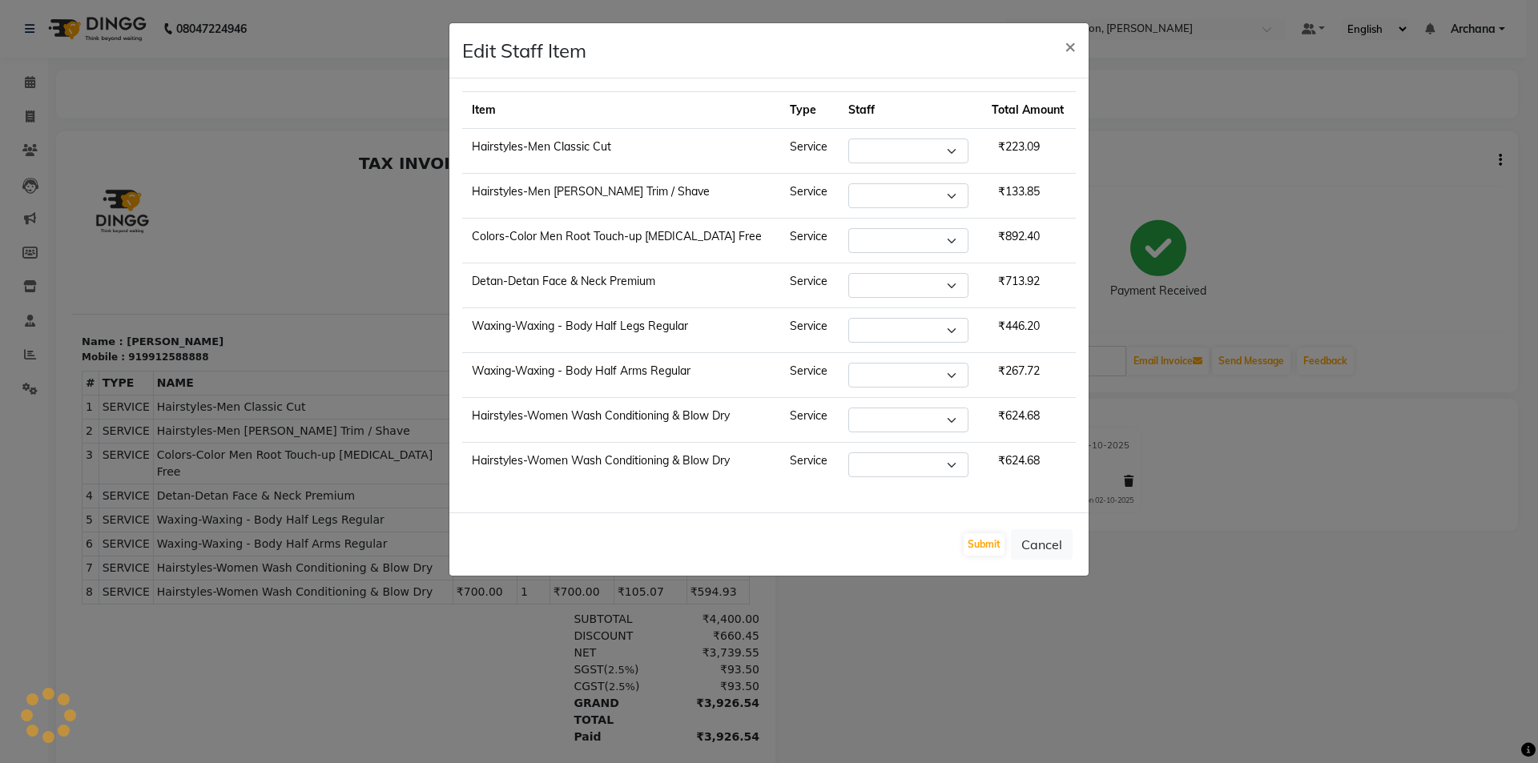
select select "74503"
select select "71834"
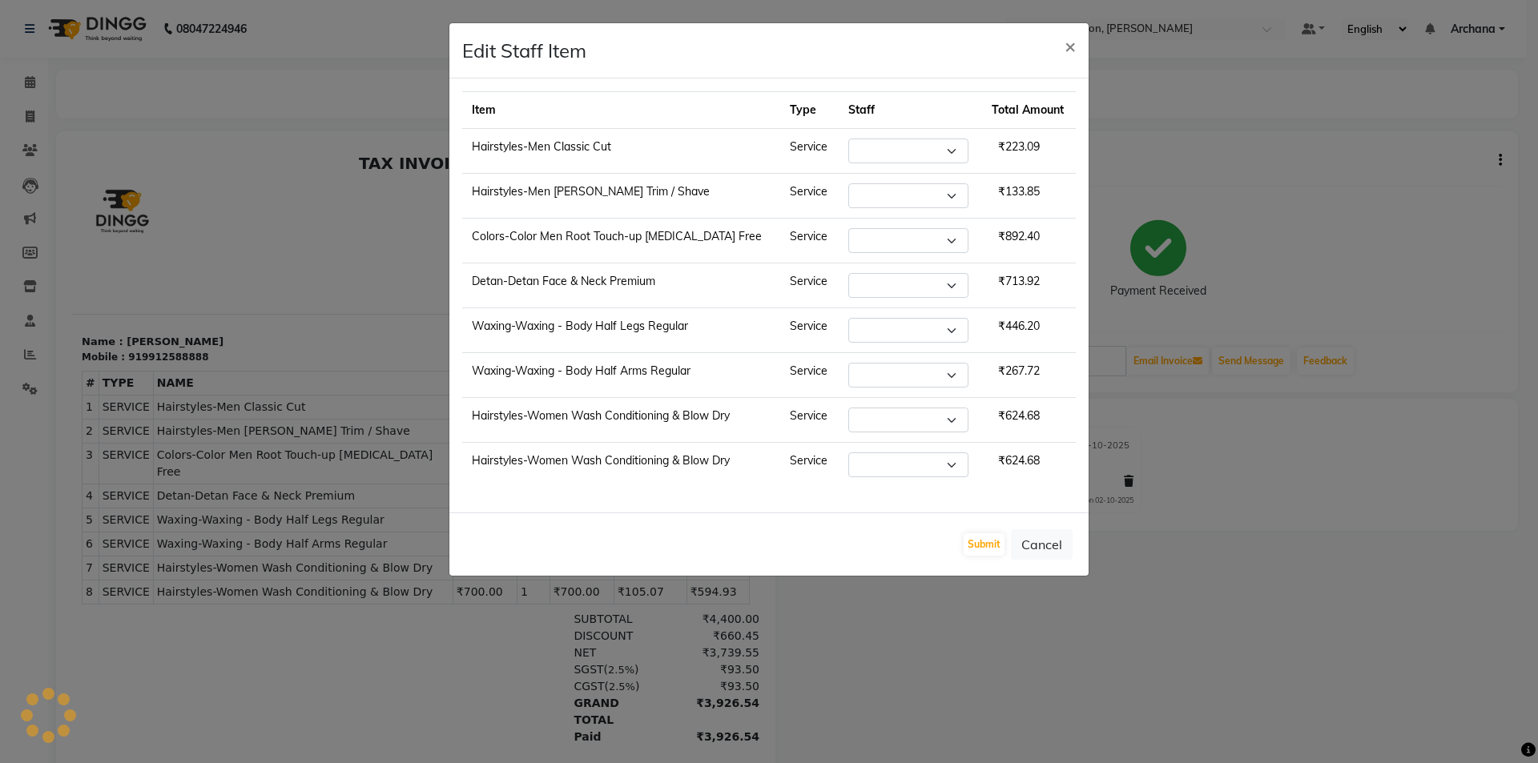
select select "71834"
select select "77516"
click at [1045, 537] on button "Cancel" at bounding box center [1042, 544] width 62 height 30
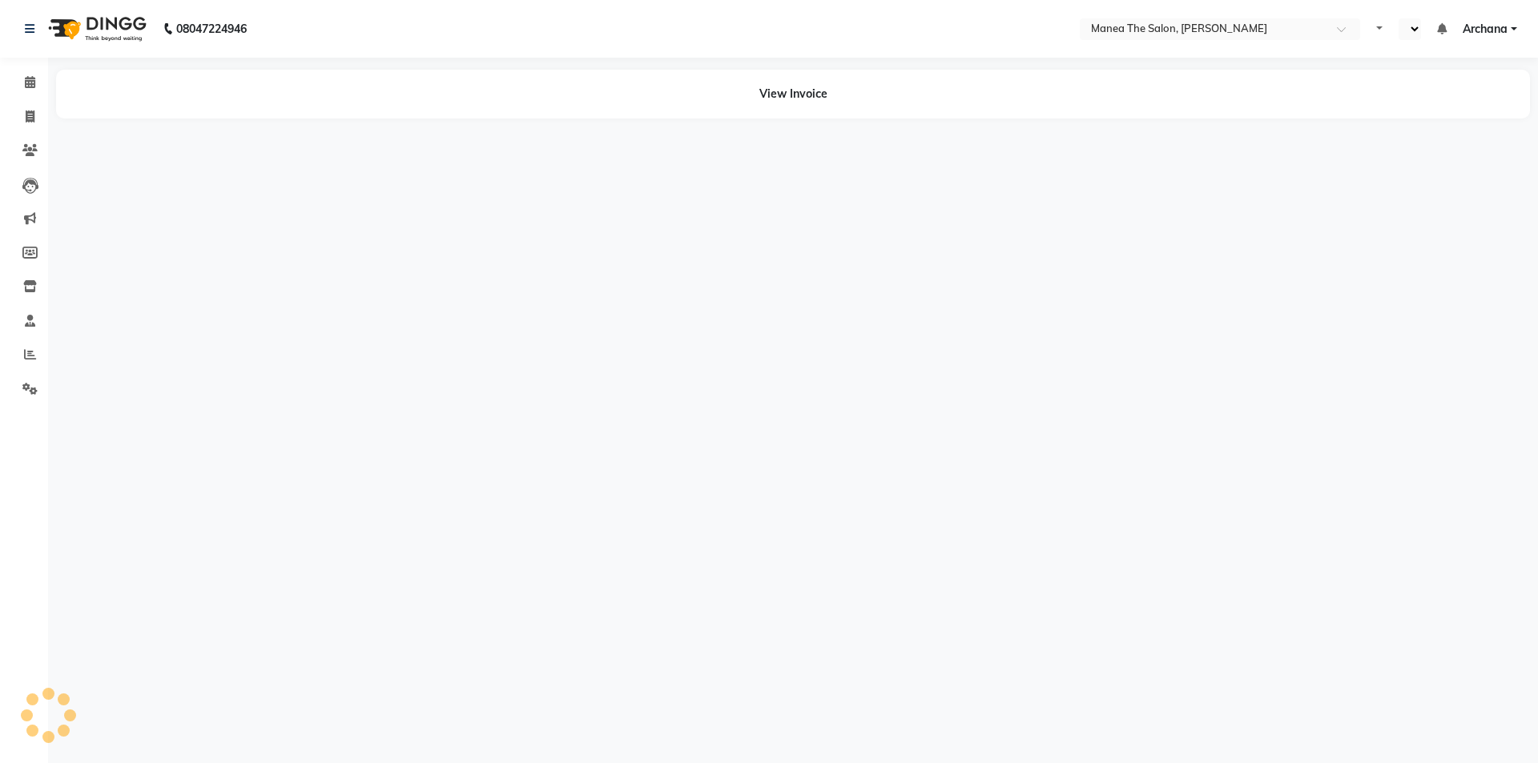
select select "en"
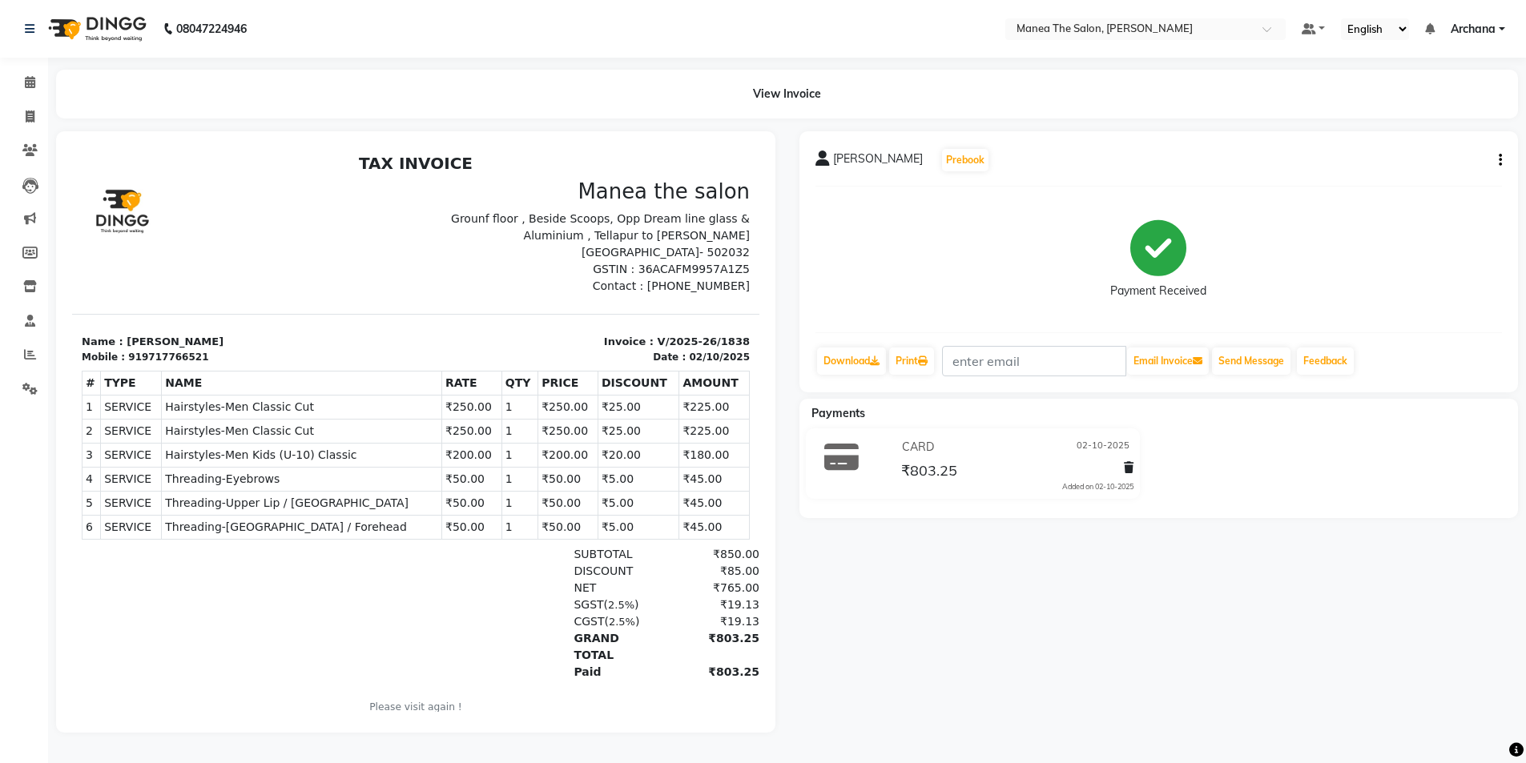
click at [1498, 161] on button "button" at bounding box center [1497, 160] width 10 height 17
click at [1423, 160] on div "Edit Item Staff" at bounding box center [1421, 161] width 110 height 20
select select
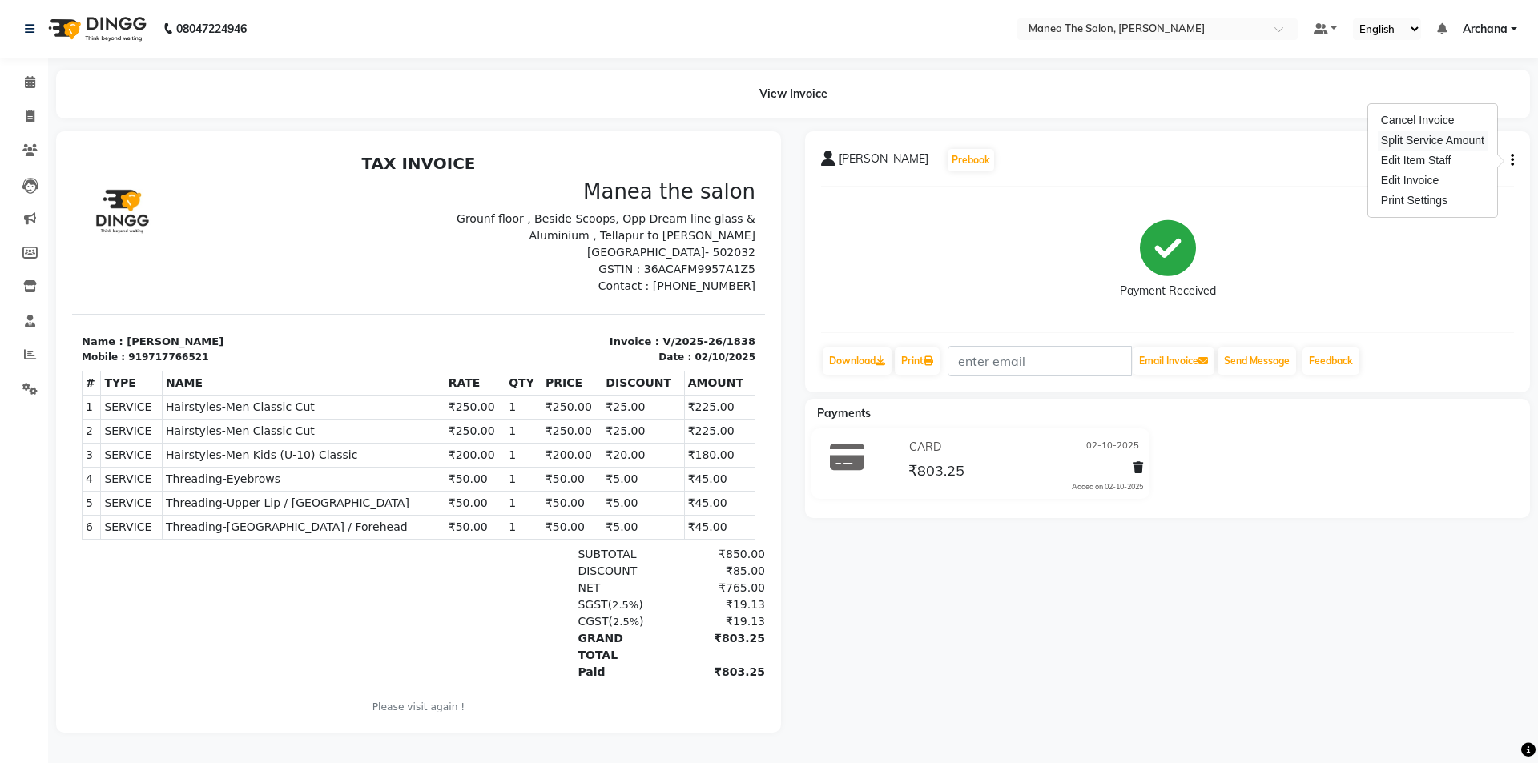
select select
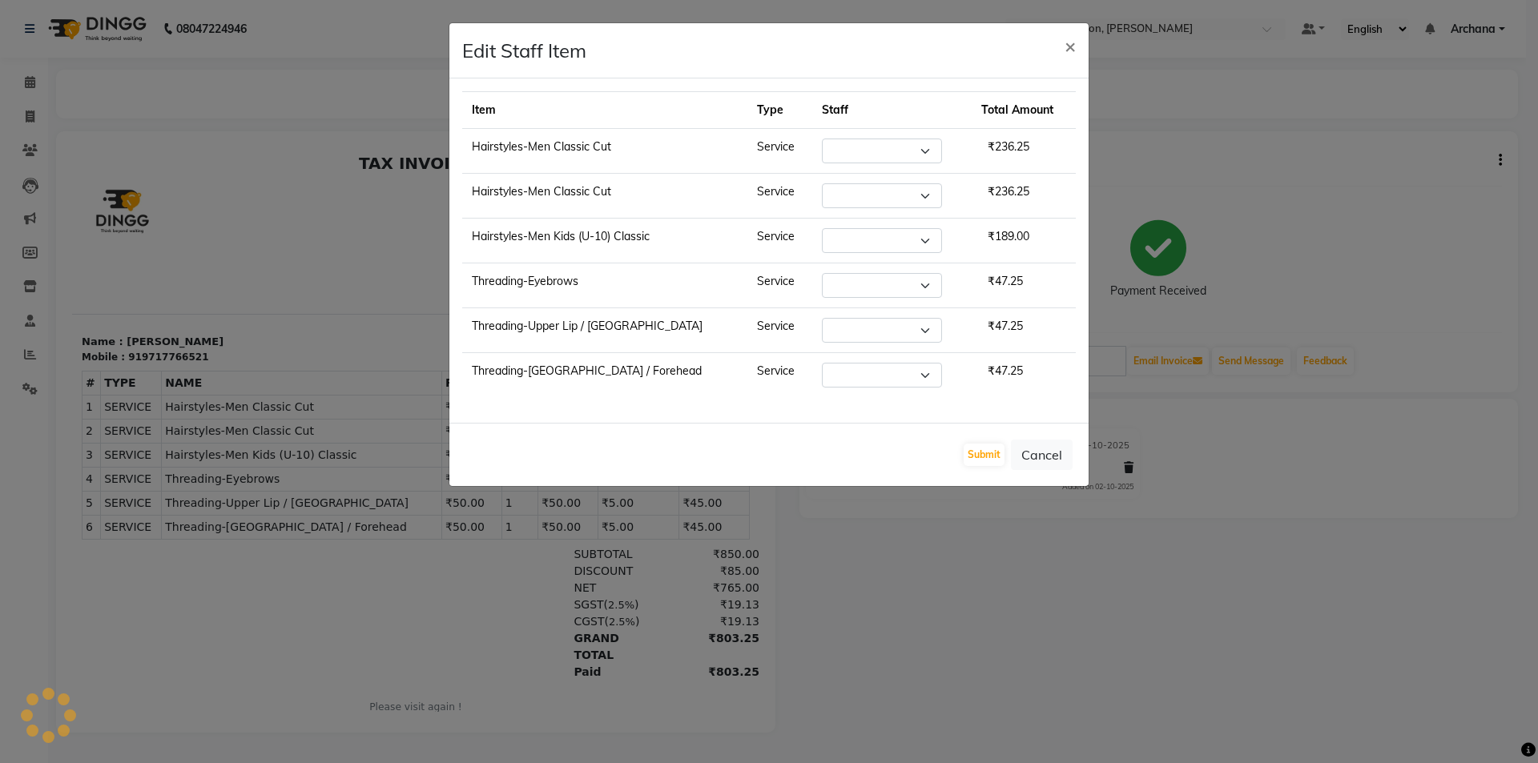
select select "74503"
select select "77516"
select select "71834"
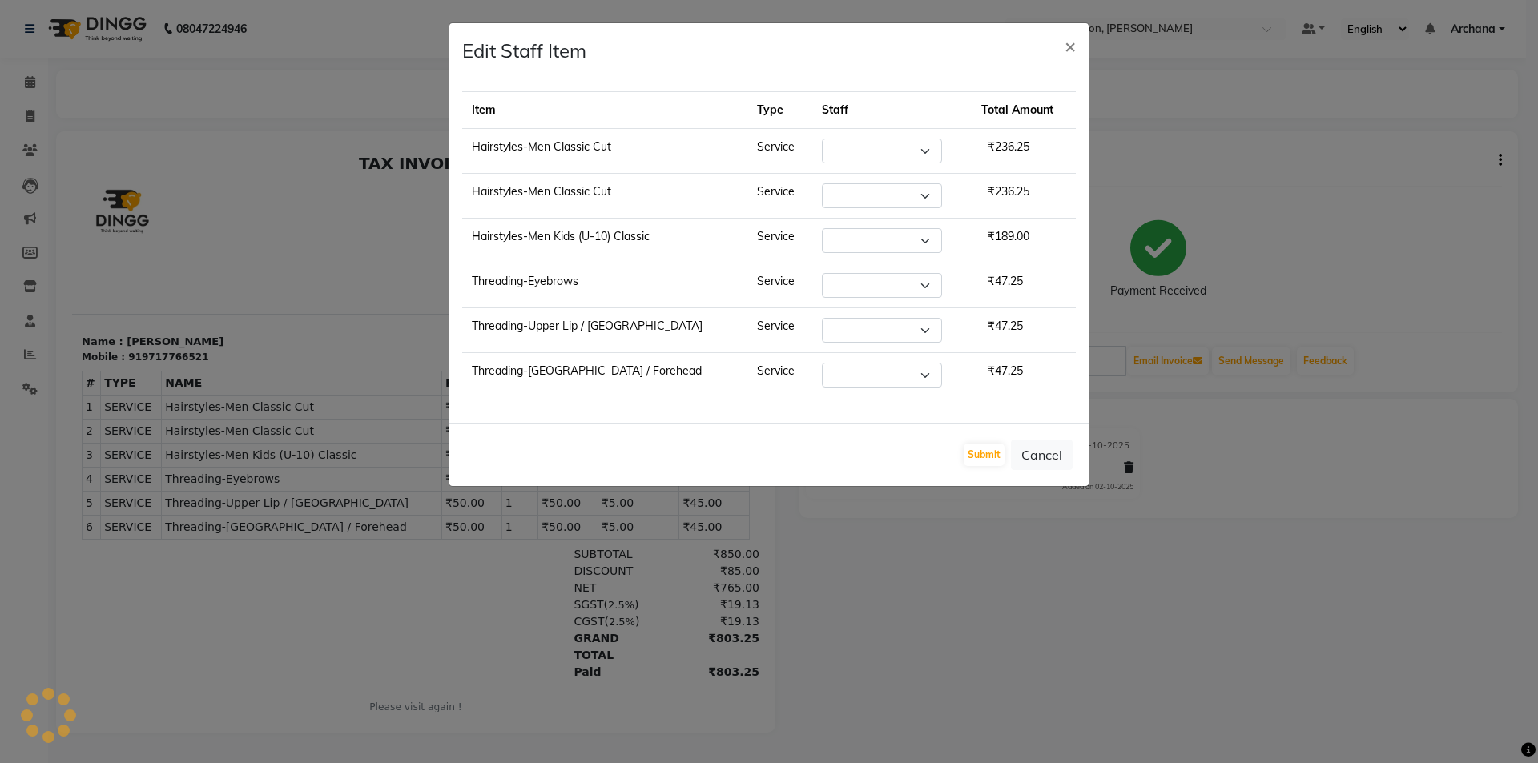
select select "71834"
click at [1046, 457] on button "Cancel" at bounding box center [1042, 455] width 62 height 30
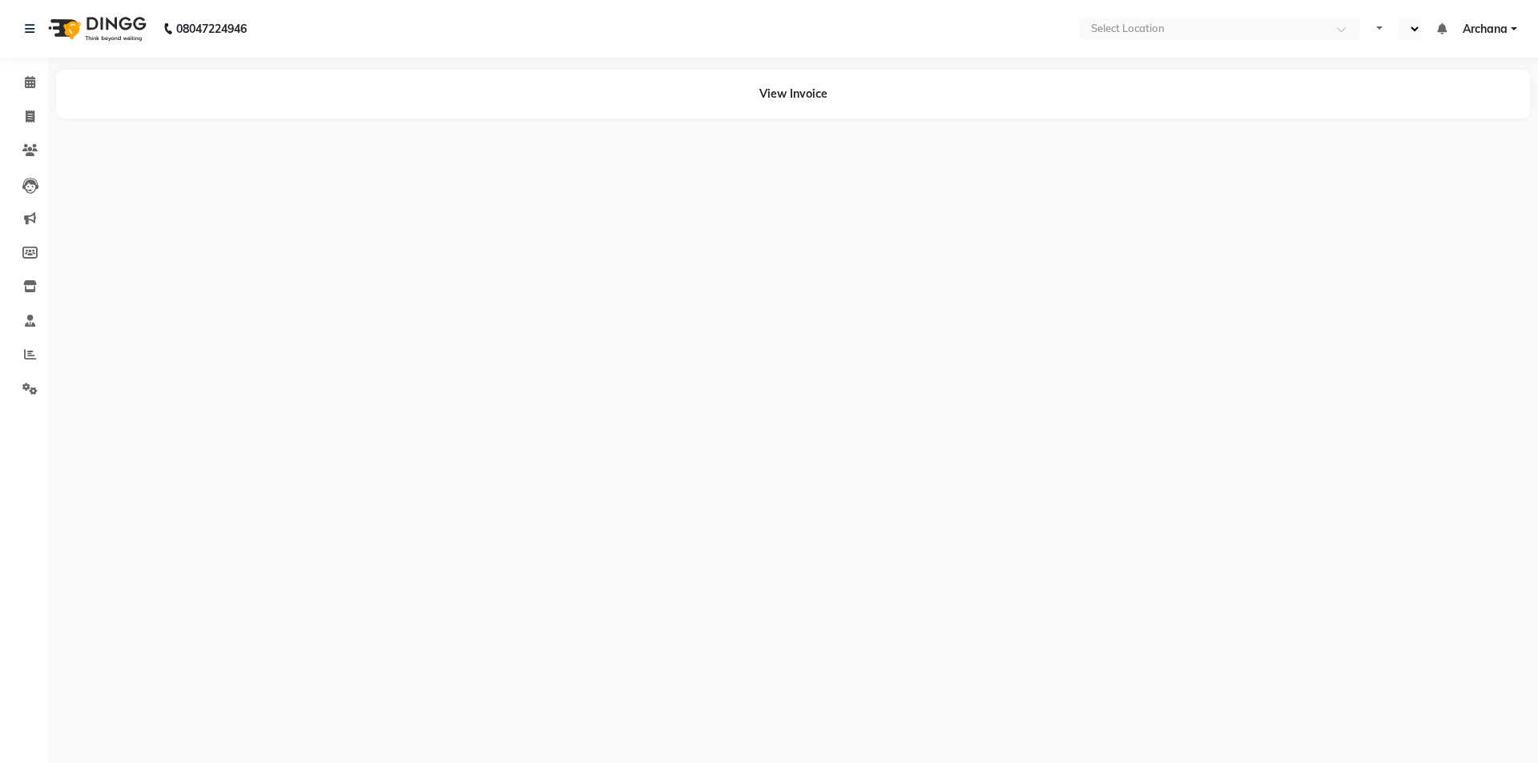
select select "en"
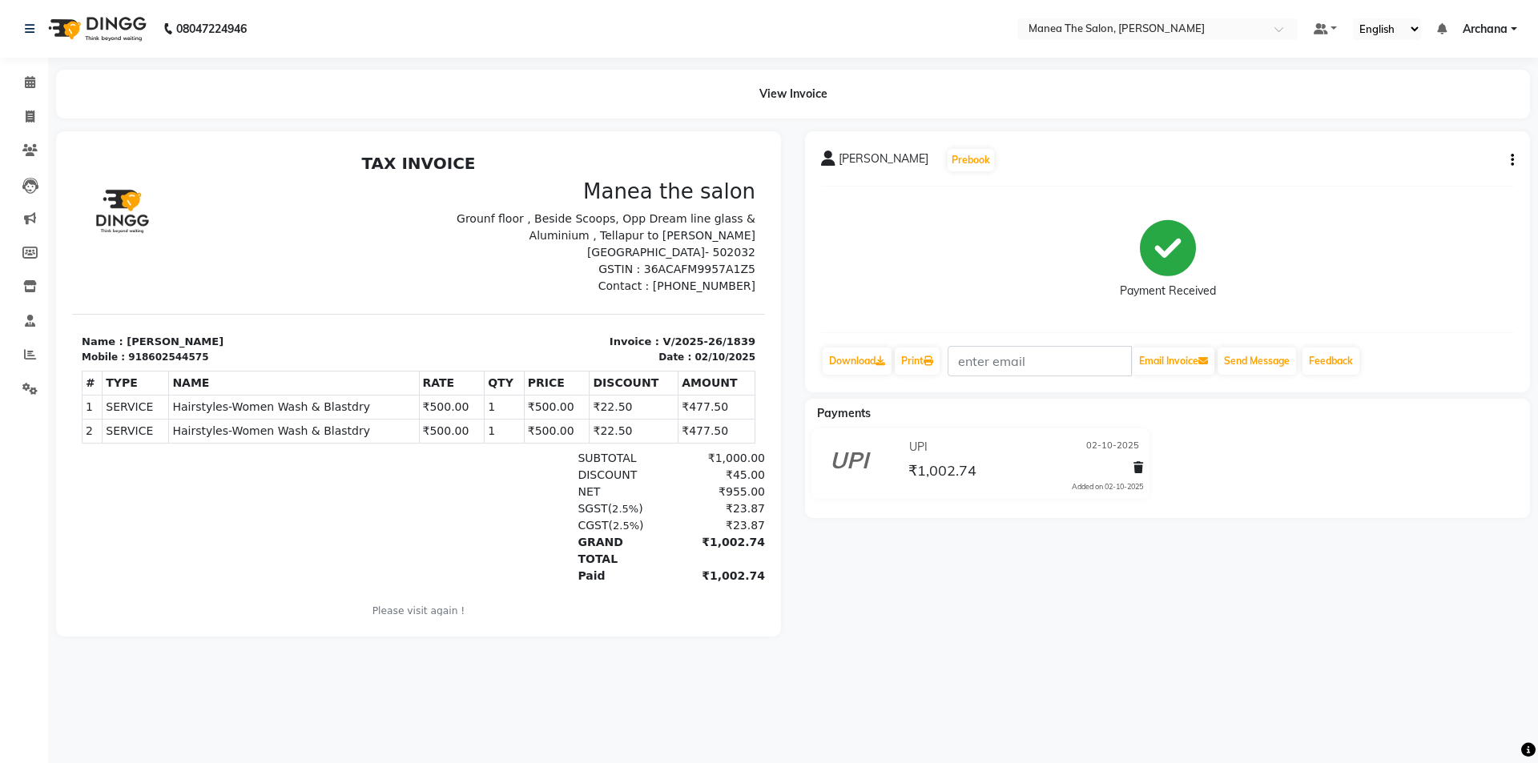
click at [1512, 161] on icon "button" at bounding box center [1512, 160] width 3 height 1
click at [1453, 167] on div "Edit Item Staff" at bounding box center [1433, 161] width 110 height 20
select select
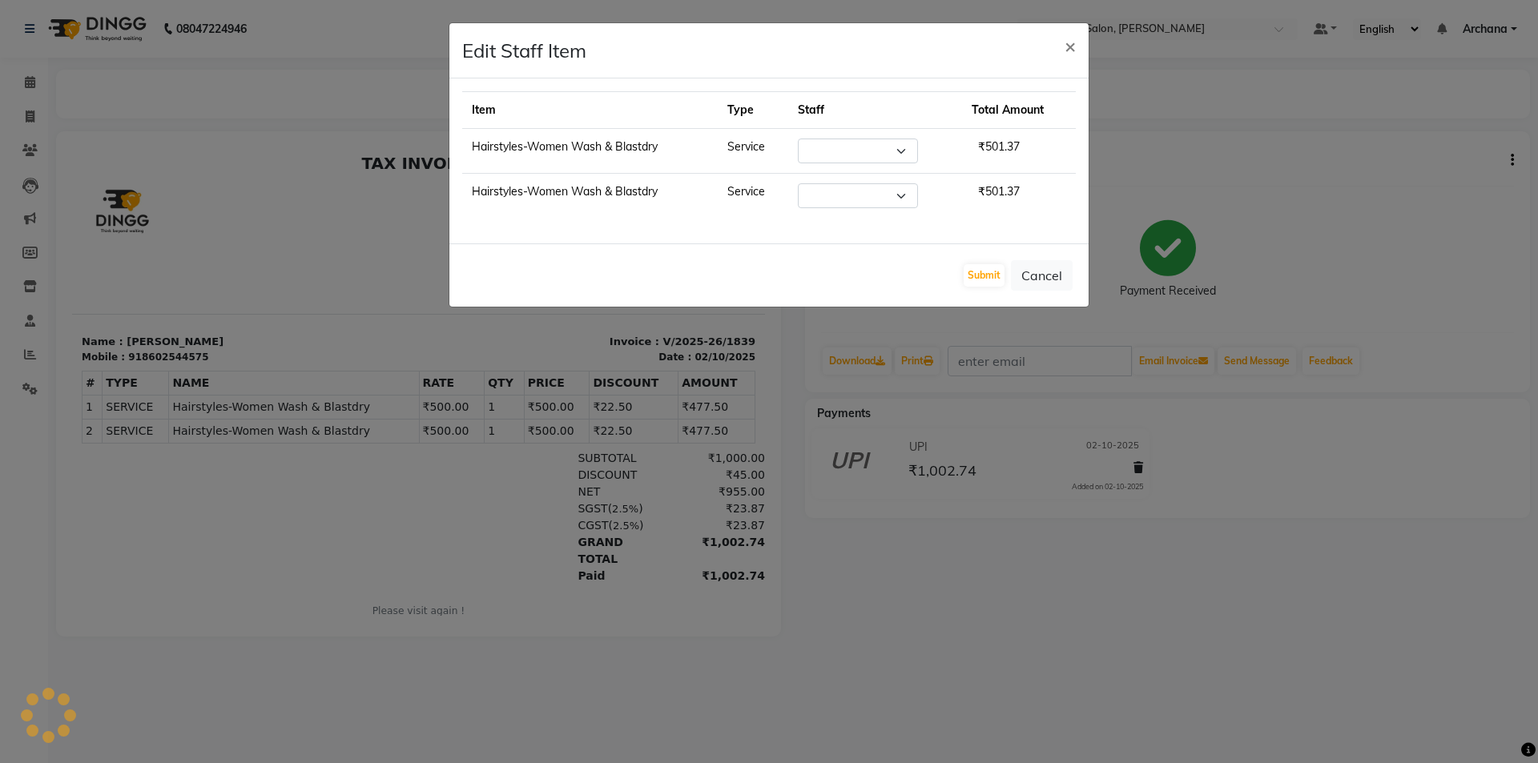
select select "77516"
click at [1047, 274] on button "Cancel" at bounding box center [1042, 275] width 62 height 30
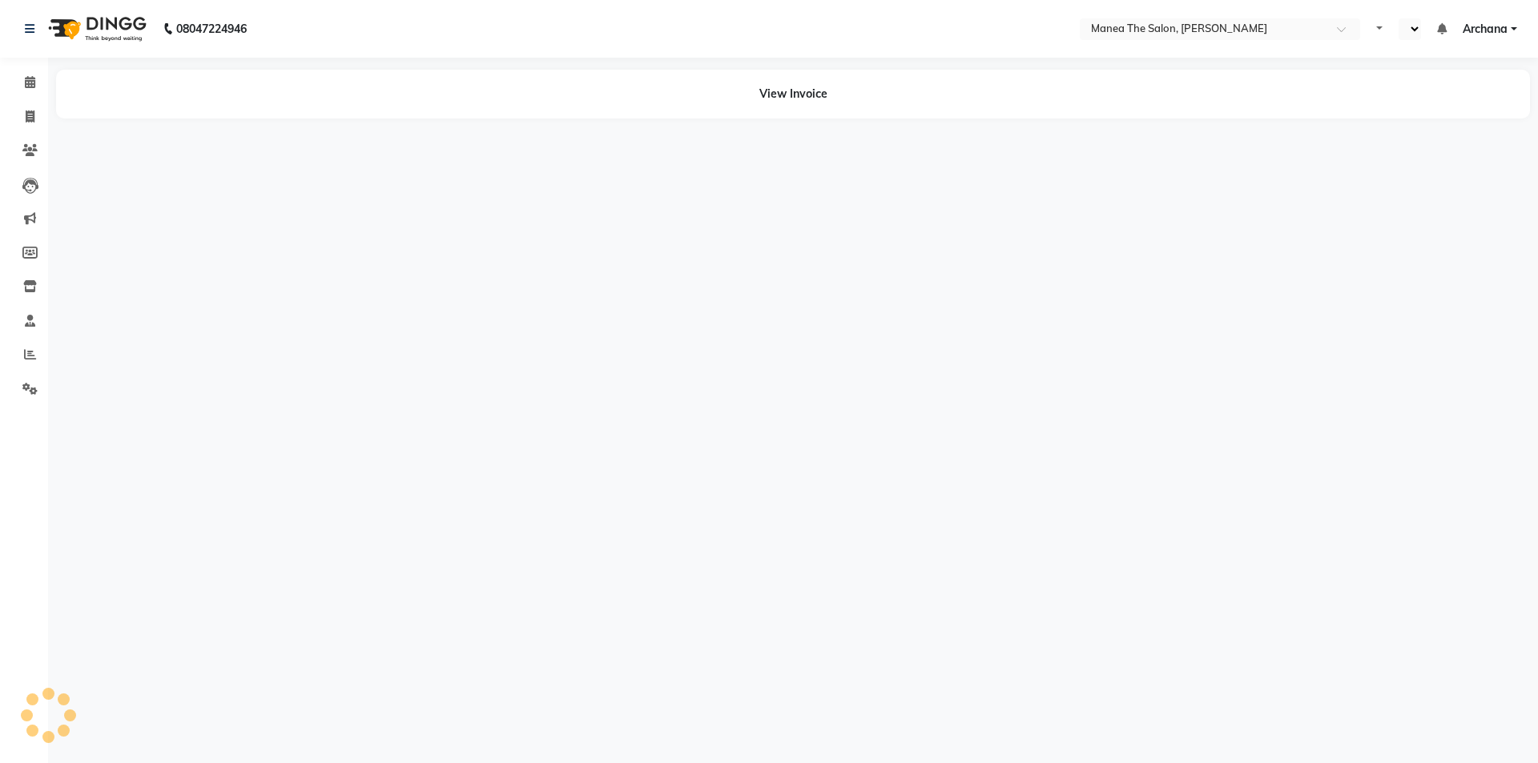
select select "en"
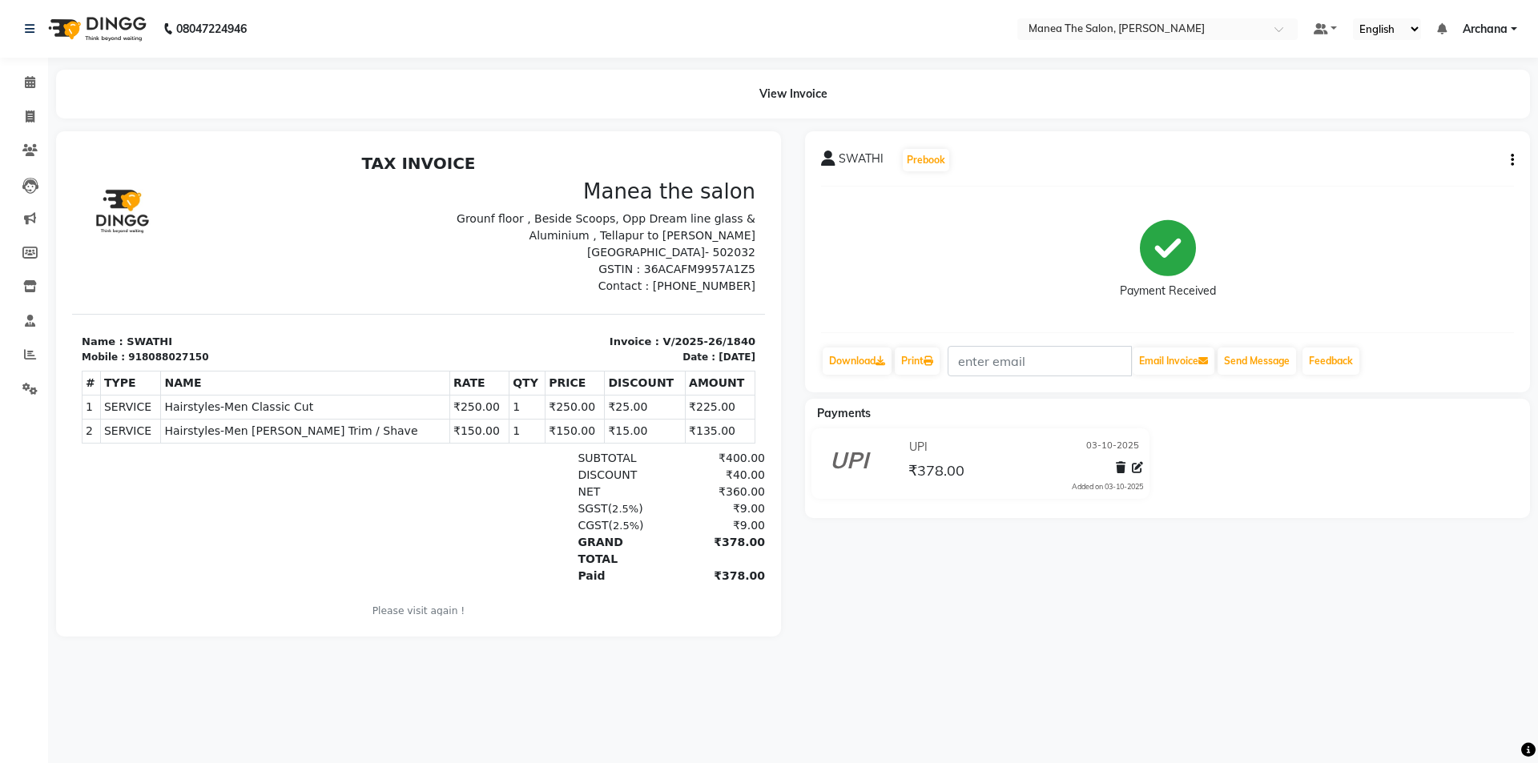
click at [1512, 160] on icon "button" at bounding box center [1512, 160] width 3 height 1
click at [1461, 159] on div "Edit Item Staff" at bounding box center [1433, 161] width 110 height 20
select select
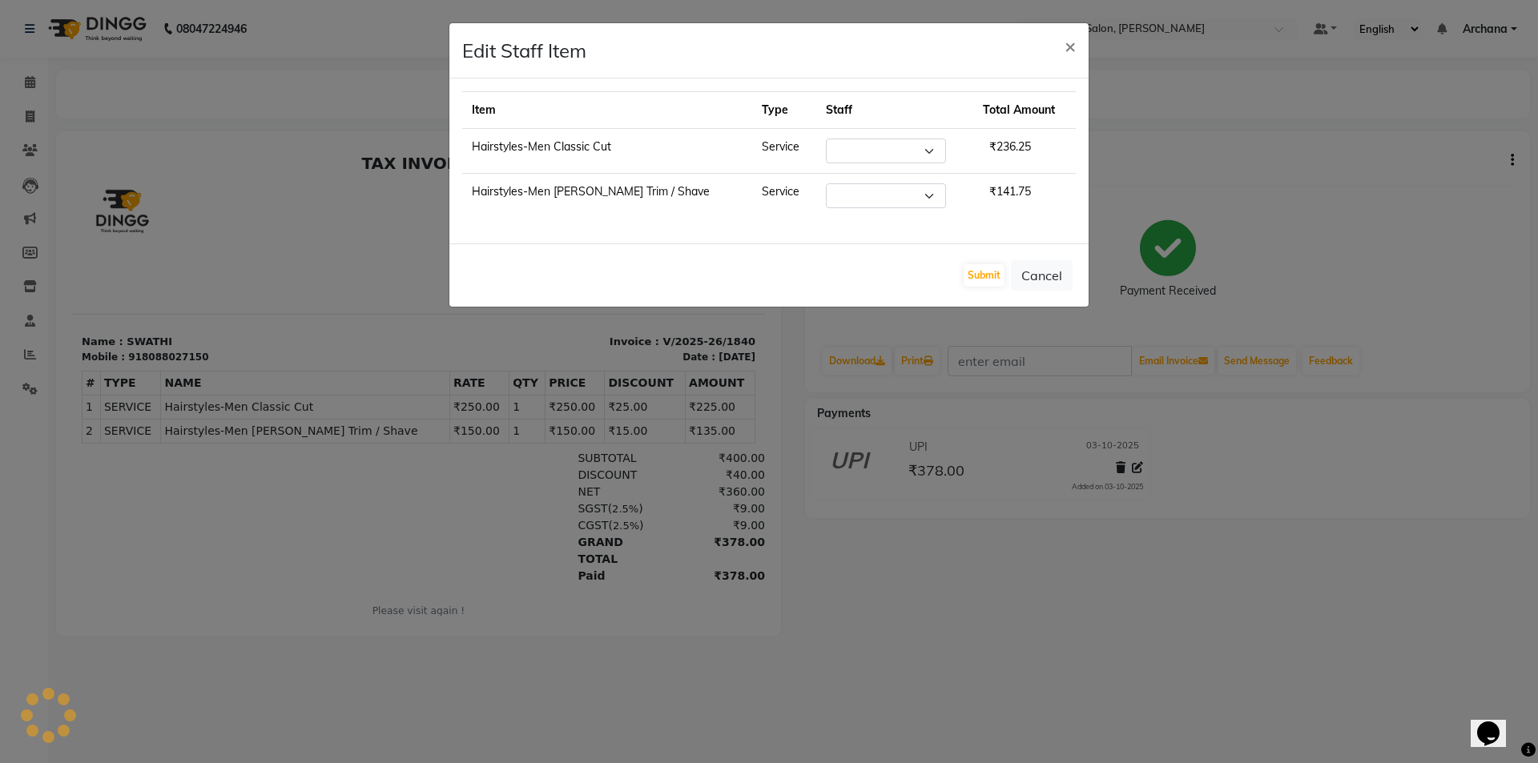
select select "74503"
click at [1050, 277] on button "Cancel" at bounding box center [1042, 275] width 62 height 30
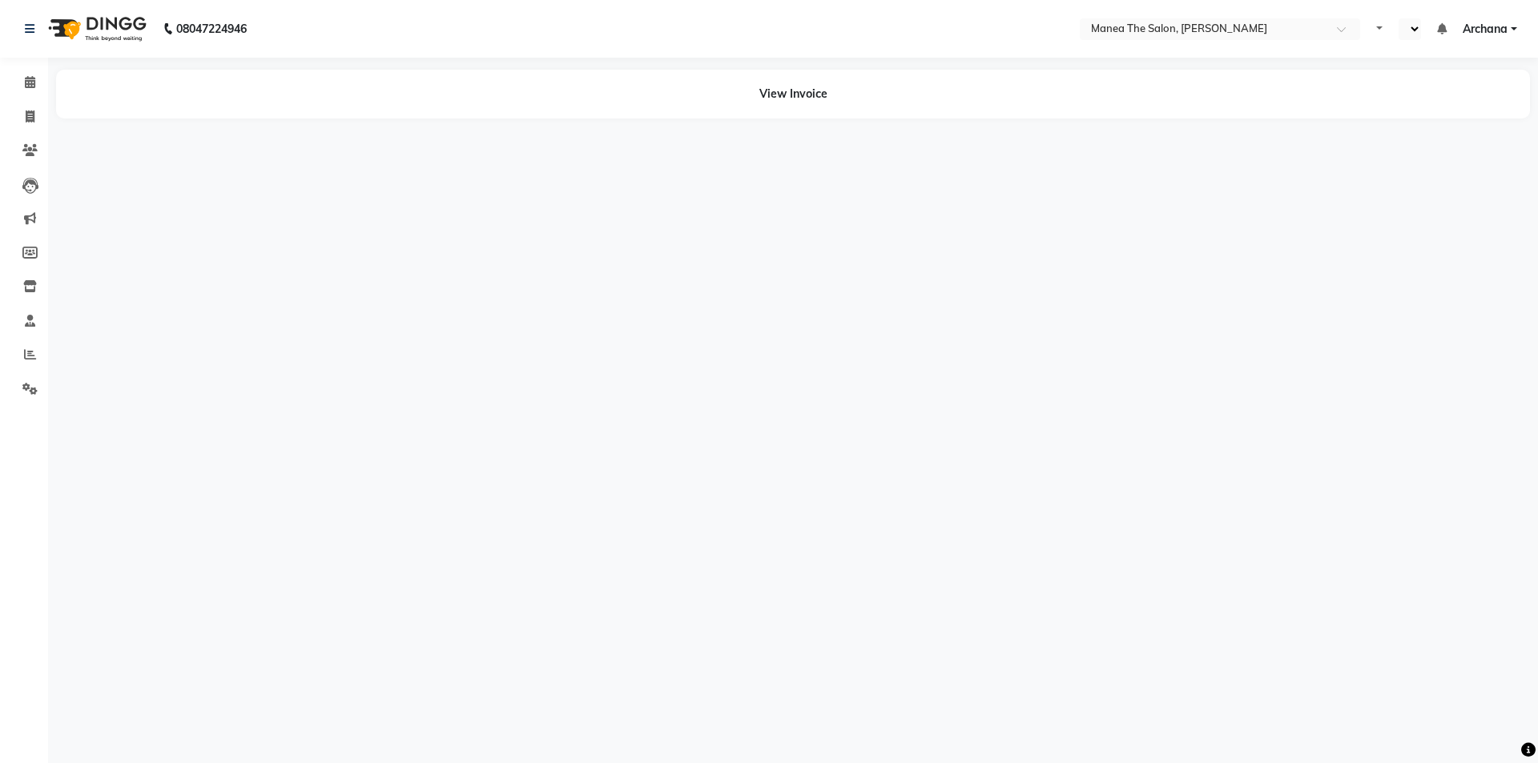
select select "en"
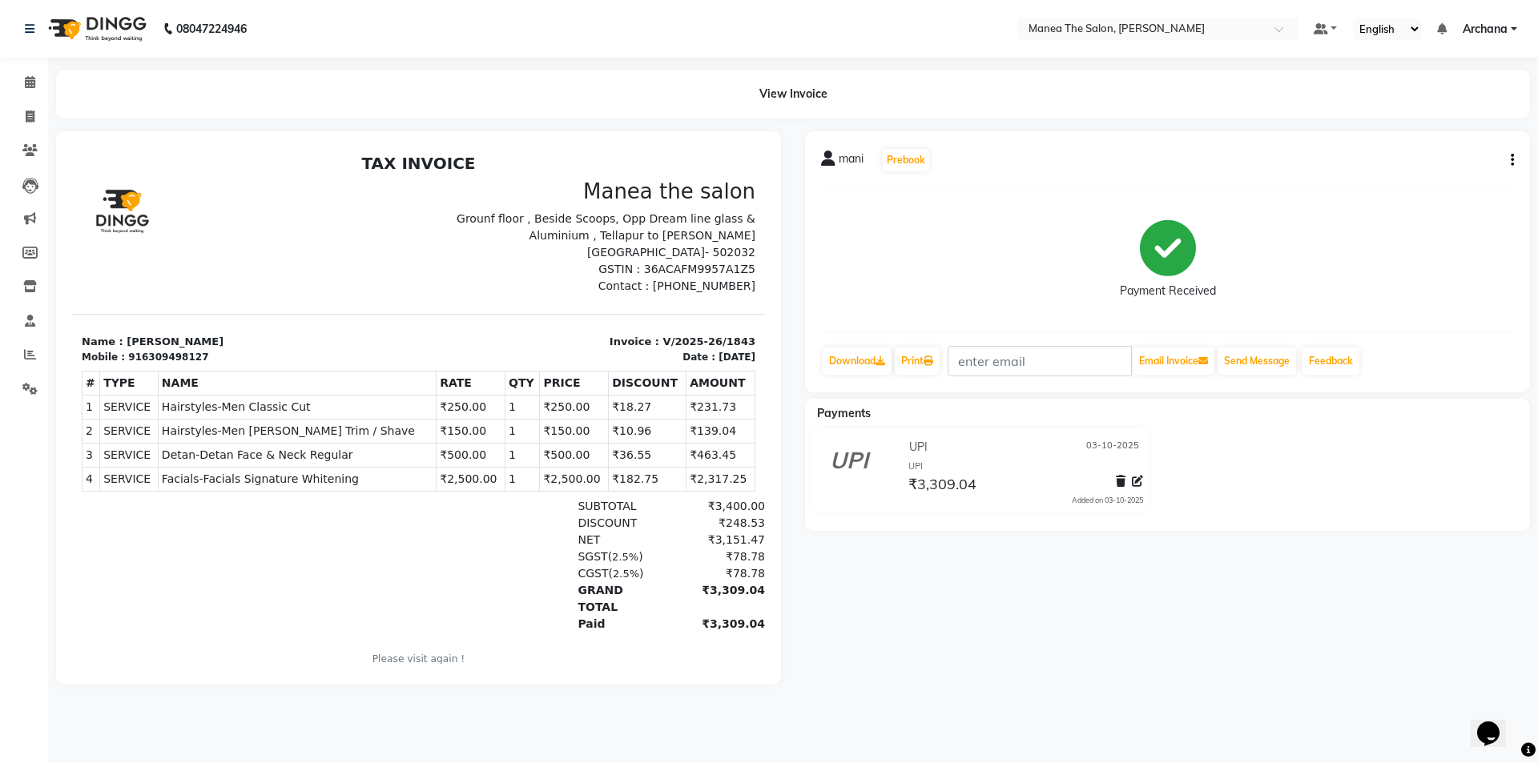
click at [1512, 160] on icon "button" at bounding box center [1512, 160] width 3 height 1
click at [1466, 163] on div "Edit Item Staff" at bounding box center [1433, 161] width 110 height 20
select select
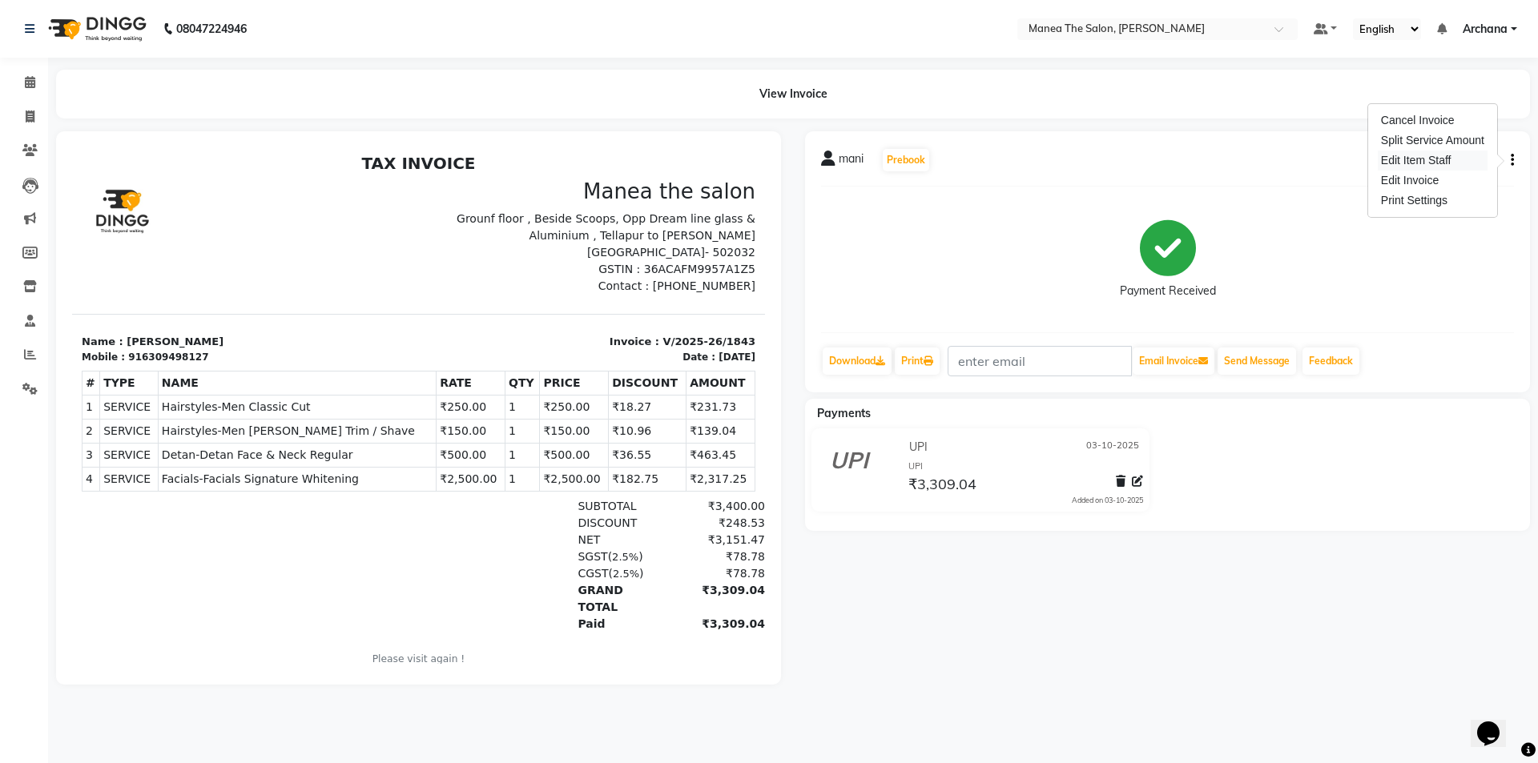
select select
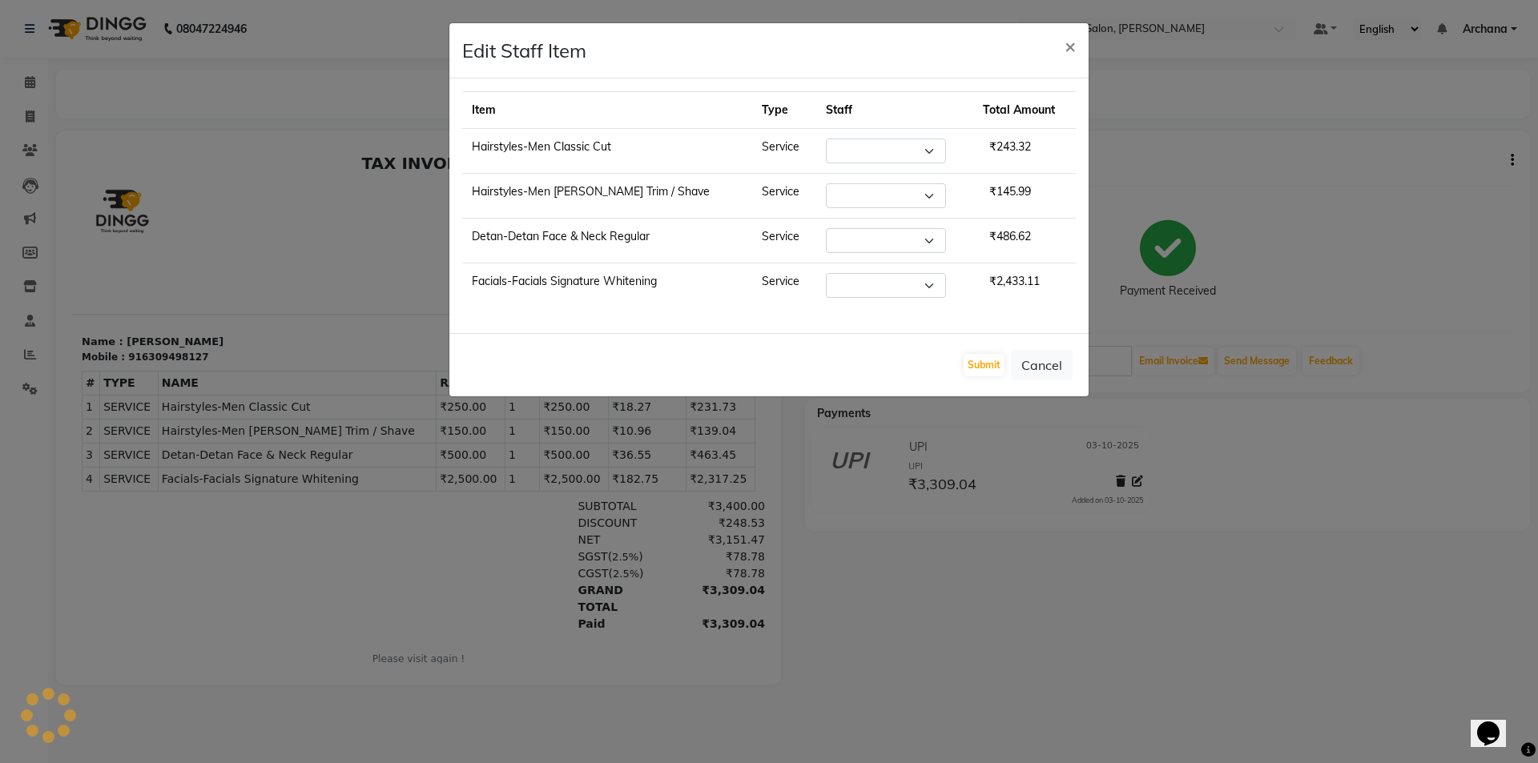
select select "77516"
click at [1059, 376] on button "Cancel" at bounding box center [1042, 365] width 62 height 30
